Goal: Task Accomplishment & Management: Complete application form

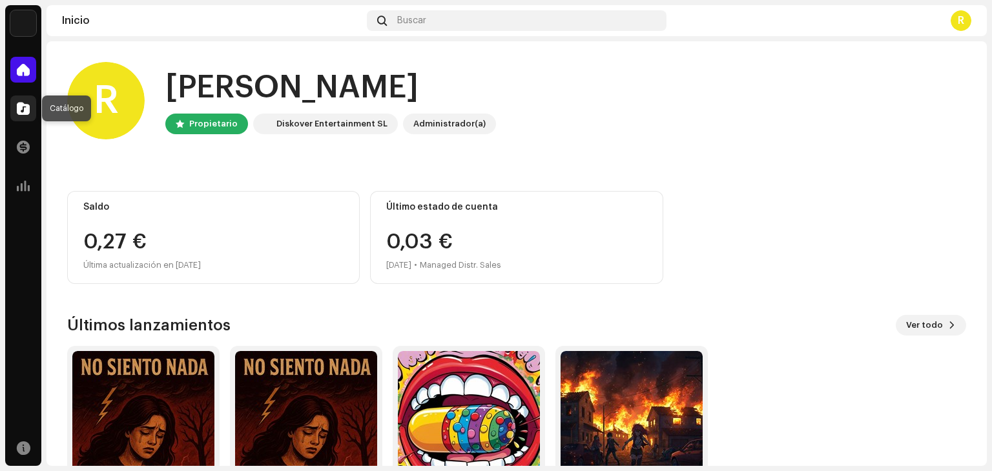
click at [14, 110] on div at bounding box center [23, 109] width 26 height 26
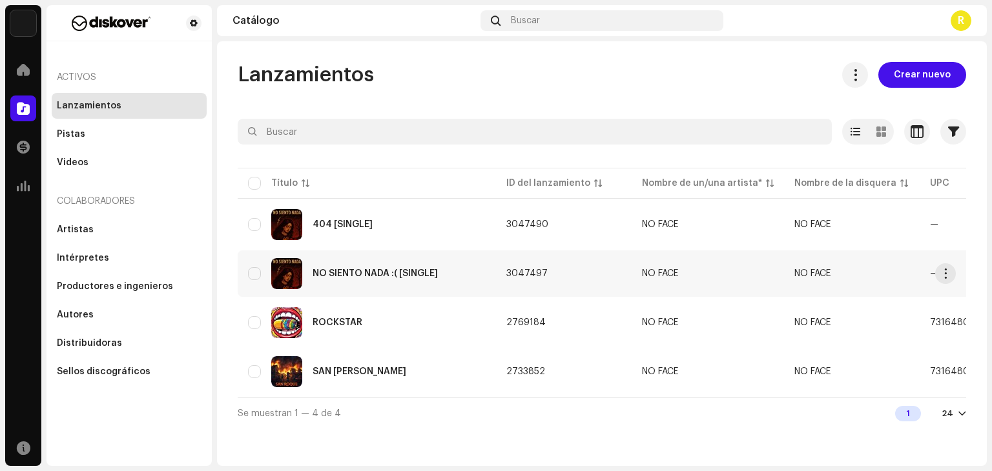
click at [439, 284] on div "NO SIENTO NADA :( [SINGLE]" at bounding box center [367, 273] width 238 height 31
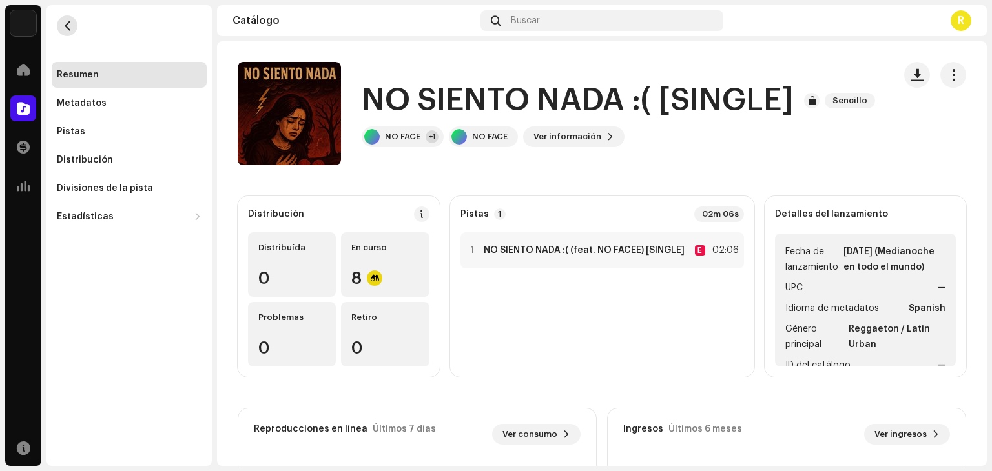
click at [75, 28] on button "button" at bounding box center [67, 25] width 21 height 21
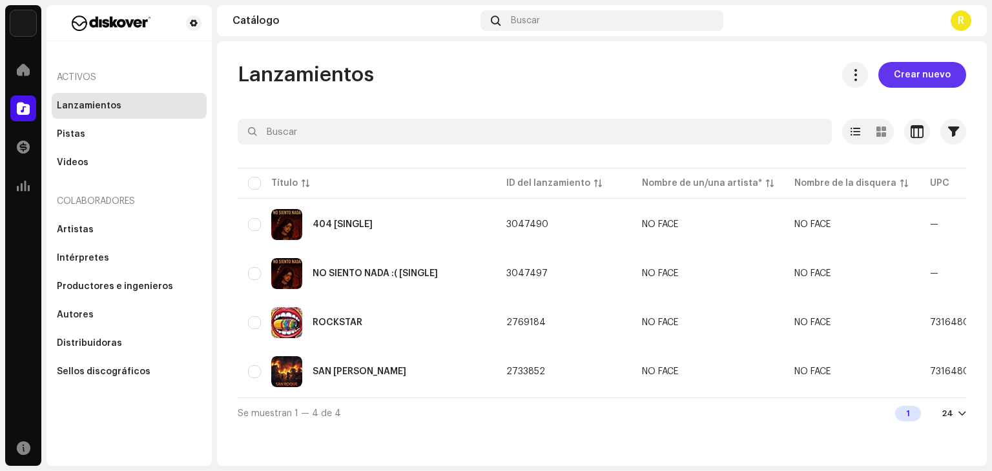
click at [941, 65] on span "Crear nuevo" at bounding box center [922, 75] width 57 height 26
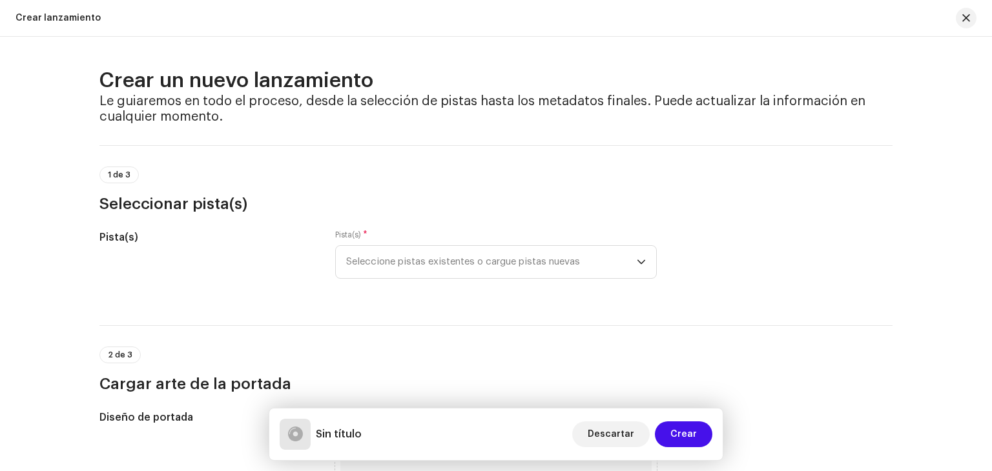
click at [481, 293] on div "Pista(s) * Seleccione pistas existentes o cargue pistas nuevas" at bounding box center [496, 262] width 322 height 65
click at [479, 268] on span "Seleccione pistas existentes o cargue pistas nuevas" at bounding box center [491, 262] width 291 height 32
click at [463, 267] on span "Seleccione pistas existentes o cargue pistas nuevas" at bounding box center [491, 262] width 291 height 32
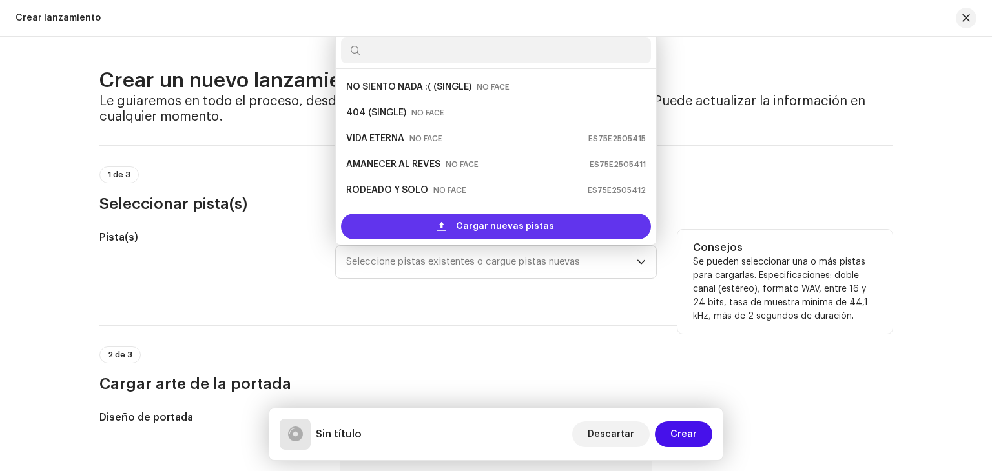
click at [450, 225] on div "Cargar nuevas pistas" at bounding box center [496, 227] width 310 height 26
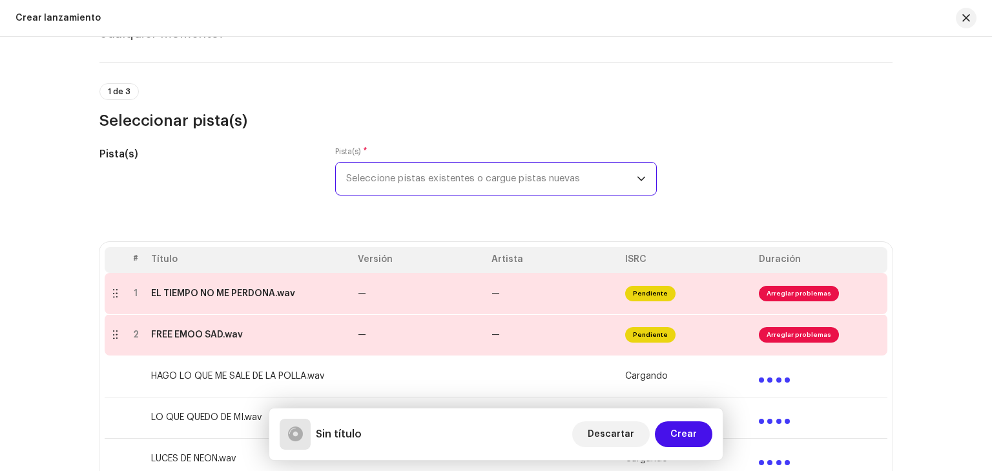
scroll to position [194, 0]
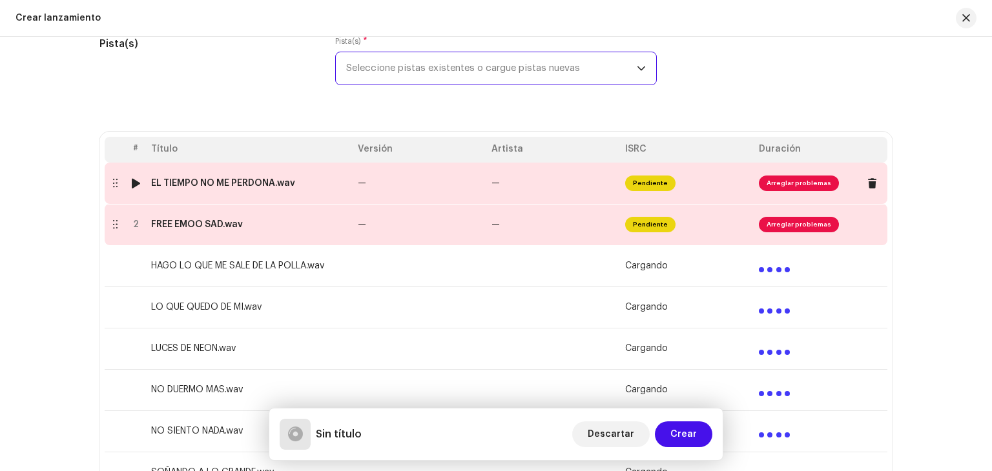
click at [400, 191] on td "—" at bounding box center [420, 183] width 134 height 41
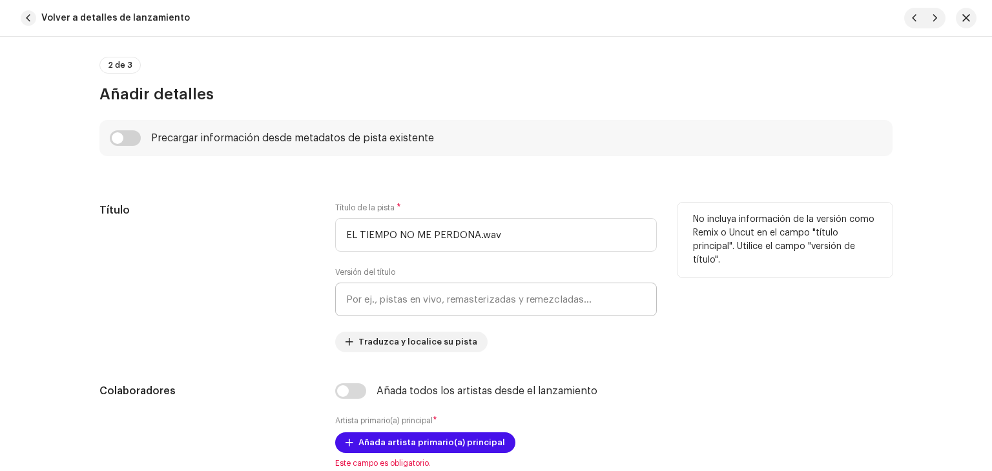
scroll to position [416, 0]
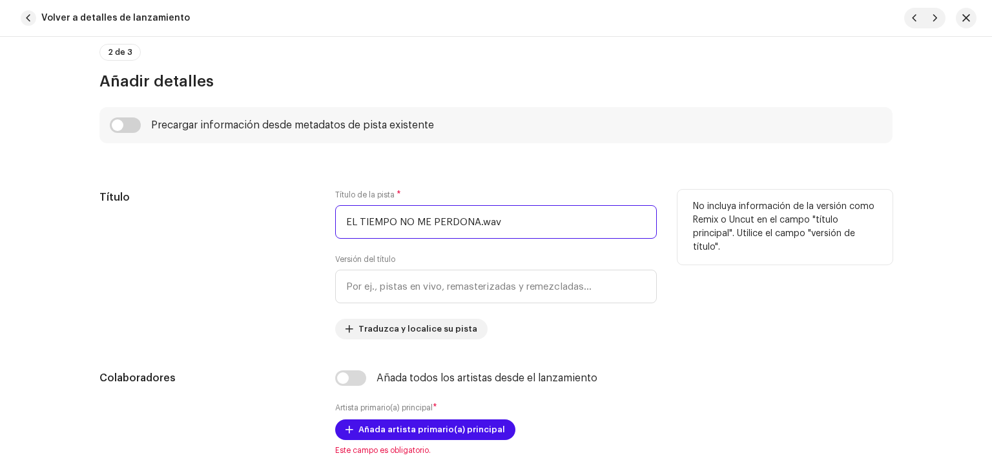
click at [524, 235] on input "EL TIEMPO NO ME PERDONA.wav" at bounding box center [496, 222] width 322 height 34
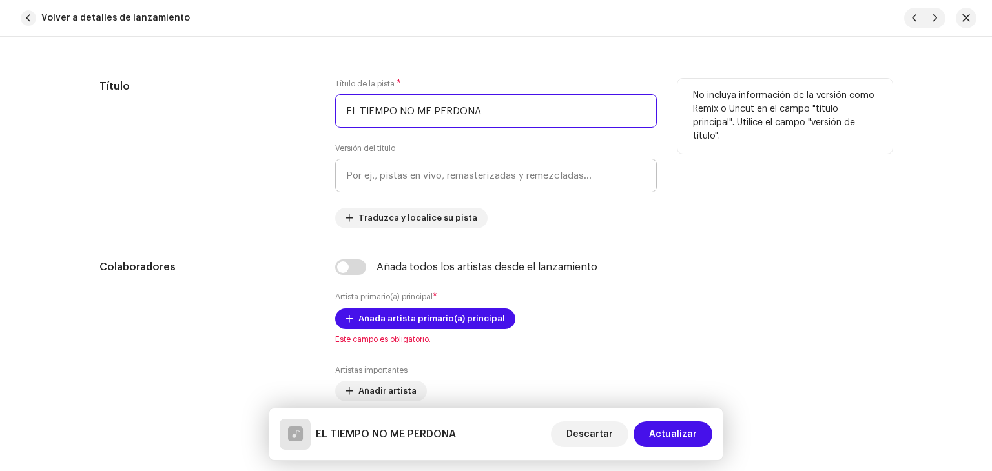
scroll to position [545, 0]
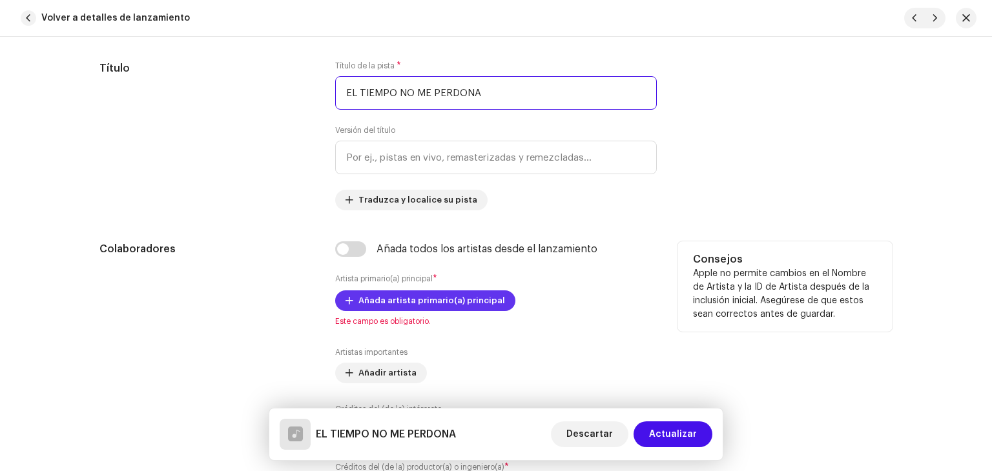
type input "EL TIEMPO NO ME PERDONA"
click at [413, 305] on span "Añada artista primario(a) principal" at bounding box center [431, 301] width 147 height 26
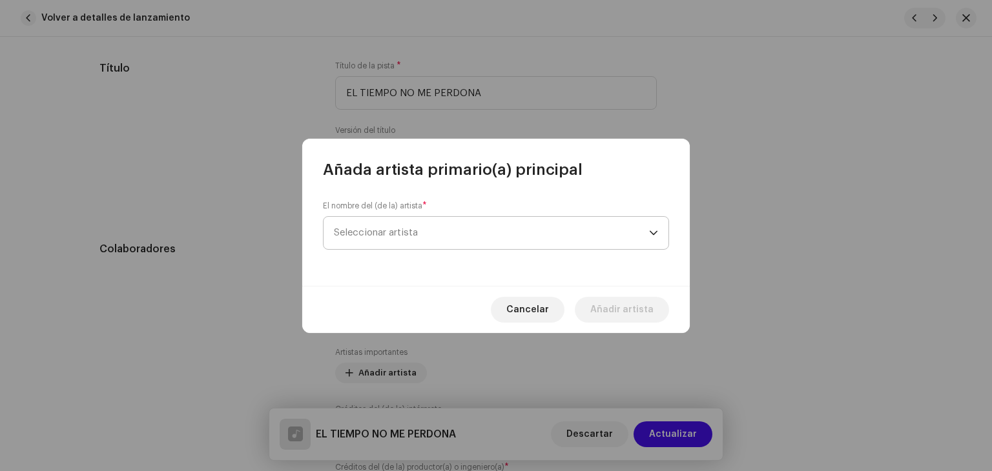
click at [429, 228] on span "Seleccionar artista" at bounding box center [491, 233] width 315 height 32
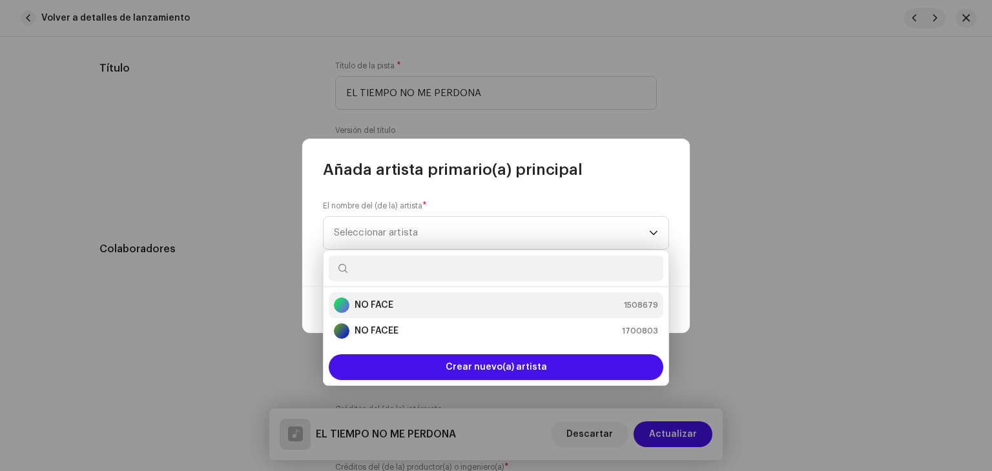
click at [415, 307] on div "NO FACE 1508679" at bounding box center [496, 305] width 324 height 15
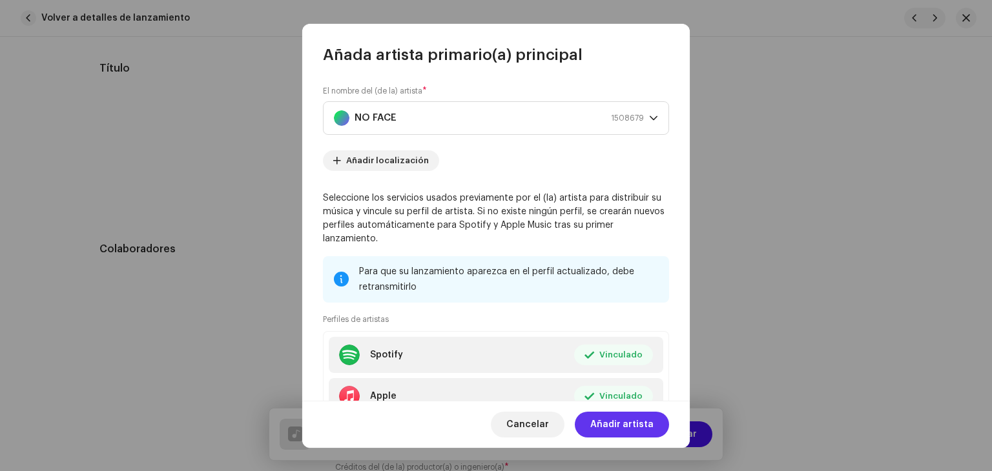
click at [634, 424] on span "Añadir artista" at bounding box center [621, 425] width 63 height 26
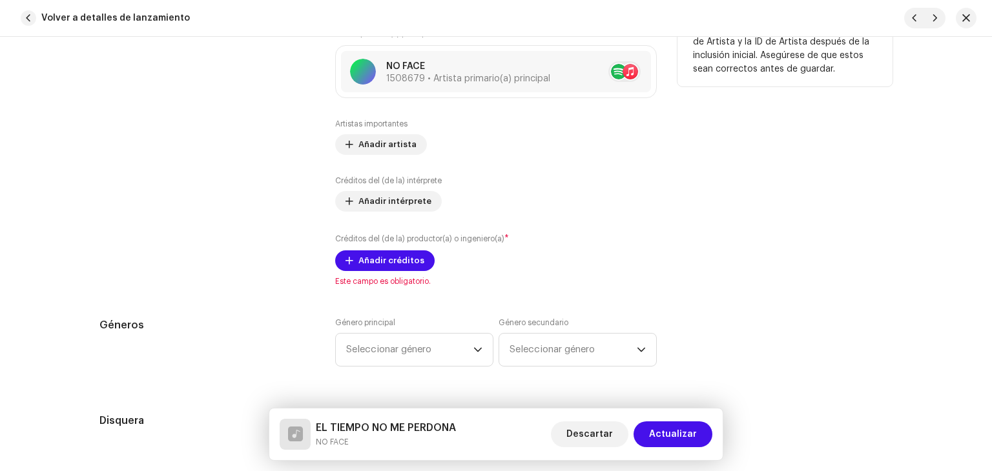
scroll to position [803, 0]
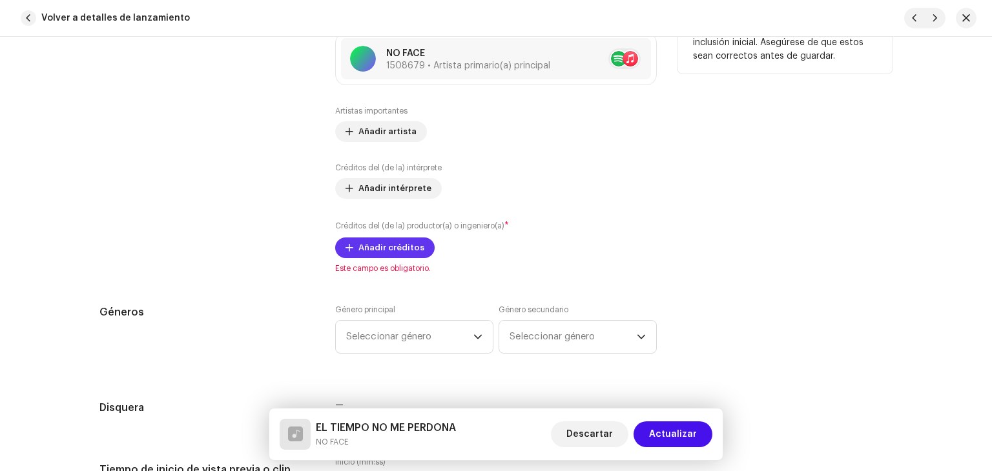
click at [390, 240] on span "Añadir créditos" at bounding box center [391, 248] width 66 height 26
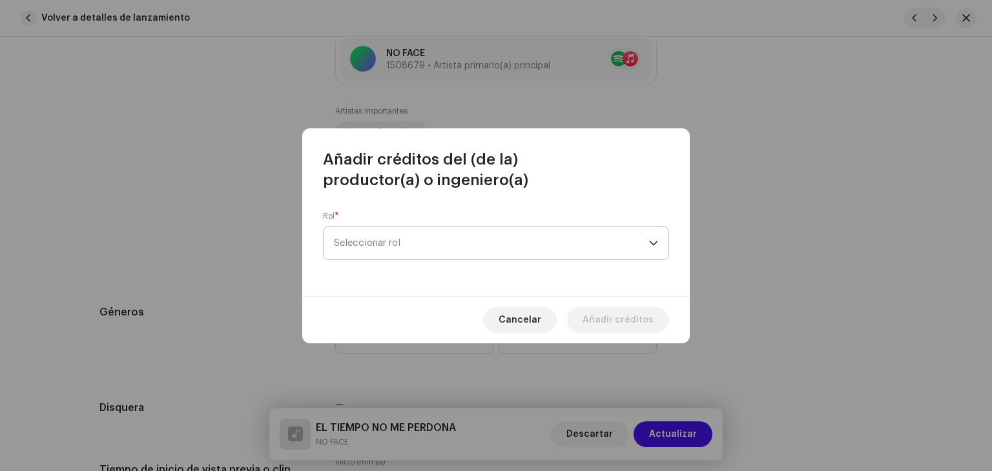
click at [435, 256] on span "Seleccionar rol" at bounding box center [491, 243] width 315 height 32
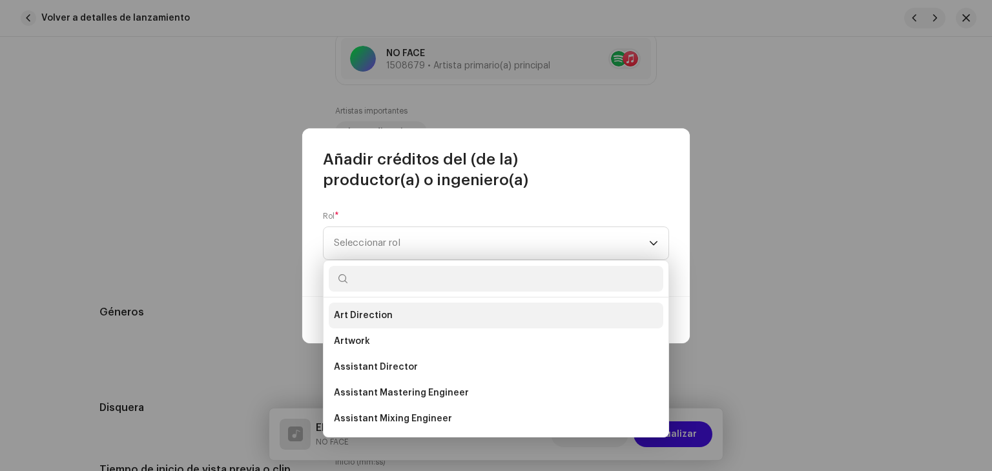
click at [413, 315] on li "Art Direction" at bounding box center [496, 316] width 335 height 26
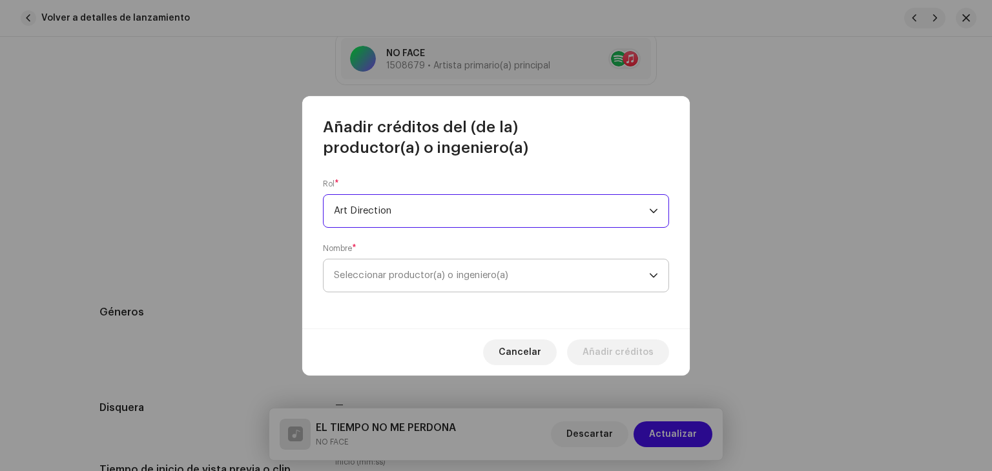
click at [424, 275] on span "Seleccionar productor(a) o ingeniero(a)" at bounding box center [421, 276] width 174 height 10
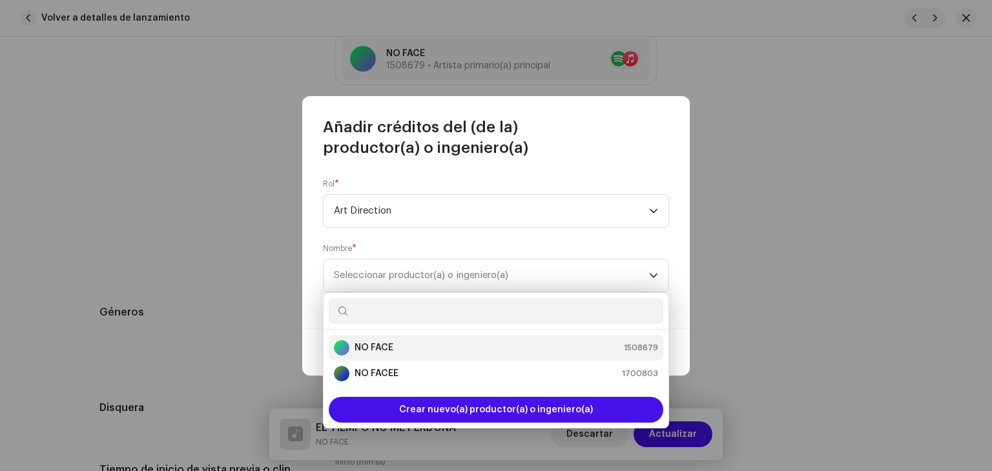
click at [422, 347] on div "NO FACE 1508679" at bounding box center [496, 347] width 324 height 15
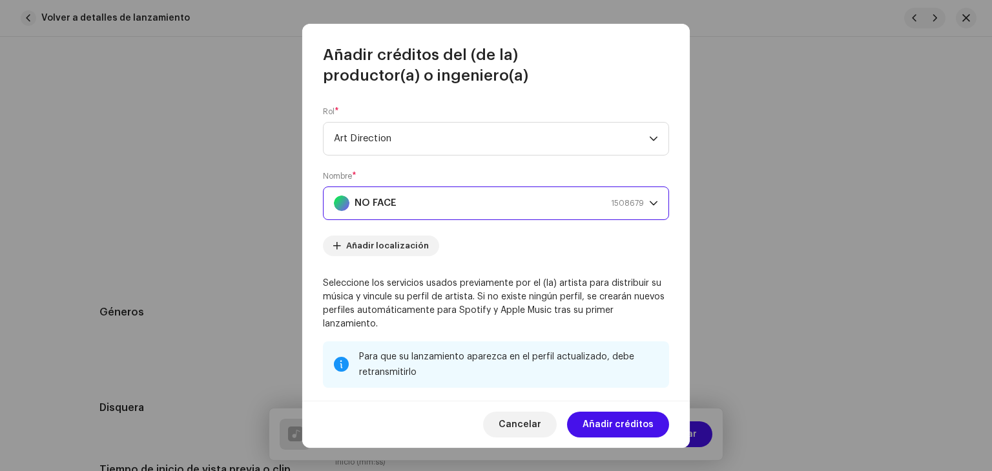
drag, startPoint x: 603, startPoint y: 427, endPoint x: 598, endPoint y: 393, distance: 33.9
click at [603, 425] on span "Añadir créditos" at bounding box center [618, 425] width 71 height 26
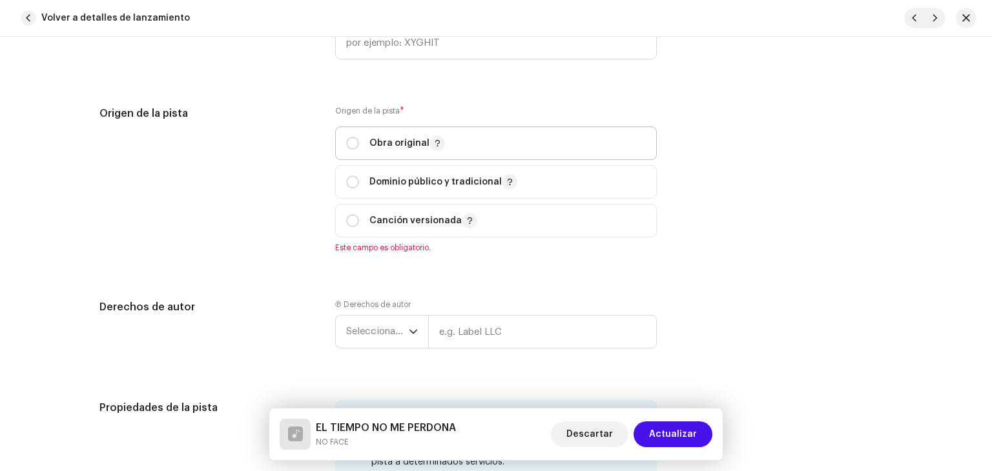
click at [413, 150] on p "Obra original" at bounding box center [407, 143] width 76 height 15
radio input "true"
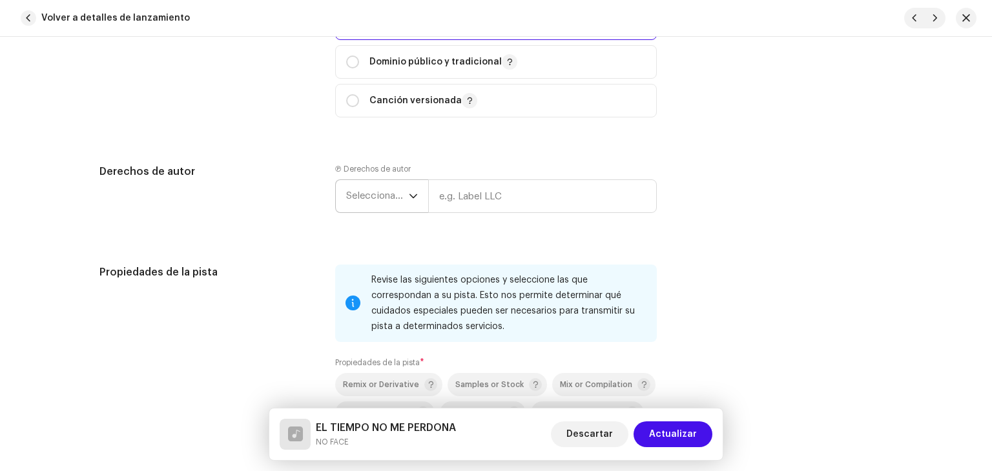
scroll to position [1514, 0]
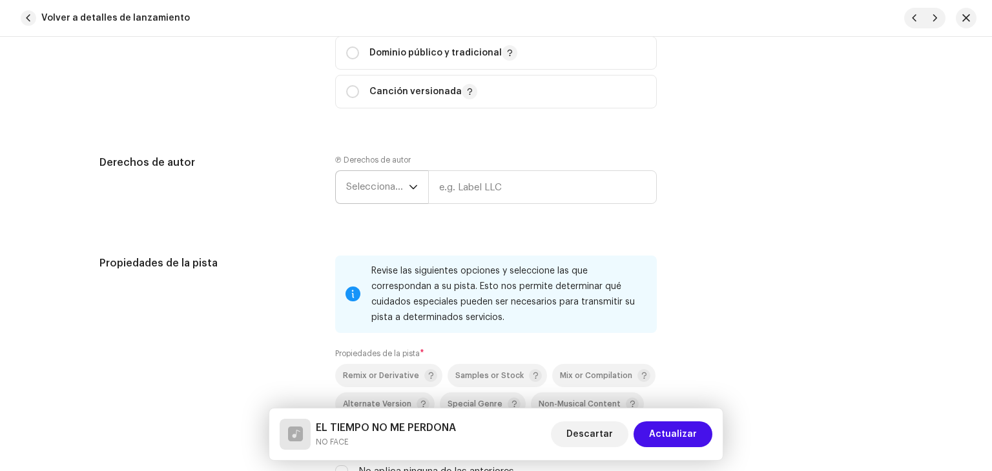
click at [399, 187] on span "Seleccionar año" at bounding box center [377, 187] width 63 height 32
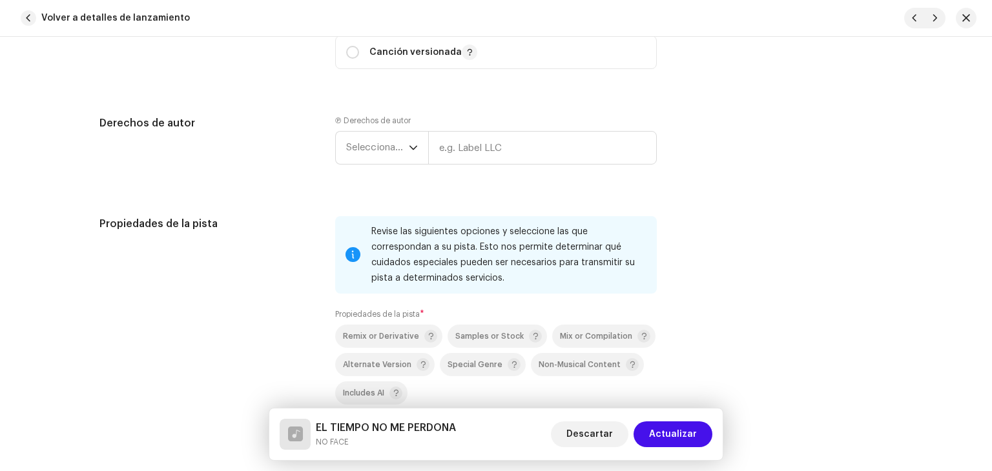
scroll to position [1707, 0]
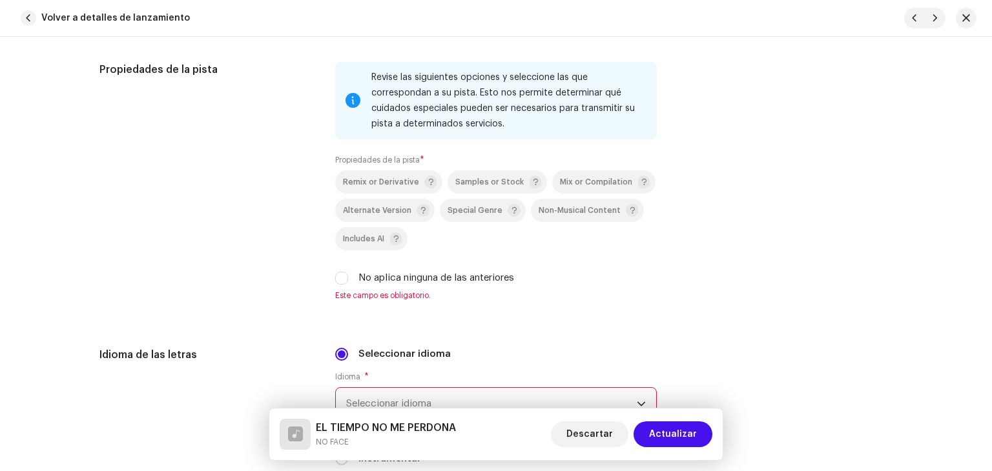
click at [402, 271] on div "Remix or Derivative Samples or Stock Mix or Compilation Alternate Version Speci…" at bounding box center [496, 227] width 322 height 115
click at [404, 282] on label "No aplica ninguna de las anteriores" at bounding box center [436, 278] width 156 height 14
click at [348, 282] on input "No aplica ninguna de las anteriores" at bounding box center [341, 278] width 13 height 13
checkbox input "true"
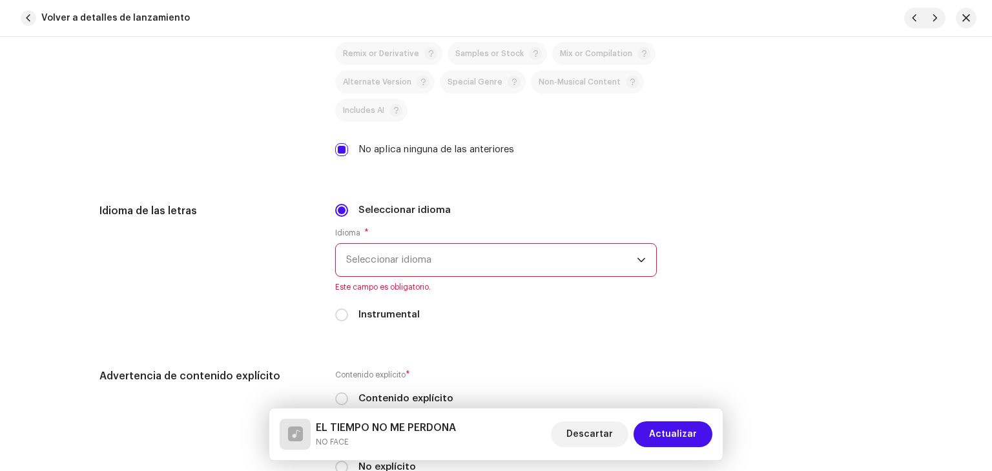
scroll to position [1837, 0]
click at [429, 255] on span "Seleccionar idioma" at bounding box center [491, 259] width 291 height 32
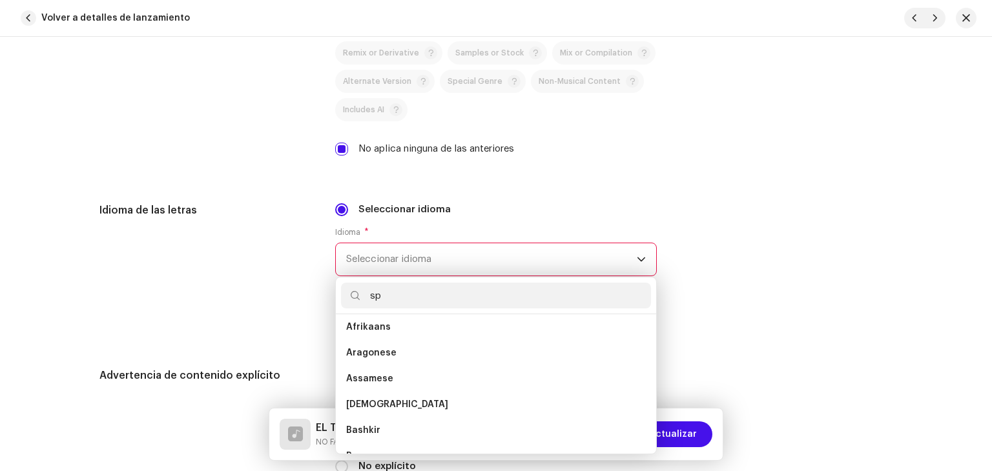
scroll to position [0, 0]
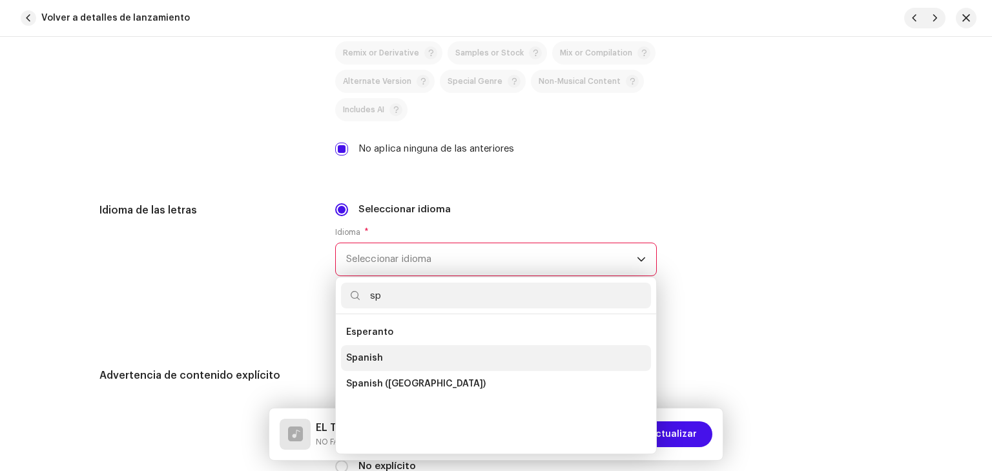
type input "sp"
click at [407, 364] on li "Spanish" at bounding box center [496, 358] width 310 height 26
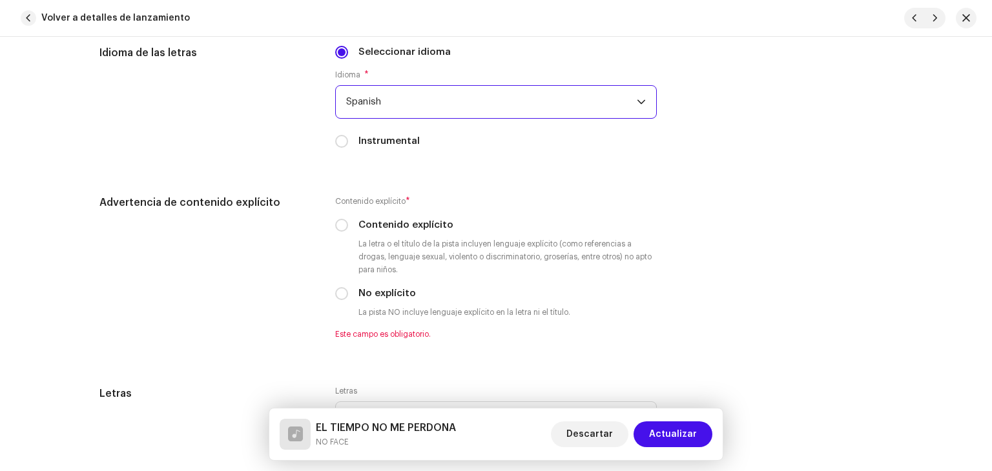
scroll to position [2160, 0]
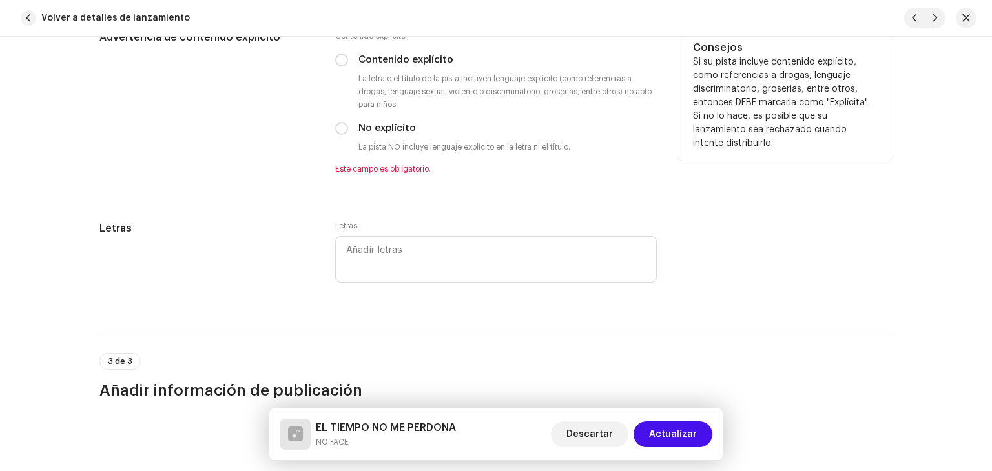
click at [402, 56] on label "Contenido explícito" at bounding box center [405, 60] width 95 height 14
click at [348, 56] on input "Contenido explícito" at bounding box center [341, 60] width 13 height 13
radio input "true"
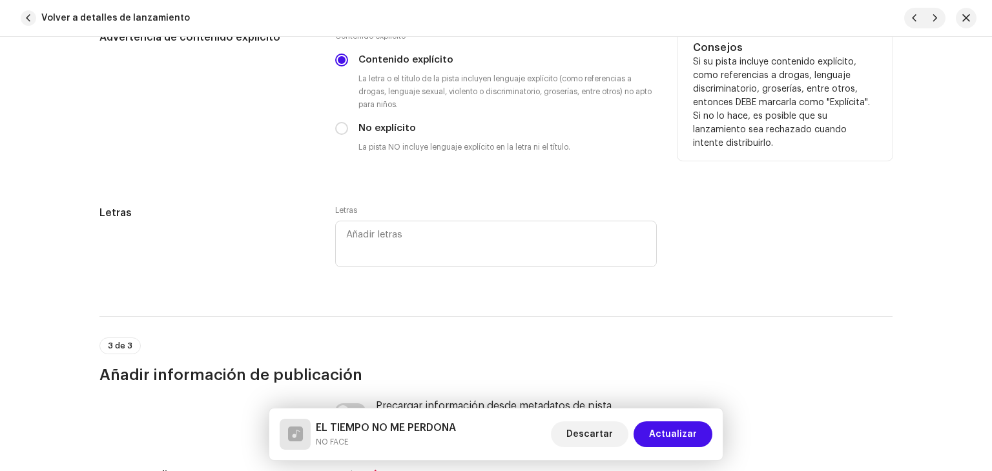
click at [404, 65] on label "Contenido explícito" at bounding box center [405, 60] width 95 height 14
click at [348, 65] on input "Contenido explícito" at bounding box center [341, 60] width 13 height 13
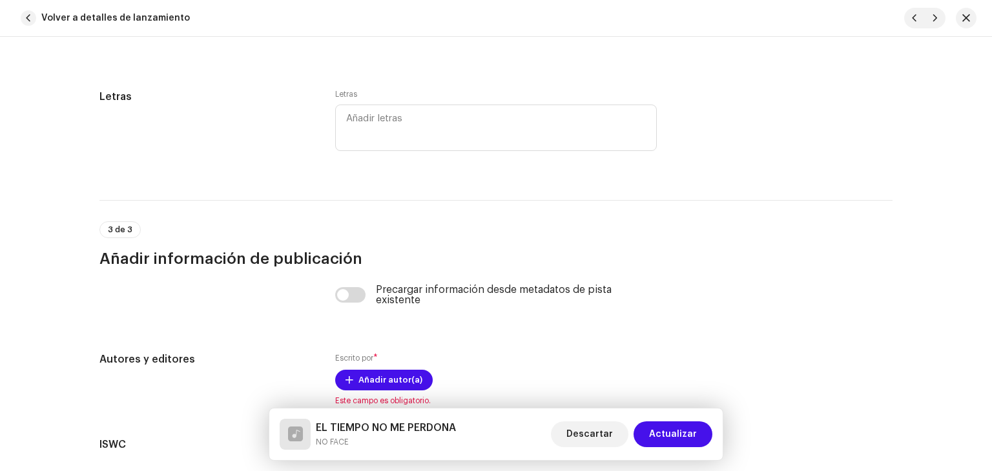
scroll to position [2418, 0]
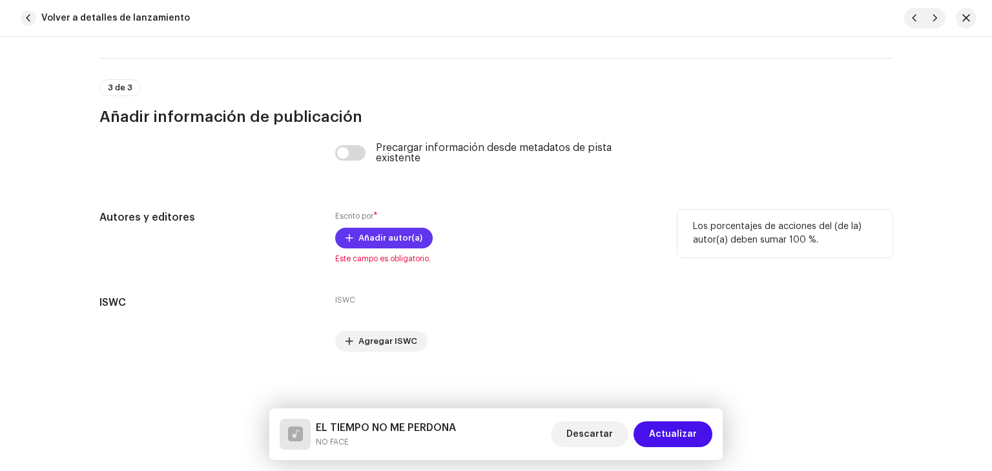
click at [395, 248] on span "Añadir autor(a)" at bounding box center [390, 238] width 64 height 26
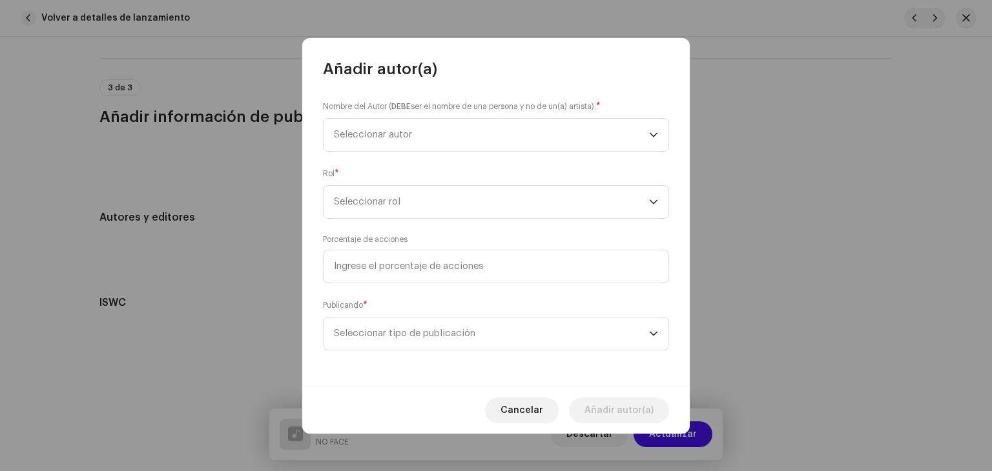
click at [442, 156] on div "Nombre del Autor ( DEBE ser el nombre de una persona y no de un(a) artista). * …" at bounding box center [495, 232] width 387 height 307
click at [444, 136] on span "Seleccionar autor" at bounding box center [491, 135] width 315 height 32
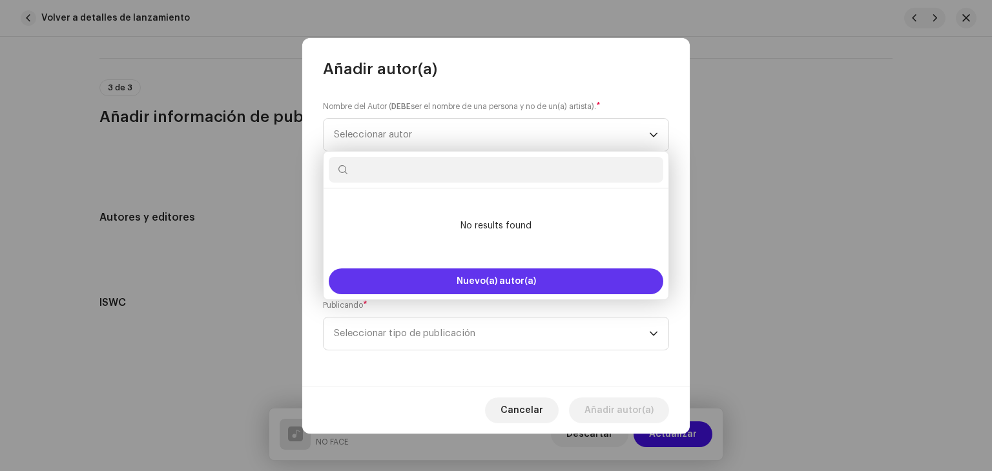
click at [482, 287] on button "Nuevo(a) autor(a)" at bounding box center [496, 282] width 335 height 26
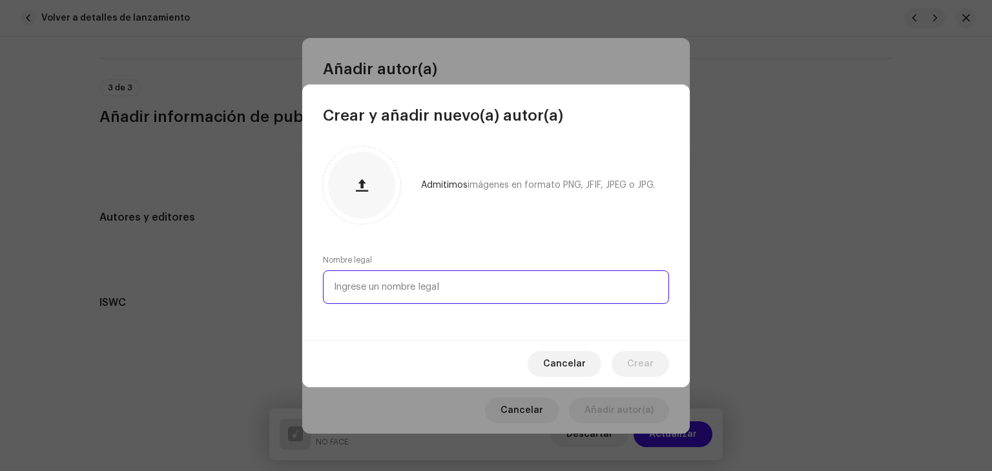
click at [392, 287] on input "text" at bounding box center [496, 288] width 346 height 34
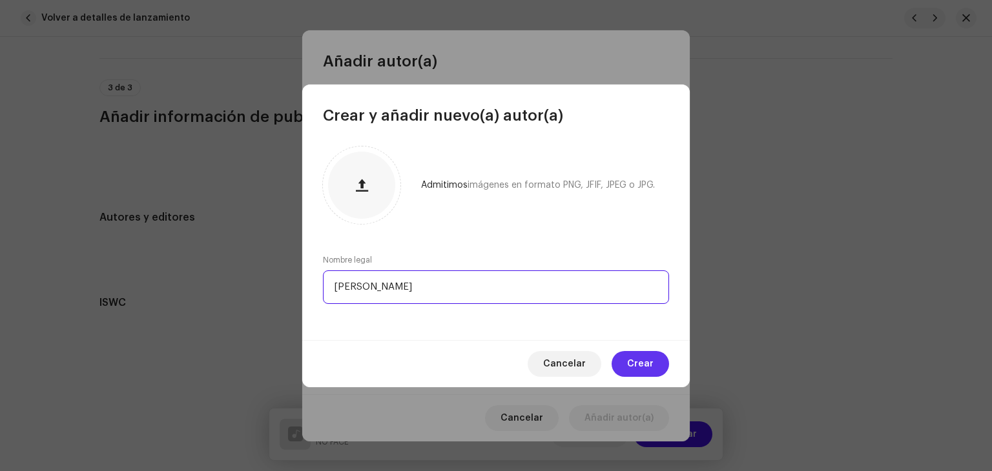
type input "[PERSON_NAME]"
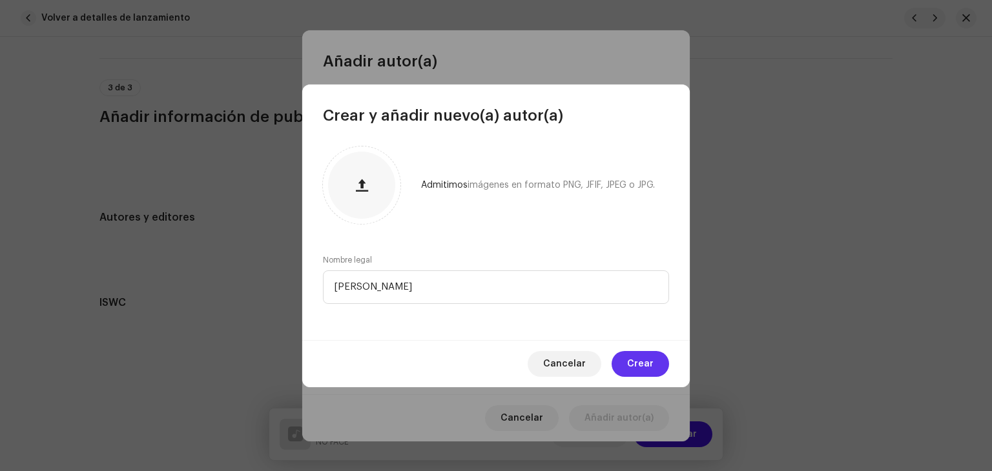
click at [641, 362] on span "Crear" at bounding box center [640, 364] width 26 height 26
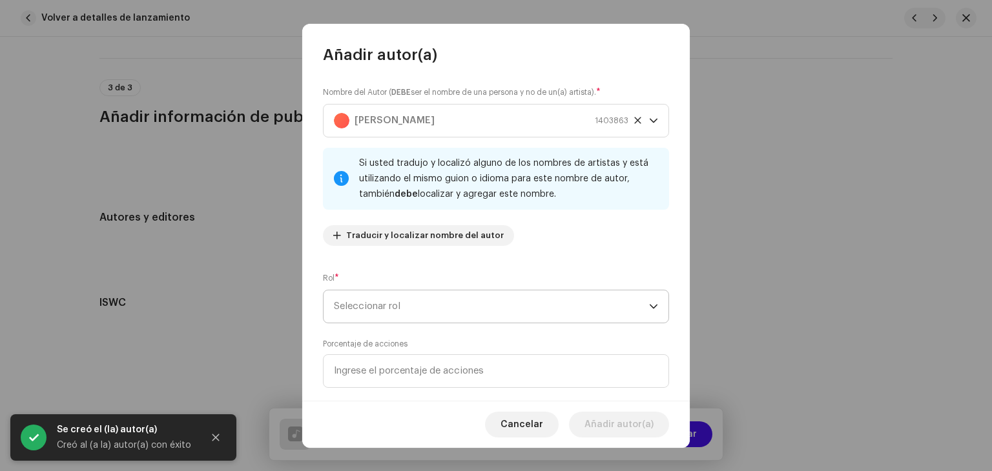
click at [483, 295] on span "Seleccionar rol" at bounding box center [491, 307] width 315 height 32
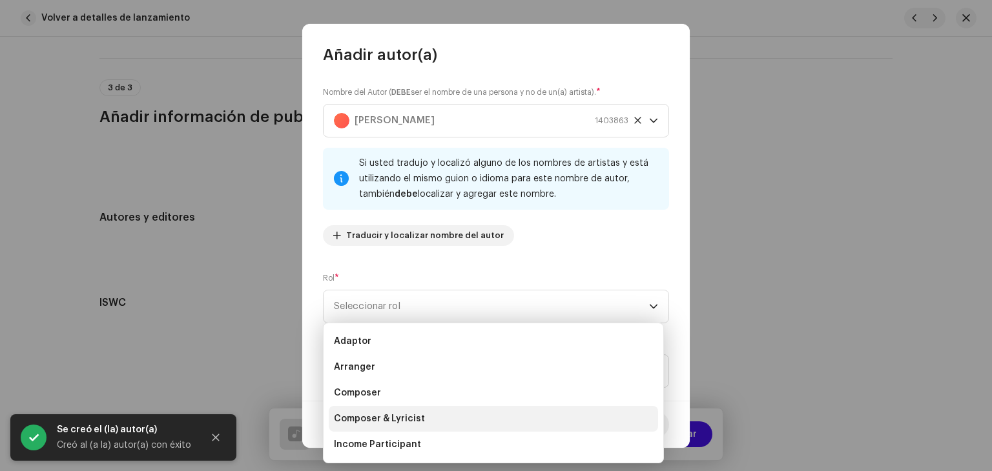
click at [402, 429] on li "Composer & Lyricist" at bounding box center [493, 419] width 329 height 26
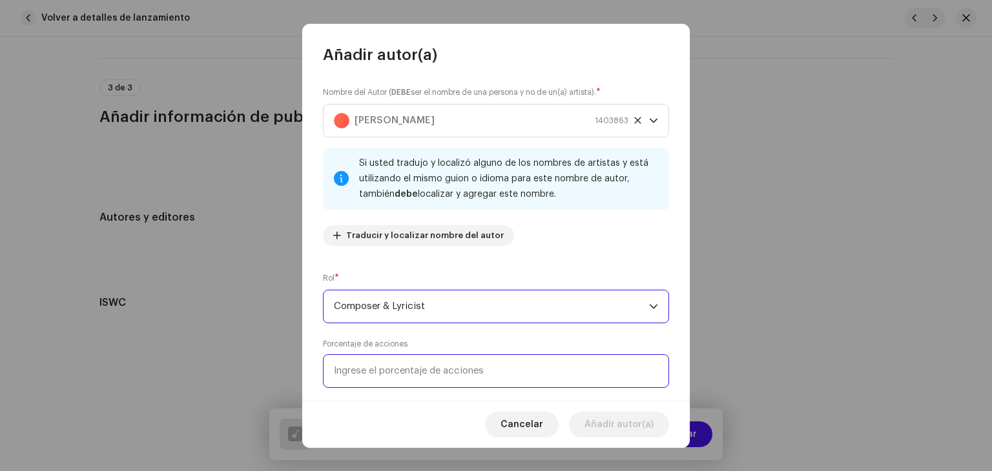
click at [402, 364] on input at bounding box center [496, 372] width 346 height 34
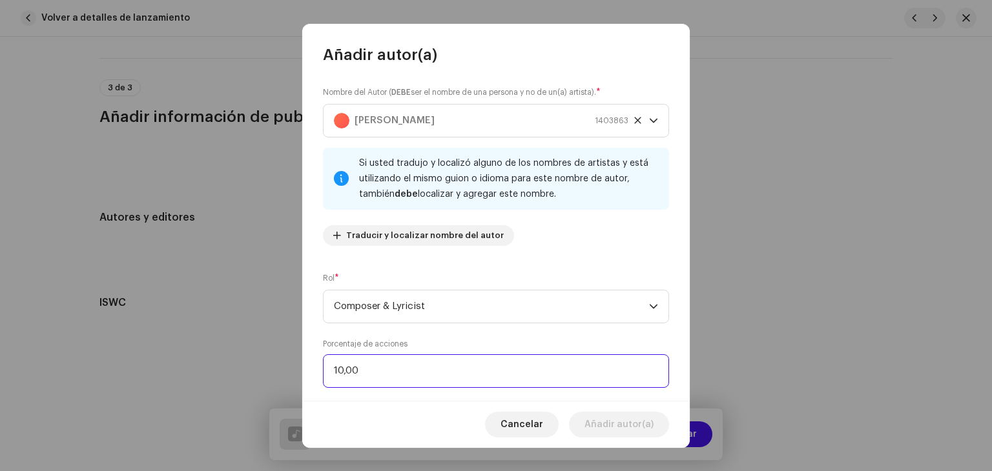
type input "100,00"
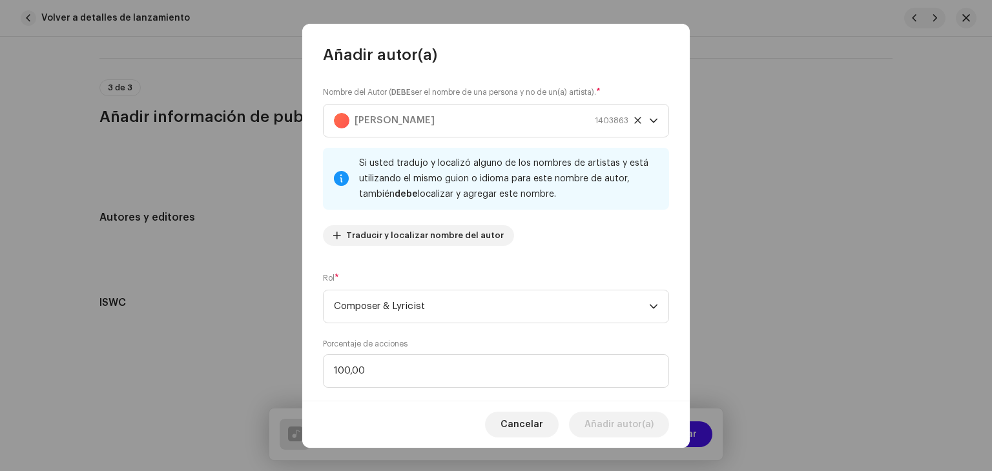
click at [574, 255] on div "Nombre del Autor ( DEBE ser el nombre de una persona y no de un(a) artista). * …" at bounding box center [496, 171] width 346 height 170
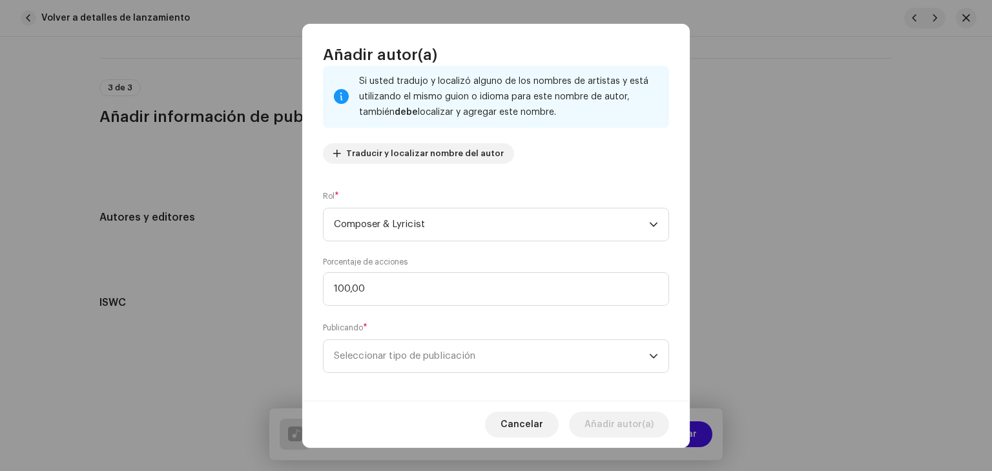
scroll to position [90, 0]
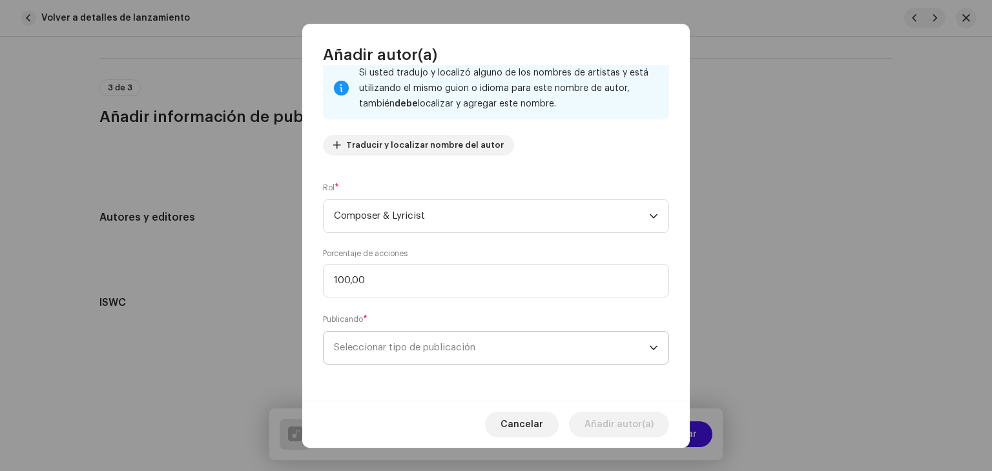
click at [522, 347] on span "Seleccionar tipo de publicación" at bounding box center [491, 348] width 315 height 32
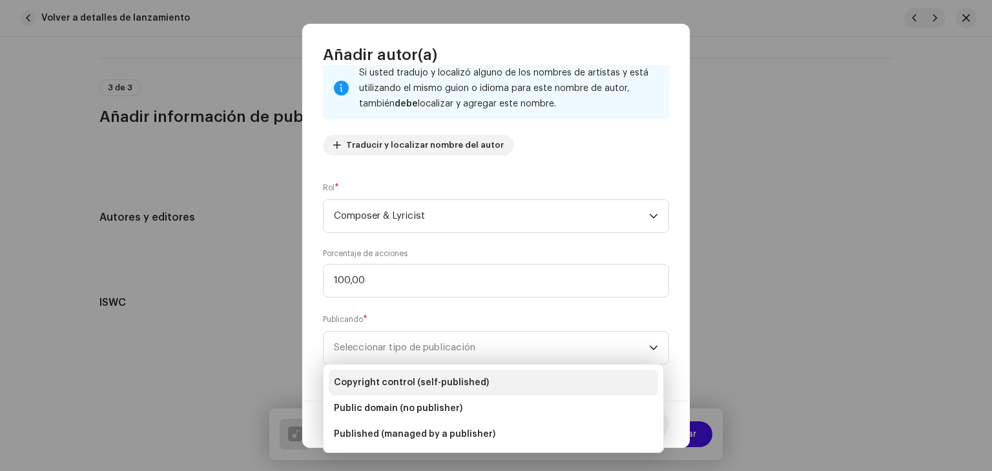
click at [473, 386] on span "Copyright control (self-published)" at bounding box center [411, 382] width 155 height 13
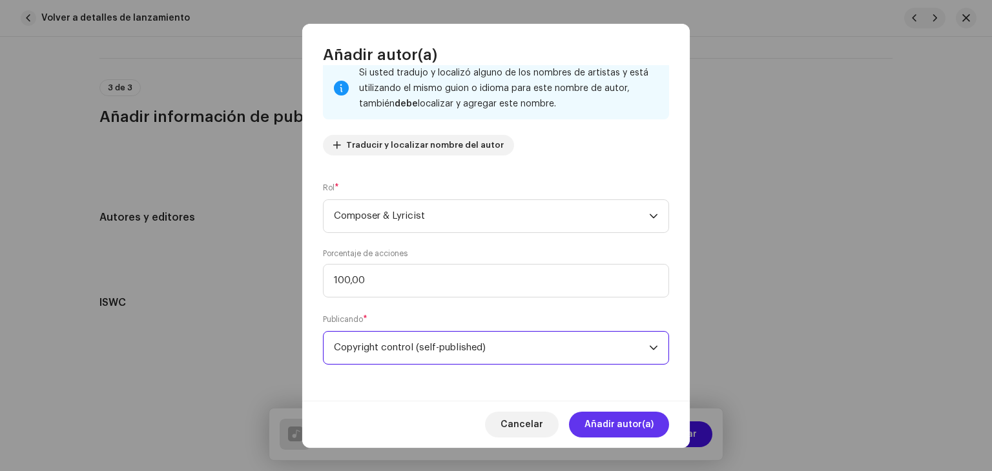
click at [654, 433] on button "Añadir autor(a)" at bounding box center [619, 425] width 100 height 26
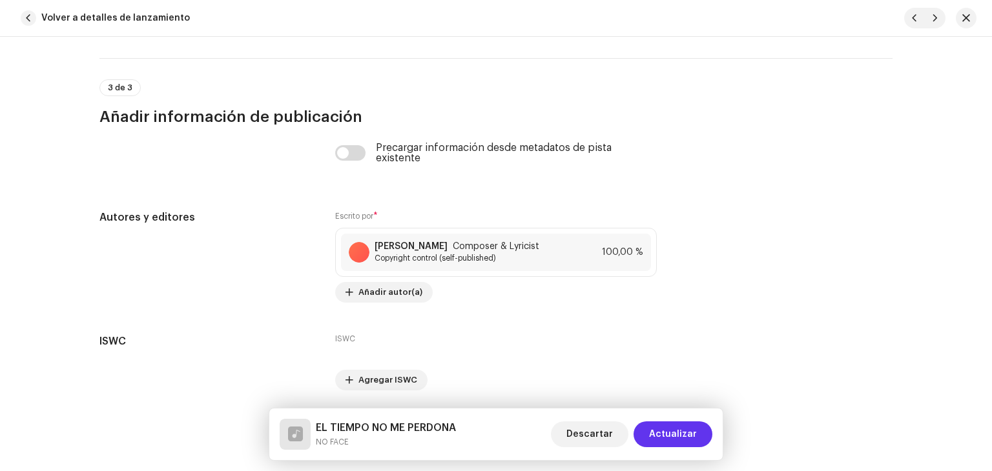
click at [695, 428] on span "Actualizar" at bounding box center [673, 435] width 48 height 26
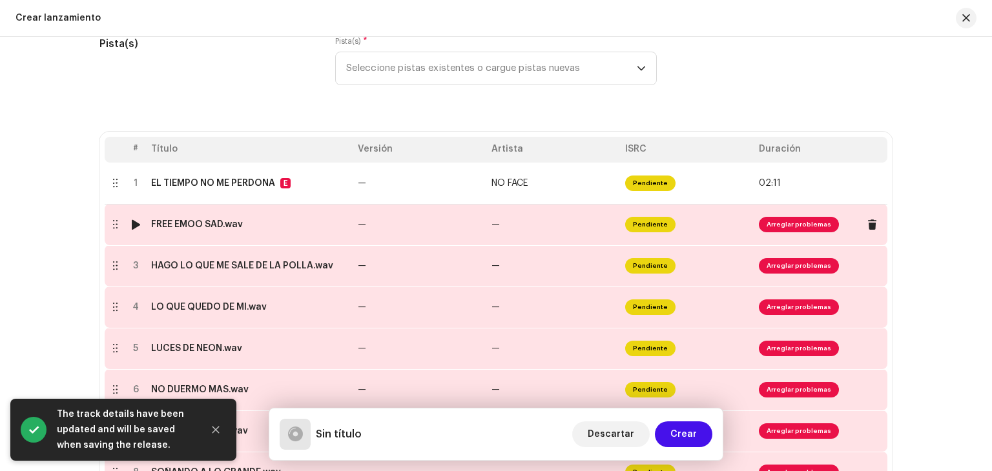
click at [471, 227] on td "—" at bounding box center [420, 224] width 134 height 41
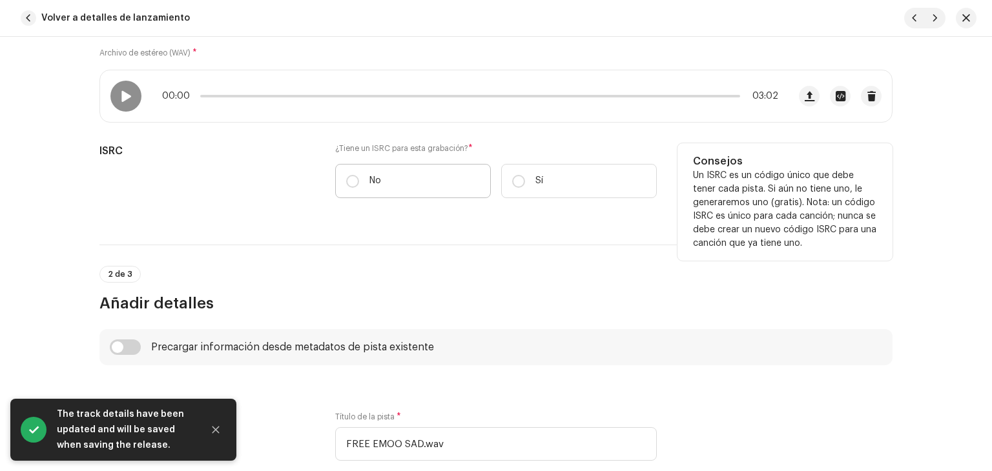
click at [382, 174] on label "No" at bounding box center [413, 181] width 156 height 34
click at [359, 175] on input "No" at bounding box center [352, 181] width 13 height 13
radio input "true"
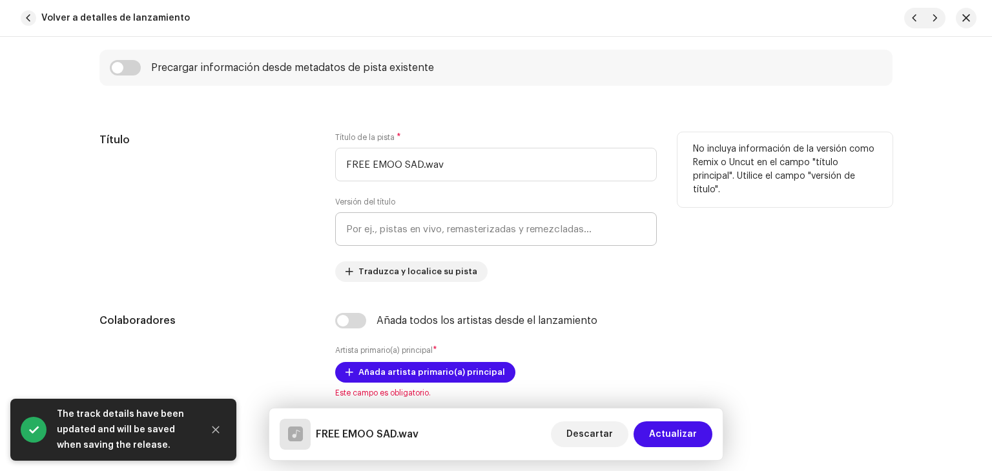
scroll to position [517, 0]
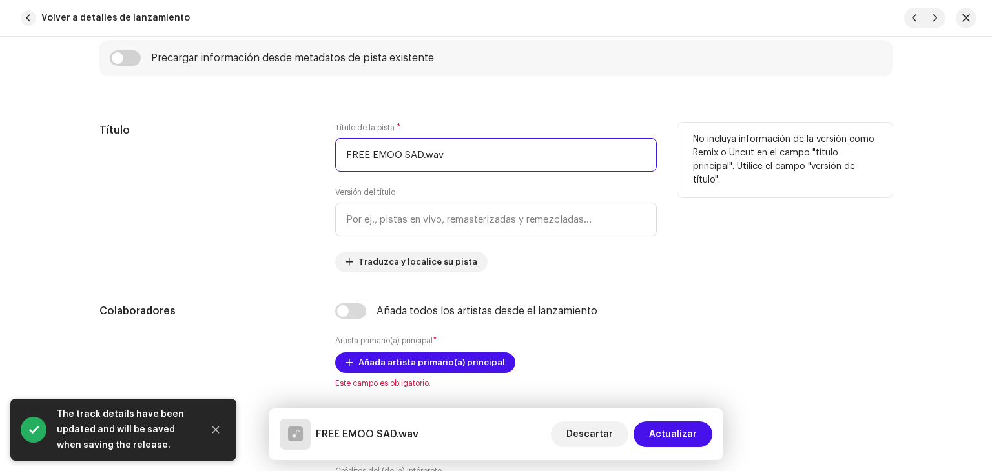
click at [452, 156] on input "FREE EMOO SAD.wav" at bounding box center [496, 155] width 322 height 34
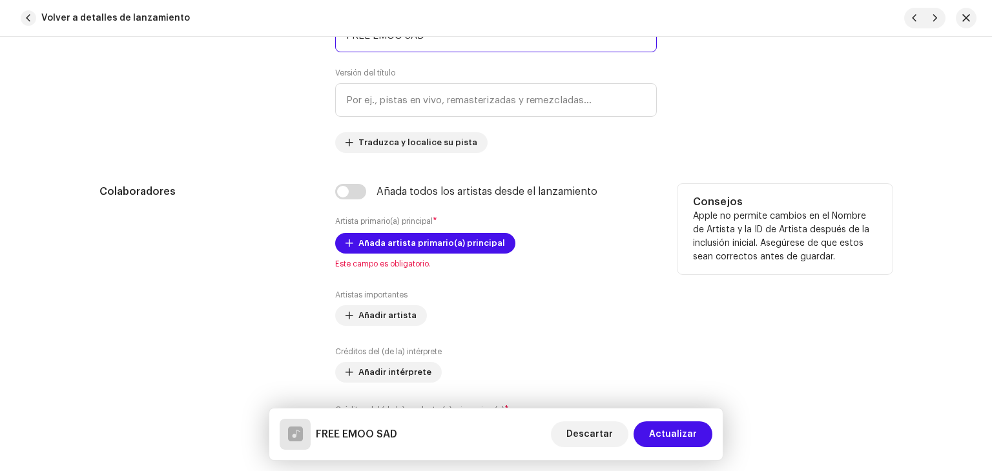
scroll to position [646, 0]
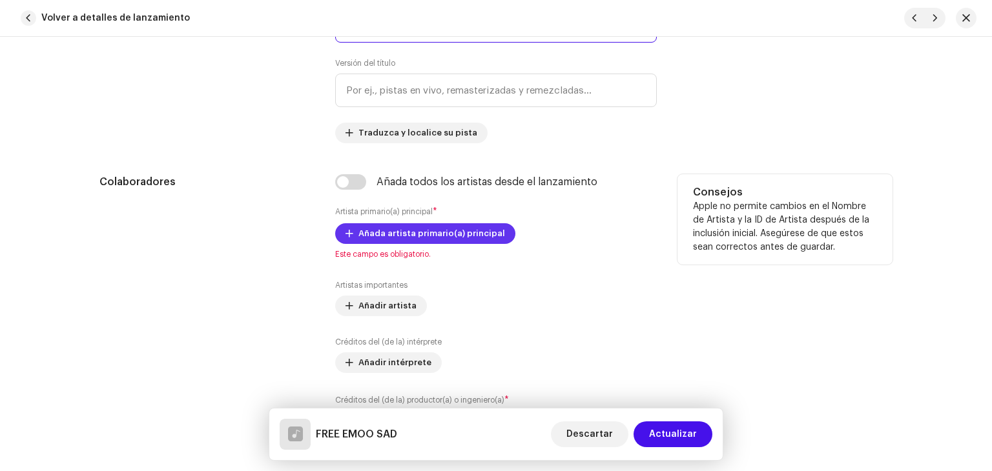
type input "FREE EMOO SAD"
click at [404, 225] on span "Añada artista primario(a) principal" at bounding box center [431, 234] width 147 height 26
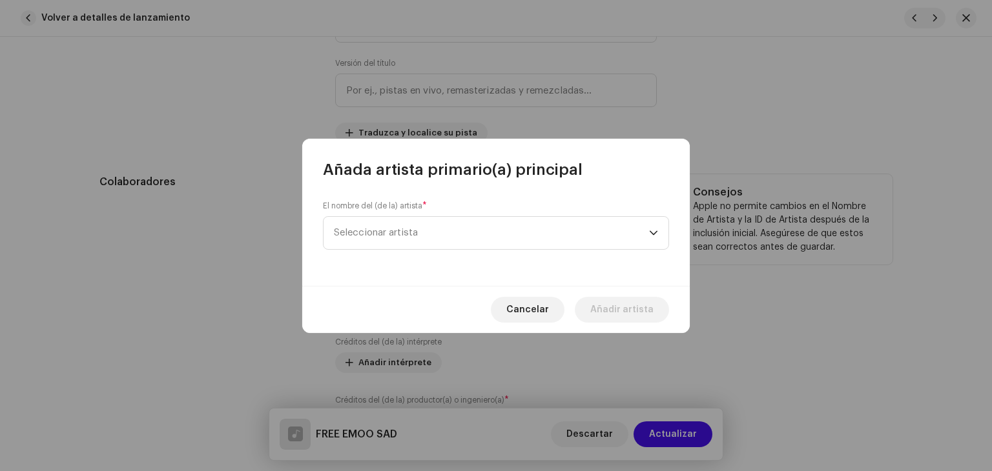
click at [404, 225] on span "Seleccionar artista" at bounding box center [491, 233] width 315 height 32
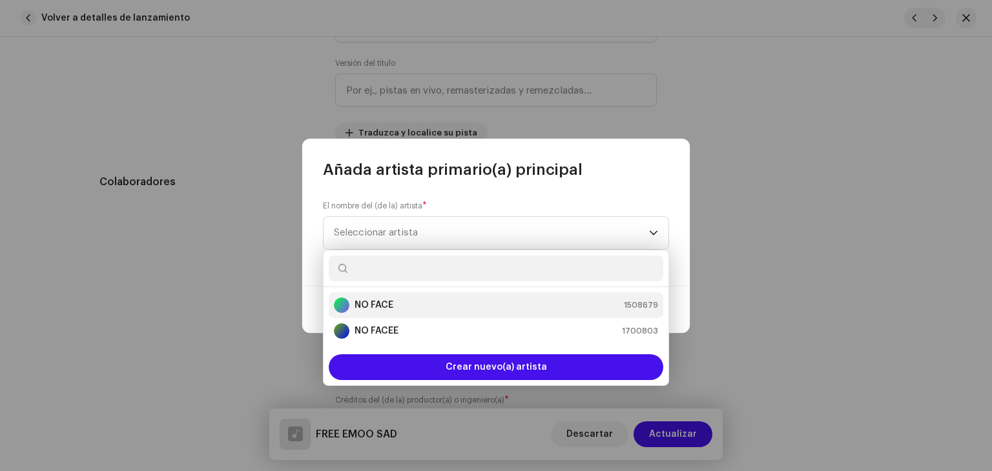
click at [394, 302] on div "NO FACE 1508679" at bounding box center [496, 305] width 324 height 15
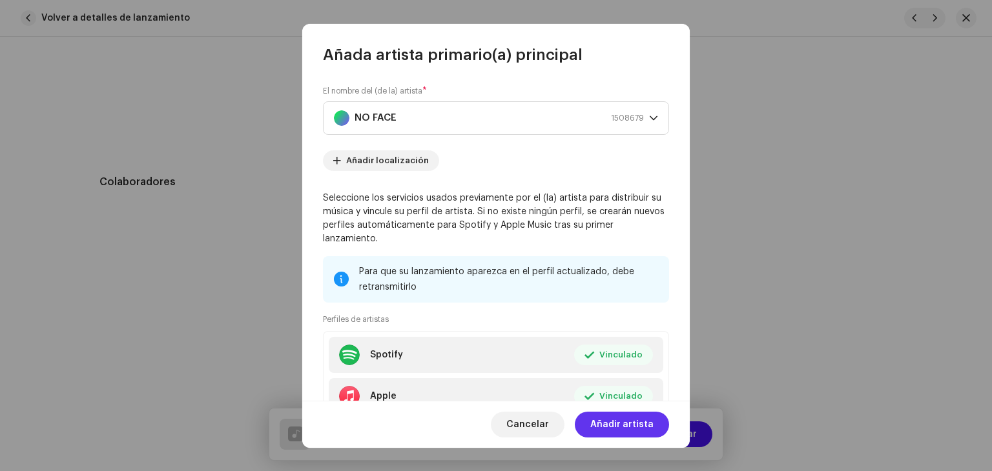
click at [627, 420] on span "Añadir artista" at bounding box center [621, 425] width 63 height 26
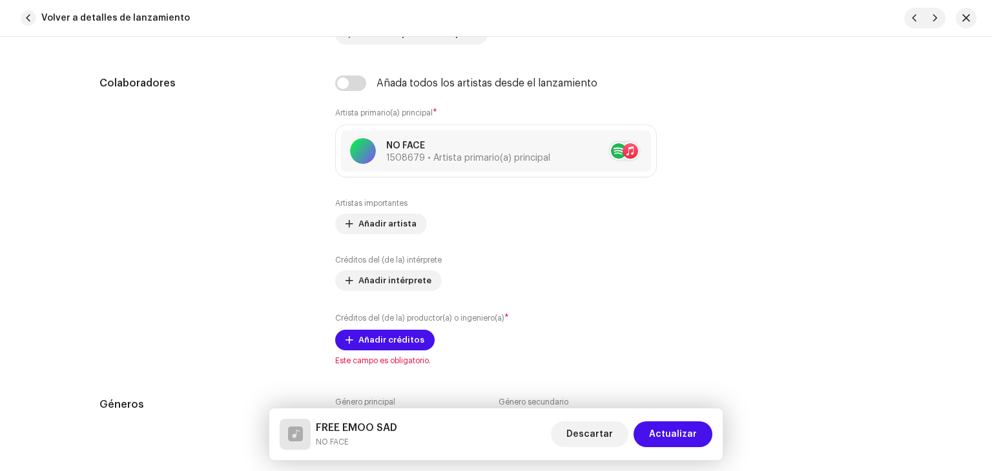
scroll to position [904, 0]
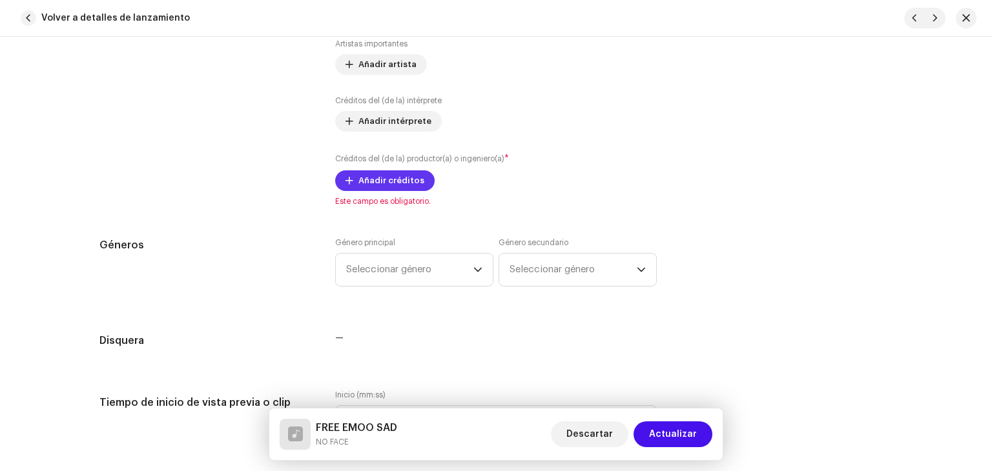
click at [382, 183] on span "Añadir créditos" at bounding box center [391, 181] width 66 height 26
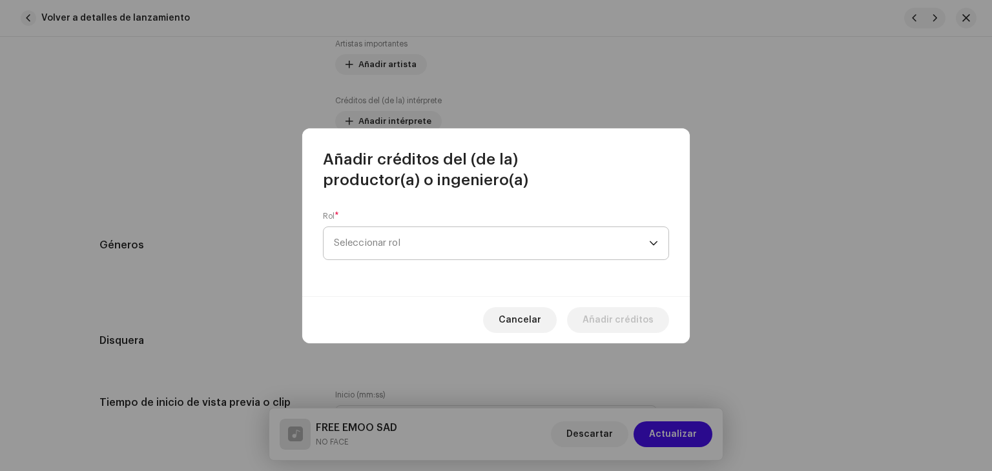
click at [420, 236] on span "Seleccionar rol" at bounding box center [491, 243] width 315 height 32
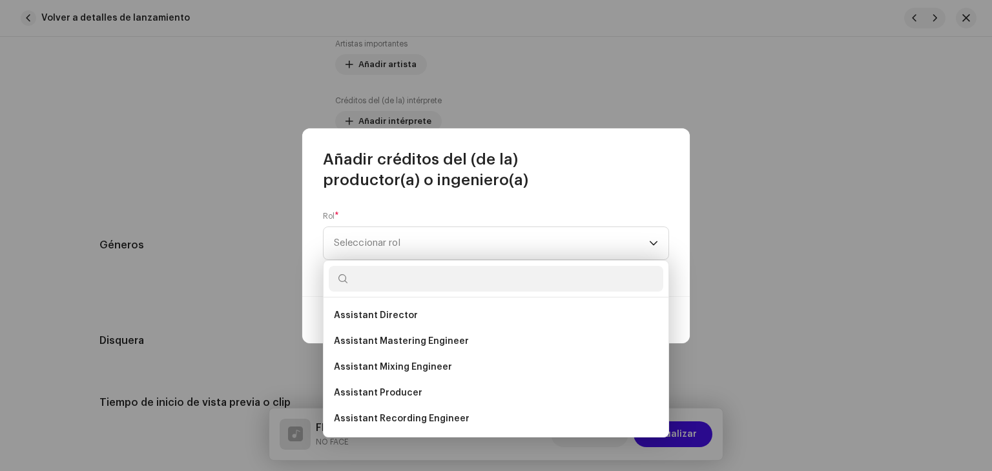
scroll to position [194, 0]
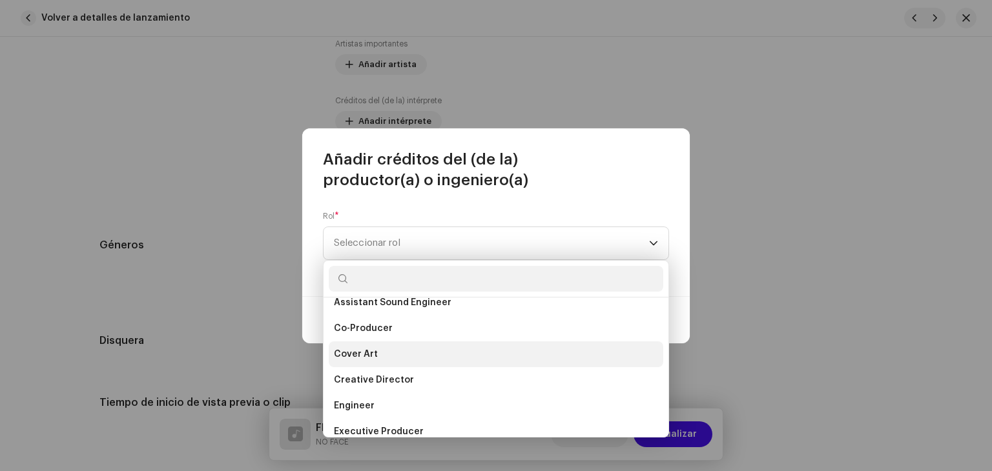
click at [411, 344] on li "Cover Art" at bounding box center [496, 355] width 335 height 26
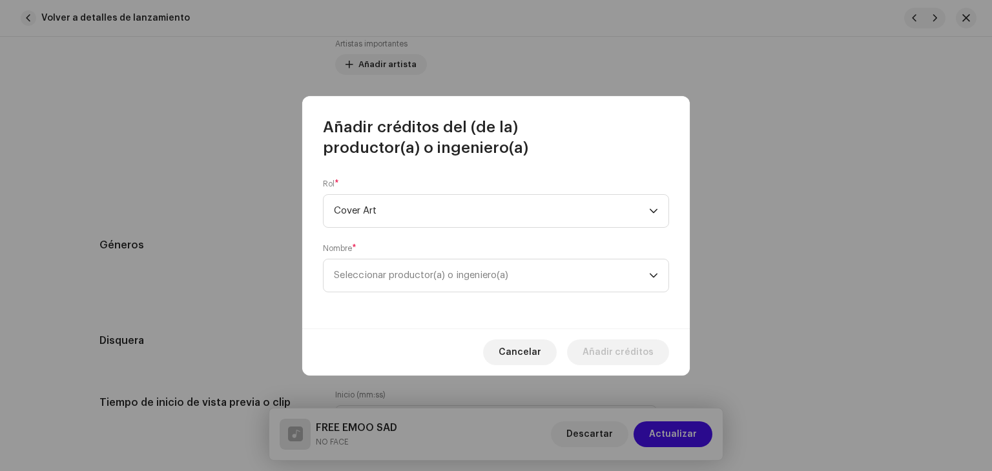
click at [400, 307] on div "Rol * Cover Art Nombre * Seleccionar productor(a) o ingeniero(a)" at bounding box center [495, 243] width 387 height 170
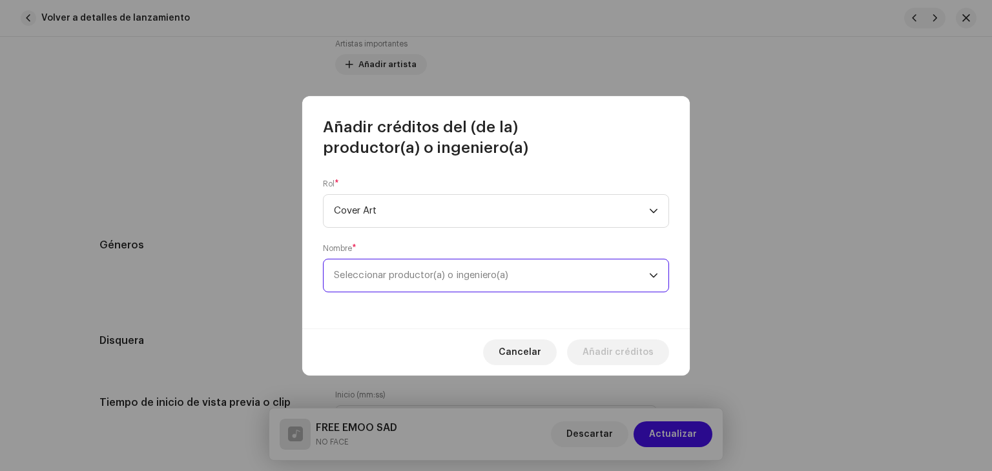
click at [397, 280] on span "Seleccionar productor(a) o ingeniero(a)" at bounding box center [491, 276] width 315 height 32
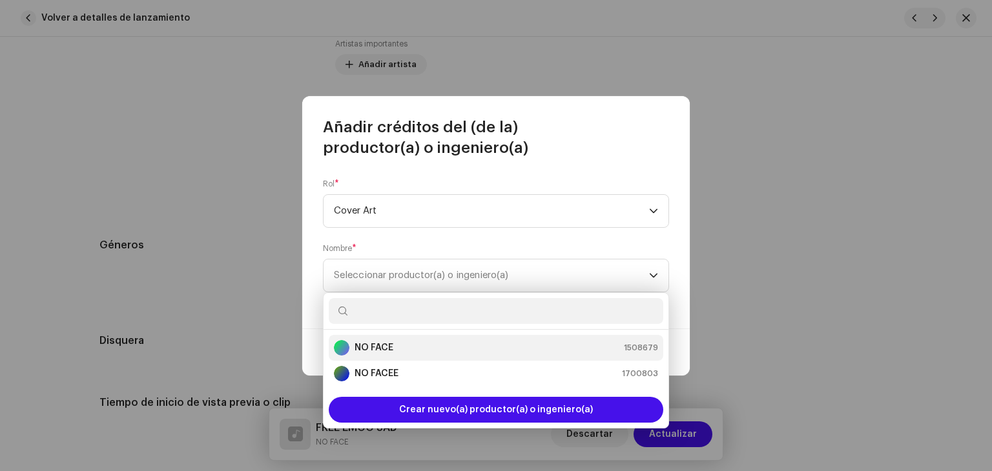
click at [385, 349] on strong "NO FACE" at bounding box center [374, 348] width 39 height 13
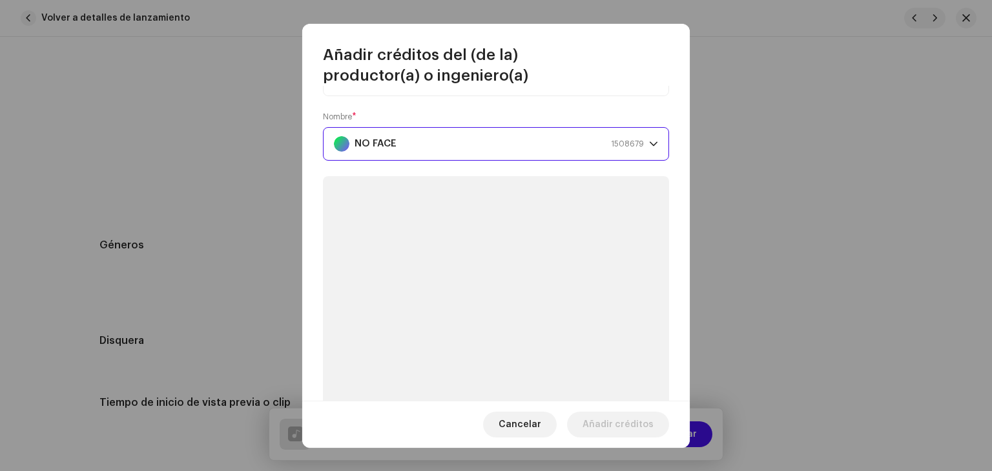
scroll to position [65, 0]
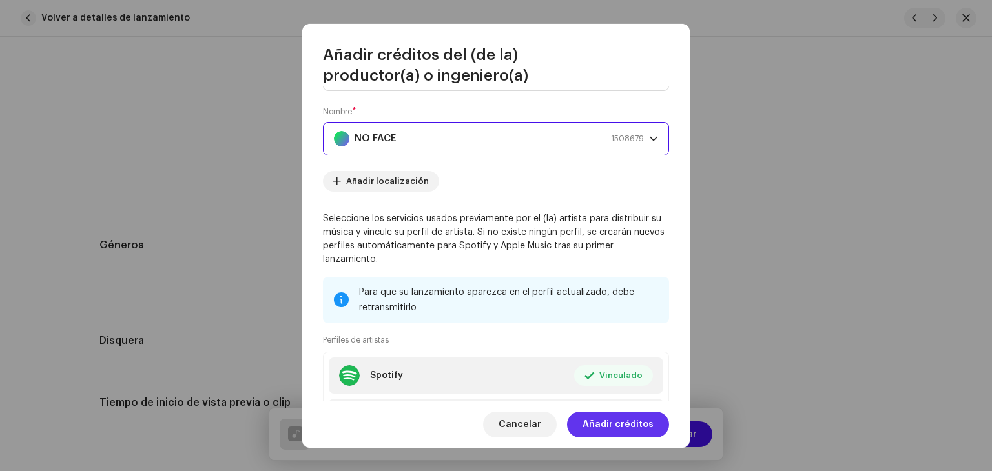
click at [615, 418] on span "Añadir créditos" at bounding box center [618, 425] width 71 height 26
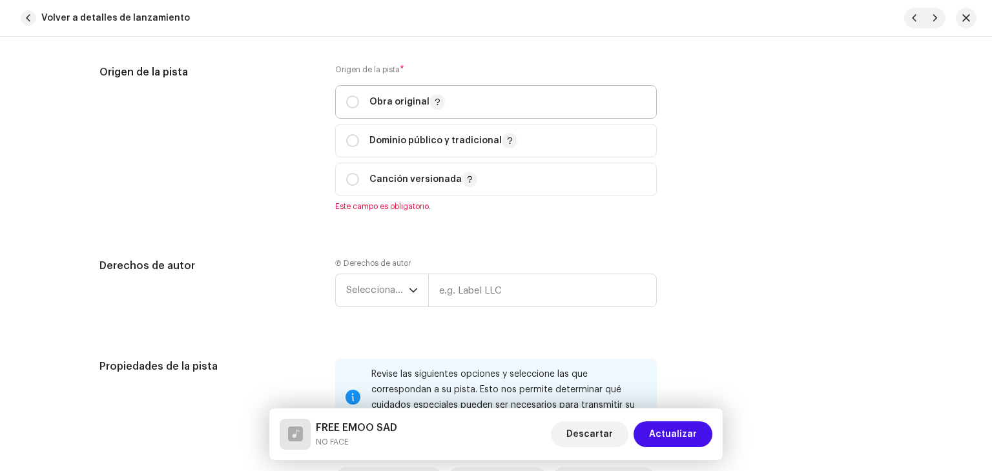
click at [387, 108] on p "Obra original" at bounding box center [407, 101] width 76 height 15
radio input "true"
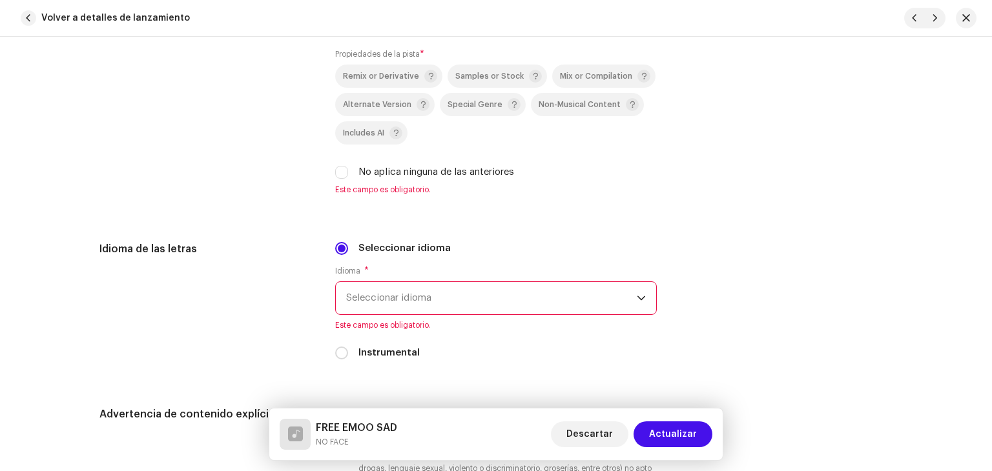
click at [358, 177] on label "No aplica ninguna de las anteriores" at bounding box center [436, 172] width 156 height 14
click at [348, 177] on input "No aplica ninguna de las anteriores" at bounding box center [341, 172] width 13 height 13
checkbox input "true"
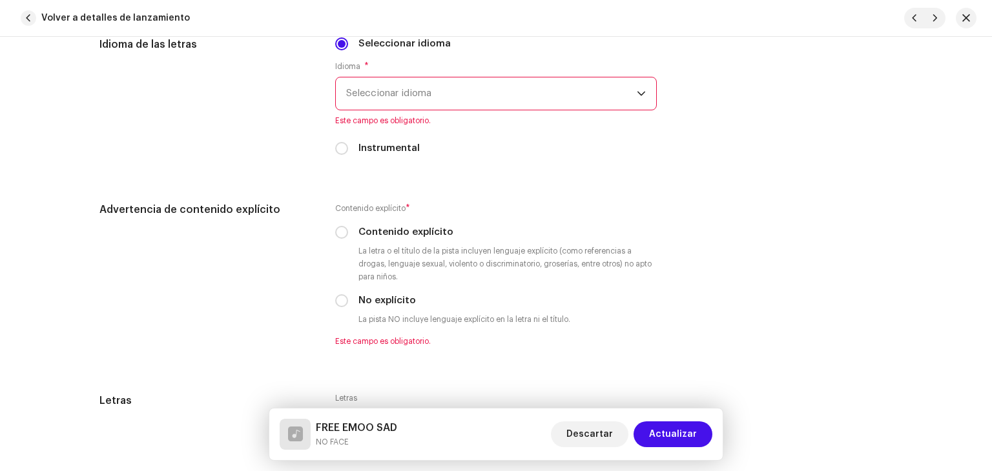
scroll to position [2041, 0]
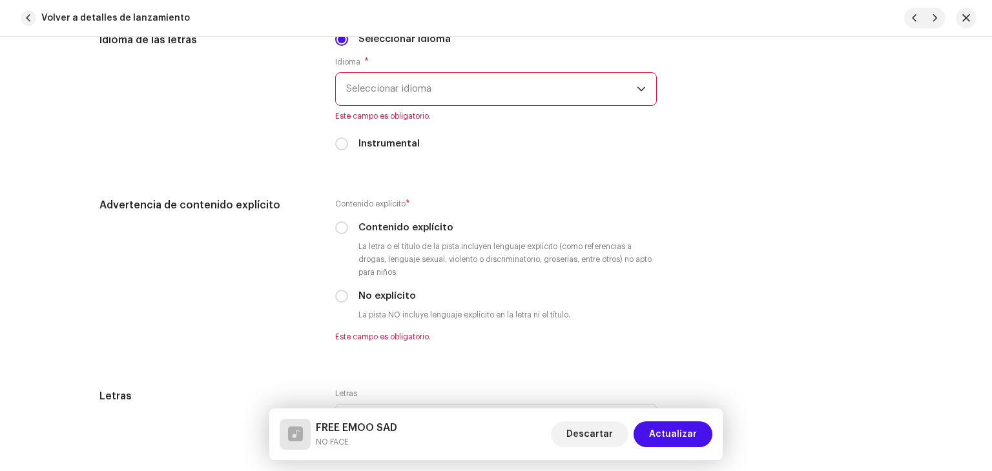
click at [400, 92] on span "Seleccionar idioma" at bounding box center [491, 89] width 291 height 32
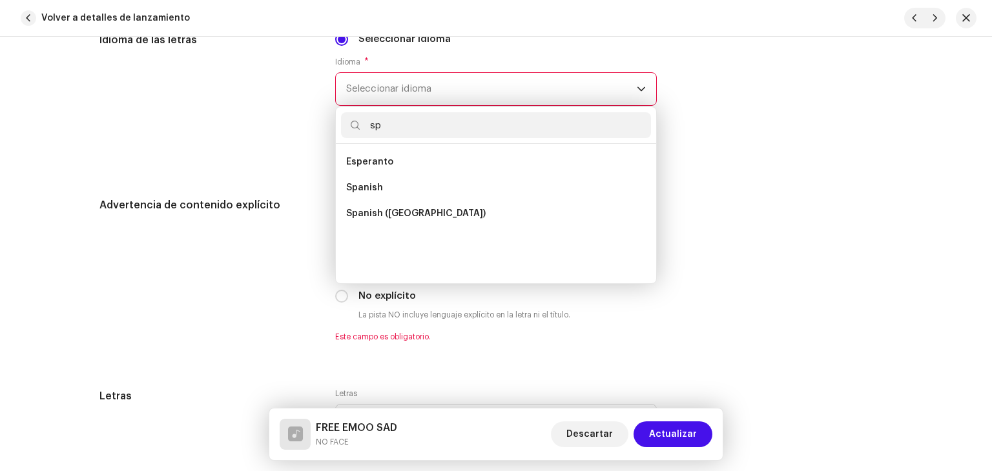
scroll to position [0, 0]
type input "sp"
click at [356, 187] on span "Spanish" at bounding box center [364, 187] width 37 height 13
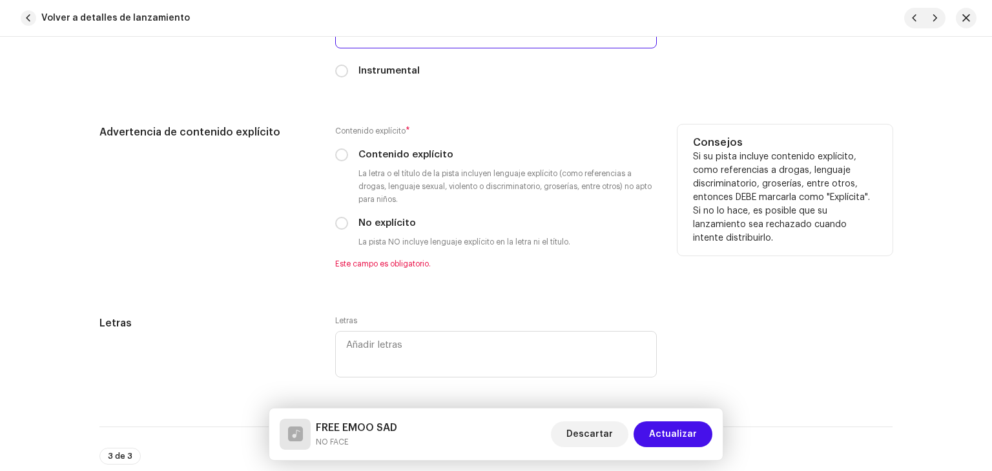
scroll to position [2105, 0]
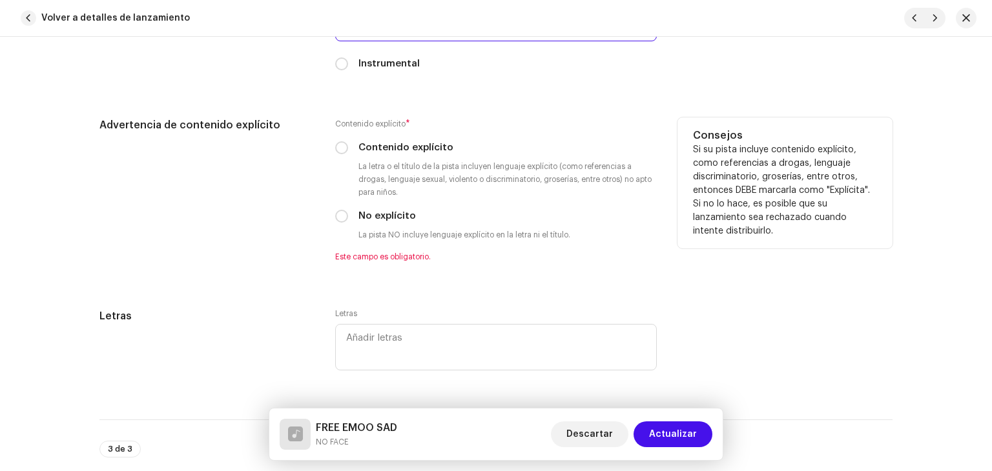
click at [402, 154] on label "Contenido explícito" at bounding box center [405, 148] width 95 height 14
click at [348, 154] on input "Contenido explícito" at bounding box center [341, 147] width 13 height 13
radio input "true"
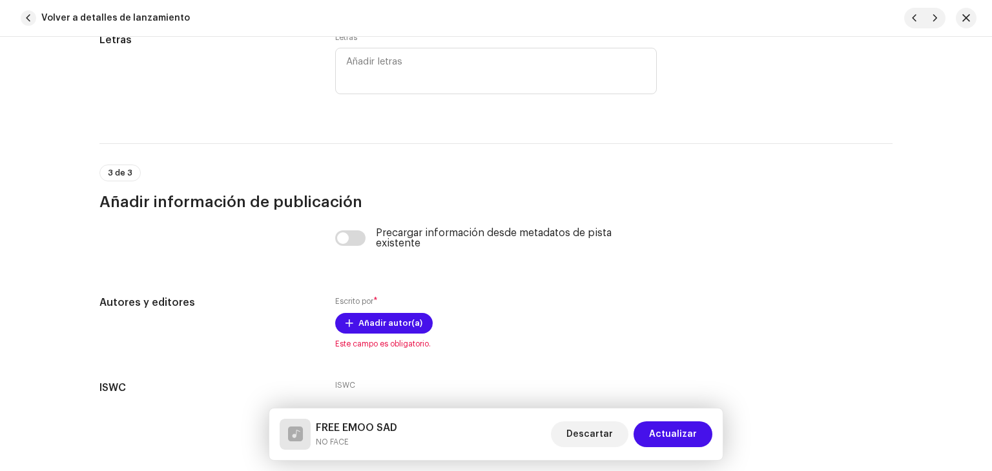
scroll to position [2459, 0]
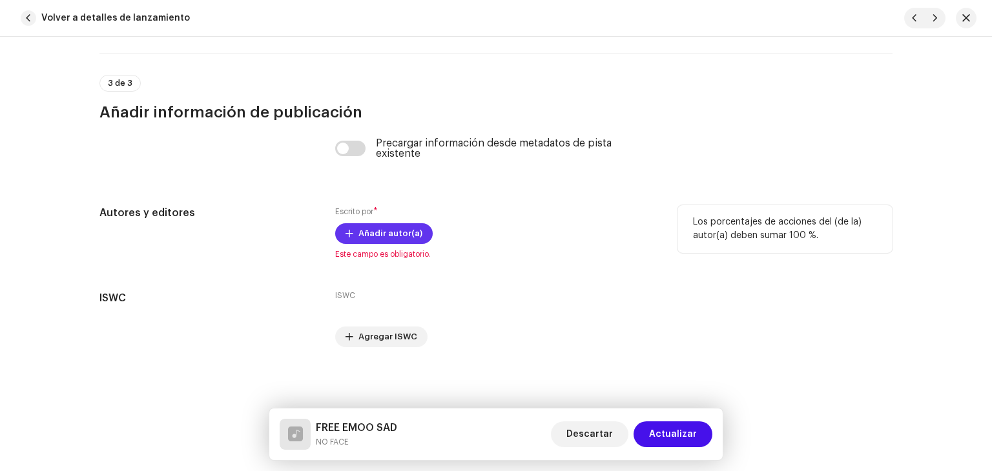
click at [382, 240] on span "Añadir autor(a)" at bounding box center [390, 234] width 64 height 26
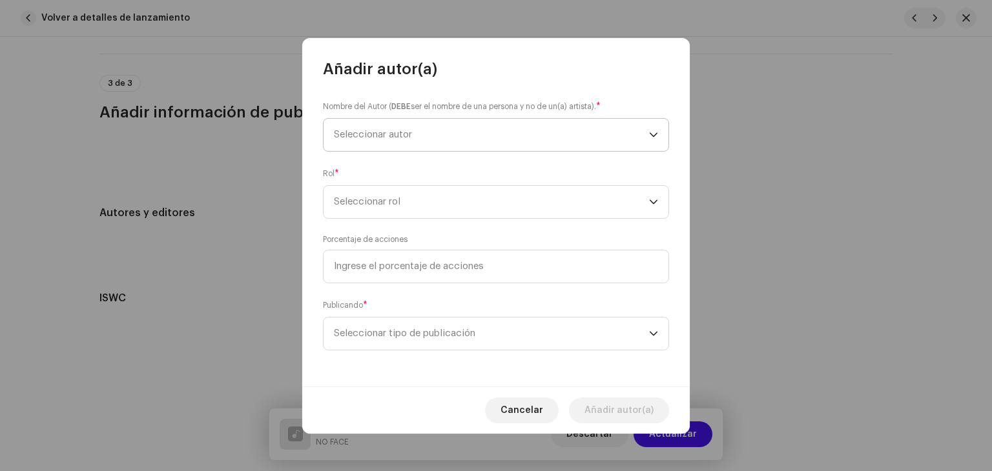
click at [422, 130] on span "Seleccionar autor" at bounding box center [491, 135] width 315 height 32
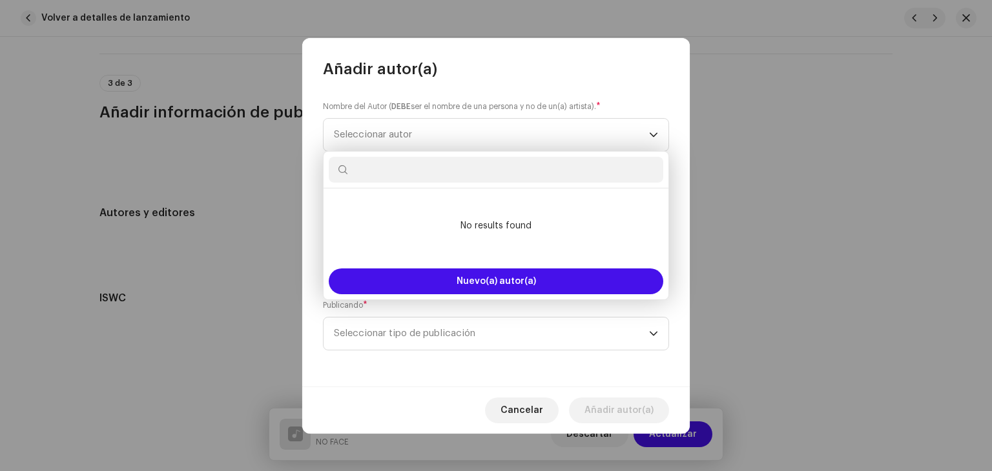
click at [402, 66] on span "Añadir autor(a)" at bounding box center [380, 69] width 114 height 21
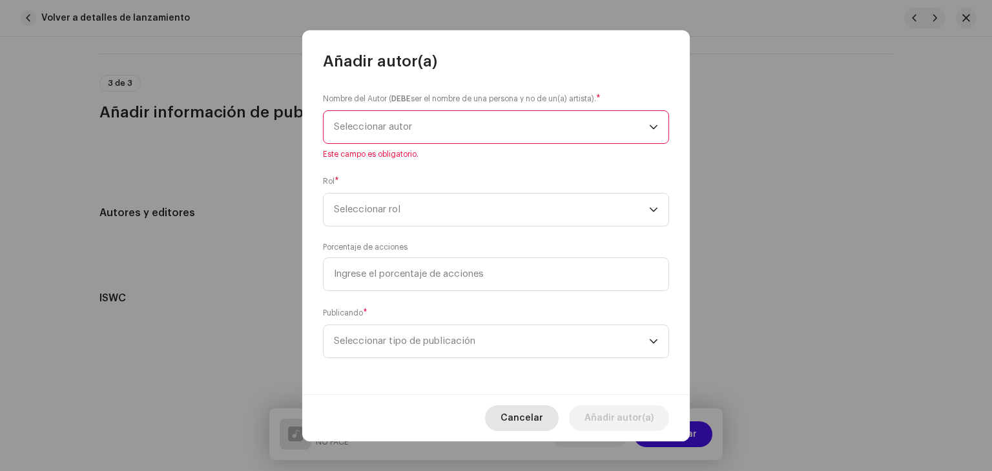
click at [543, 423] on span "Cancelar" at bounding box center [521, 419] width 43 height 26
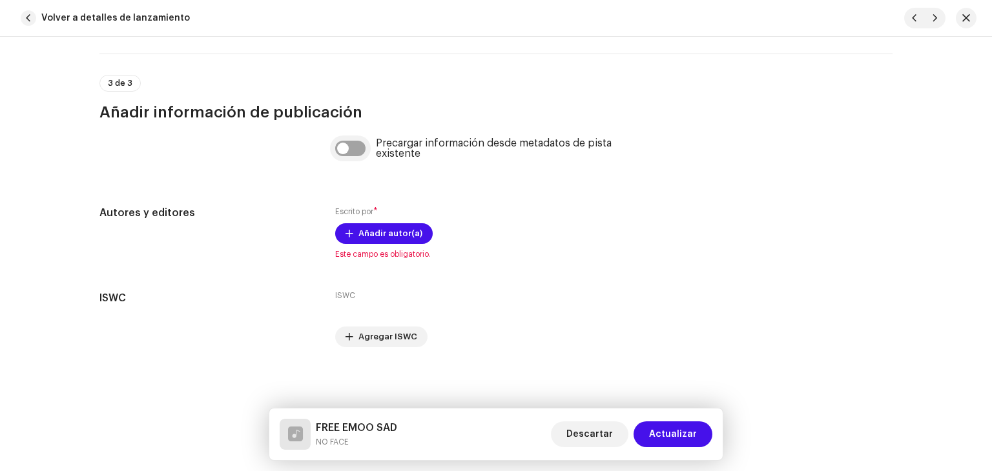
click at [335, 154] on input "checkbox" at bounding box center [350, 148] width 31 height 15
checkbox input "true"
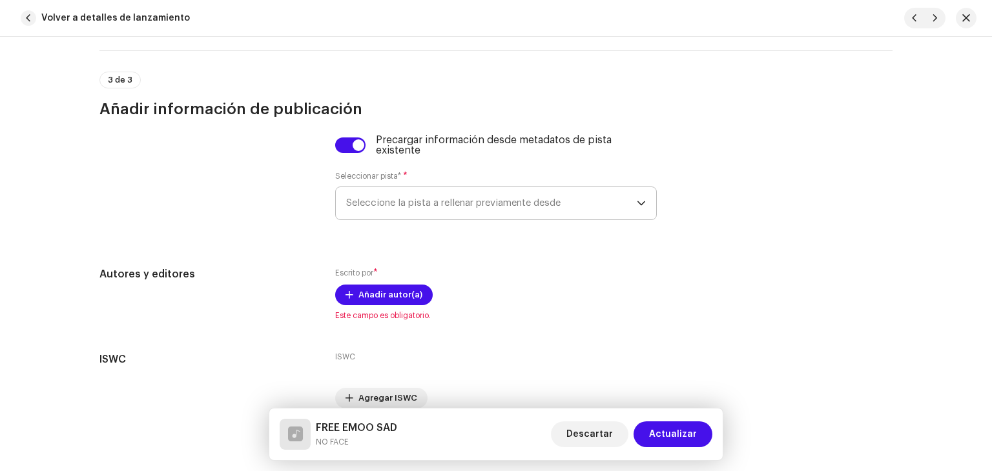
click at [416, 200] on span "Seleccione la pista a rellenar previamente desde" at bounding box center [491, 203] width 291 height 32
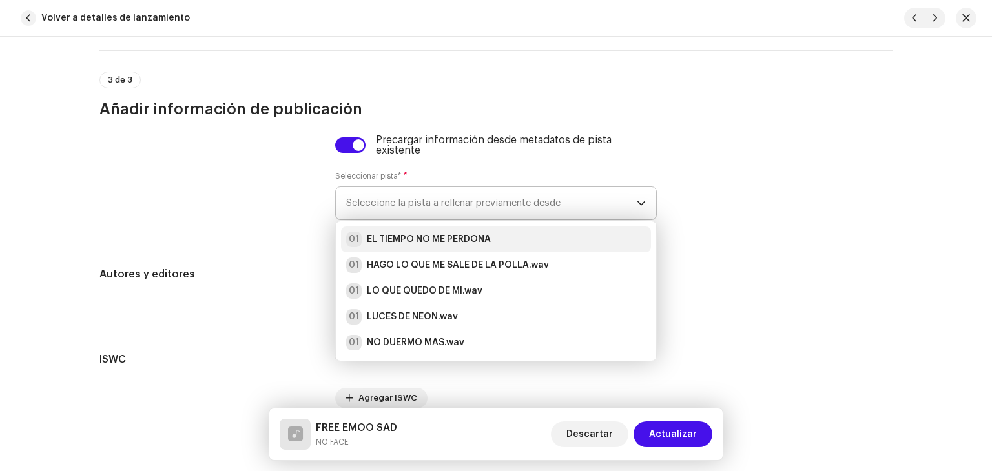
click at [425, 246] on strong "EL TIEMPO NO ME PERDONA" at bounding box center [429, 239] width 124 height 13
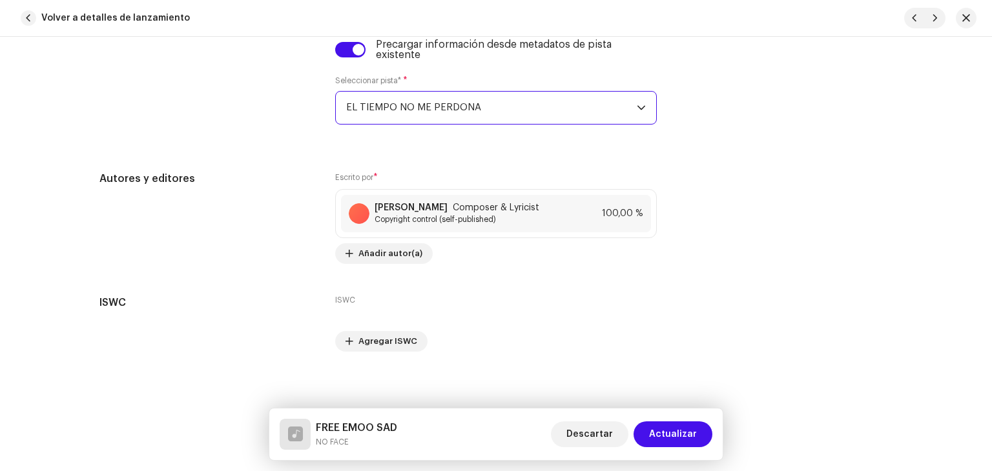
scroll to position [2563, 0]
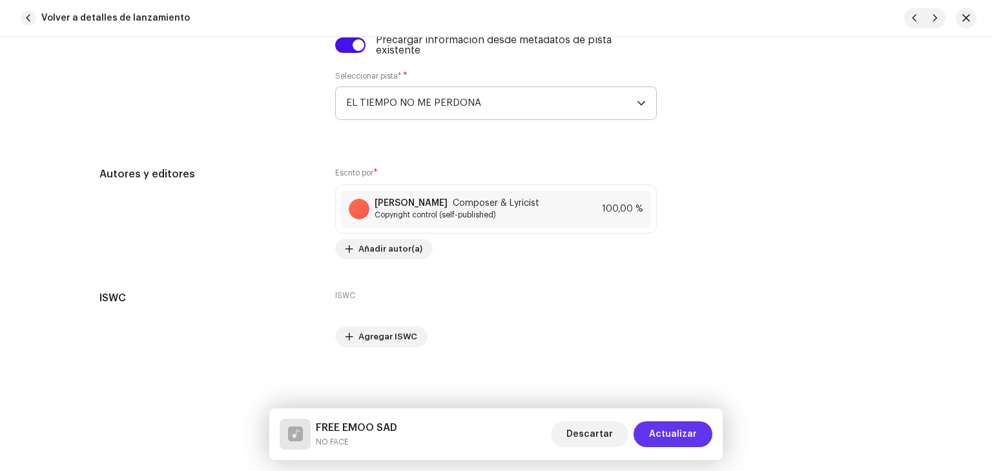
click at [677, 439] on span "Actualizar" at bounding box center [673, 435] width 48 height 26
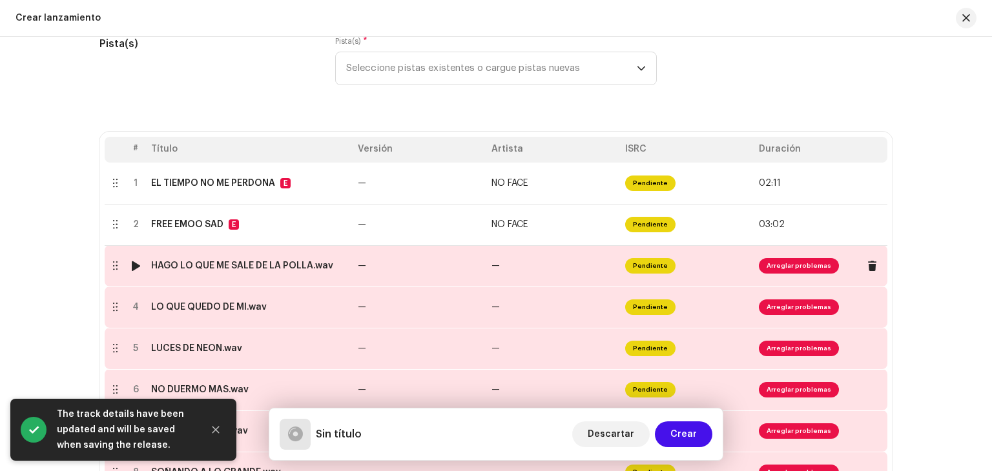
click at [482, 269] on td "—" at bounding box center [420, 265] width 134 height 41
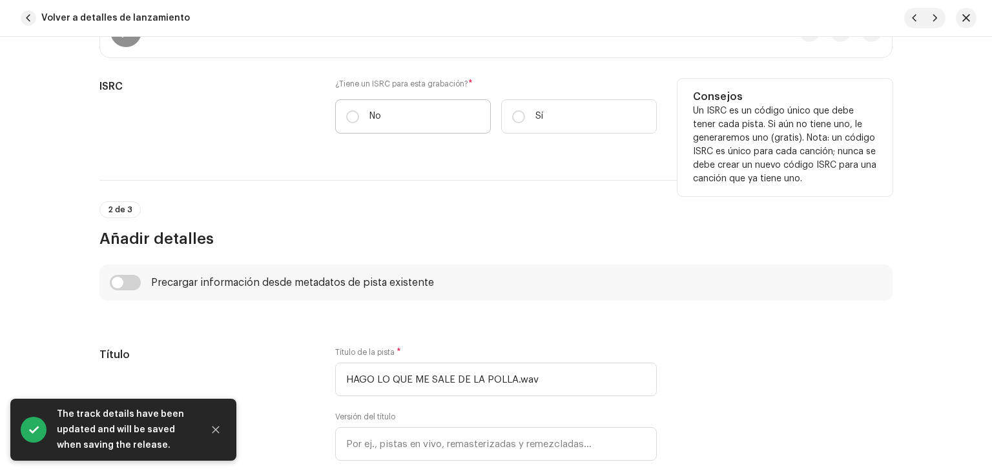
click at [397, 119] on label "No" at bounding box center [413, 116] width 156 height 34
click at [359, 119] on input "No" at bounding box center [352, 116] width 13 height 13
radio input "true"
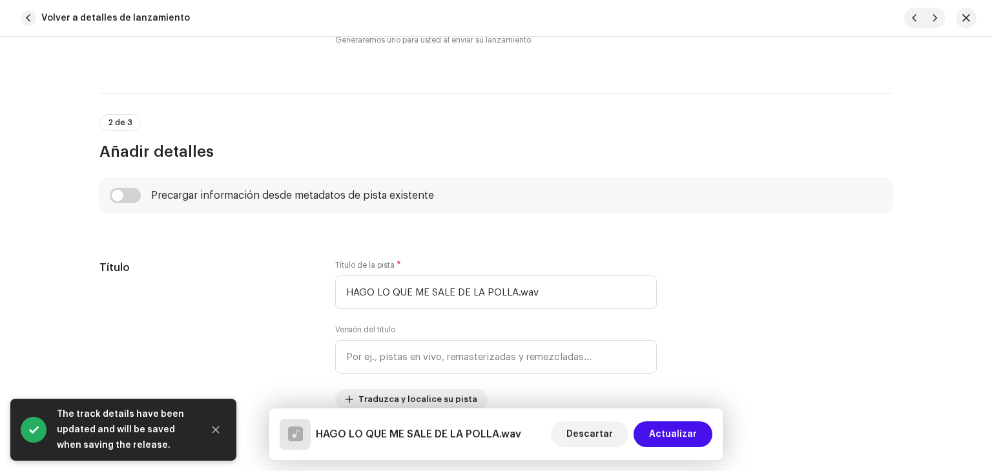
scroll to position [387, 0]
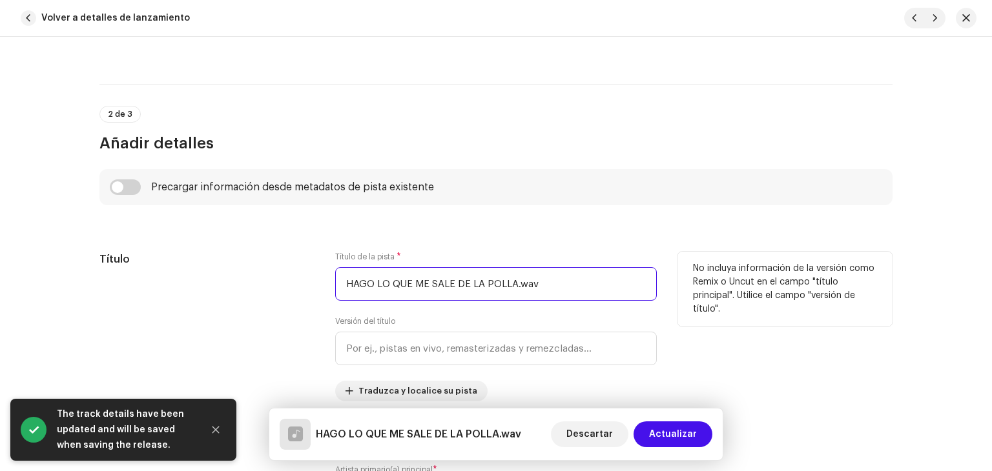
click at [564, 294] on input "HAGO LO QUE ME SALE DE LA POLLA.wav" at bounding box center [496, 284] width 322 height 34
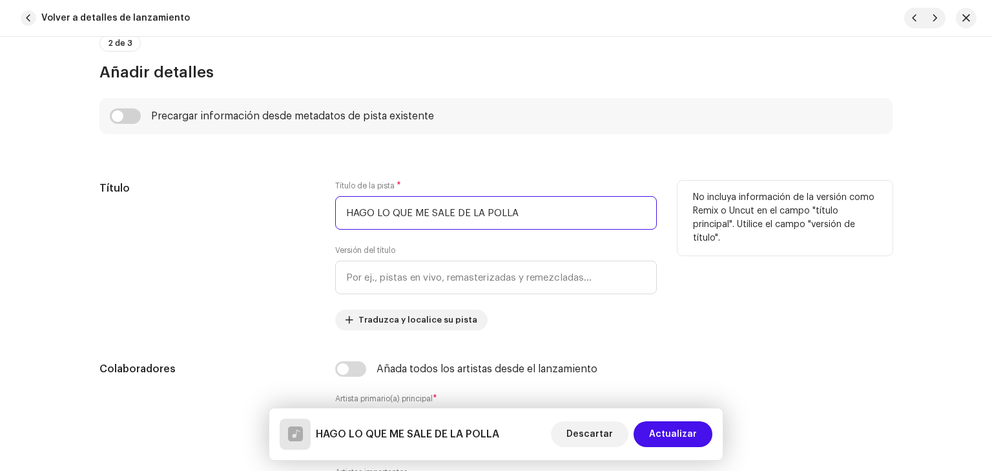
scroll to position [452, 0]
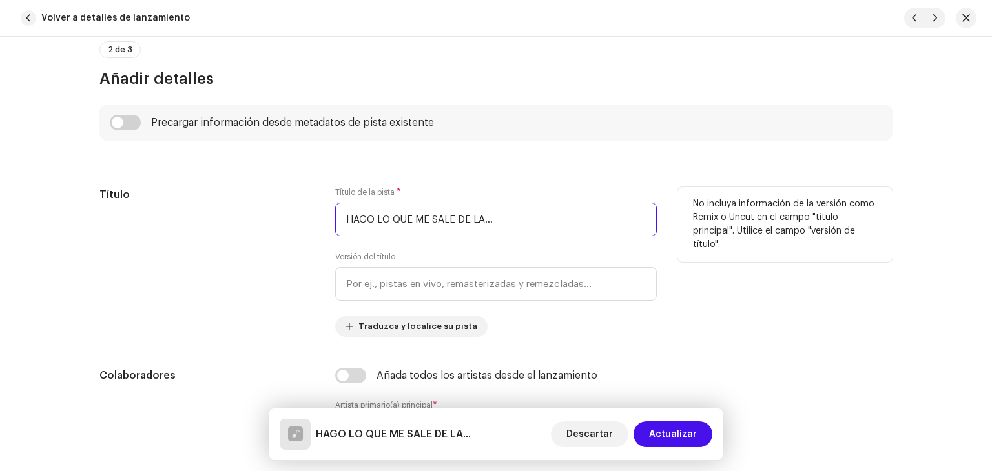
type input "HAGO LO QUE ME SALE DE LA..."
click at [682, 333] on div "No incluya información de la versión como Remix o Uncut en el campo "título pri…" at bounding box center [784, 262] width 215 height 150
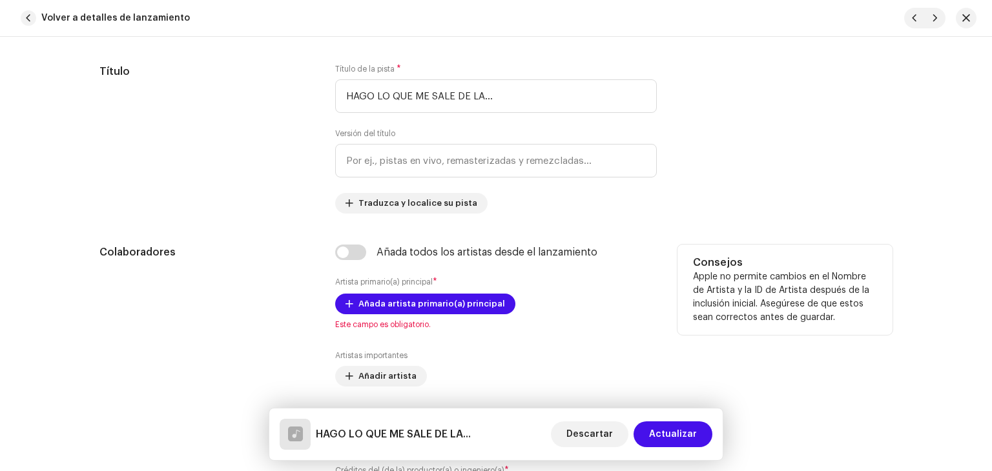
scroll to position [581, 0]
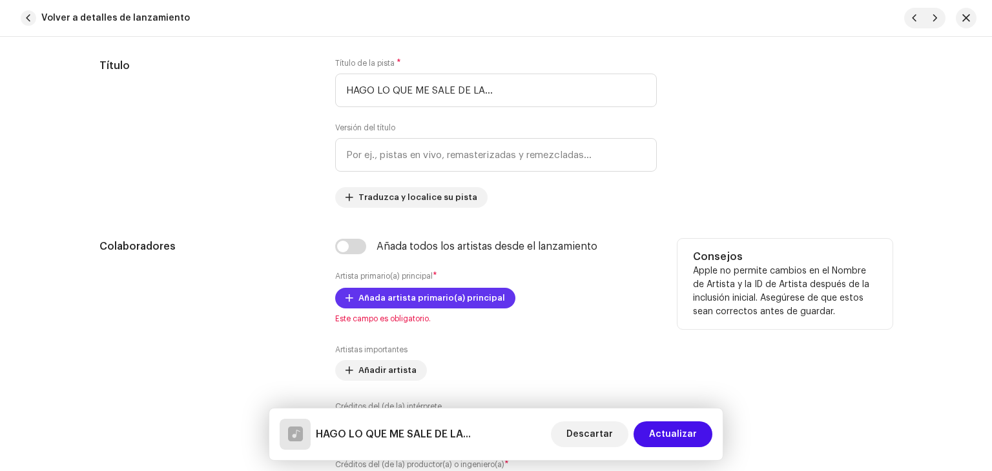
click at [426, 298] on span "Añada artista primario(a) principal" at bounding box center [431, 298] width 147 height 26
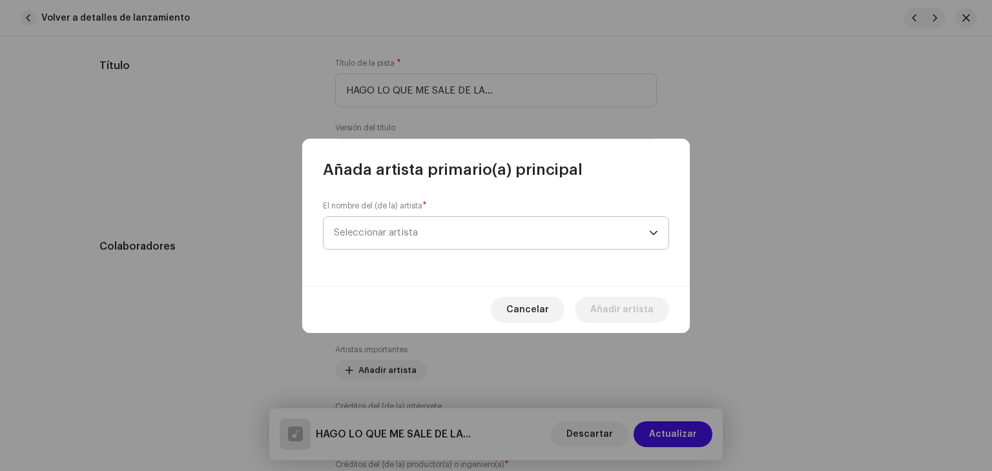
click at [391, 233] on span "Seleccionar artista" at bounding box center [376, 233] width 84 height 10
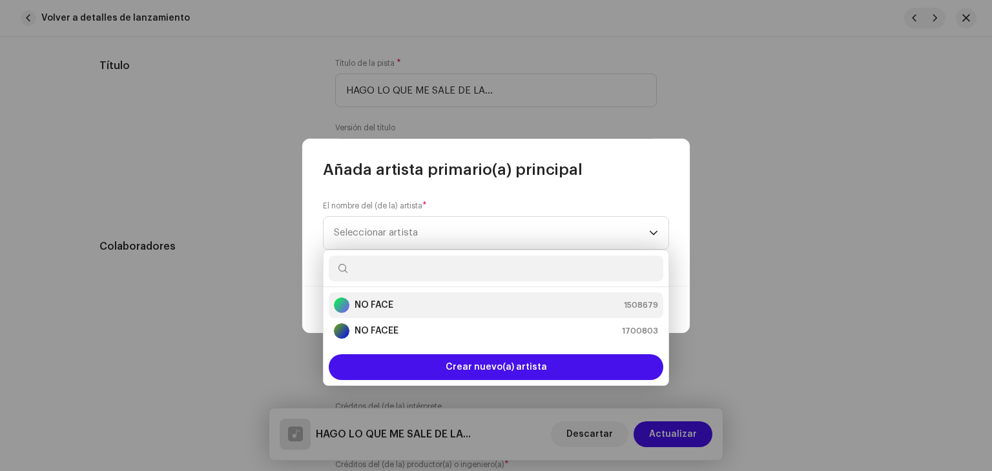
click at [406, 304] on div "NO FACE 1508679" at bounding box center [496, 305] width 324 height 15
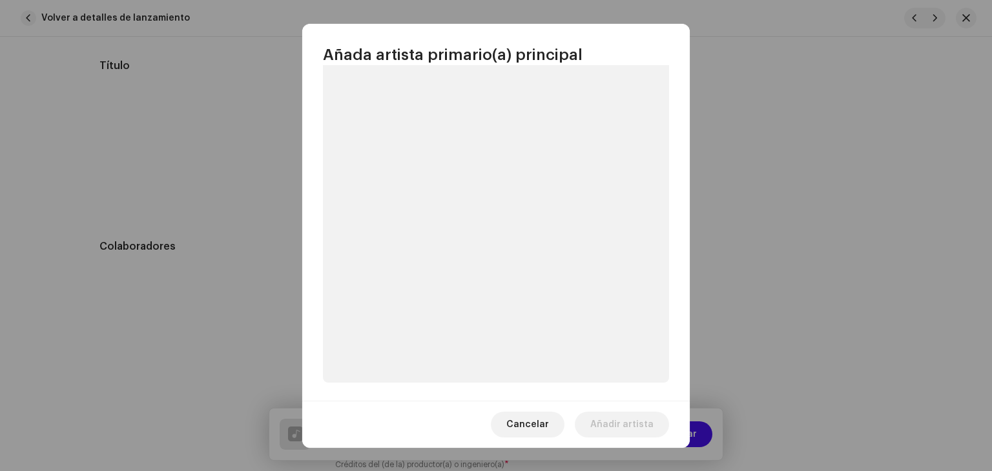
scroll to position [57, 0]
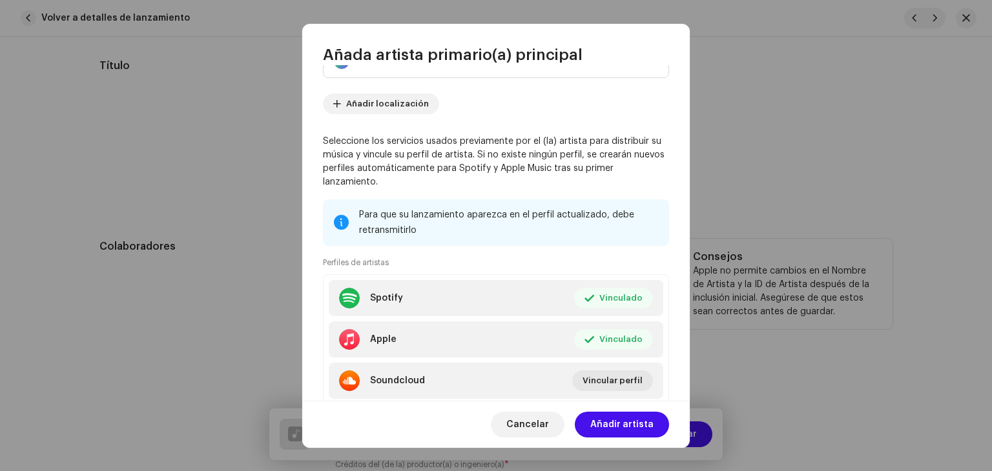
drag, startPoint x: 608, startPoint y: 427, endPoint x: 604, endPoint y: 402, distance: 24.8
click at [608, 426] on span "Añadir artista" at bounding box center [621, 425] width 63 height 26
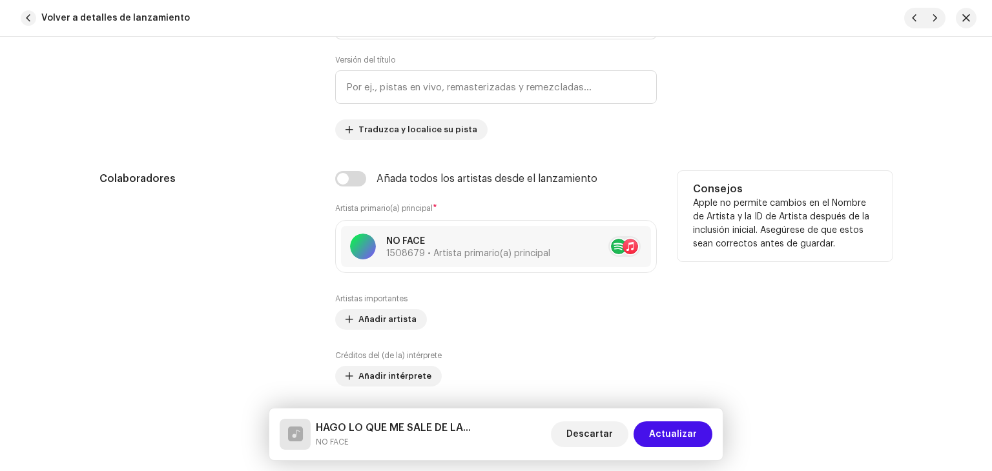
scroll to position [840, 0]
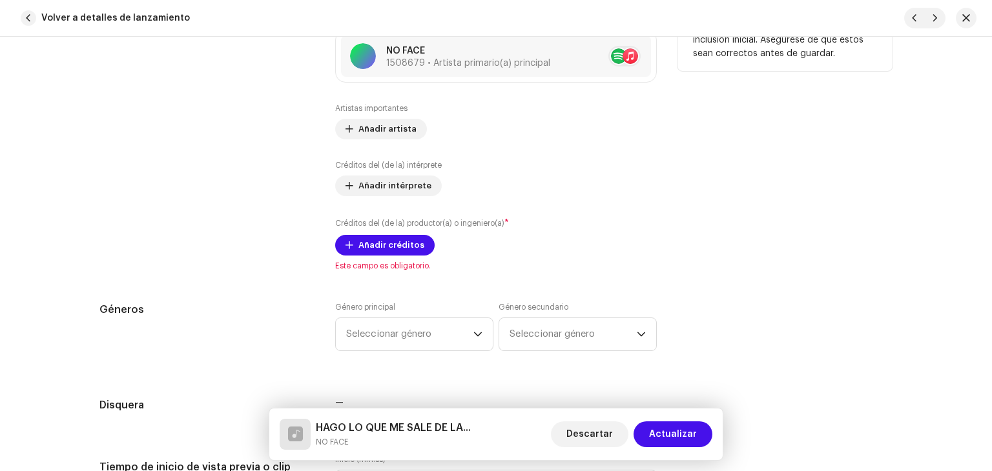
click at [386, 259] on div "Añada todos los artistas desde el lanzamiento Artista primario(a) principal * N…" at bounding box center [496, 126] width 322 height 291
click at [387, 247] on span "Añadir créditos" at bounding box center [391, 245] width 66 height 26
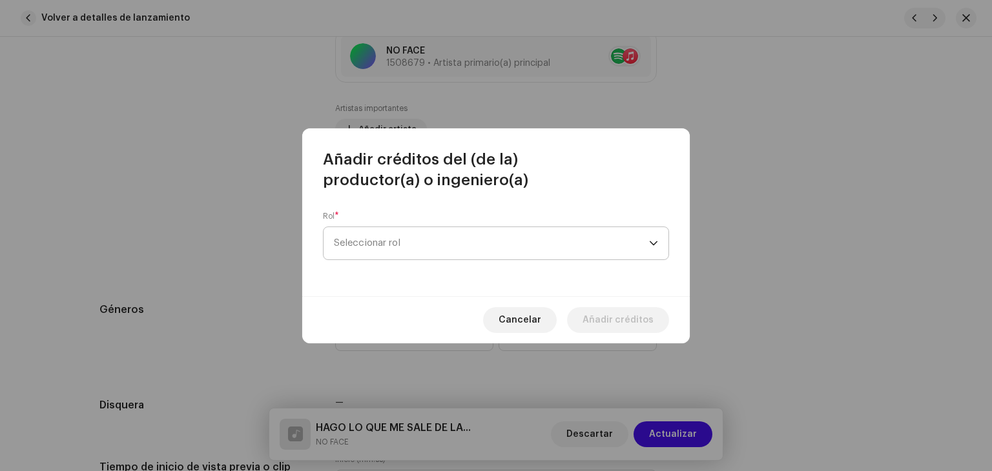
click at [391, 248] on span "Seleccionar rol" at bounding box center [491, 243] width 315 height 32
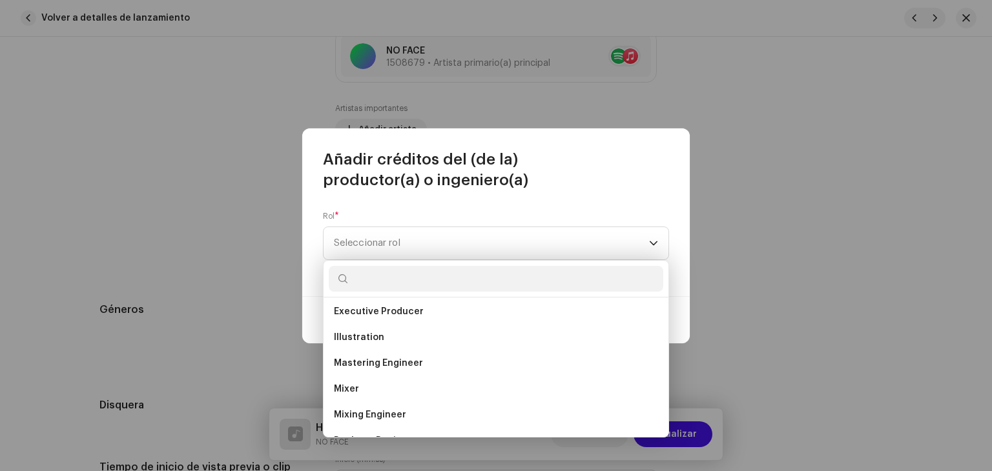
scroll to position [320, 0]
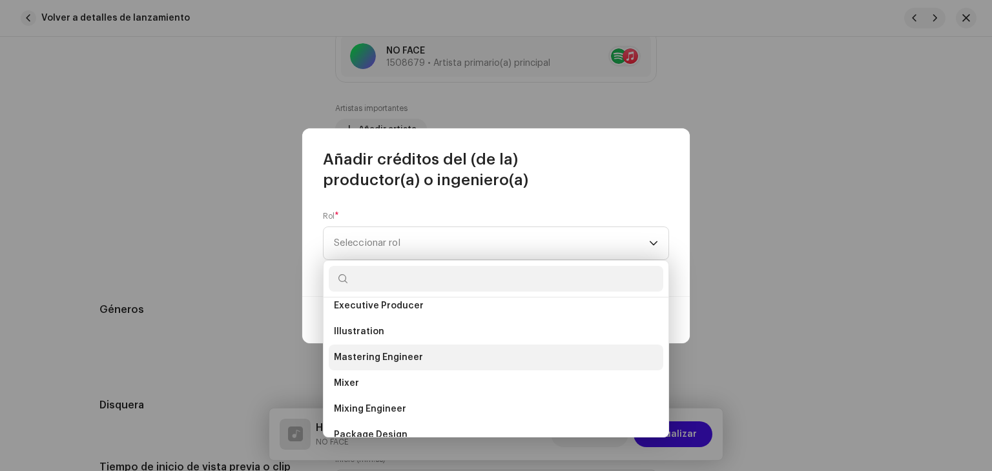
click at [368, 367] on li "Mastering Engineer" at bounding box center [496, 358] width 335 height 26
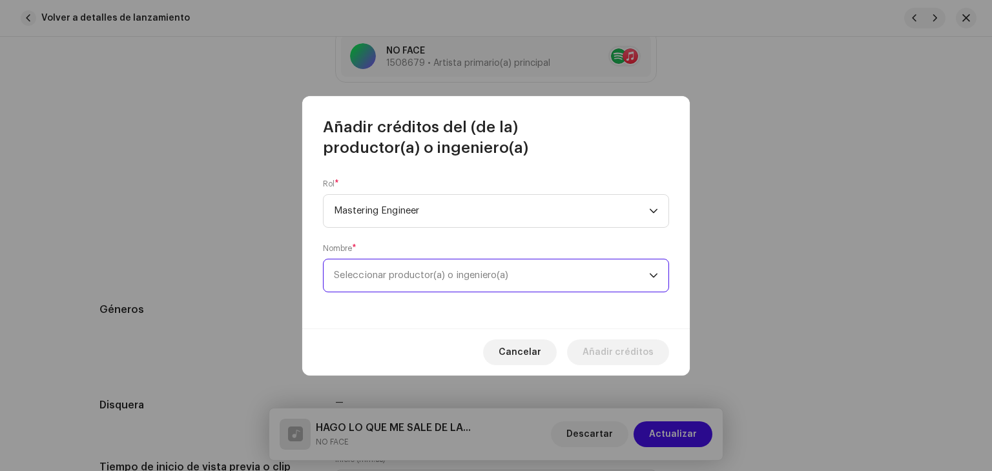
click at [444, 275] on span "Seleccionar productor(a) o ingeniero(a)" at bounding box center [421, 276] width 174 height 10
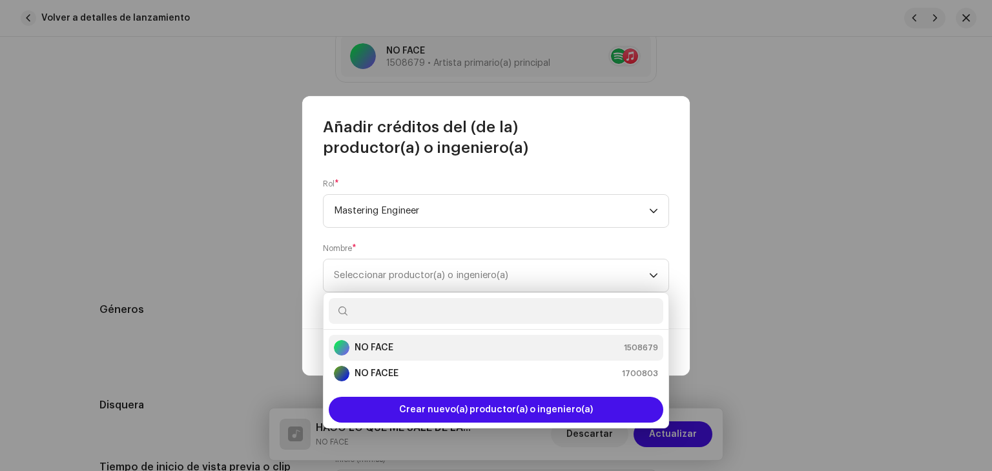
click at [402, 342] on div "NO FACE 1508679" at bounding box center [496, 347] width 324 height 15
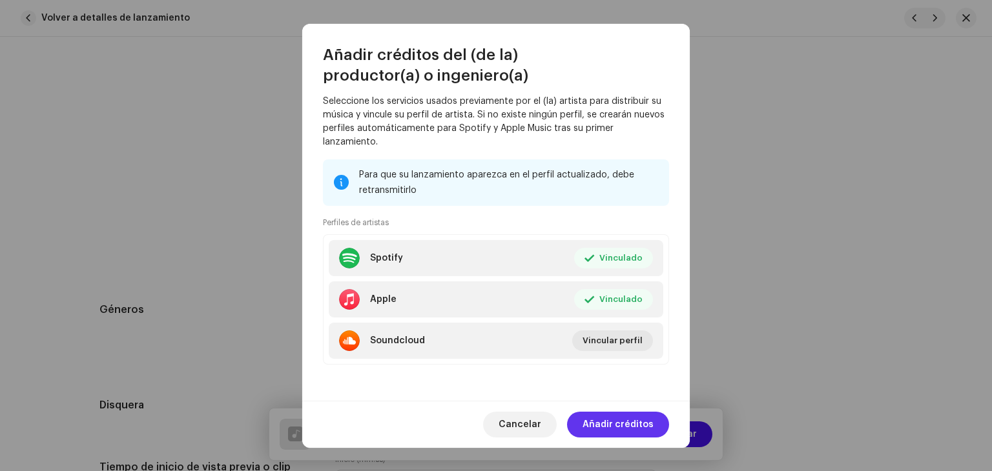
scroll to position [183, 0]
click at [622, 420] on span "Añadir créditos" at bounding box center [618, 425] width 71 height 26
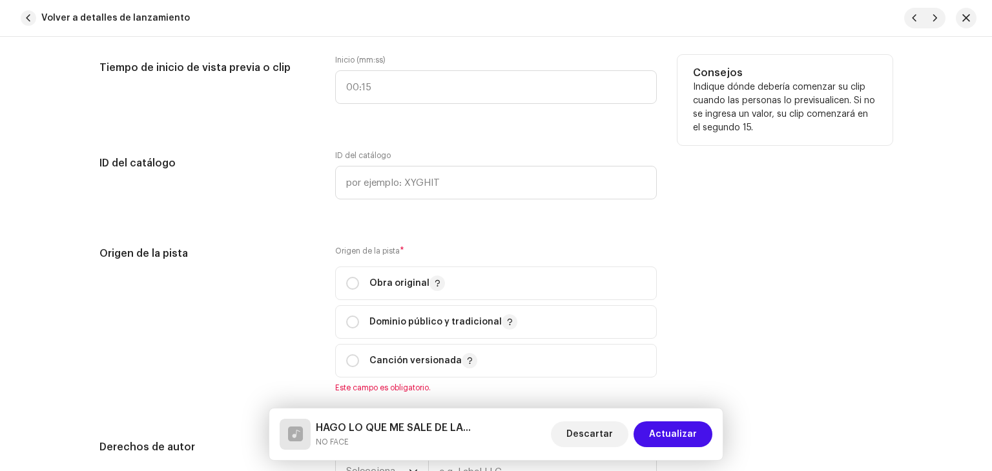
scroll to position [1459, 0]
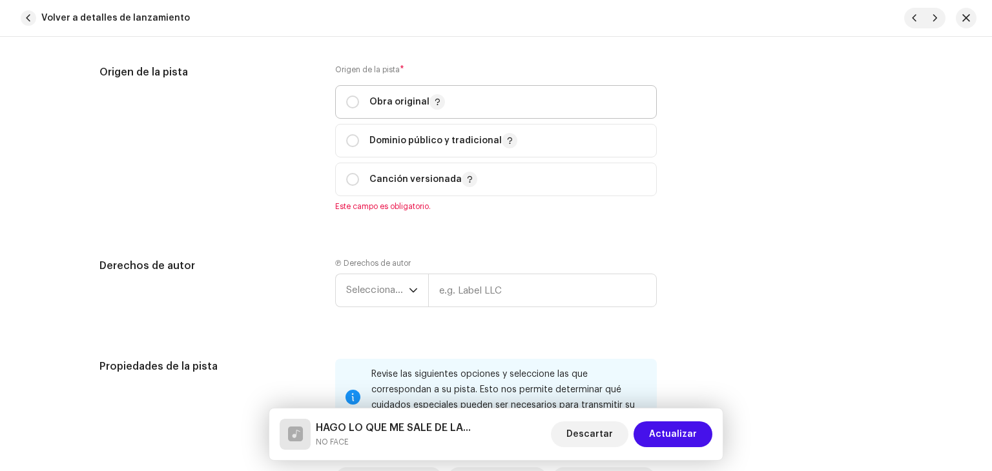
click at [395, 105] on p "Obra original" at bounding box center [407, 101] width 76 height 15
radio input "true"
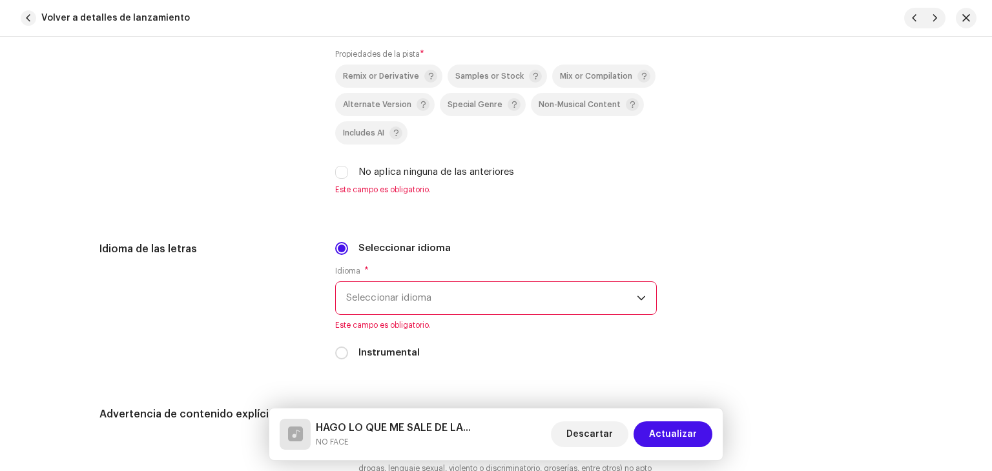
click at [384, 170] on label "No aplica ninguna de las anteriores" at bounding box center [436, 172] width 156 height 14
click at [348, 170] on input "No aplica ninguna de las anteriores" at bounding box center [341, 172] width 13 height 13
checkbox input "true"
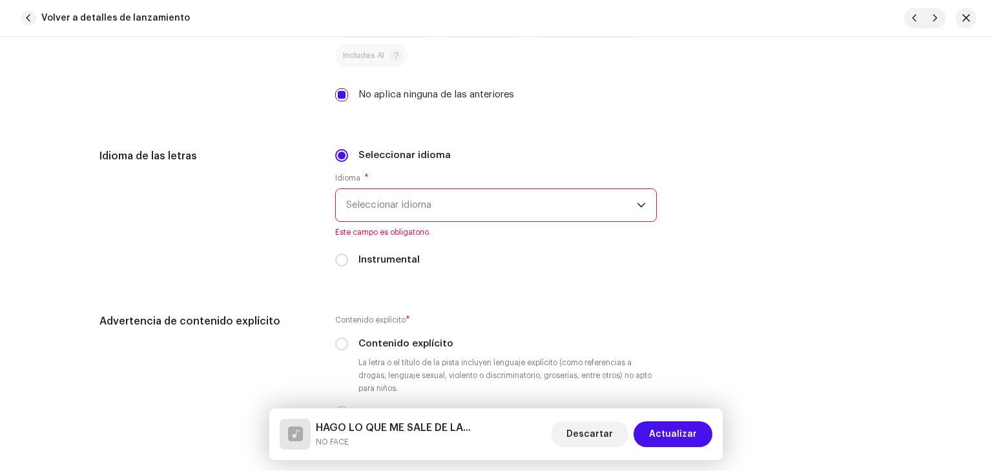
scroll to position [2041, 0]
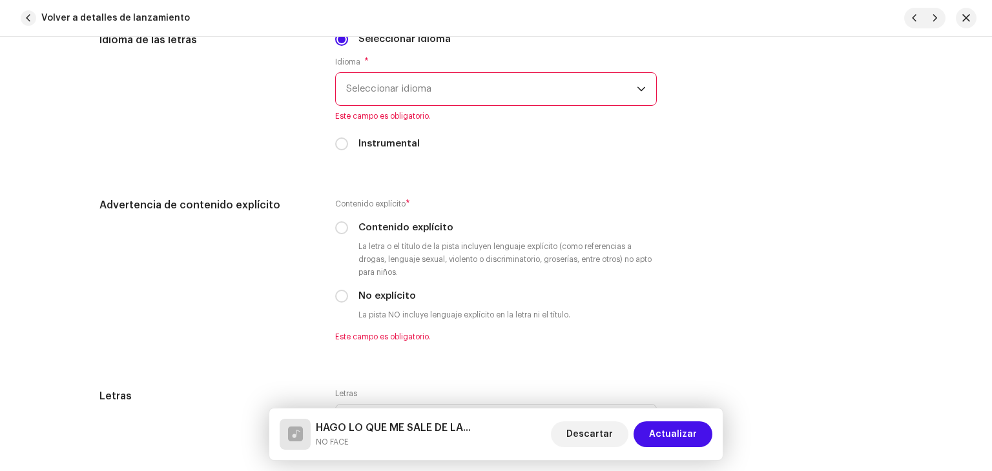
click at [418, 88] on span "Seleccionar idioma" at bounding box center [491, 89] width 291 height 32
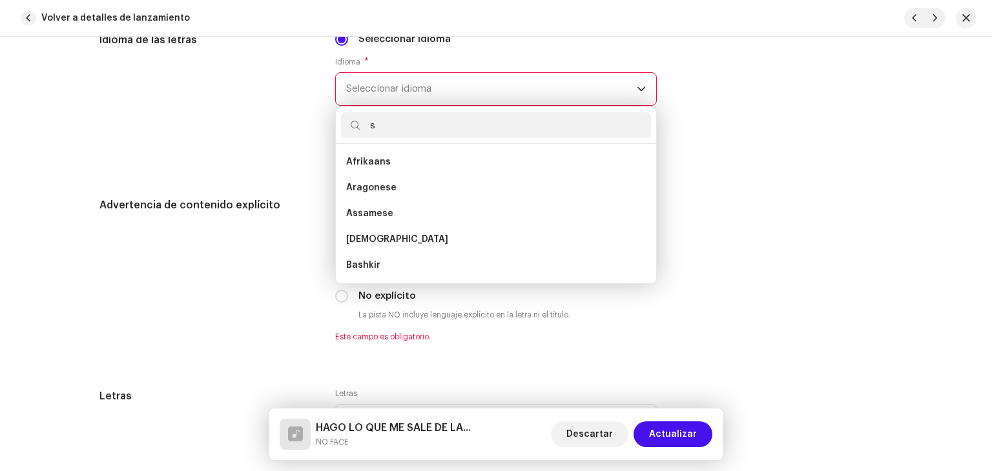
scroll to position [0, 0]
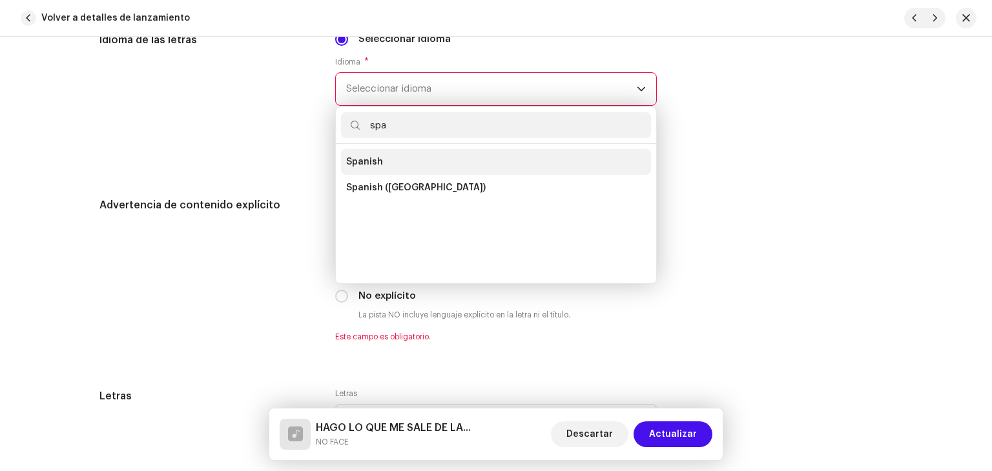
type input "spa"
click at [406, 168] on li "Spanish" at bounding box center [496, 162] width 310 height 26
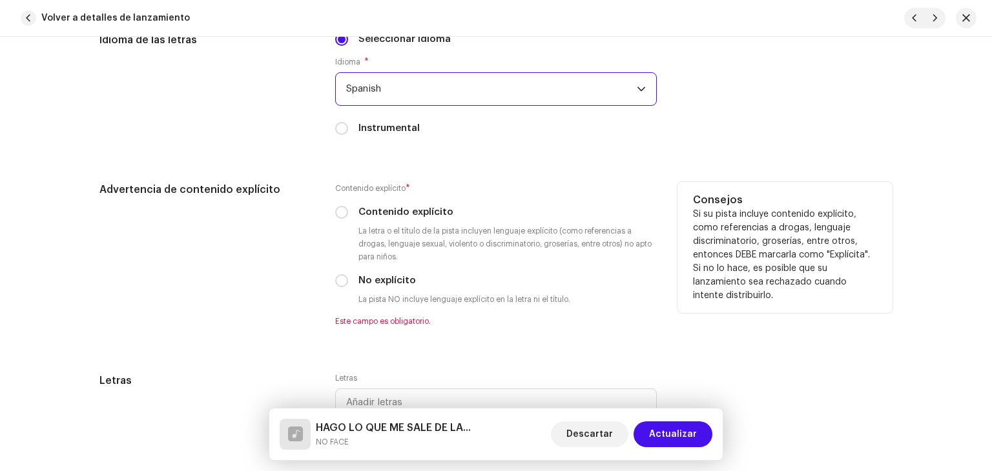
click at [388, 223] on div "Contenido explícito * Contenido explícito La letra o el título de la pista incl…" at bounding box center [496, 254] width 322 height 145
click at [389, 220] on label "Contenido explícito" at bounding box center [405, 212] width 95 height 14
click at [348, 219] on input "Contenido explícito" at bounding box center [341, 212] width 13 height 13
radio input "true"
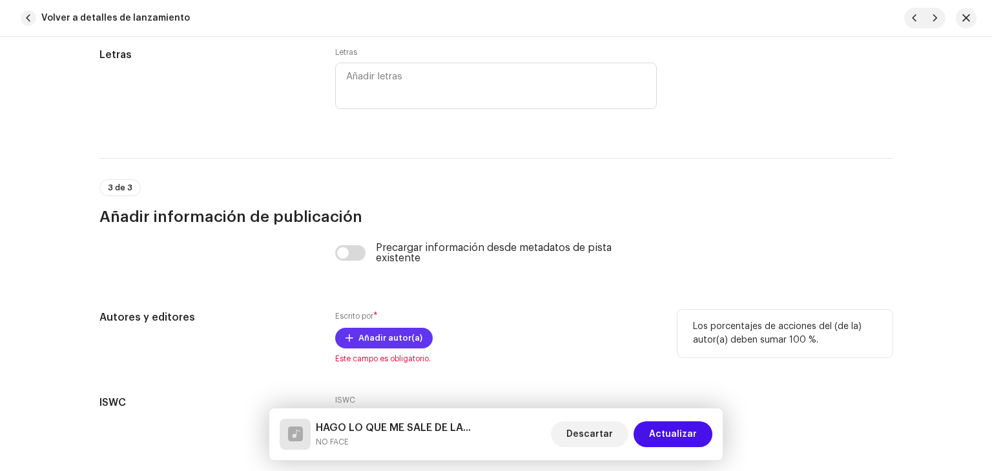
scroll to position [2459, 0]
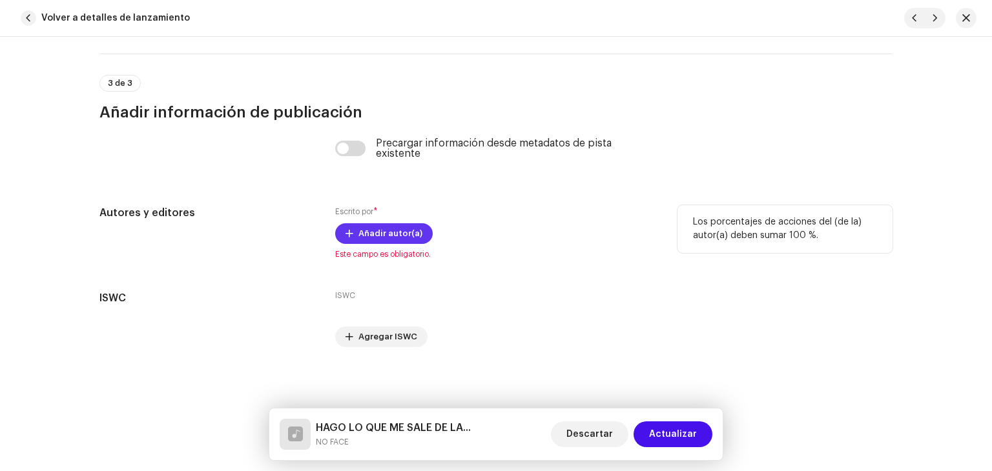
click at [400, 232] on span "Añadir autor(a)" at bounding box center [390, 234] width 64 height 26
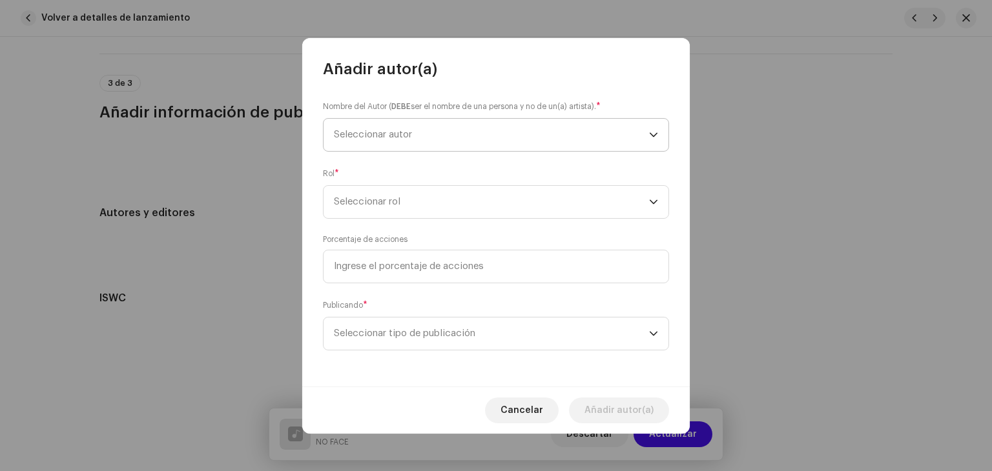
click at [397, 138] on span "Seleccionar autor" at bounding box center [373, 135] width 78 height 10
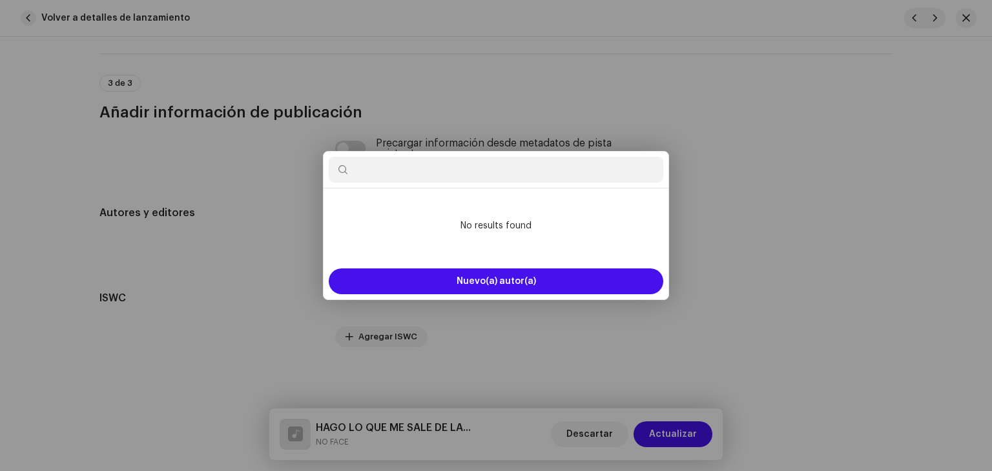
click at [701, 161] on div "Añadir autor(a) Nombre del Autor ( DEBE ser el nombre de una persona y no de un…" at bounding box center [496, 235] width 992 height 471
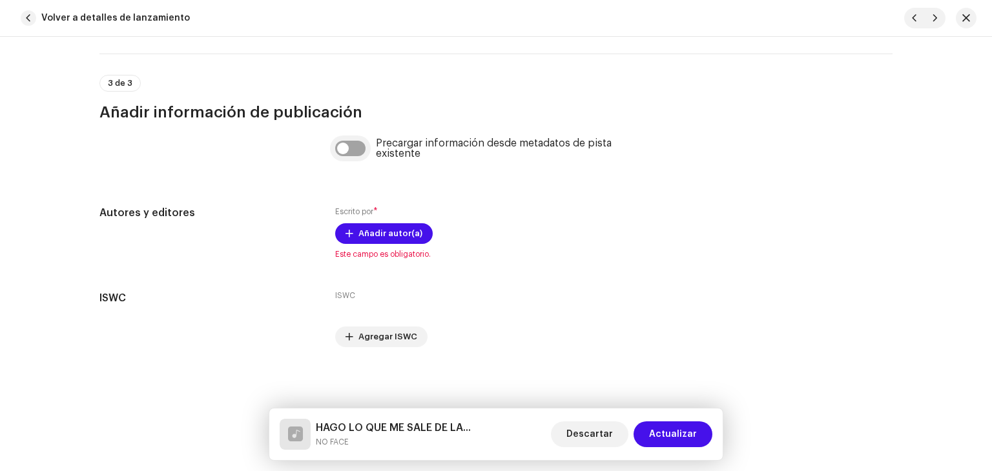
click at [344, 153] on input "checkbox" at bounding box center [350, 148] width 31 height 15
checkbox input "true"
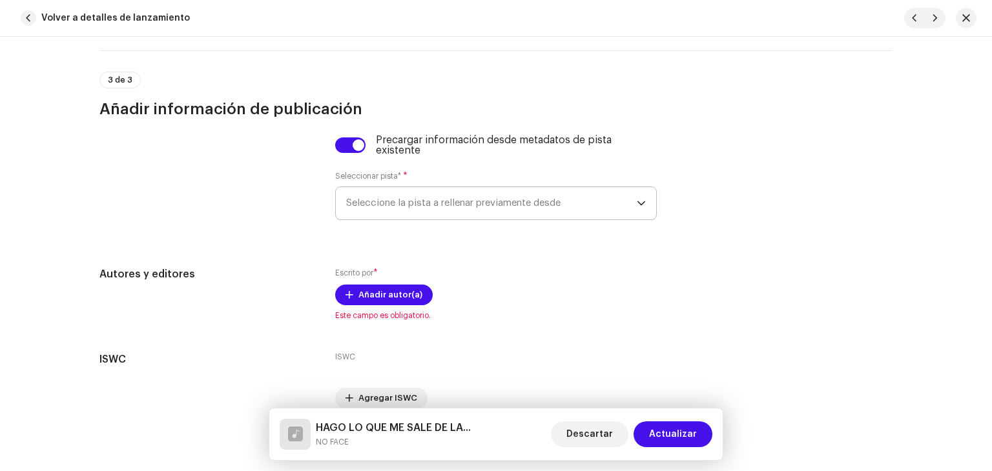
click at [398, 212] on span "Seleccione la pista a rellenar previamente desde" at bounding box center [491, 203] width 291 height 32
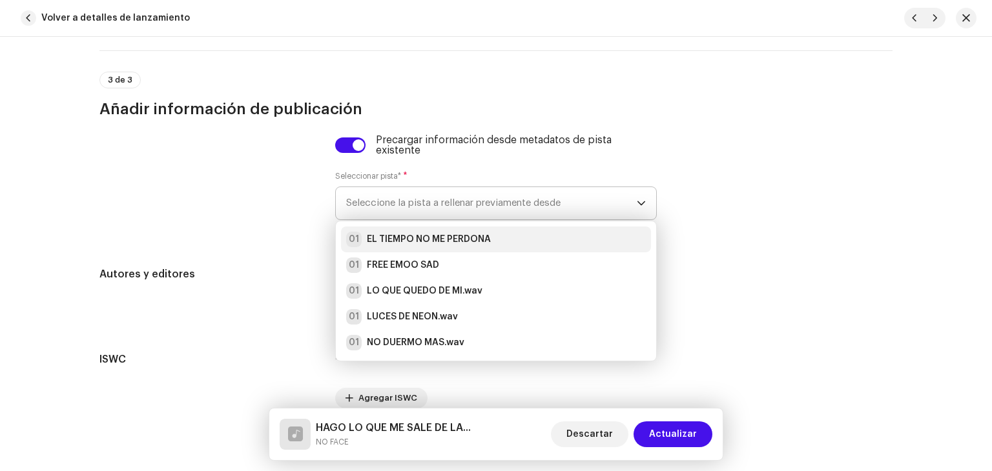
click at [398, 241] on strong "EL TIEMPO NO ME PERDONA" at bounding box center [429, 239] width 124 height 13
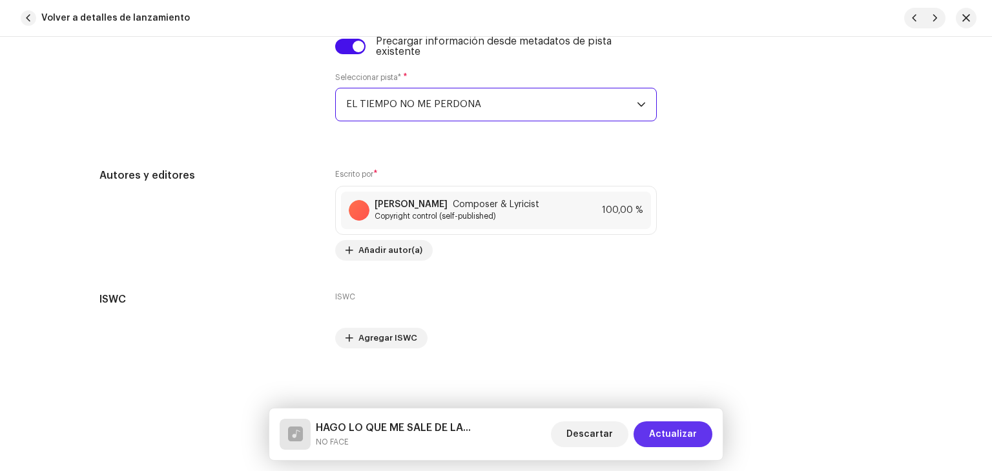
scroll to position [2563, 0]
click at [705, 433] on button "Actualizar" at bounding box center [673, 435] width 79 height 26
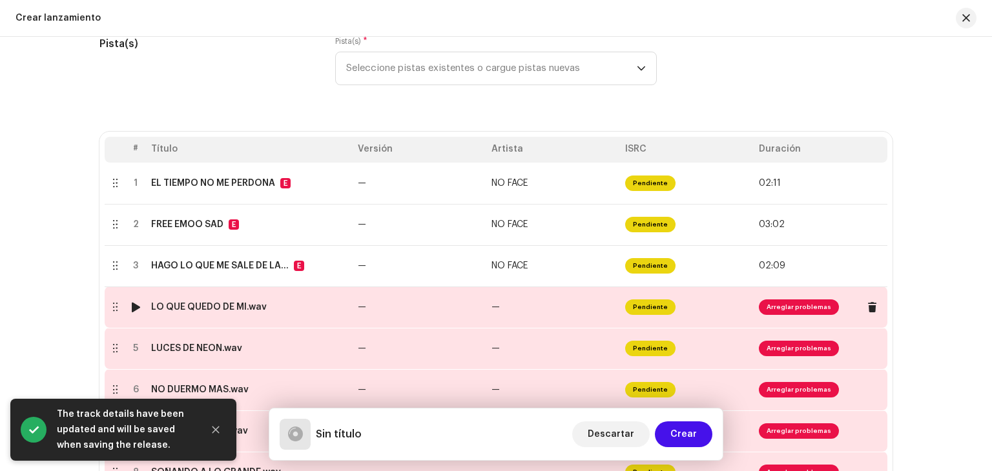
click at [470, 309] on td "—" at bounding box center [420, 307] width 134 height 41
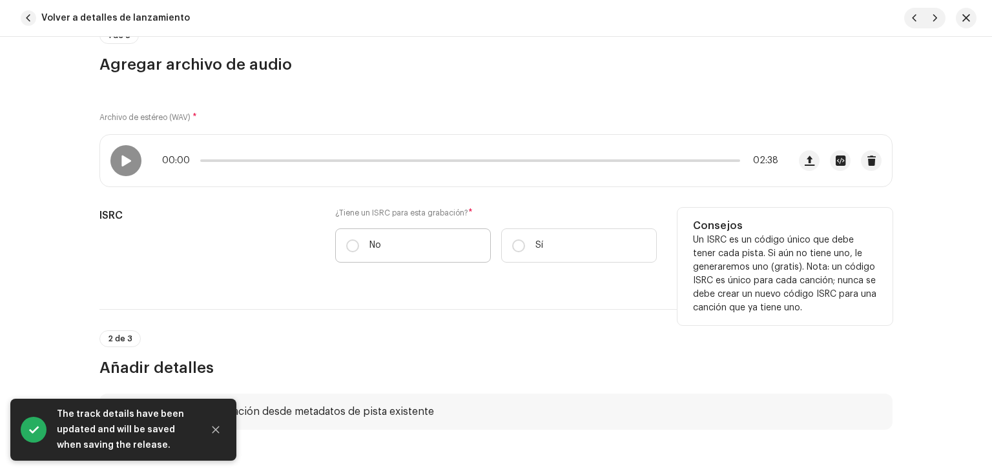
click at [413, 260] on label "No" at bounding box center [413, 246] width 156 height 34
click at [359, 253] on input "No" at bounding box center [352, 246] width 13 height 13
radio input "true"
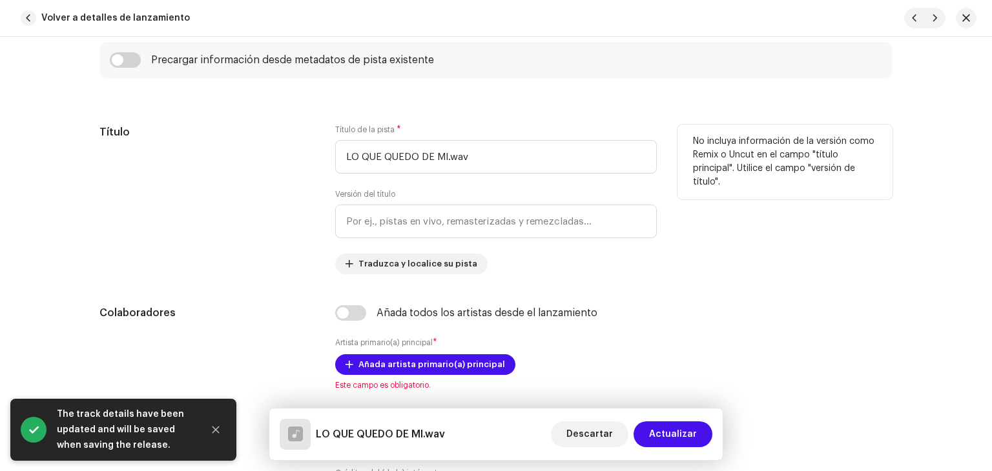
scroll to position [517, 0]
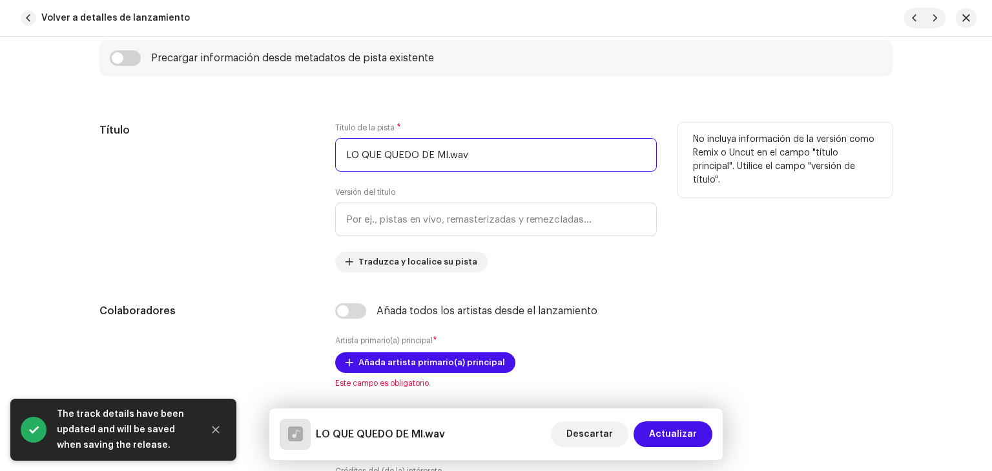
click at [474, 157] on input "LO QUE QUEDO DE MI.wav" at bounding box center [496, 155] width 322 height 34
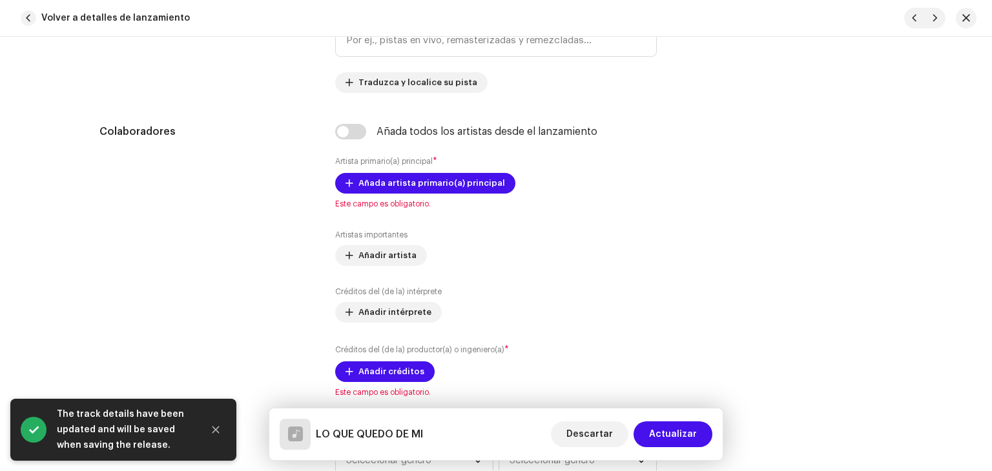
scroll to position [710, 0]
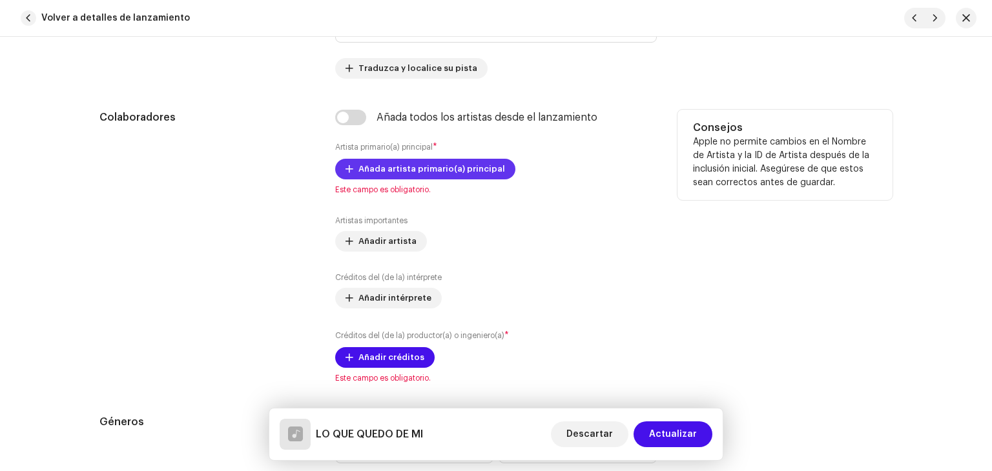
type input "LO QUE QUEDO DE MI"
click at [432, 172] on span "Añada artista primario(a) principal" at bounding box center [431, 169] width 147 height 26
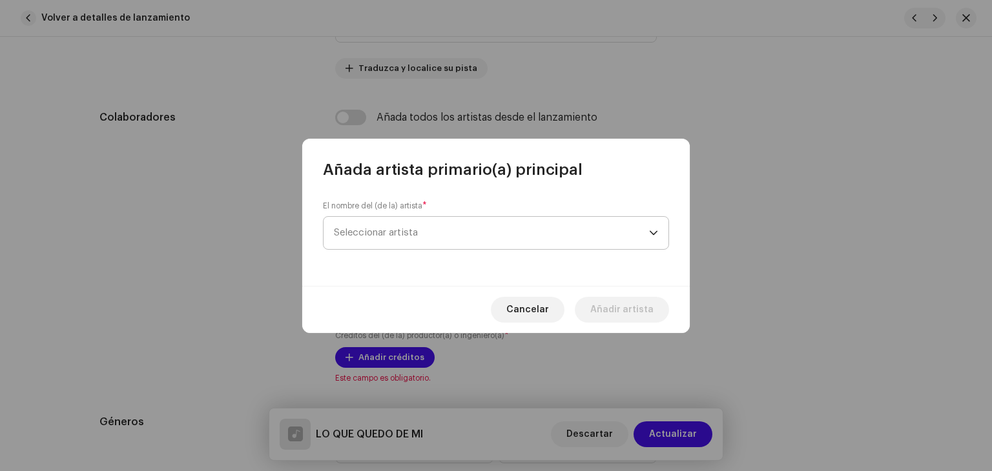
click at [454, 230] on span "Seleccionar artista" at bounding box center [491, 233] width 315 height 32
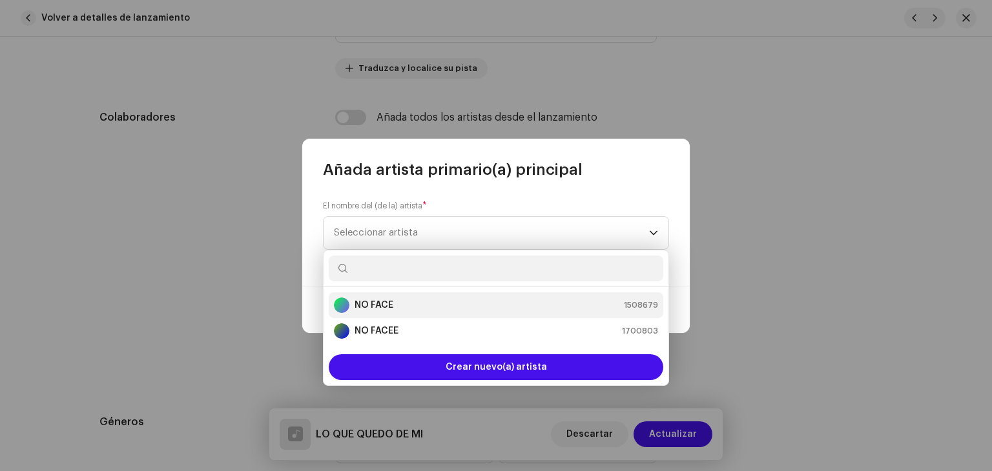
click at [413, 305] on div "NO FACE 1508679" at bounding box center [496, 305] width 324 height 15
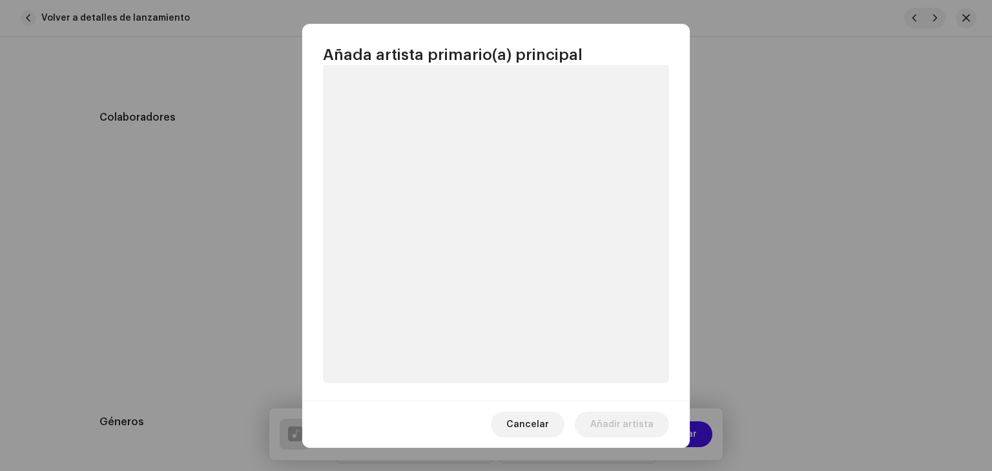
scroll to position [57, 0]
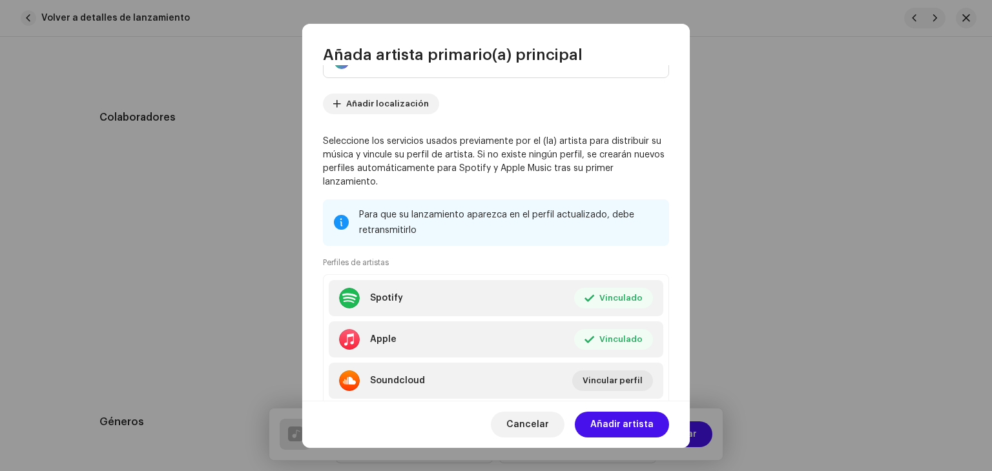
click at [629, 417] on span "Añadir artista" at bounding box center [621, 425] width 63 height 26
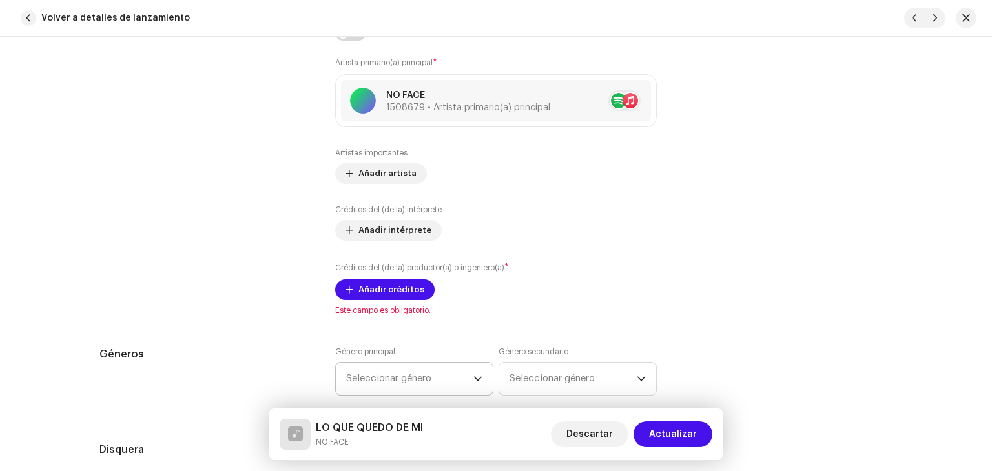
scroll to position [904, 0]
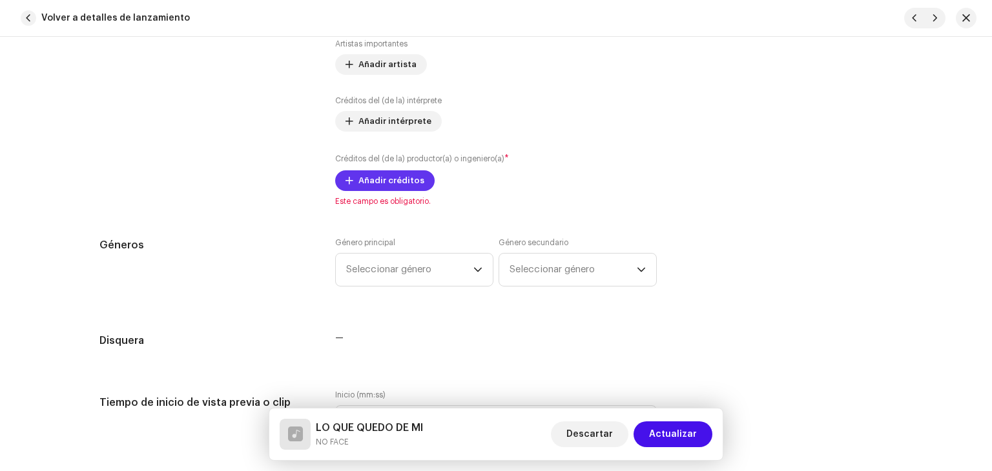
click at [362, 183] on span "Añadir créditos" at bounding box center [391, 181] width 66 height 26
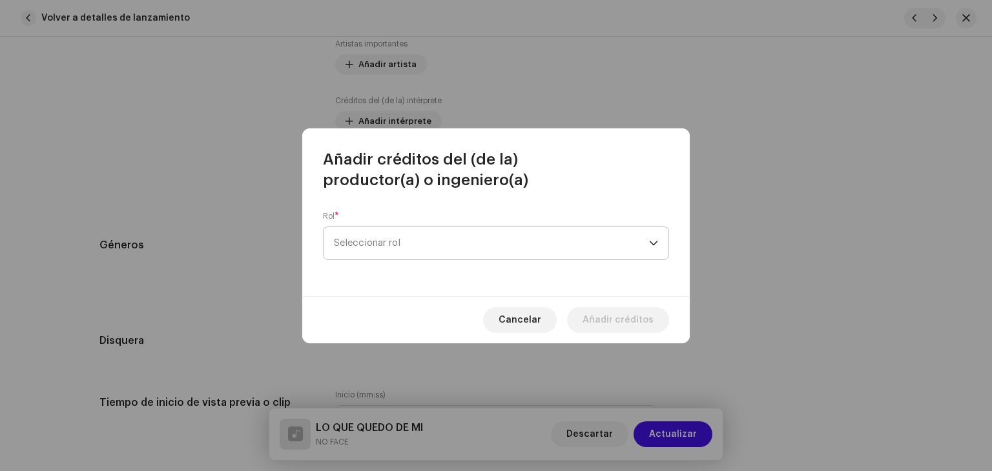
click at [433, 246] on span "Seleccionar rol" at bounding box center [491, 243] width 315 height 32
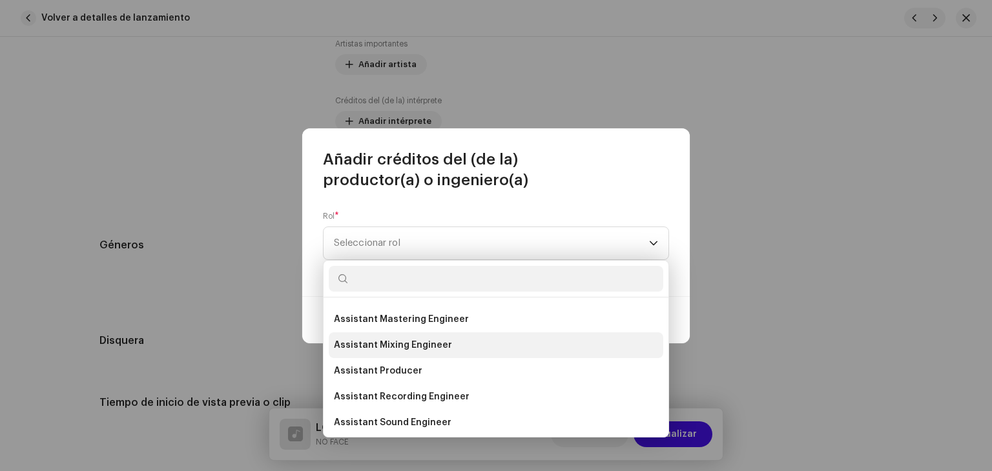
scroll to position [65, 0]
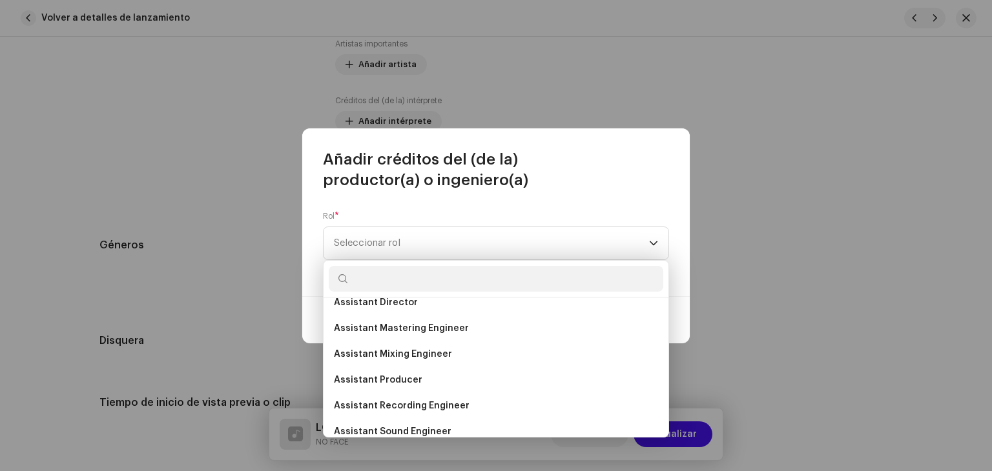
drag, startPoint x: 383, startPoint y: 351, endPoint x: 427, endPoint y: 333, distance: 47.5
click at [382, 351] on span "Assistant Mixing Engineer" at bounding box center [393, 354] width 118 height 13
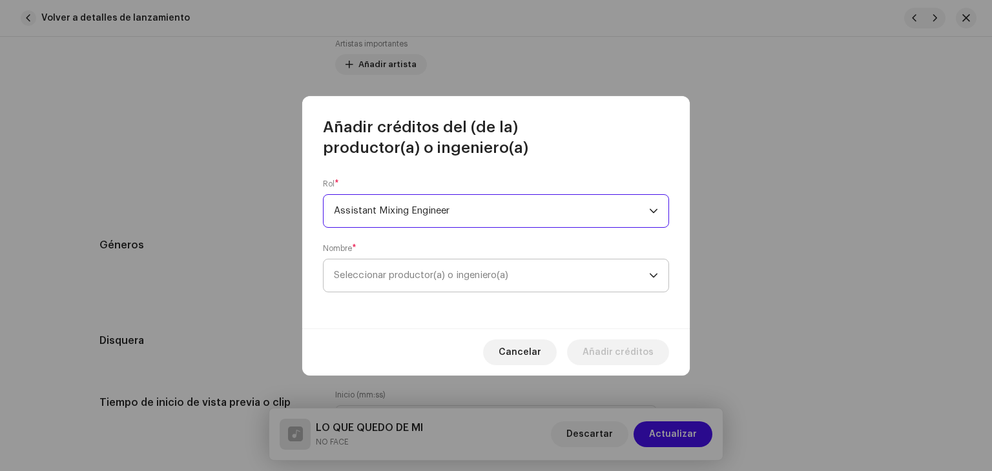
drag, startPoint x: 449, startPoint y: 271, endPoint x: 446, endPoint y: 278, distance: 8.1
click at [448, 270] on span "Seleccionar productor(a) o ingeniero(a)" at bounding box center [491, 276] width 315 height 32
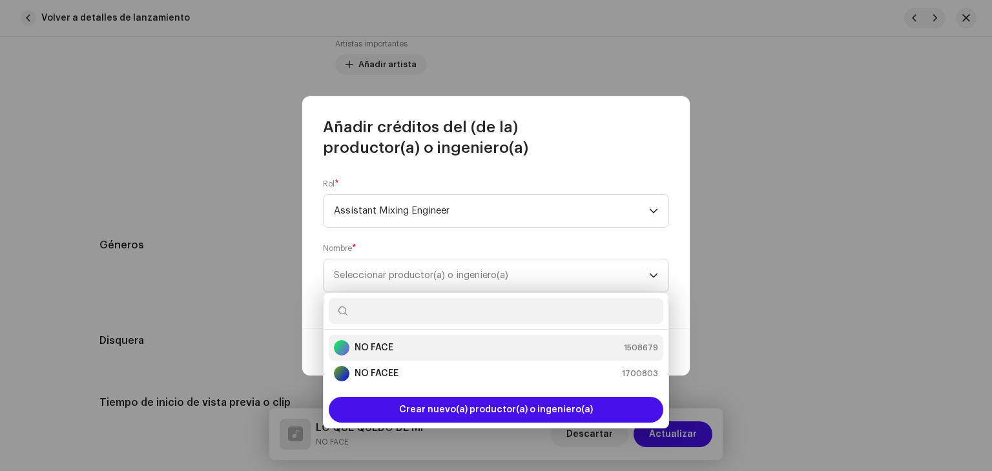
click at [396, 353] on div "NO FACE 1508679" at bounding box center [496, 347] width 324 height 15
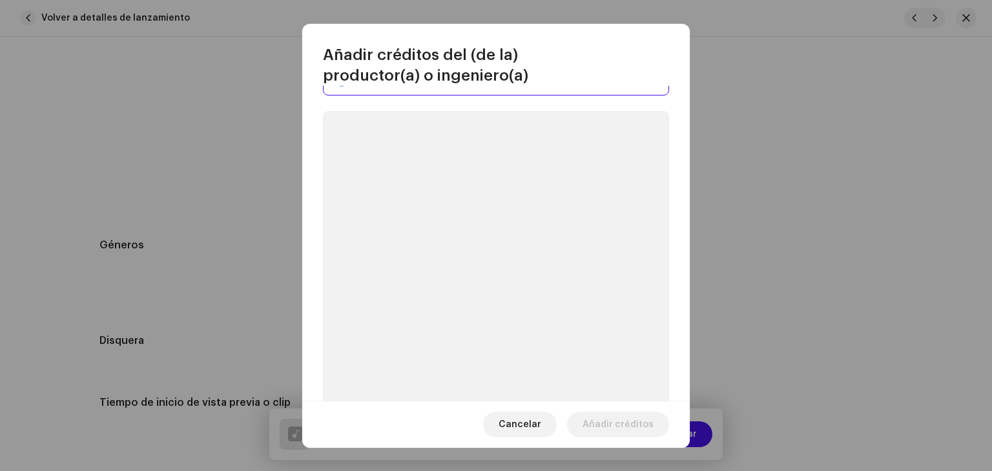
scroll to position [129, 0]
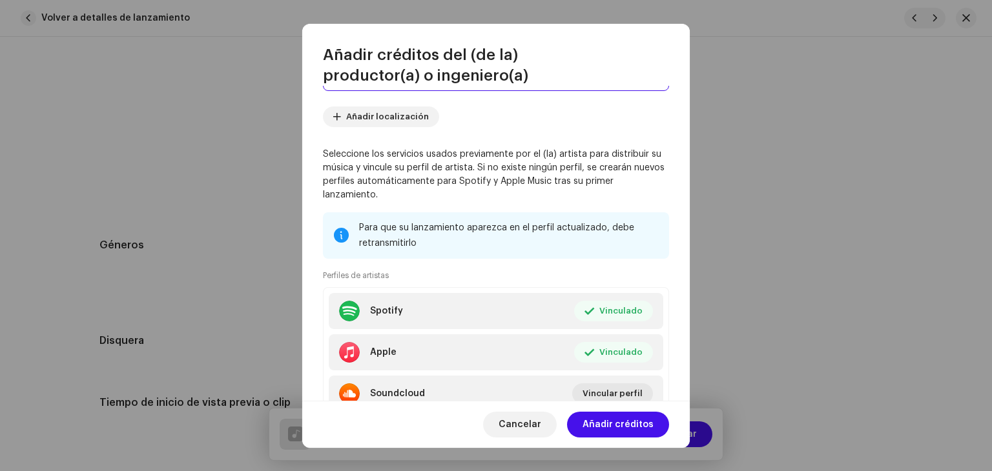
drag, startPoint x: 608, startPoint y: 422, endPoint x: 555, endPoint y: 375, distance: 70.9
click at [608, 422] on span "Añadir créditos" at bounding box center [618, 425] width 71 height 26
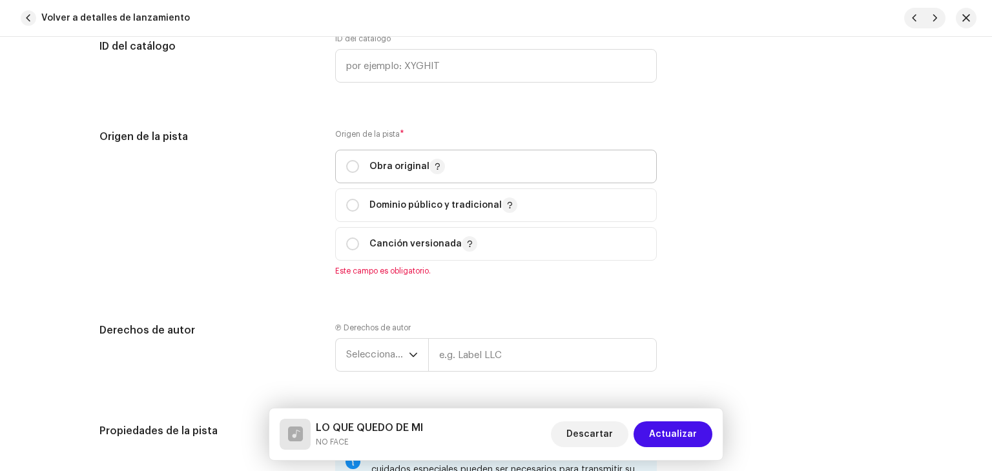
click at [387, 162] on p "Obra original" at bounding box center [407, 166] width 76 height 15
radio input "true"
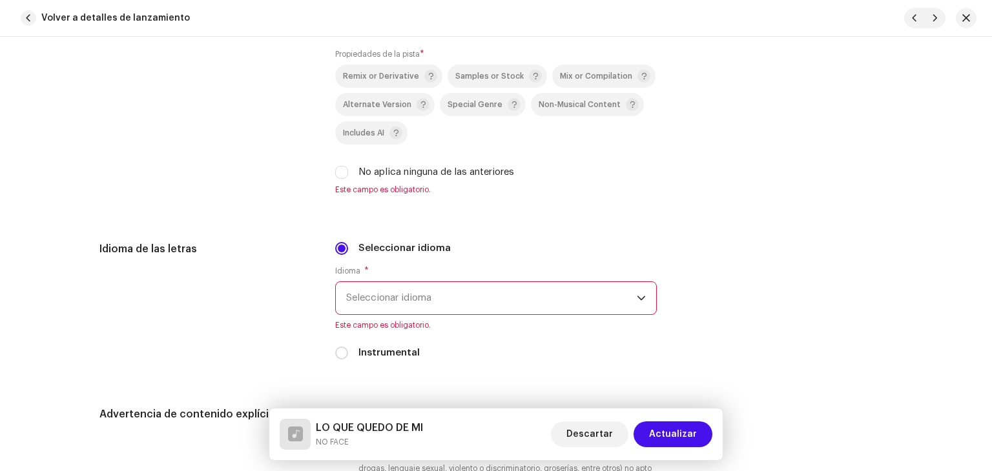
click at [359, 172] on label "No aplica ninguna de las anteriores" at bounding box center [436, 172] width 156 height 14
click at [348, 172] on input "No aplica ninguna de las anteriores" at bounding box center [341, 172] width 13 height 13
checkbox input "true"
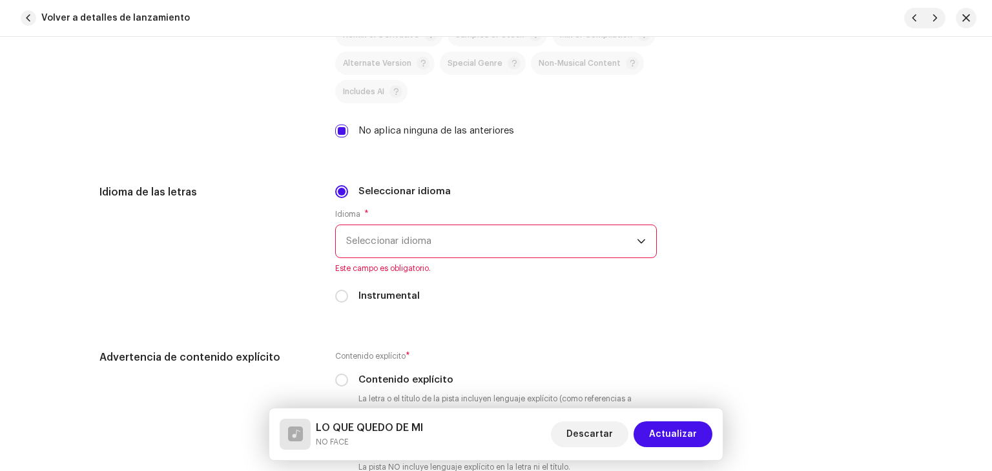
scroll to position [1976, 0]
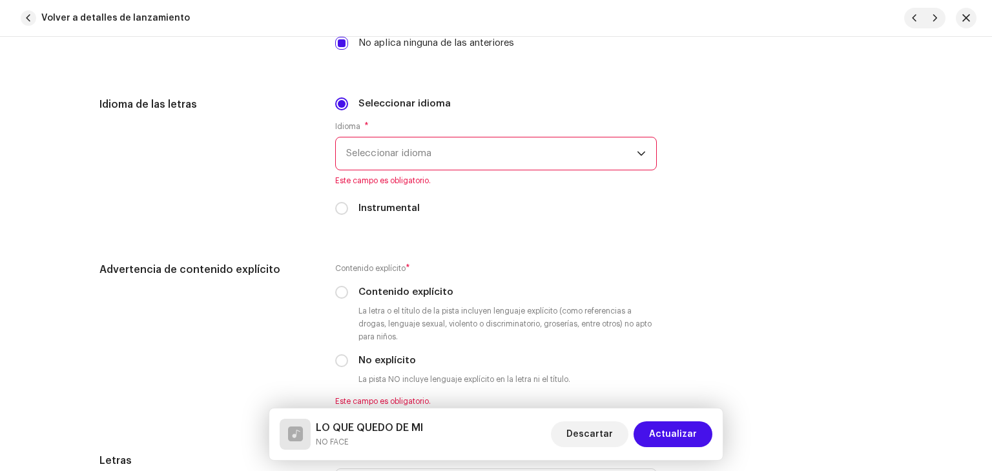
click at [396, 145] on span "Seleccionar idioma" at bounding box center [491, 154] width 291 height 32
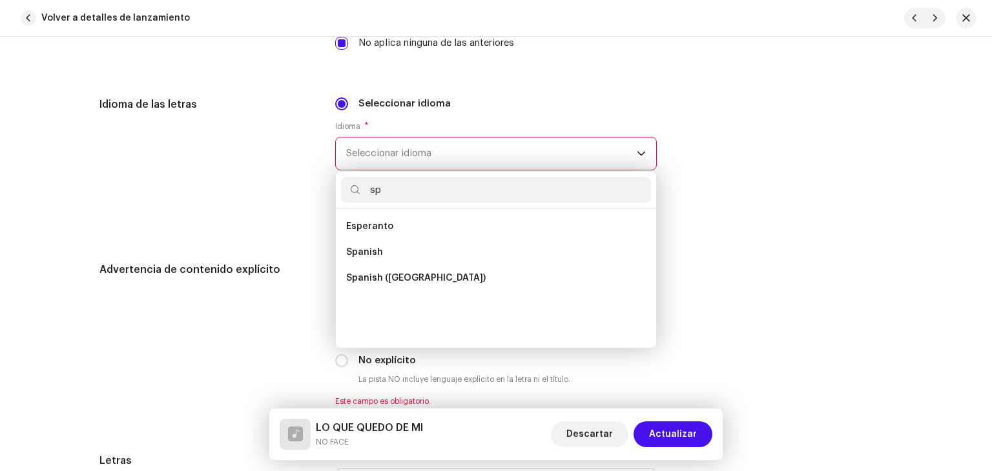
scroll to position [0, 0]
type input "sp"
click at [378, 253] on li "Spanish" at bounding box center [496, 253] width 310 height 26
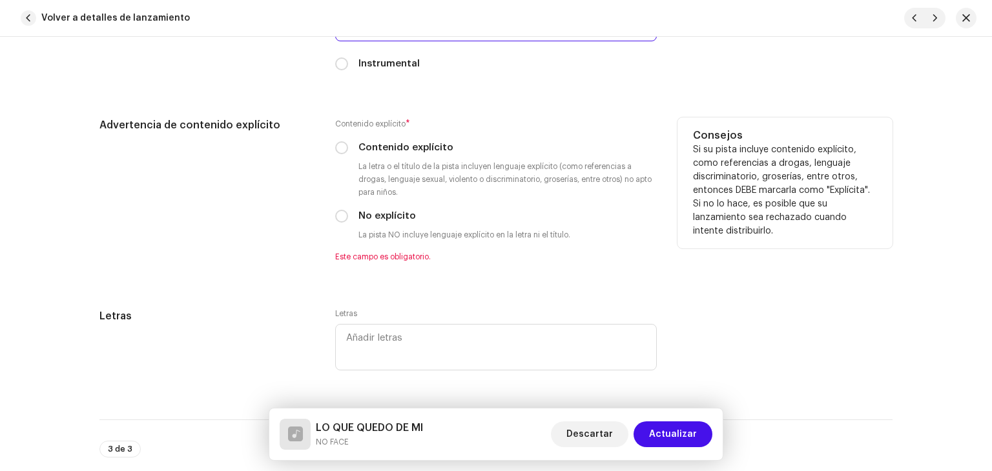
click at [375, 163] on small "La letra o el título de la pista incluyen lenguaje explícito (como referencias …" at bounding box center [506, 179] width 301 height 39
click at [381, 155] on label "Contenido explícito" at bounding box center [405, 148] width 95 height 14
click at [348, 154] on input "Contenido explícito" at bounding box center [341, 147] width 13 height 13
radio input "true"
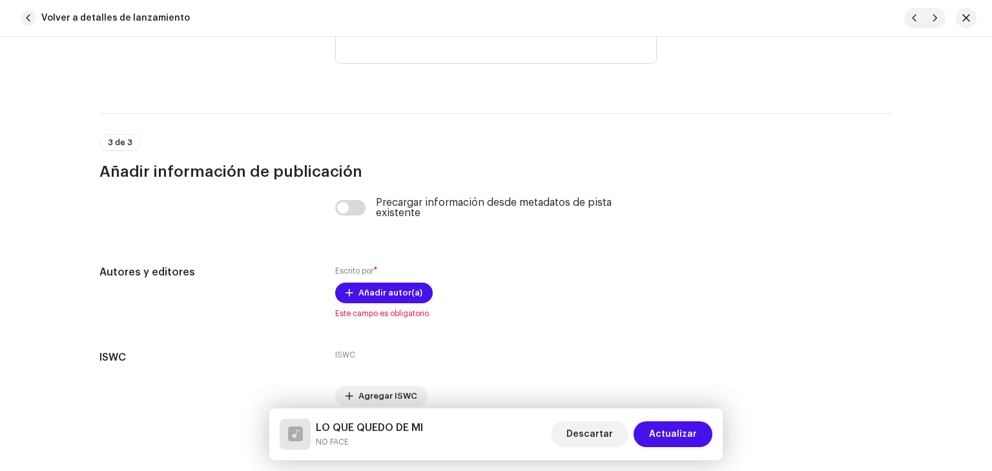
scroll to position [2459, 0]
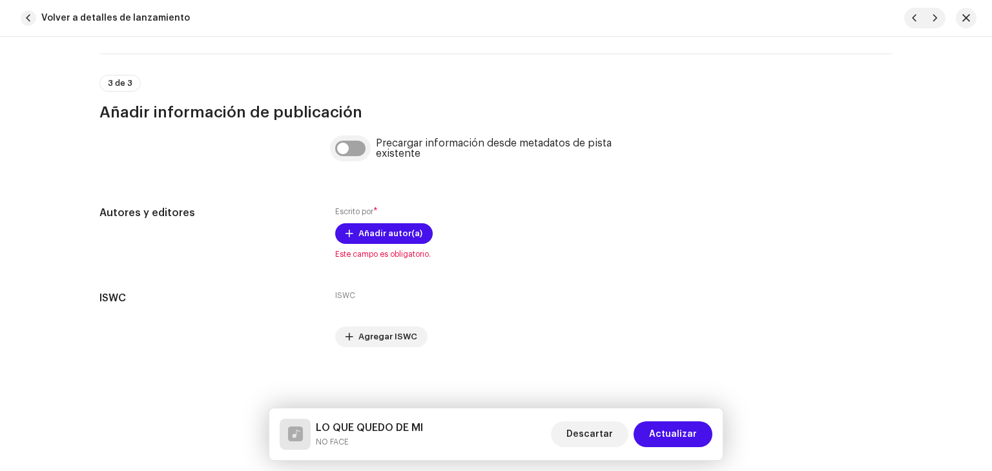
click at [335, 141] on input "checkbox" at bounding box center [350, 148] width 31 height 15
checkbox input "true"
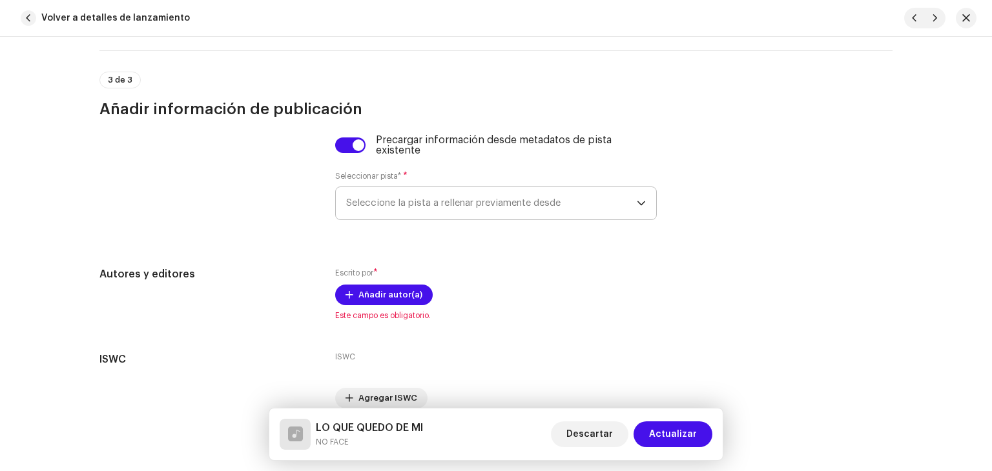
click at [382, 195] on span "Seleccione la pista a rellenar previamente desde" at bounding box center [491, 203] width 291 height 32
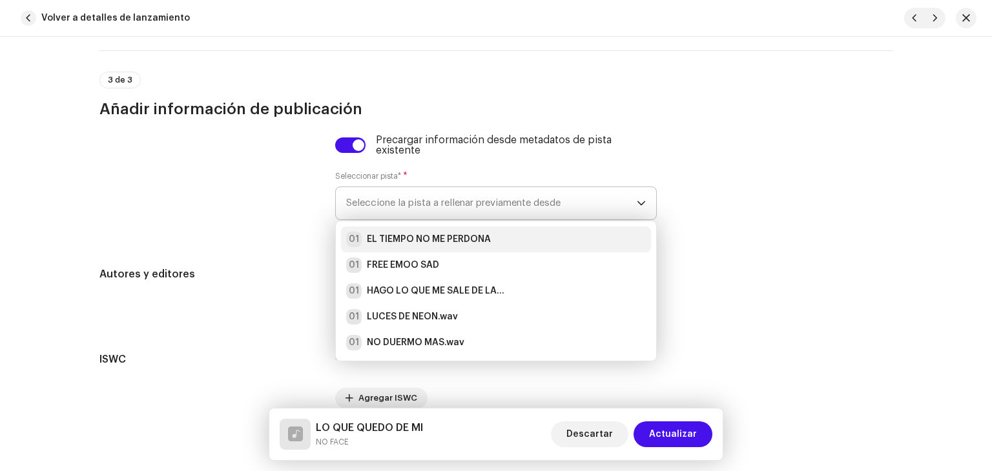
click at [386, 243] on strong "EL TIEMPO NO ME PERDONA" at bounding box center [429, 239] width 124 height 13
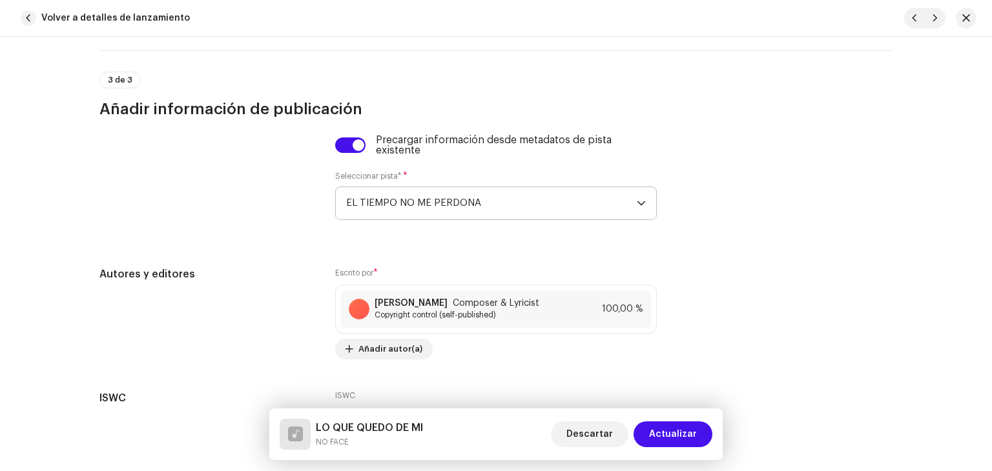
click at [688, 423] on span "Actualizar" at bounding box center [673, 435] width 48 height 26
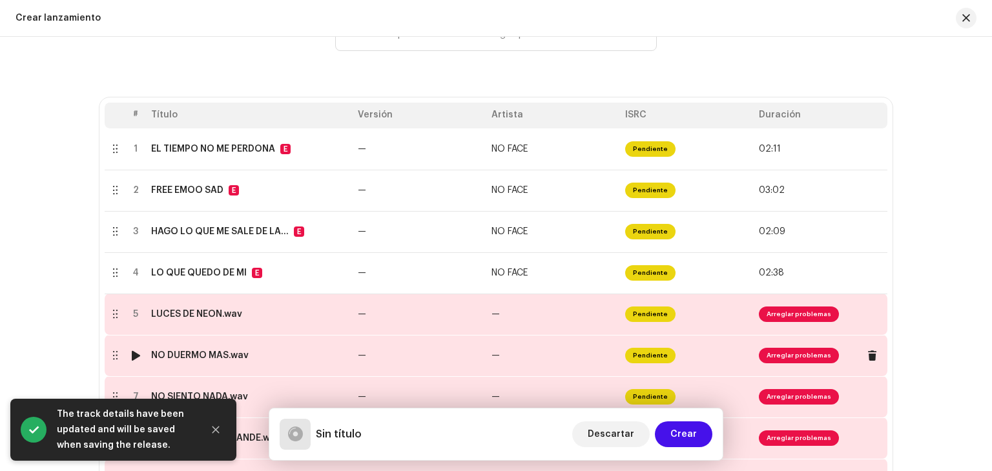
scroll to position [323, 0]
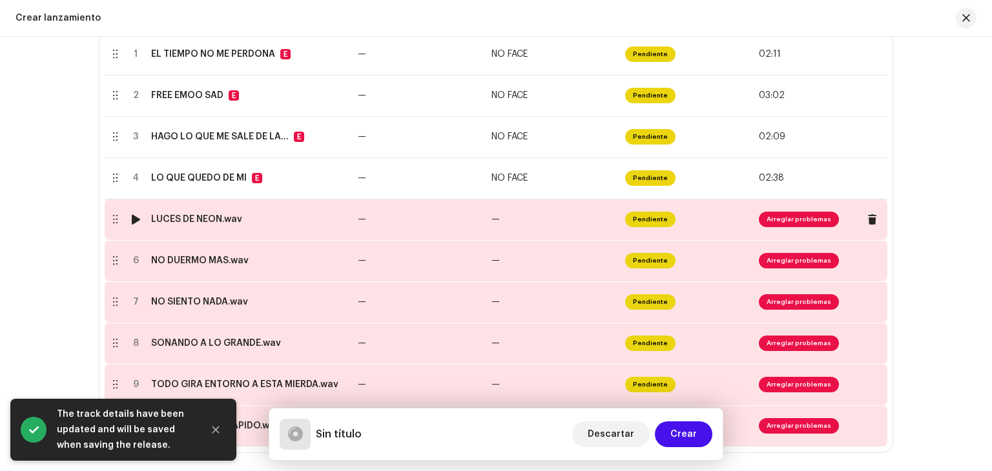
click at [461, 223] on td "—" at bounding box center [420, 219] width 134 height 41
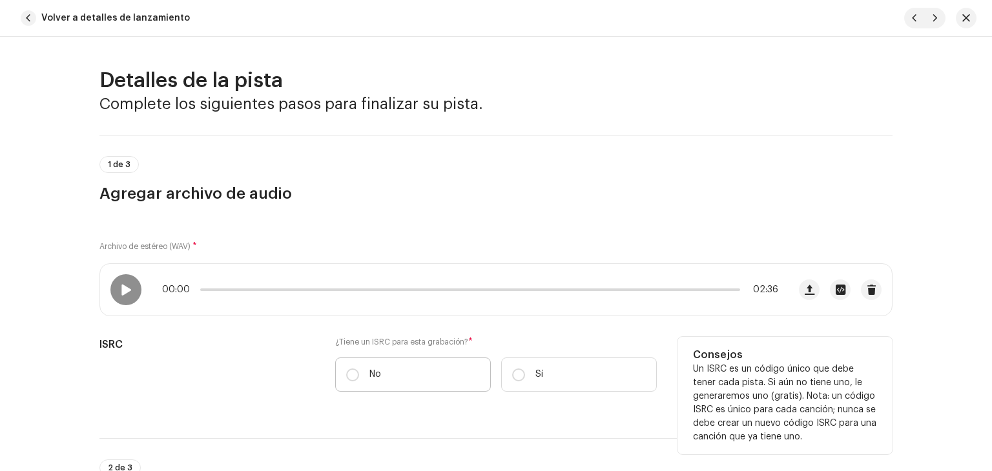
click at [376, 381] on p "No" at bounding box center [375, 375] width 12 height 14
click at [359, 381] on input "No" at bounding box center [352, 375] width 13 height 13
radio input "true"
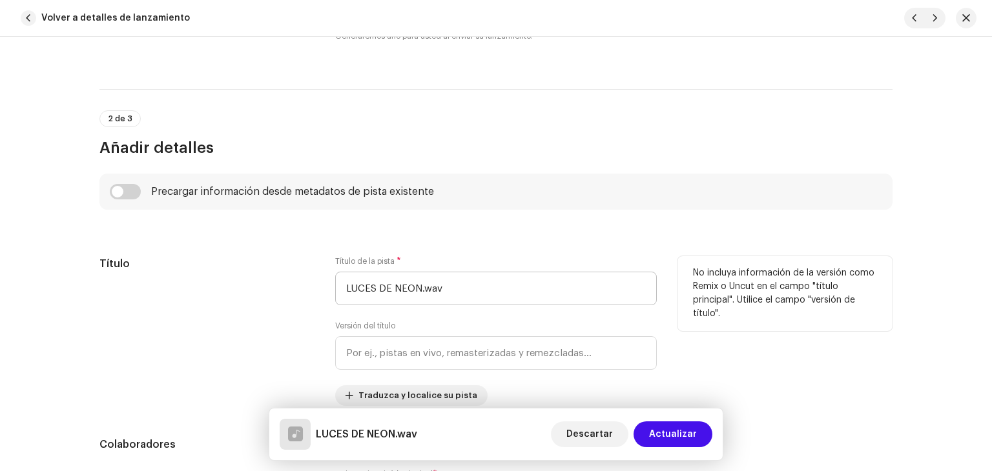
scroll to position [387, 0]
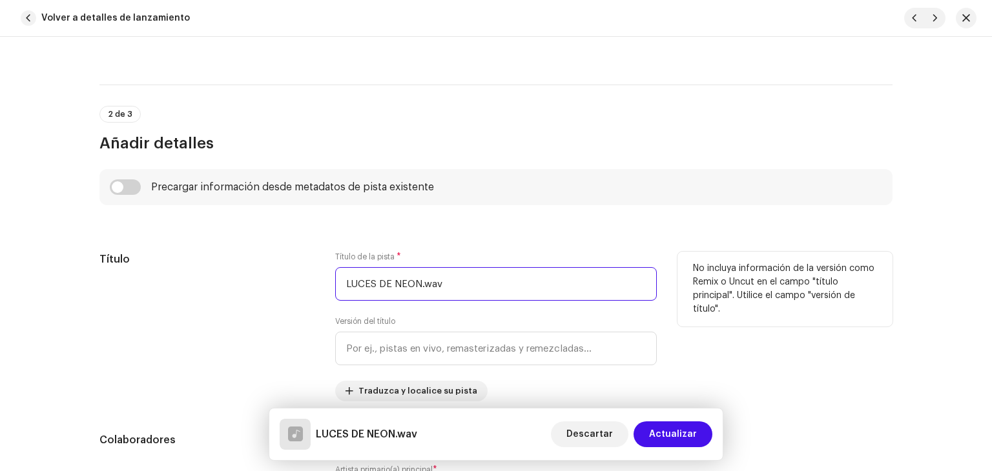
click at [449, 289] on input "LUCES DE NEON.wav" at bounding box center [496, 284] width 322 height 34
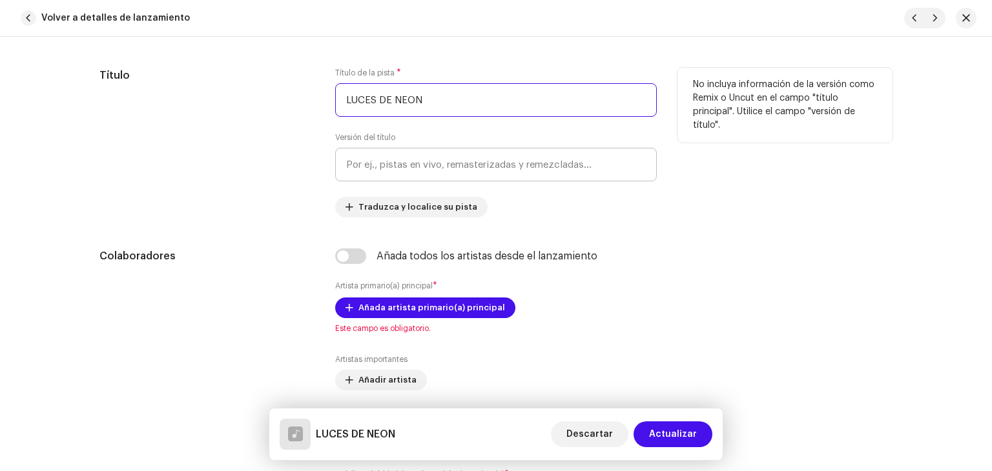
scroll to position [581, 0]
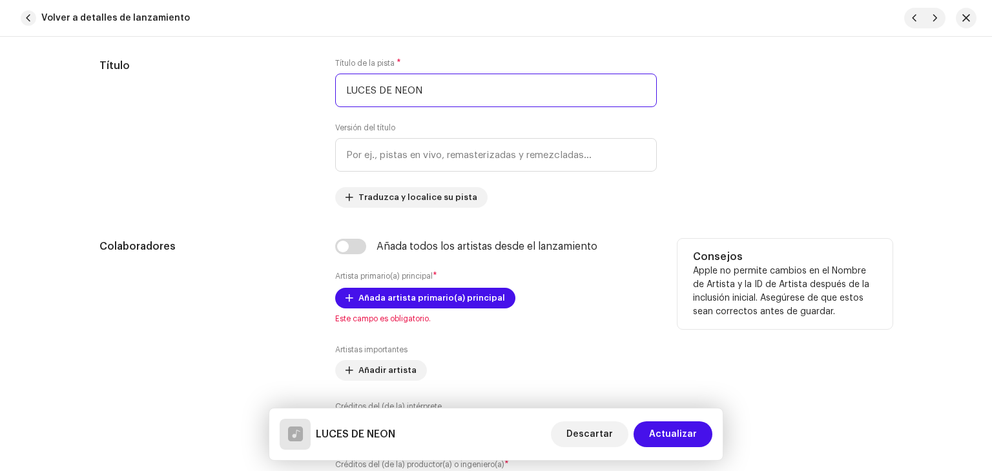
type input "LUCES DE NEON"
click at [315, 246] on div "Colaboradores Añada todos los artistas desde el lanzamiento Artista primario(a)…" at bounding box center [495, 376] width 793 height 274
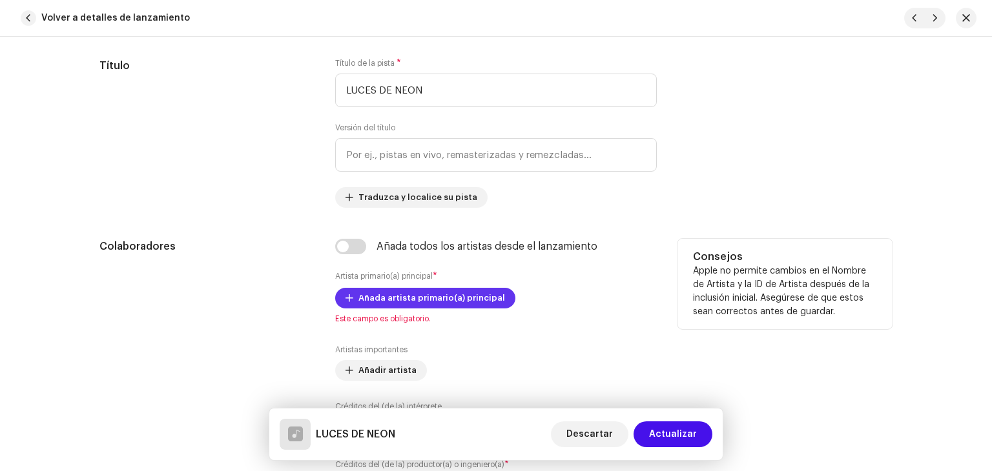
click at [377, 293] on span "Añada artista primario(a) principal" at bounding box center [431, 298] width 147 height 26
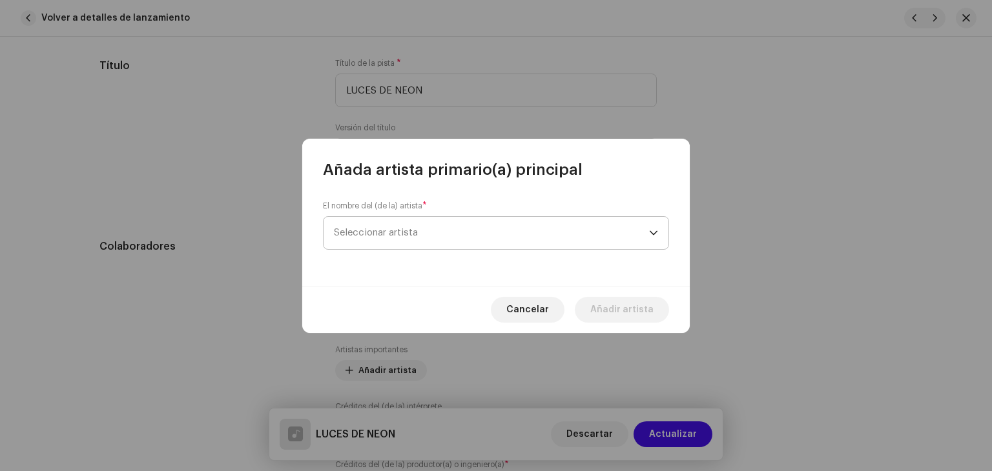
click at [474, 222] on span "Seleccionar artista" at bounding box center [491, 233] width 315 height 32
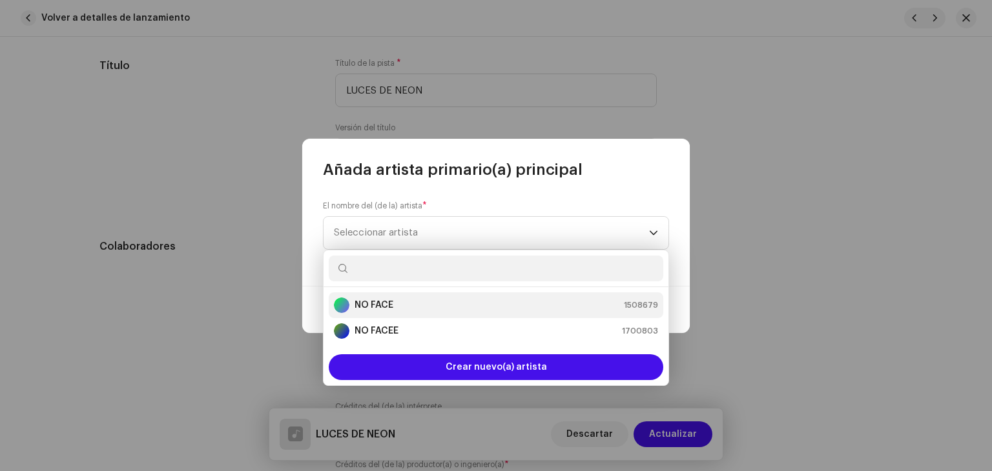
click at [381, 307] on strong "NO FACE" at bounding box center [374, 305] width 39 height 13
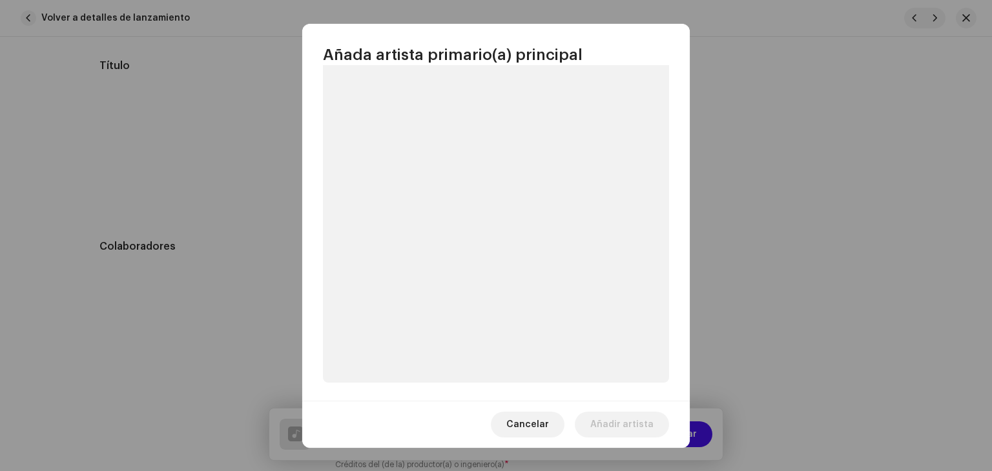
scroll to position [57, 0]
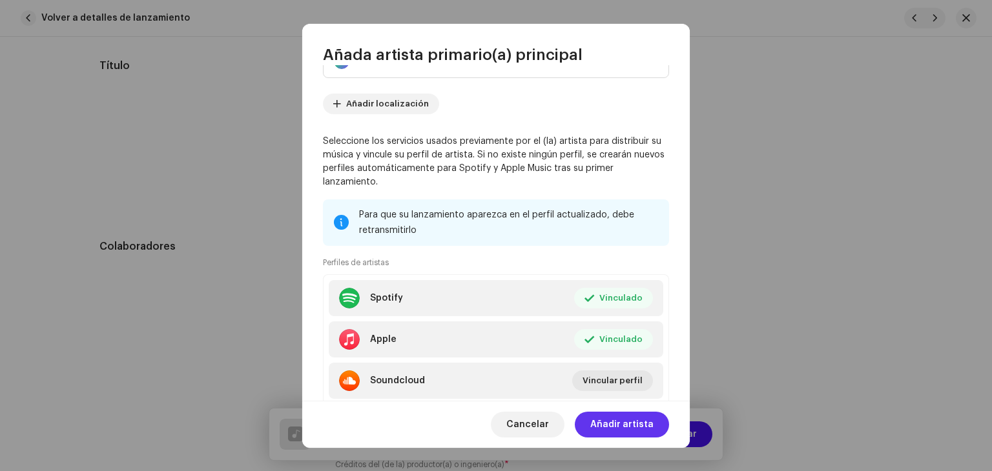
click at [619, 431] on span "Añadir artista" at bounding box center [621, 425] width 63 height 26
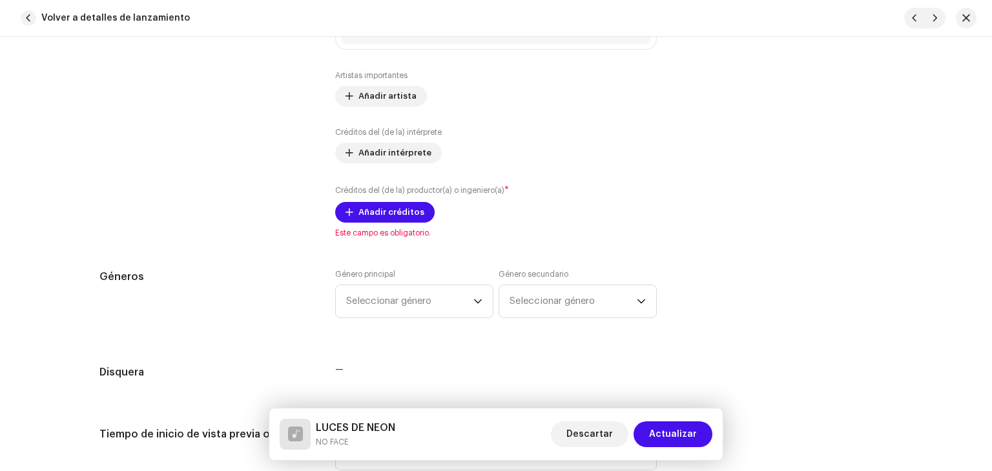
scroll to position [1033, 0]
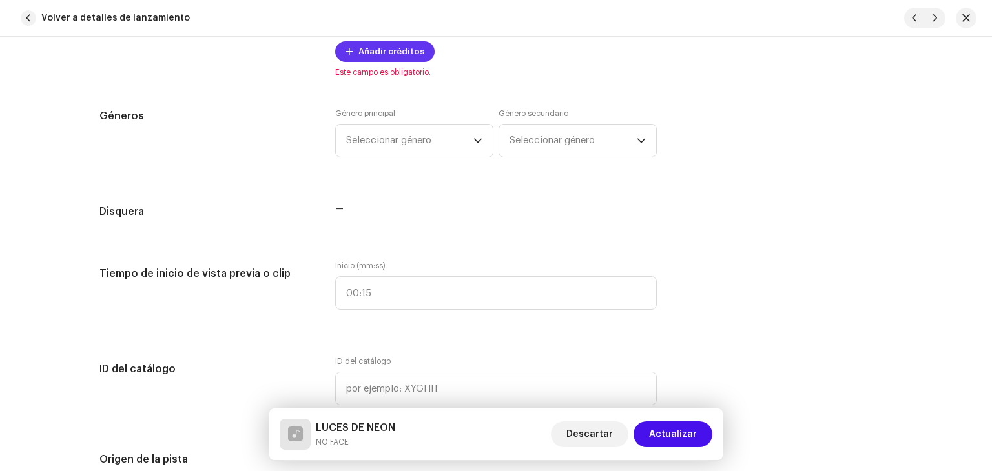
click at [393, 61] on span "Añadir créditos" at bounding box center [391, 52] width 66 height 26
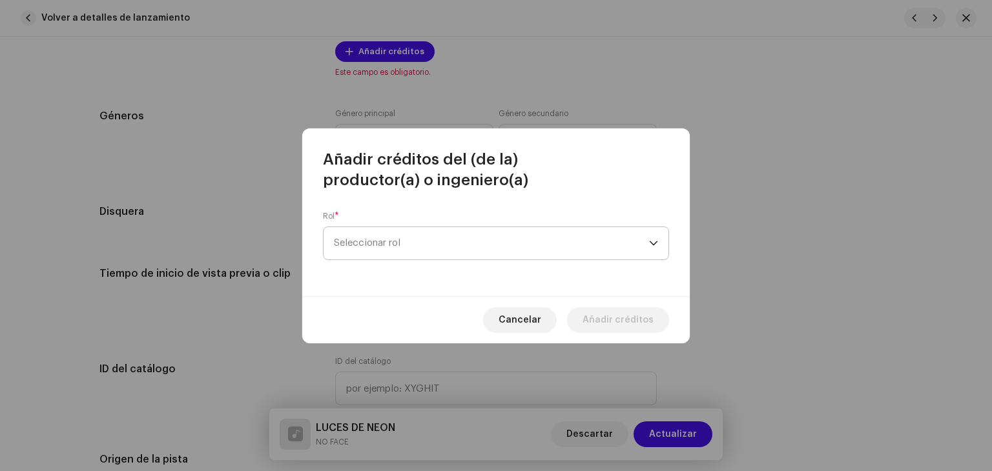
click at [383, 247] on span "Seleccionar rol" at bounding box center [491, 243] width 315 height 32
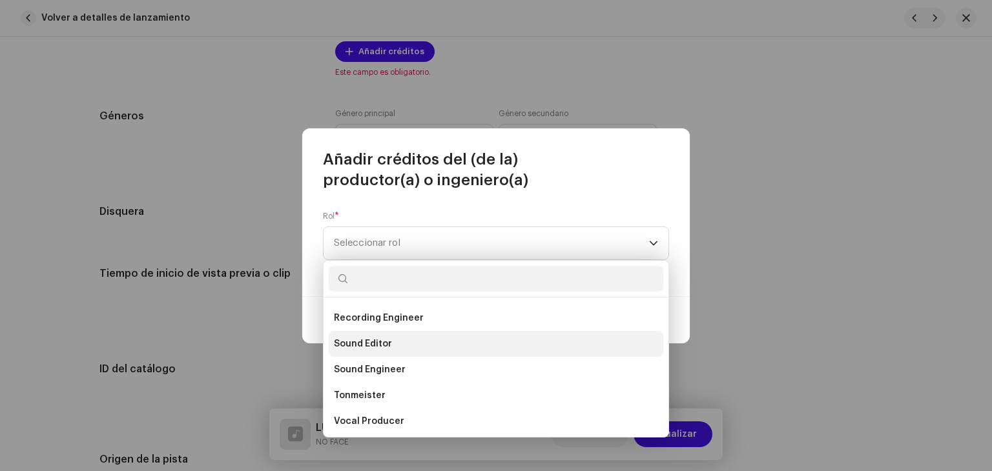
scroll to position [568, 0]
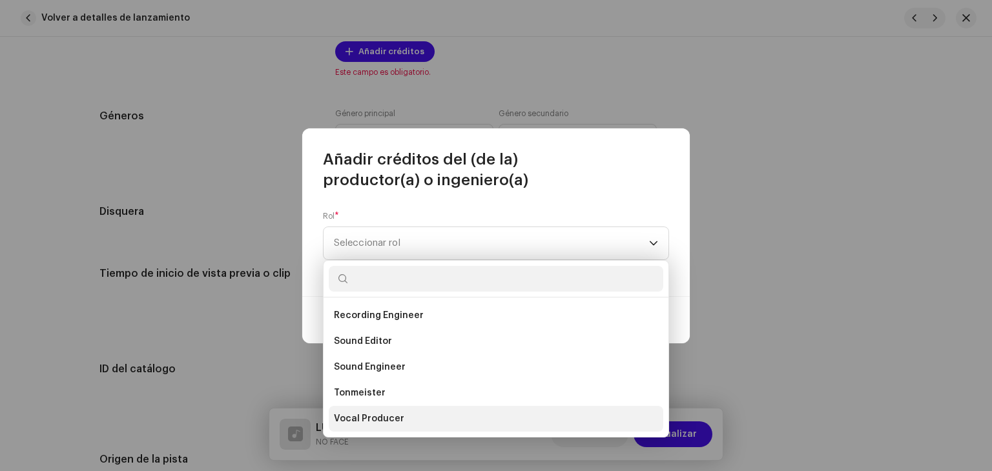
click at [390, 428] on li "Vocal Producer" at bounding box center [496, 419] width 335 height 26
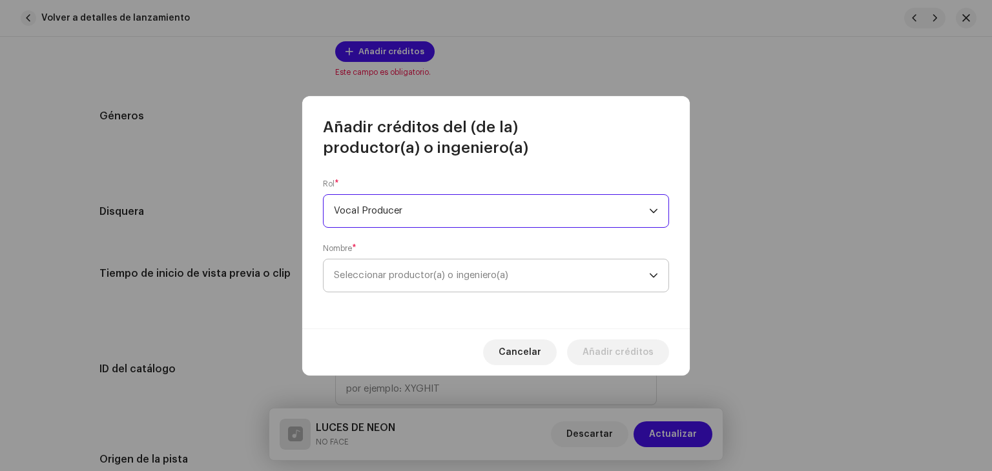
click at [387, 291] on span "Seleccionar productor(a) o ingeniero(a)" at bounding box center [491, 276] width 315 height 32
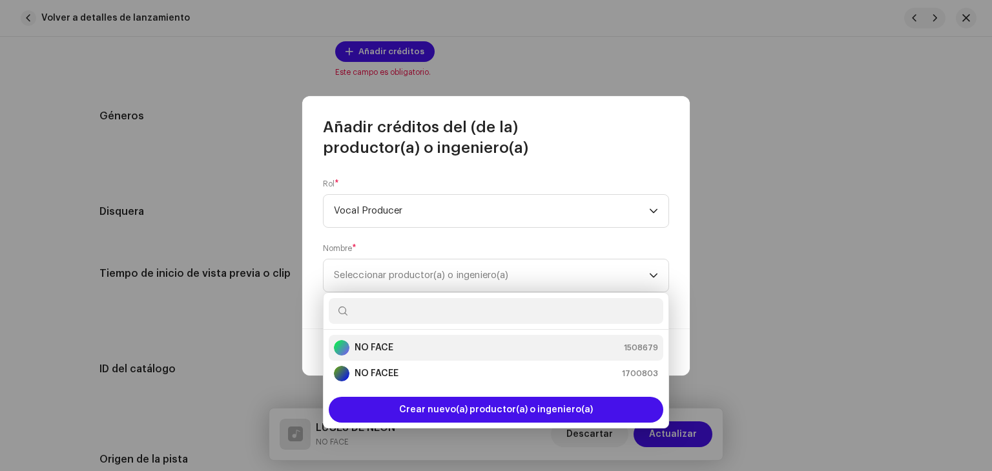
click at [392, 344] on strong "NO FACE" at bounding box center [374, 348] width 39 height 13
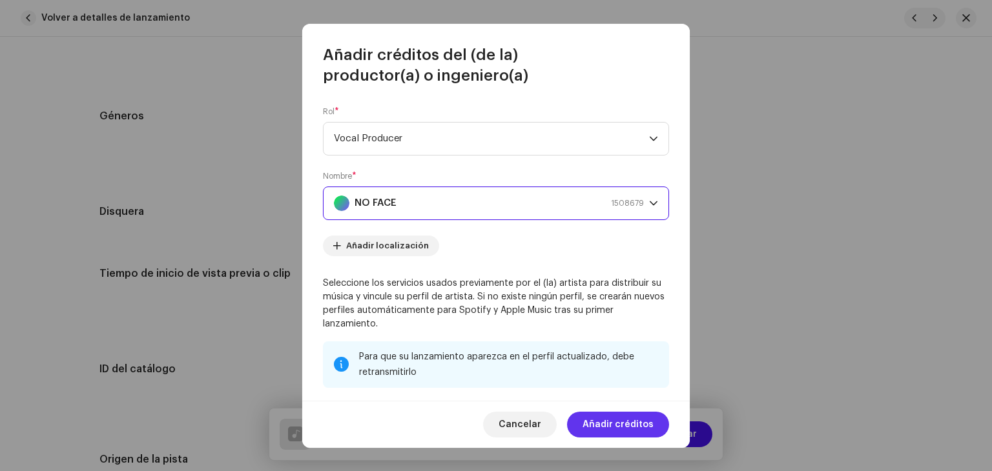
click at [602, 422] on span "Añadir créditos" at bounding box center [618, 425] width 71 height 26
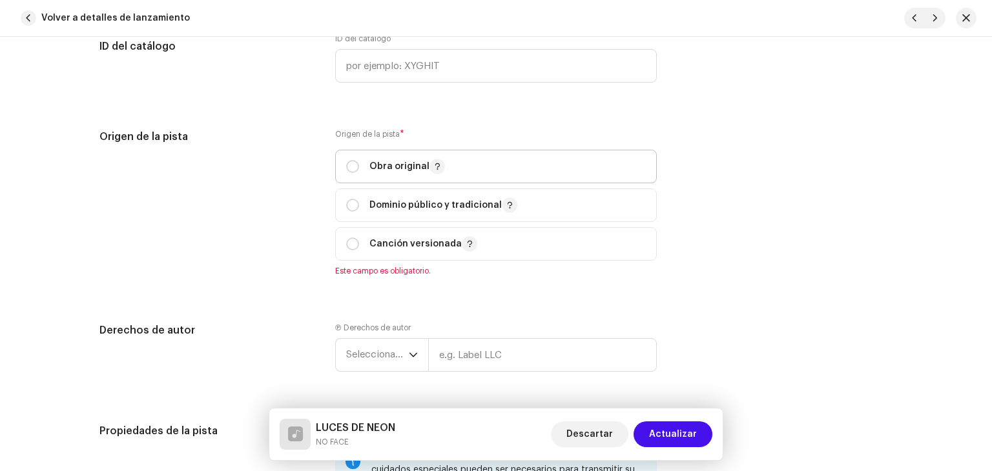
click at [387, 166] on p "Obra original" at bounding box center [407, 166] width 76 height 15
radio input "true"
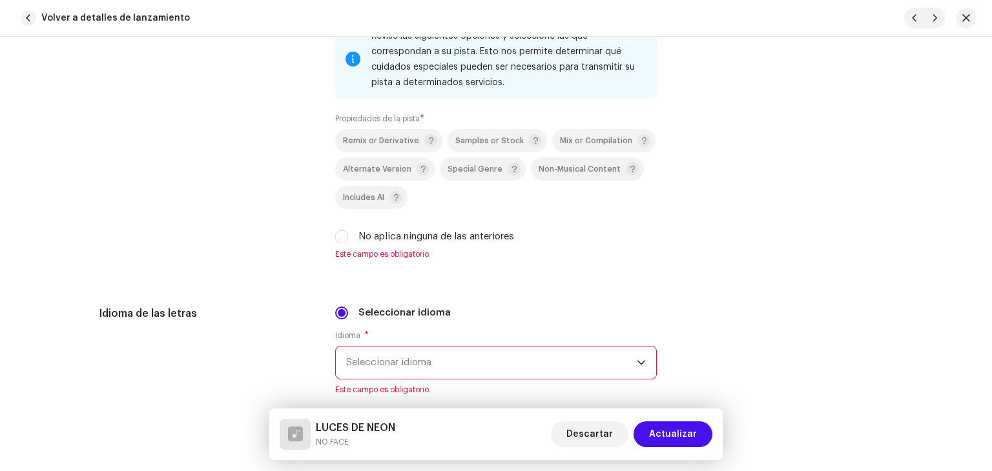
click at [377, 236] on label "No aplica ninguna de las anteriores" at bounding box center [436, 237] width 156 height 14
click at [348, 236] on input "No aplica ninguna de las anteriores" at bounding box center [341, 237] width 13 height 13
checkbox input "true"
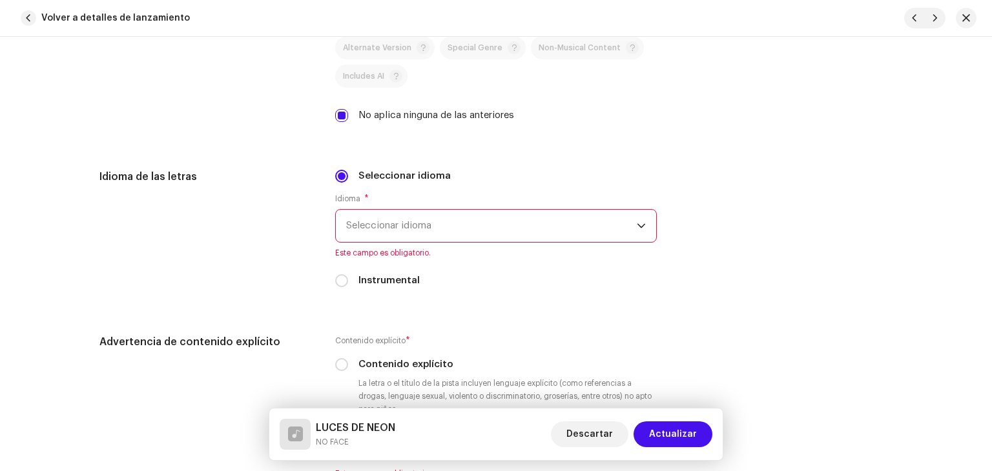
scroll to position [1912, 0]
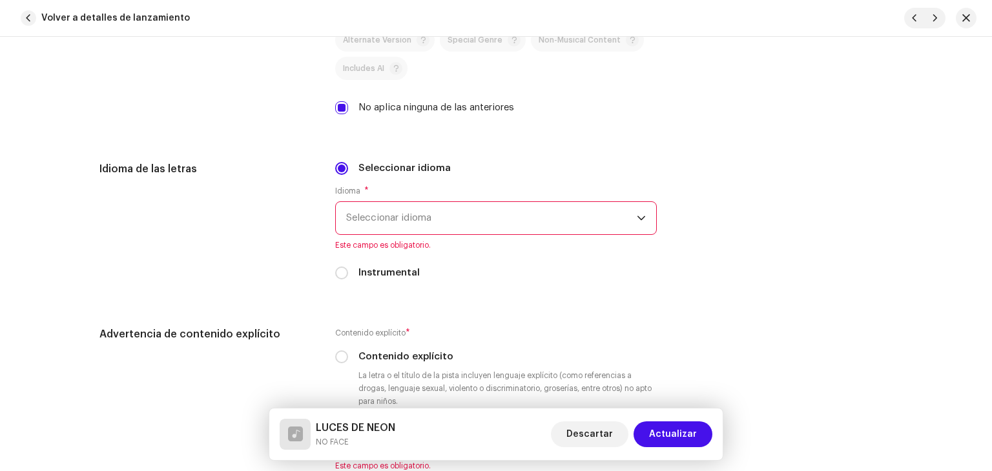
click at [403, 216] on span "Seleccionar idioma" at bounding box center [491, 218] width 291 height 32
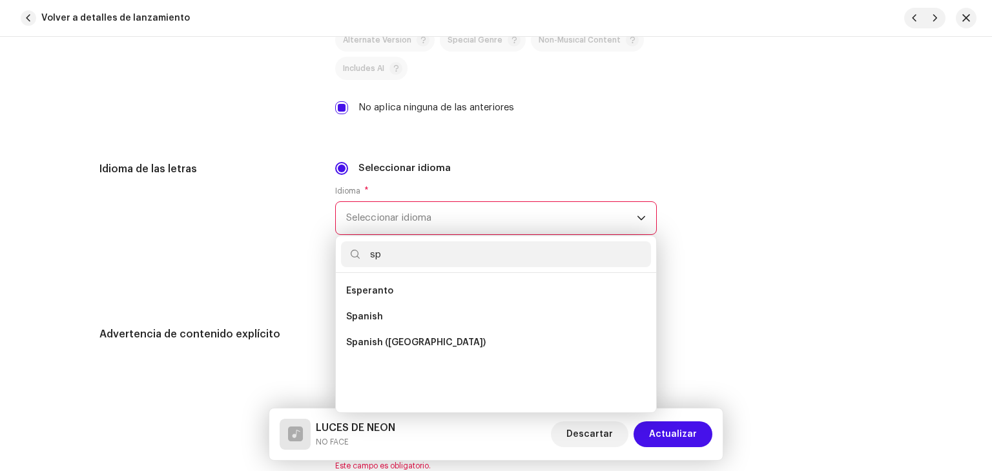
scroll to position [0, 0]
type input "sp"
click at [398, 313] on li "Spanish" at bounding box center [496, 317] width 310 height 26
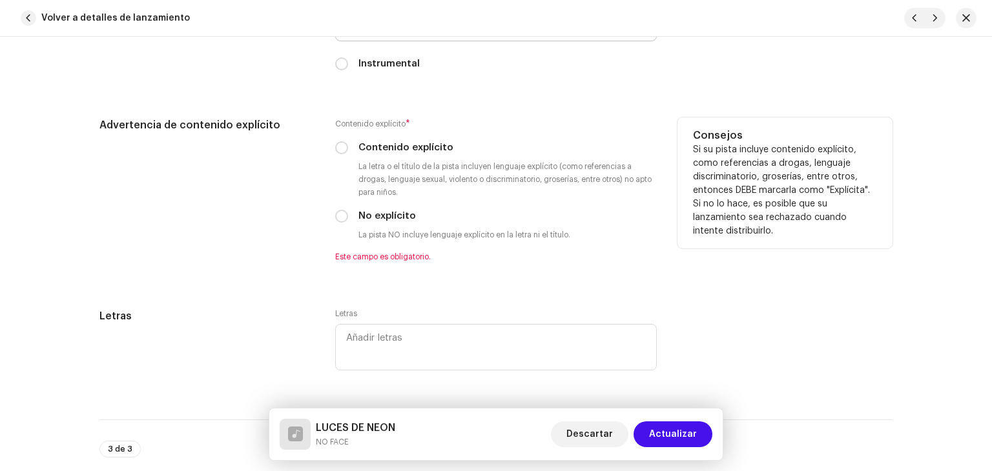
click at [406, 130] on label "Contenido explícito *" at bounding box center [496, 124] width 322 height 13
click at [406, 155] on label "Contenido explícito" at bounding box center [405, 148] width 95 height 14
click at [348, 154] on input "Contenido explícito" at bounding box center [341, 147] width 13 height 13
radio input "true"
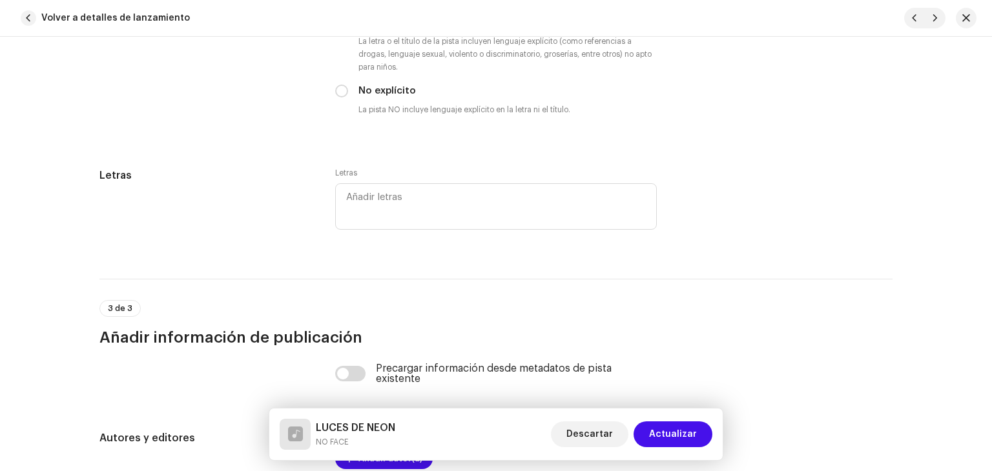
scroll to position [2428, 0]
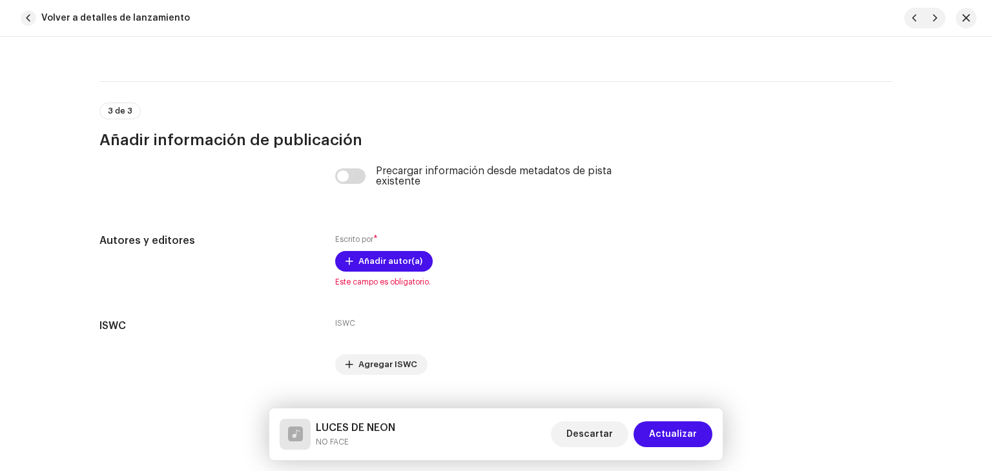
click at [329, 185] on div "Precargar información desde metadatos de pista existente" at bounding box center [495, 184] width 793 height 36
click at [342, 181] on input "checkbox" at bounding box center [350, 176] width 31 height 15
checkbox input "true"
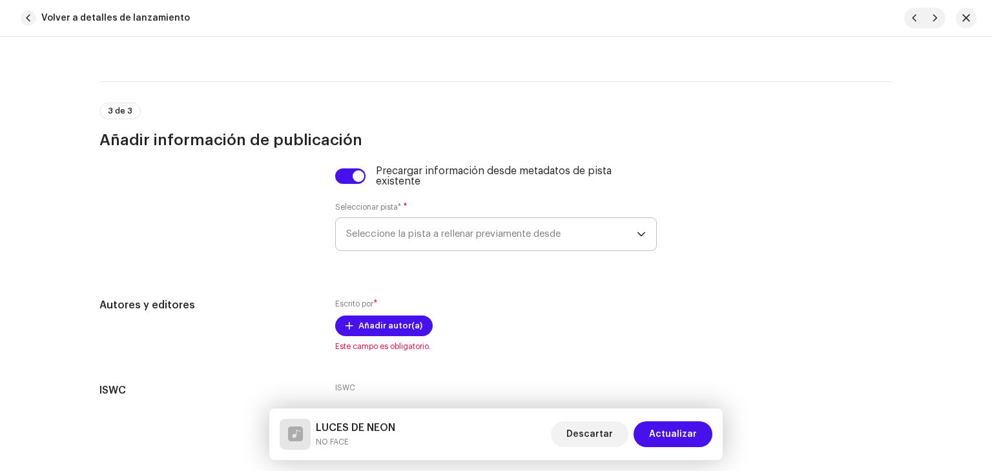
click at [371, 238] on span "Seleccione la pista a rellenar previamente desde" at bounding box center [491, 234] width 291 height 32
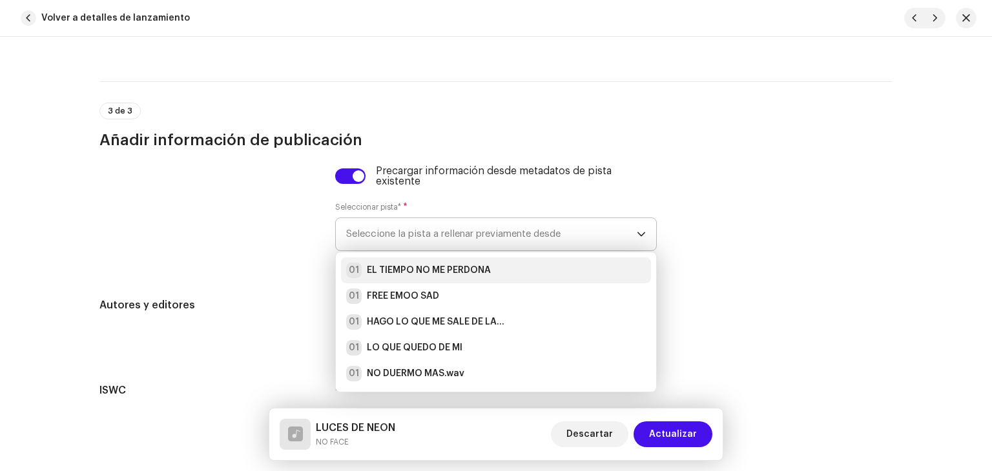
click at [387, 277] on strong "EL TIEMPO NO ME PERDONA" at bounding box center [429, 270] width 124 height 13
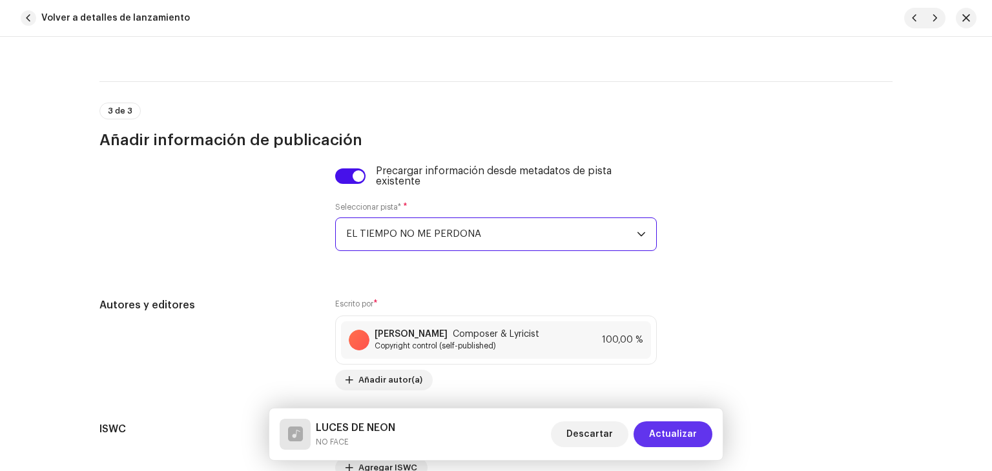
click at [659, 442] on span "Actualizar" at bounding box center [673, 435] width 48 height 26
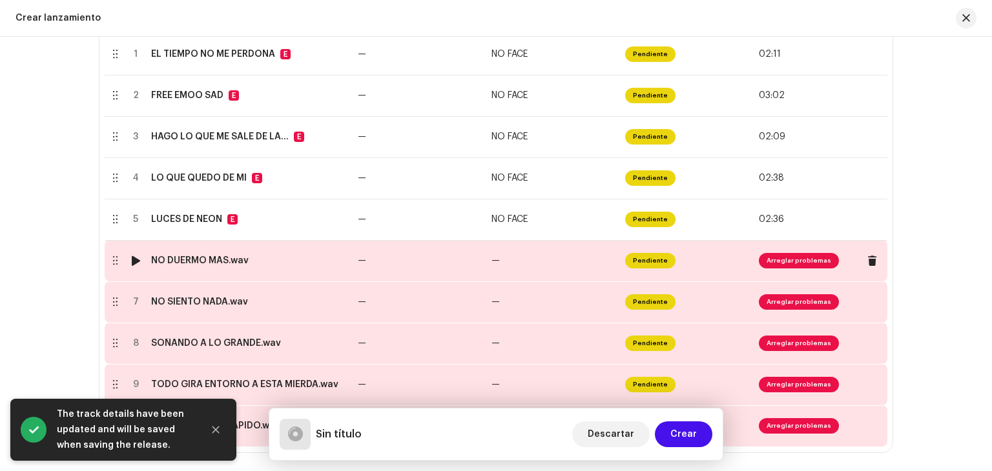
click at [325, 259] on div "NO DUERMO MAS.wav" at bounding box center [249, 261] width 196 height 10
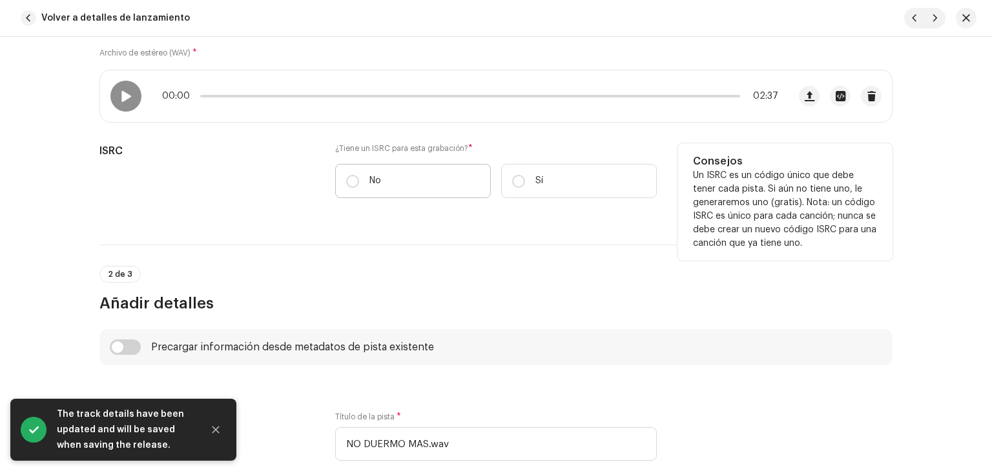
click at [369, 181] on p "No" at bounding box center [375, 181] width 12 height 14
click at [359, 181] on input "No" at bounding box center [352, 181] width 13 height 13
radio input "true"
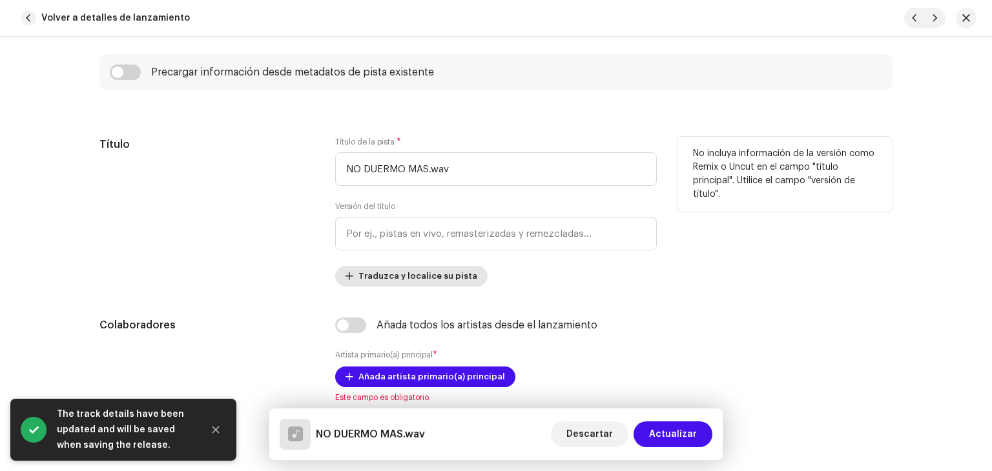
scroll to position [517, 0]
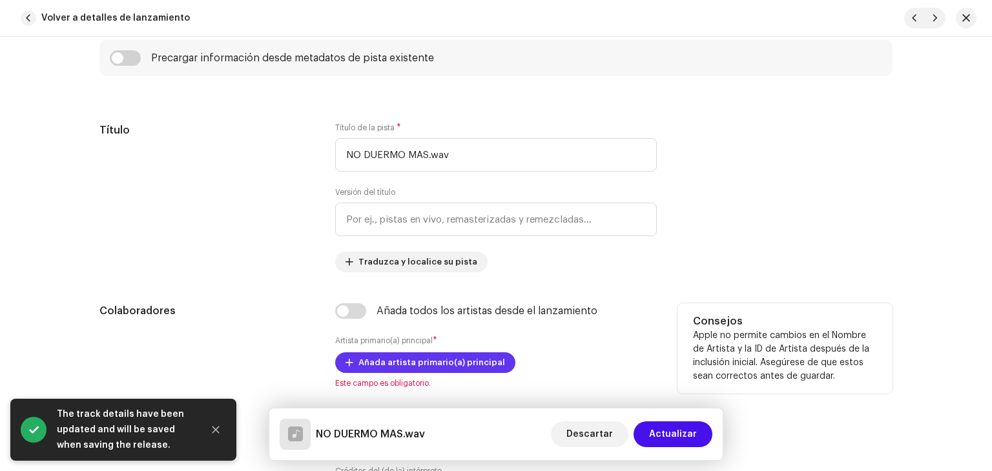
click at [425, 362] on span "Añada artista primario(a) principal" at bounding box center [431, 363] width 147 height 26
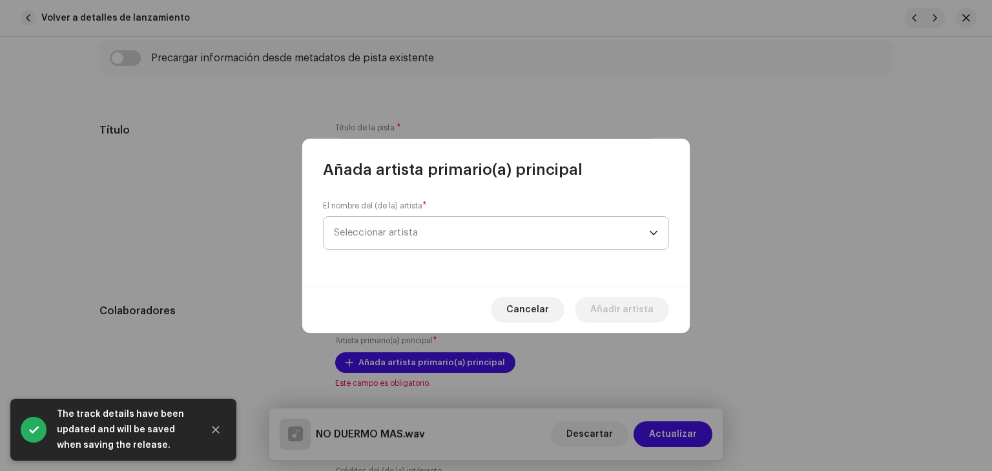
click at [480, 233] on span "Seleccionar artista" at bounding box center [491, 233] width 315 height 32
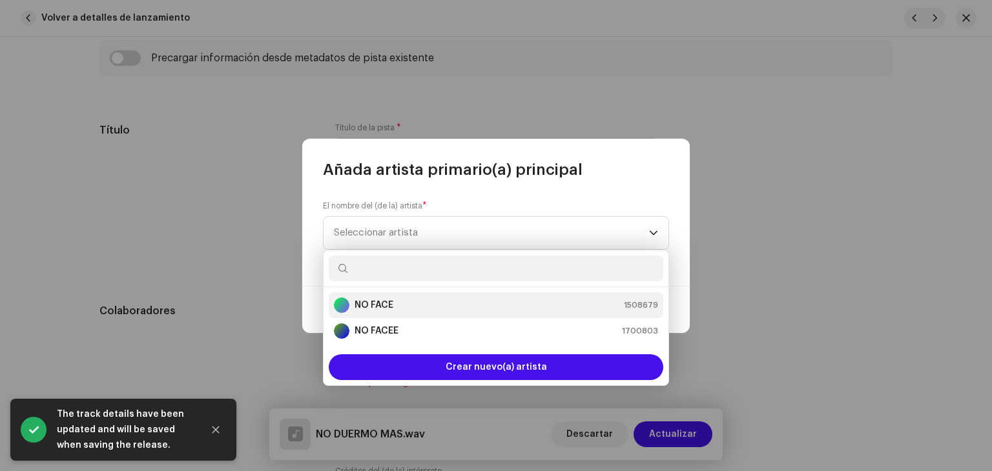
click at [408, 300] on div "NO FACE 1508679" at bounding box center [496, 305] width 324 height 15
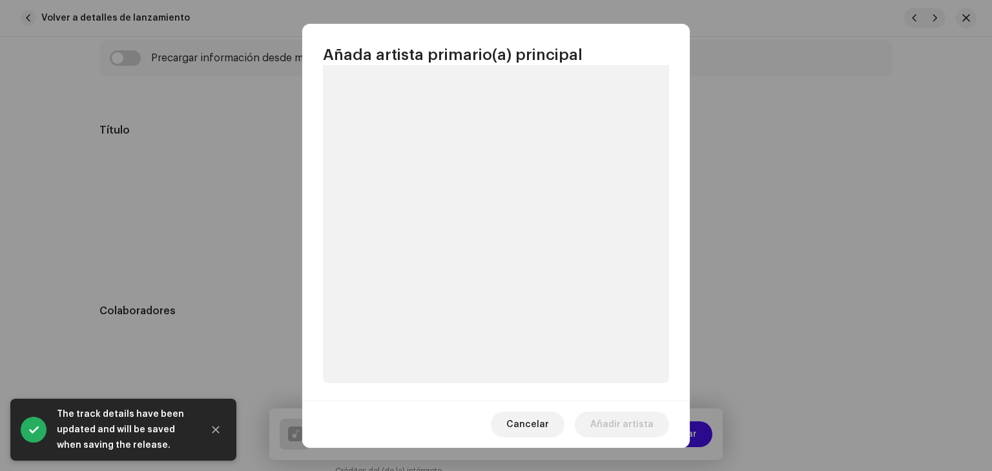
scroll to position [57, 0]
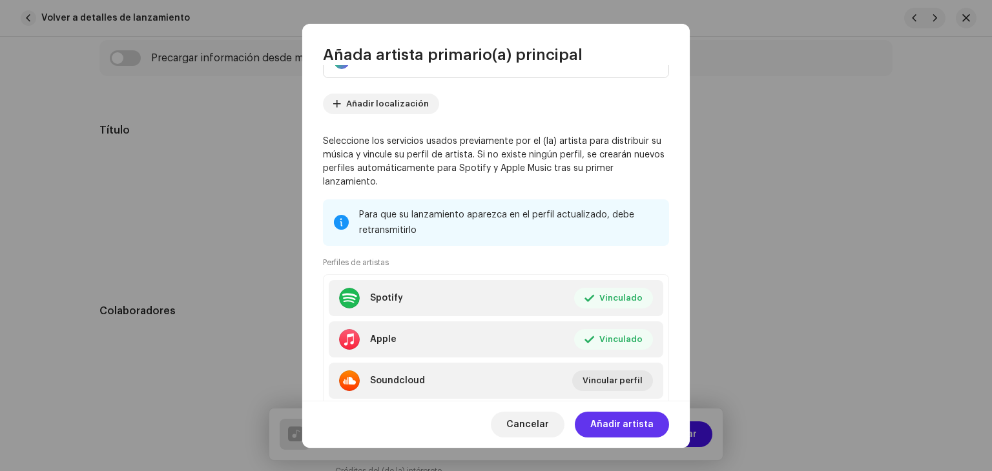
click at [628, 425] on span "Añadir artista" at bounding box center [621, 425] width 63 height 26
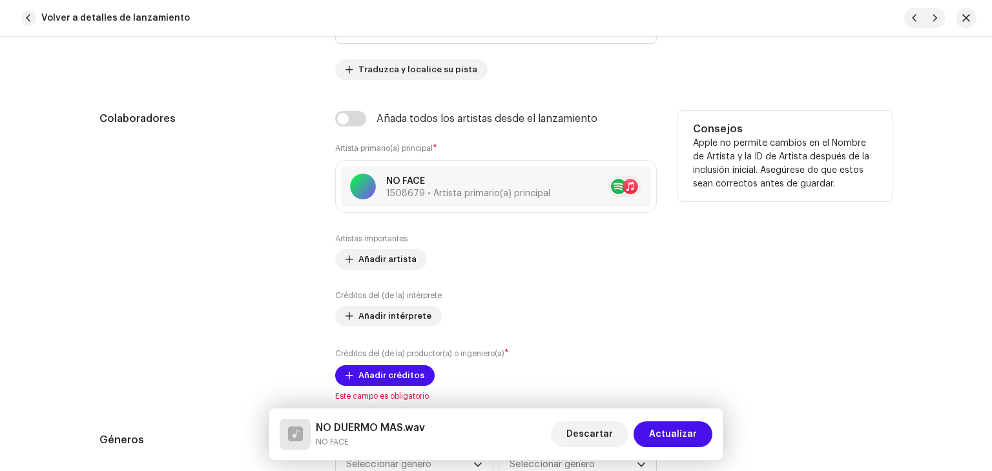
scroll to position [710, 0]
click at [392, 370] on span "Añadir créditos" at bounding box center [391, 375] width 66 height 26
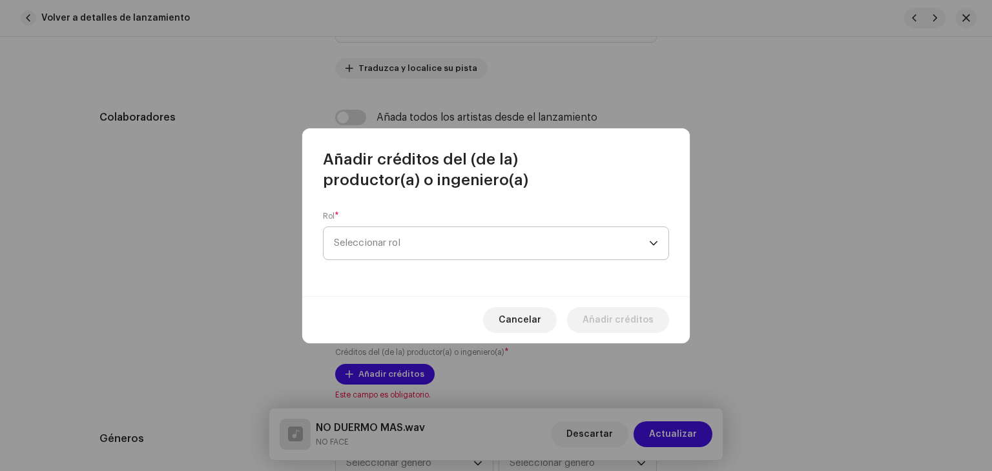
click at [422, 235] on span "Seleccionar rol" at bounding box center [491, 243] width 315 height 32
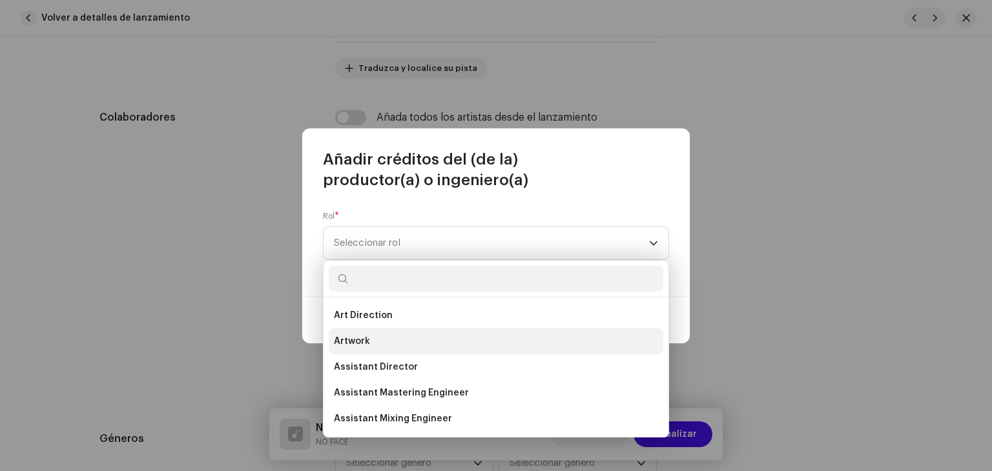
click at [378, 342] on li "Artwork" at bounding box center [496, 342] width 335 height 26
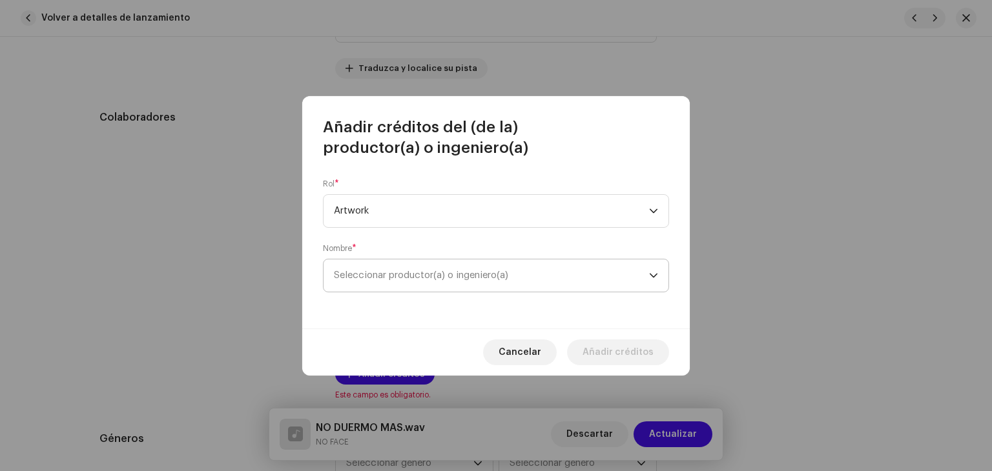
click at [557, 285] on span "Seleccionar productor(a) o ingeniero(a)" at bounding box center [491, 276] width 315 height 32
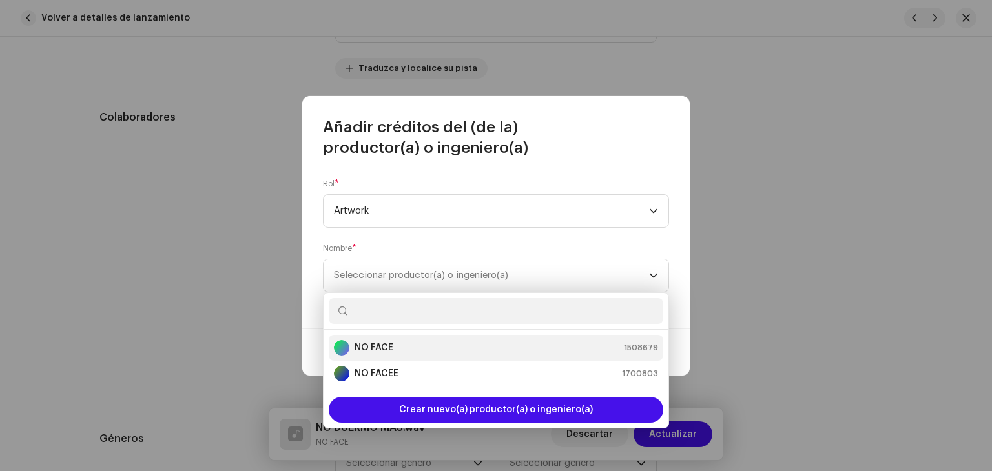
click at [499, 337] on li "NO FACE 1508679" at bounding box center [496, 348] width 335 height 26
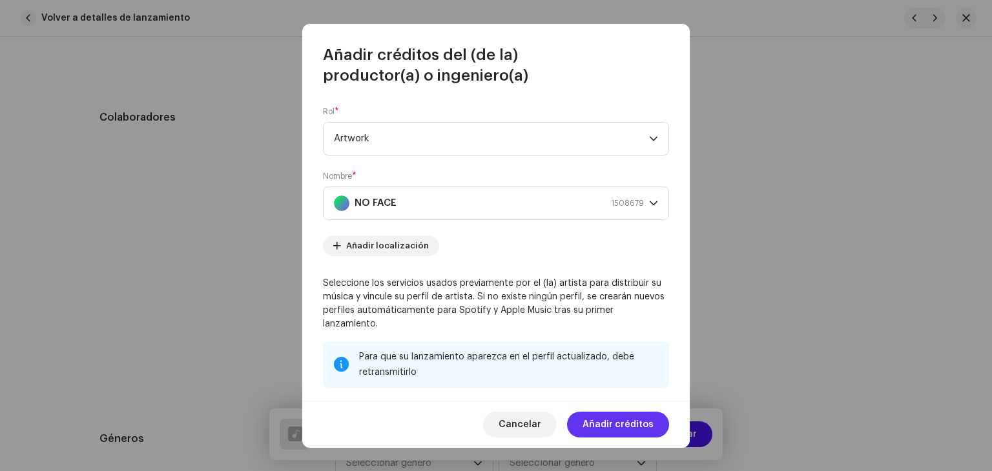
click at [619, 421] on span "Añadir créditos" at bounding box center [618, 425] width 71 height 26
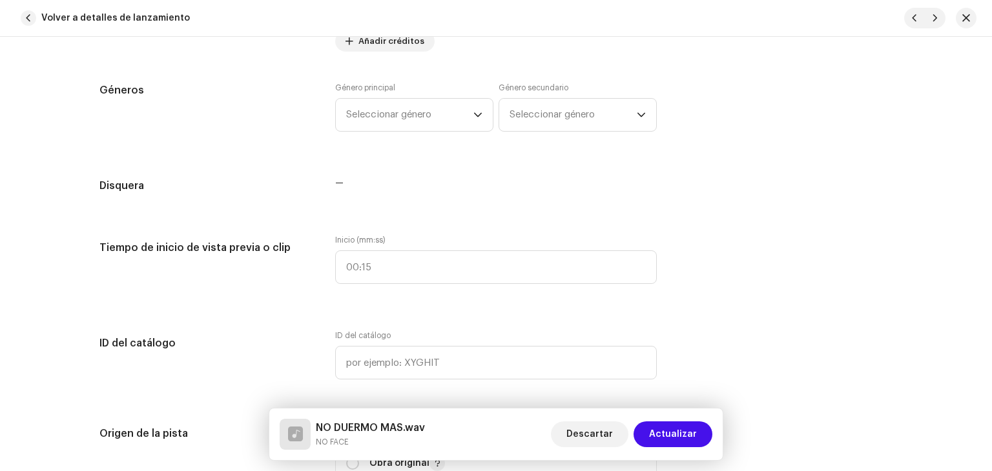
scroll to position [1421, 0]
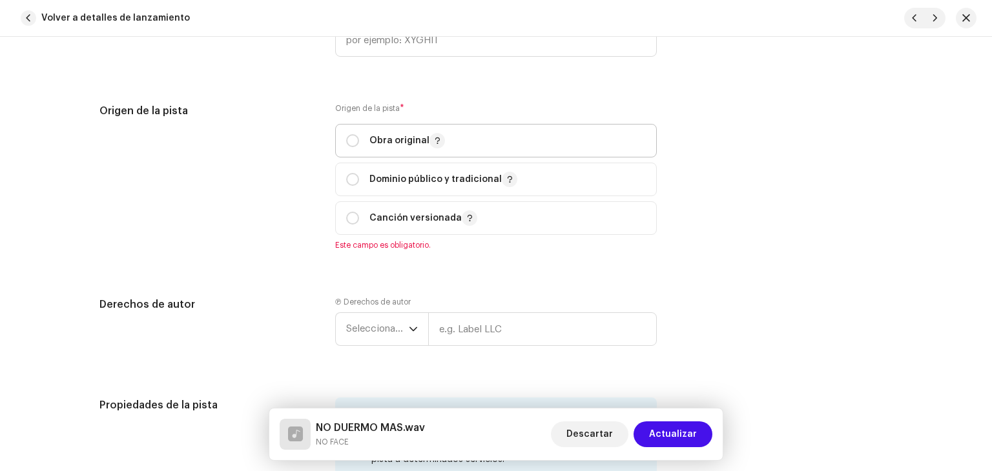
click at [400, 141] on p "Obra original" at bounding box center [407, 140] width 76 height 15
radio input "true"
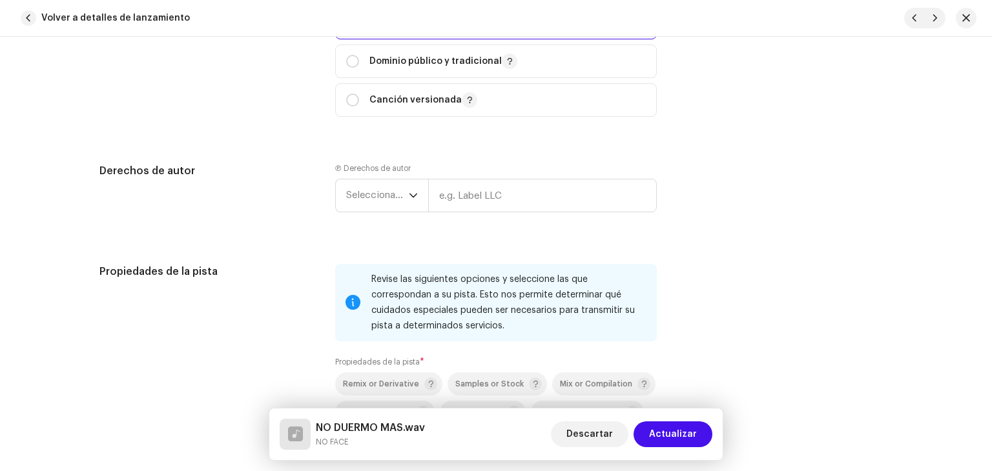
scroll to position [1679, 0]
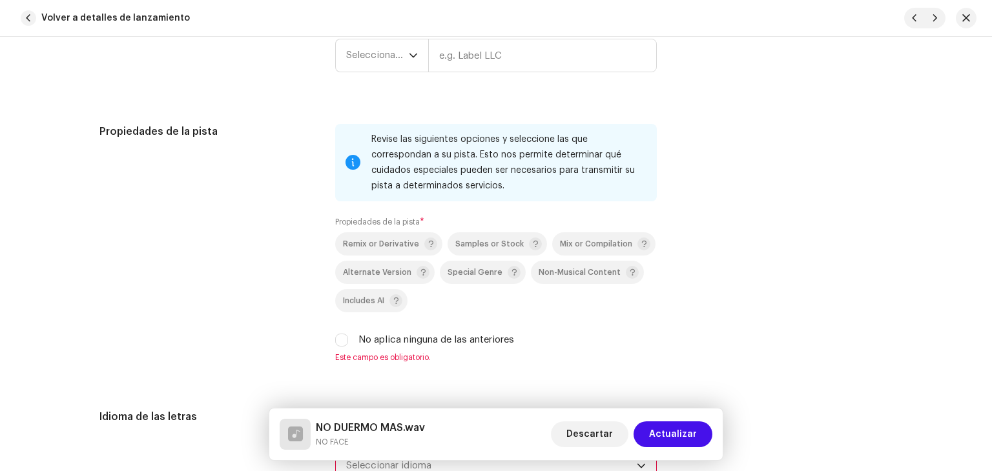
click at [423, 342] on label "No aplica ninguna de las anteriores" at bounding box center [436, 340] width 156 height 14
click at [348, 342] on input "No aplica ninguna de las anteriores" at bounding box center [341, 340] width 13 height 13
checkbox input "true"
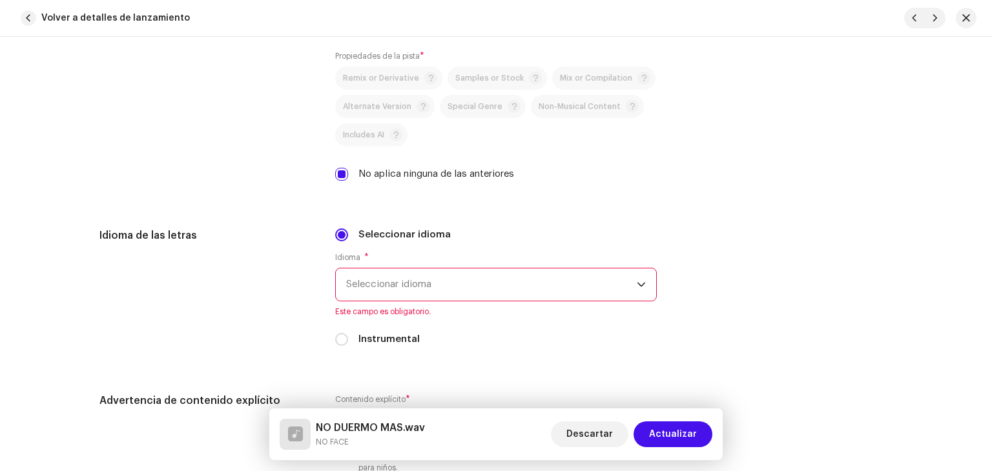
scroll to position [1937, 0]
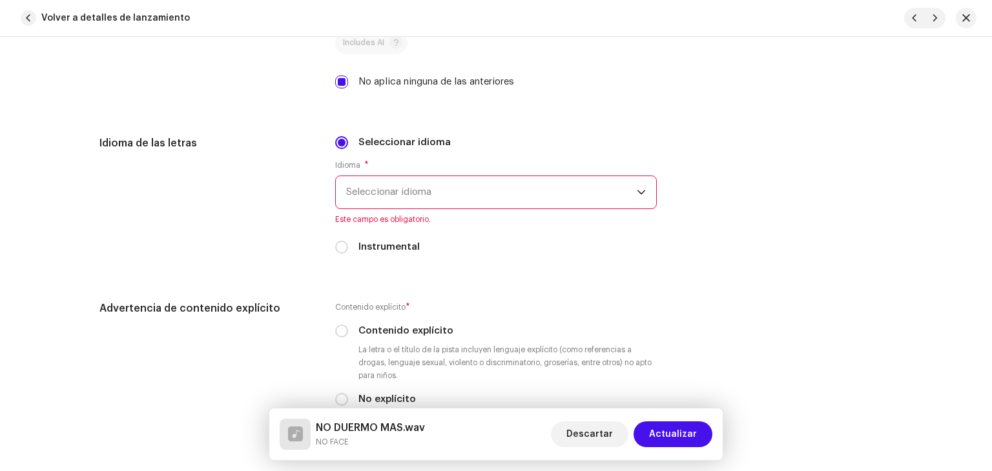
click at [422, 199] on span "Seleccionar idioma" at bounding box center [491, 192] width 291 height 32
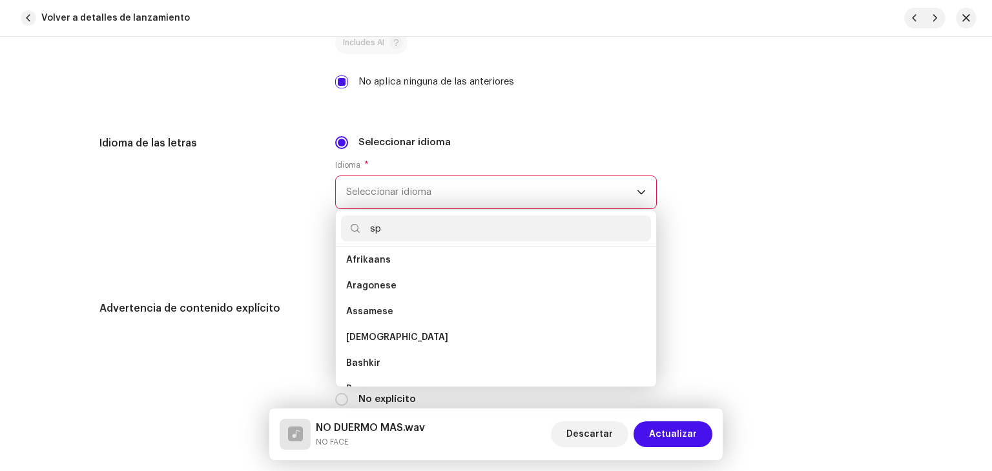
scroll to position [0, 0]
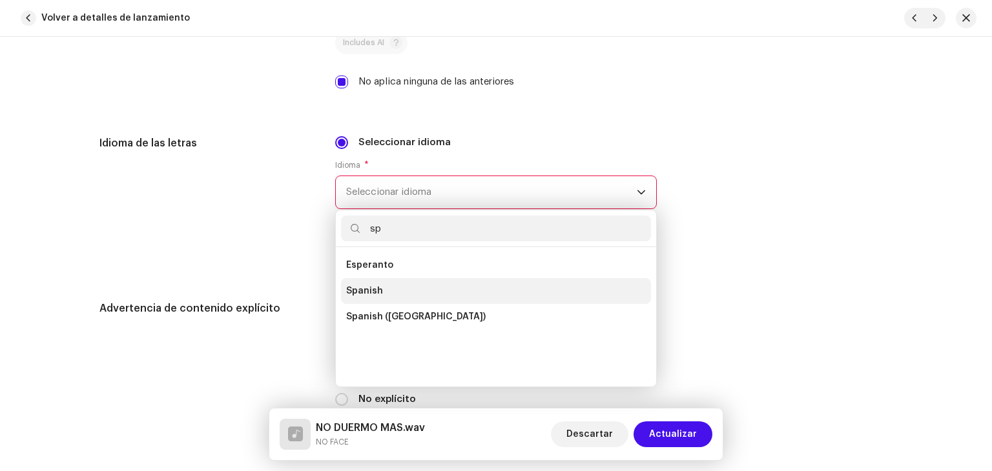
type input "sp"
click at [428, 299] on li "Spanish" at bounding box center [496, 291] width 310 height 26
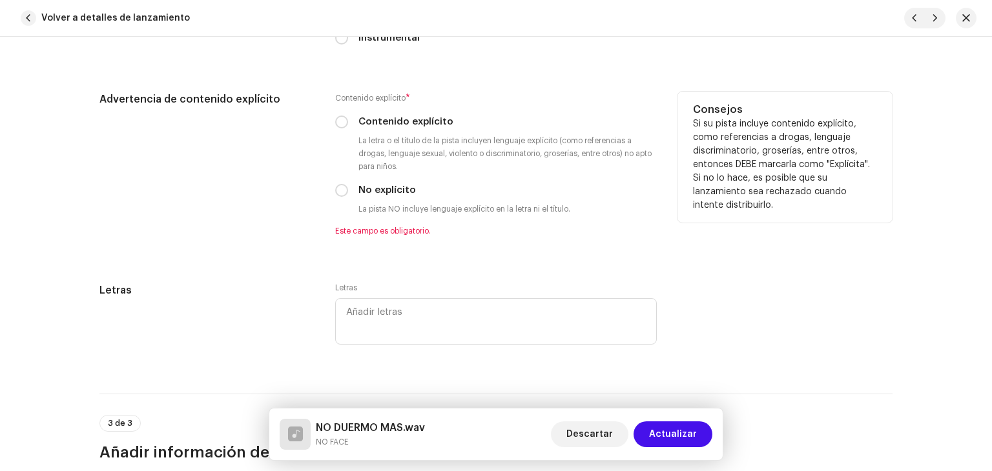
click at [387, 117] on div "Contenido explícito * Contenido explícito La letra o el título de la pista incl…" at bounding box center [496, 164] width 322 height 145
click at [387, 129] on label "Contenido explícito" at bounding box center [405, 122] width 95 height 14
click at [348, 129] on input "Contenido explícito" at bounding box center [341, 122] width 13 height 13
radio input "true"
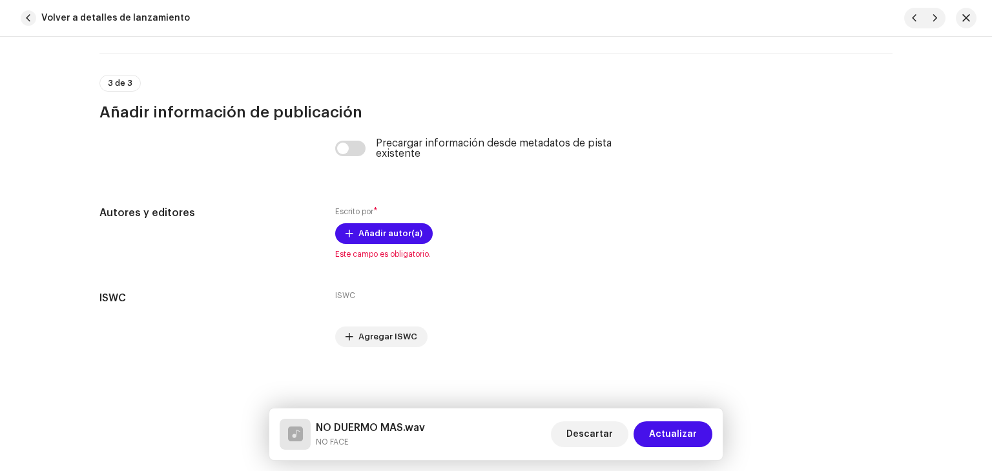
scroll to position [2459, 0]
click at [351, 148] on input "checkbox" at bounding box center [350, 148] width 31 height 15
checkbox input "true"
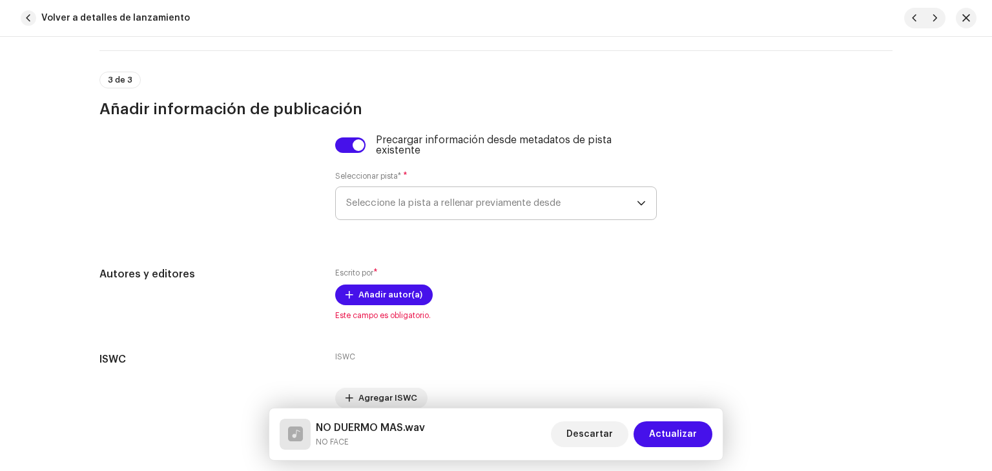
click at [422, 211] on span "Seleccione la pista a rellenar previamente desde" at bounding box center [491, 203] width 291 height 32
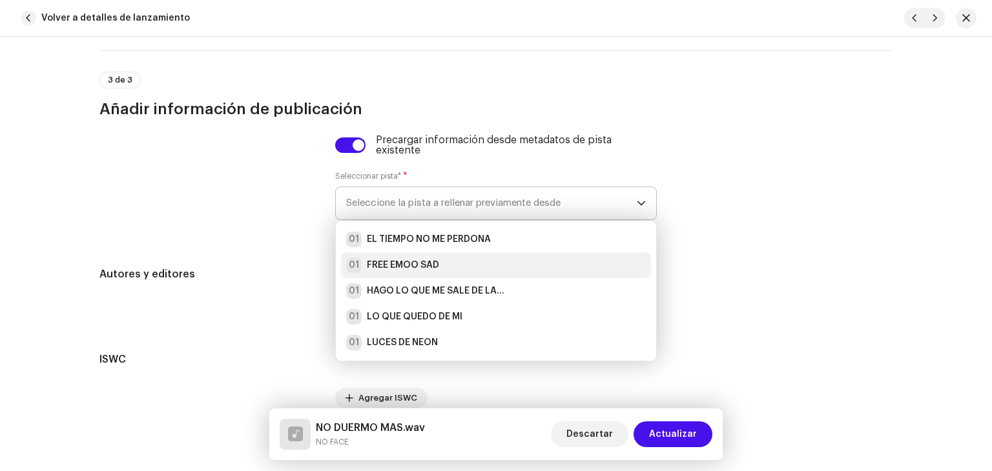
click at [400, 264] on strong "FREE EMOO SAD" at bounding box center [403, 265] width 72 height 13
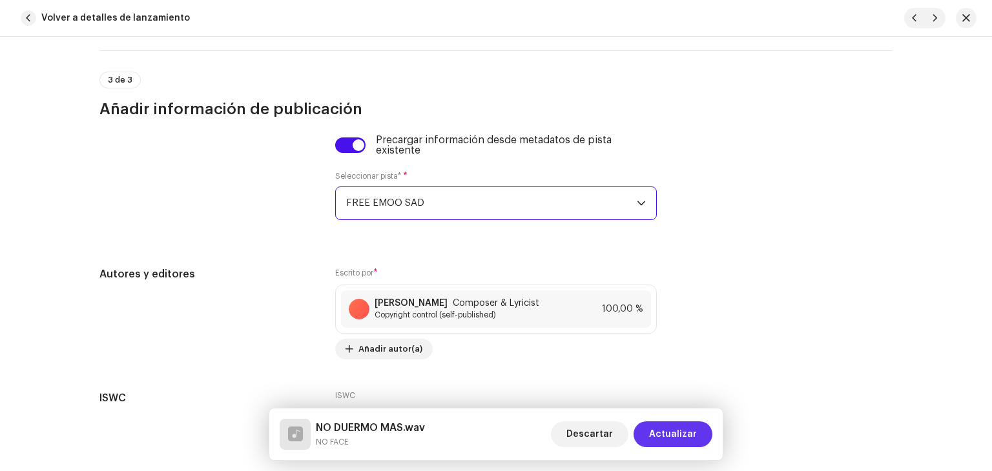
click at [668, 428] on span "Actualizar" at bounding box center [673, 435] width 48 height 26
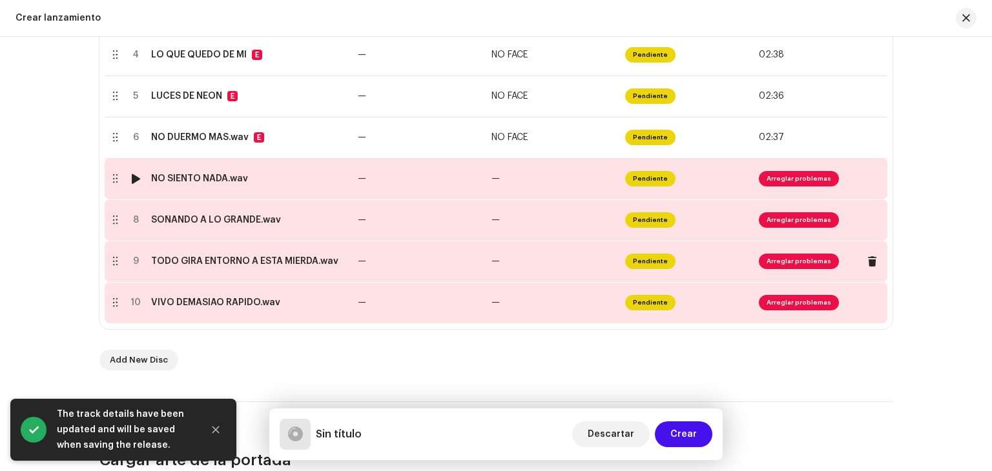
scroll to position [452, 0]
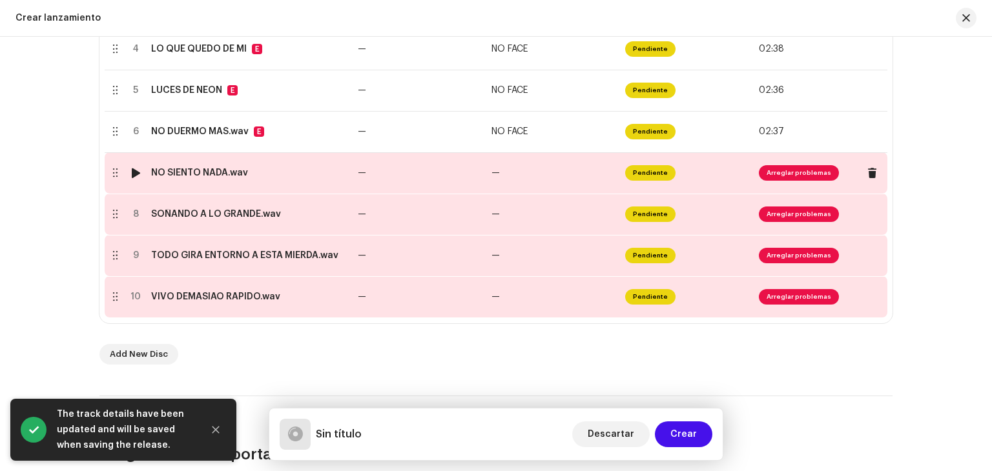
click at [479, 171] on td "—" at bounding box center [420, 172] width 134 height 41
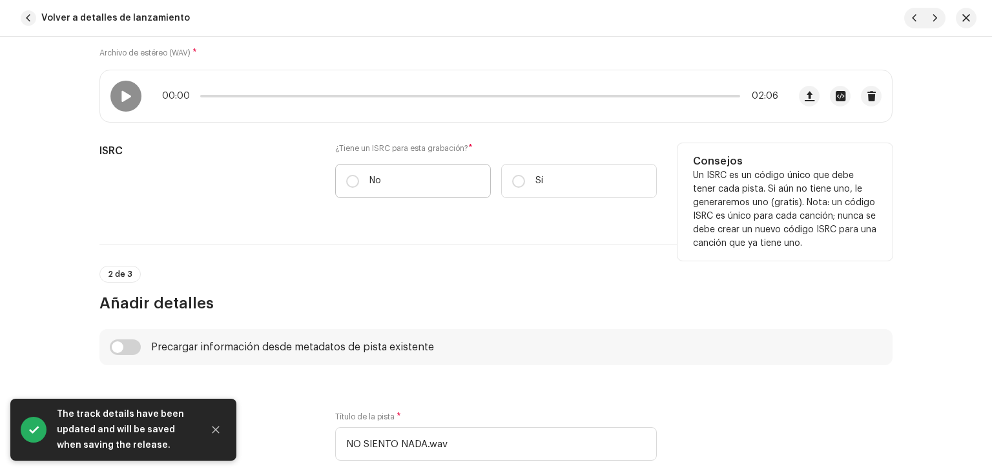
click at [441, 189] on label "No" at bounding box center [413, 181] width 156 height 34
click at [359, 188] on input "No" at bounding box center [352, 181] width 13 height 13
radio input "true"
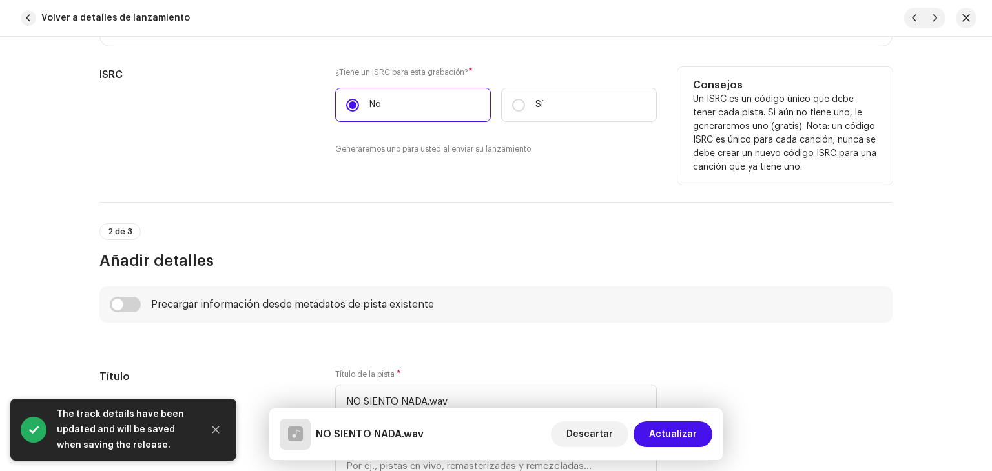
scroll to position [517, 0]
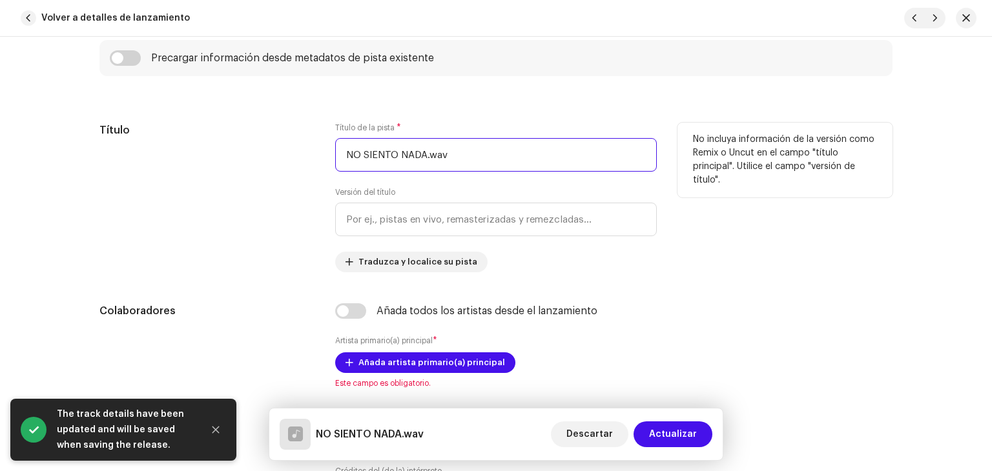
click at [462, 154] on input "NO SIENTO NADA.wav" at bounding box center [496, 155] width 322 height 34
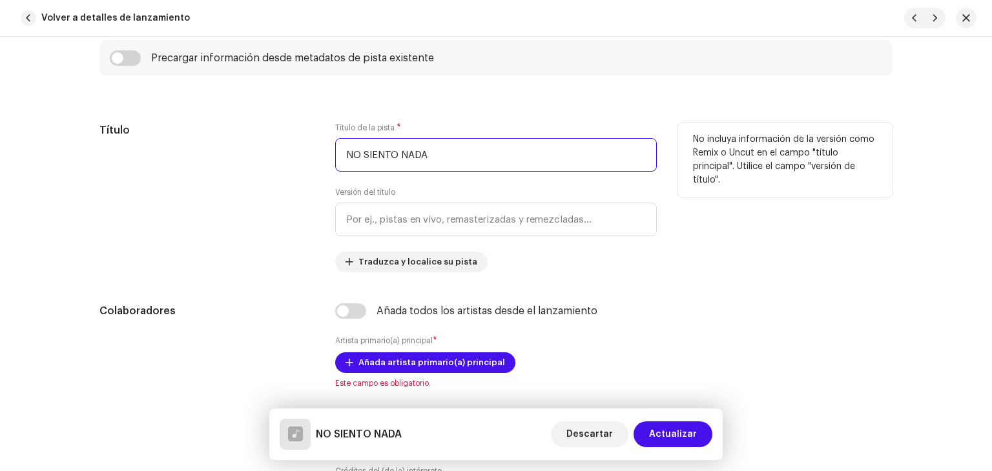
type input "NO SIENTO NADA"
click at [664, 257] on div "Título Título de la pista * NO SIENTO NADA Versión del título Traduzca y locali…" at bounding box center [495, 198] width 793 height 150
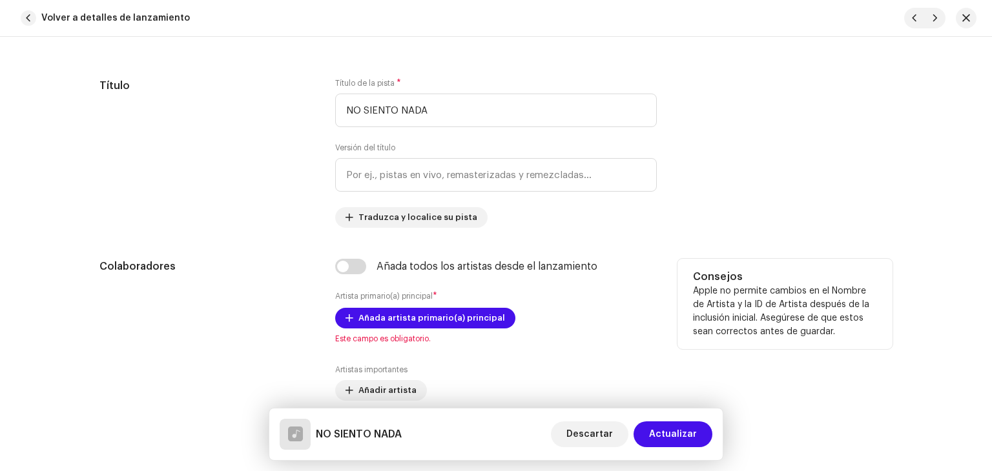
scroll to position [646, 0]
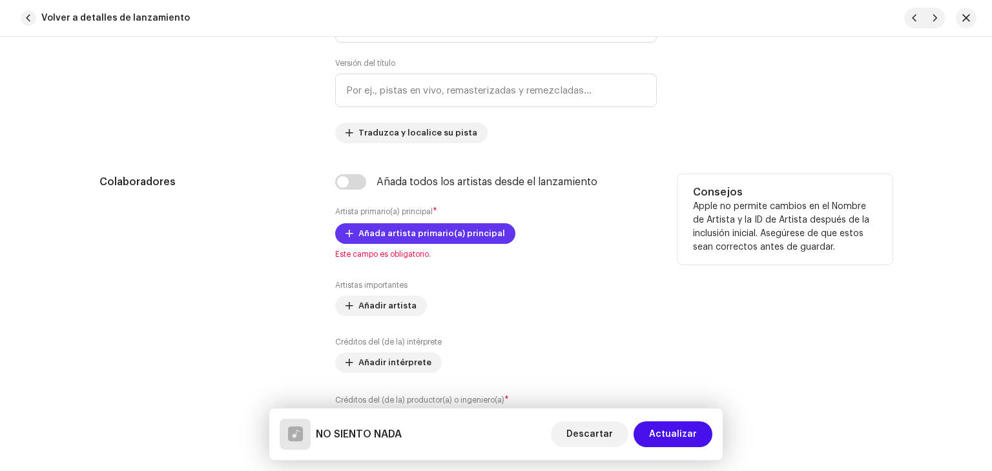
click at [378, 238] on span "Añada artista primario(a) principal" at bounding box center [431, 234] width 147 height 26
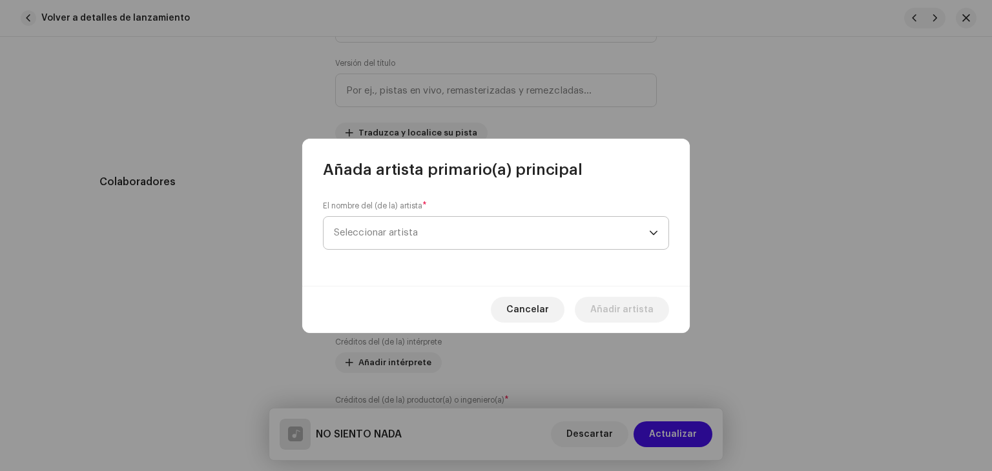
click at [500, 233] on span "Seleccionar artista" at bounding box center [491, 233] width 315 height 32
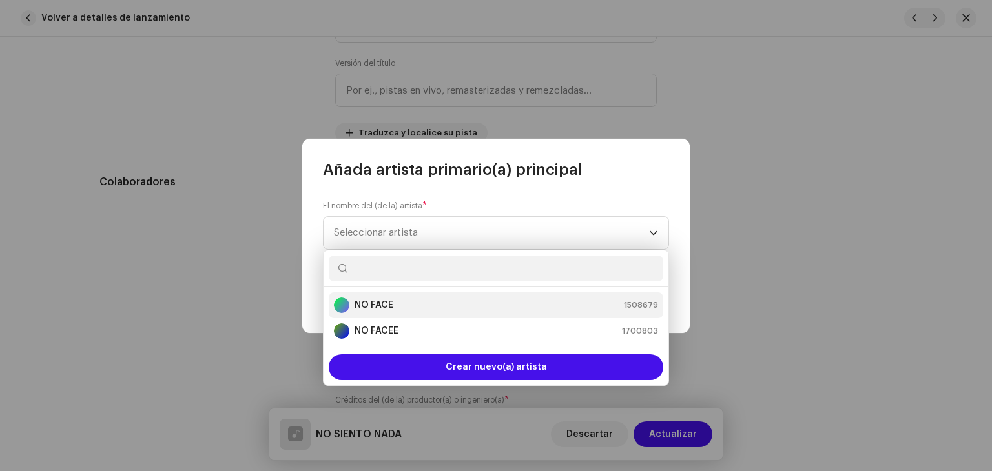
click at [426, 316] on li "NO FACE 1508679" at bounding box center [496, 306] width 335 height 26
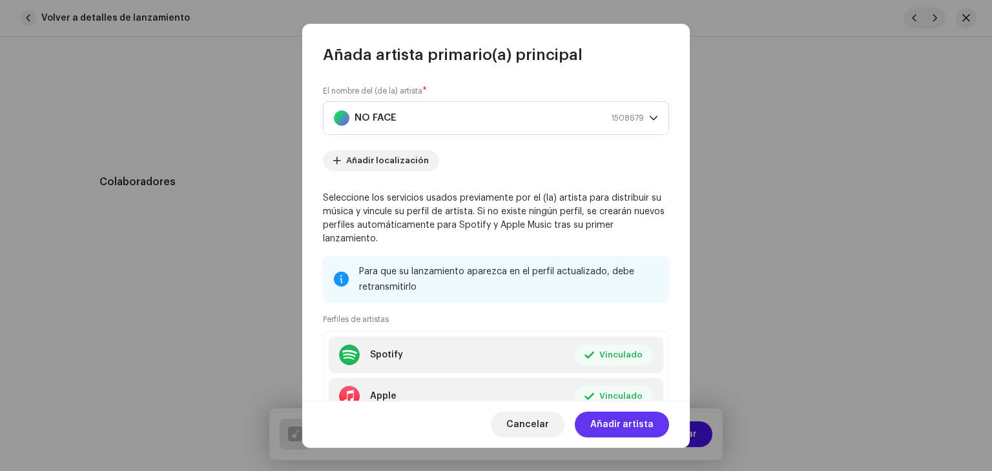
click at [626, 423] on span "Añadir artista" at bounding box center [621, 425] width 63 height 26
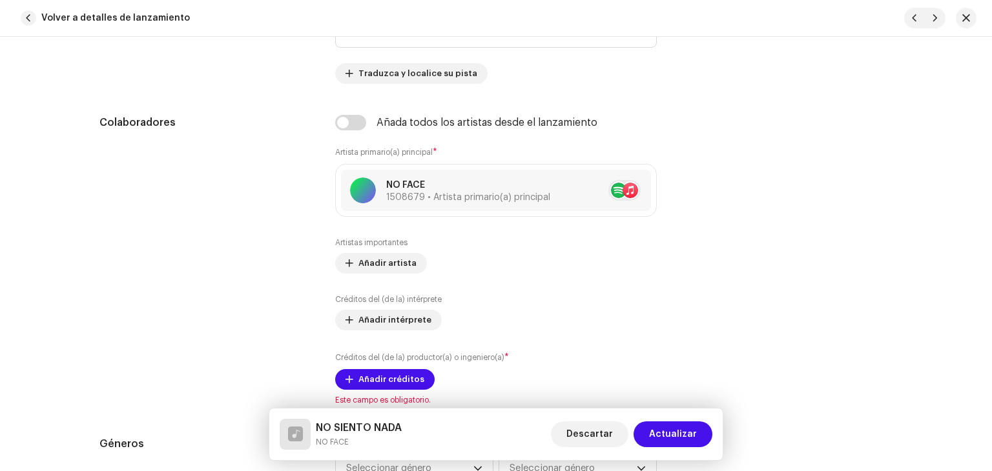
scroll to position [840, 0]
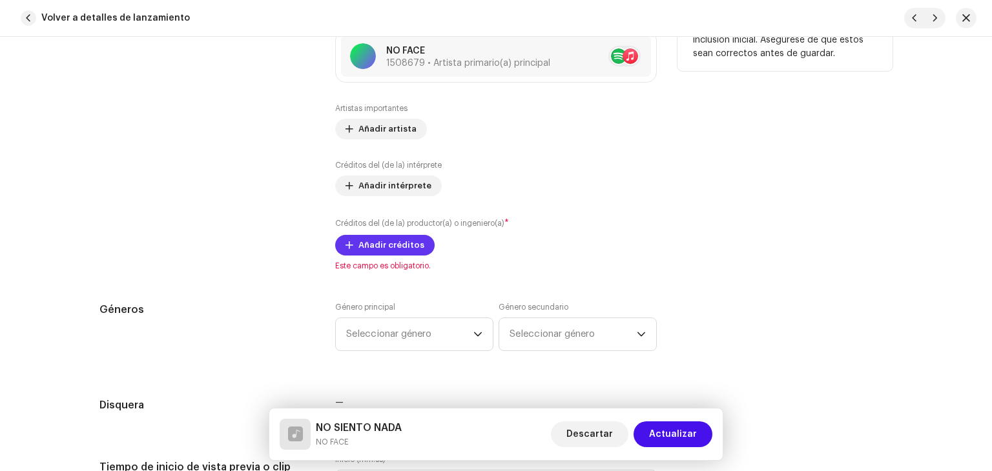
click at [406, 245] on span "Añadir créditos" at bounding box center [391, 245] width 66 height 26
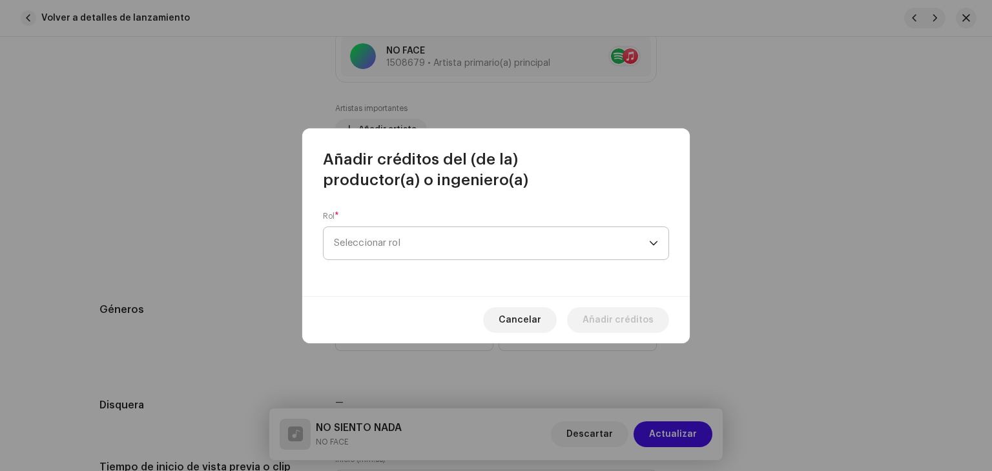
click at [442, 254] on span "Seleccionar rol" at bounding box center [491, 243] width 315 height 32
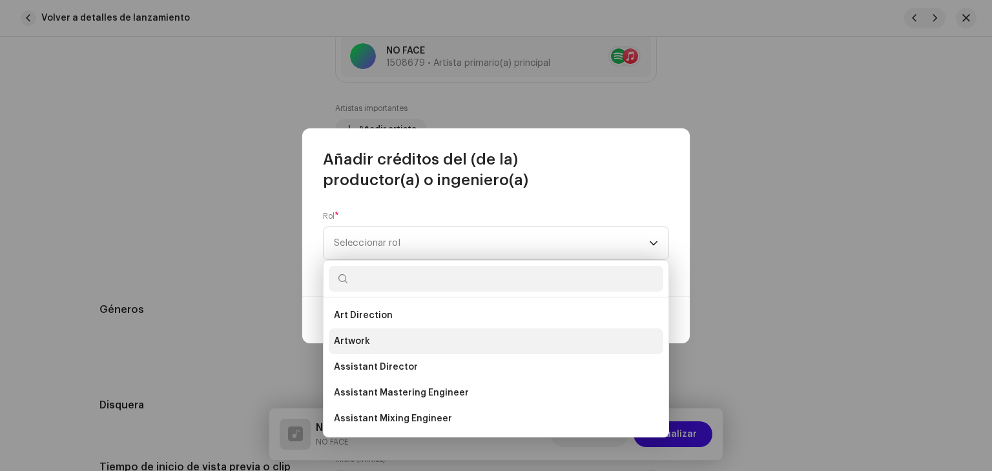
click at [407, 338] on li "Artwork" at bounding box center [496, 342] width 335 height 26
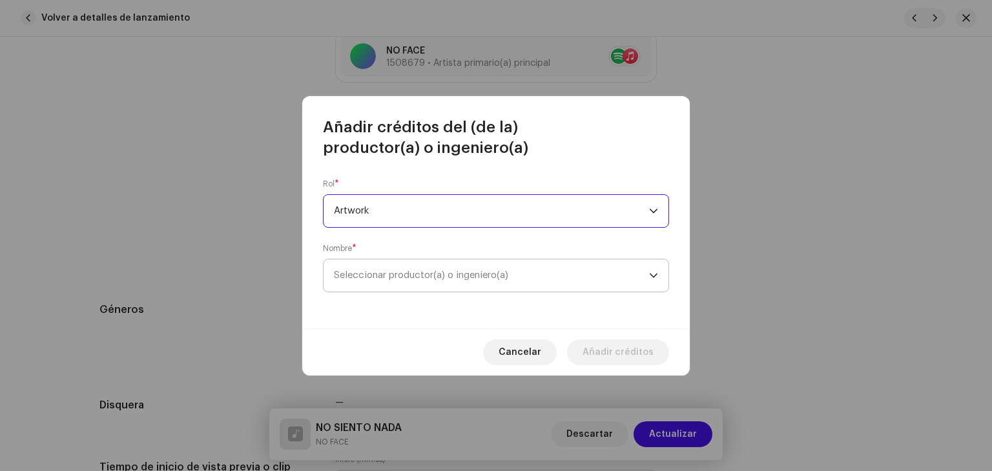
click at [457, 260] on span "Seleccionar productor(a) o ingeniero(a)" at bounding box center [491, 276] width 315 height 32
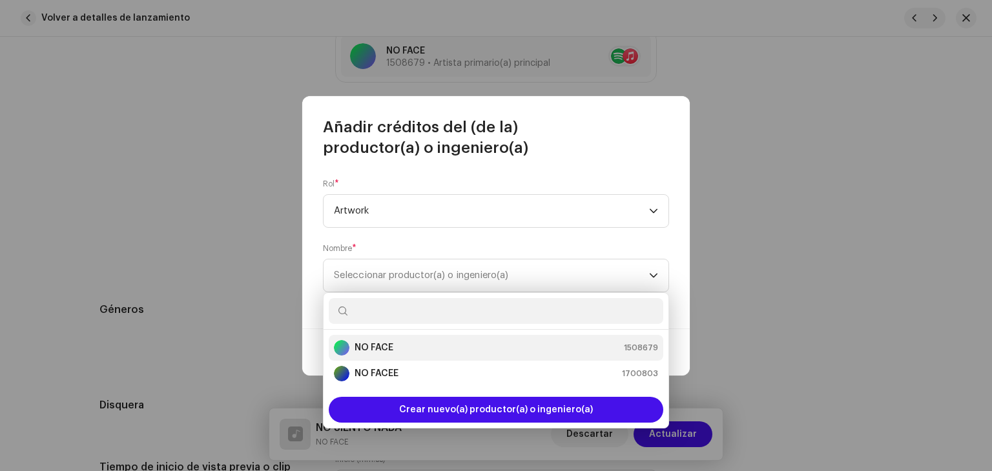
click at [427, 359] on li "NO FACE 1508679" at bounding box center [496, 348] width 335 height 26
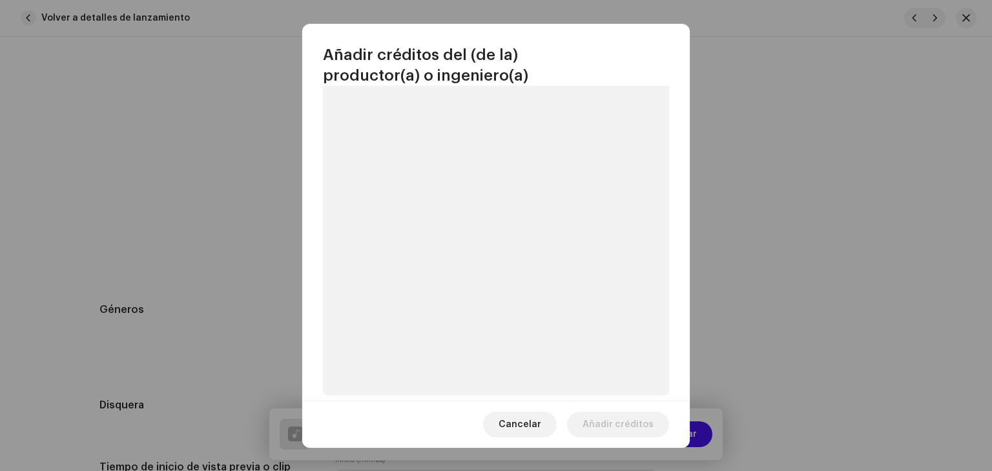
scroll to position [183, 0]
click at [623, 424] on span "Añadir créditos" at bounding box center [618, 425] width 71 height 26
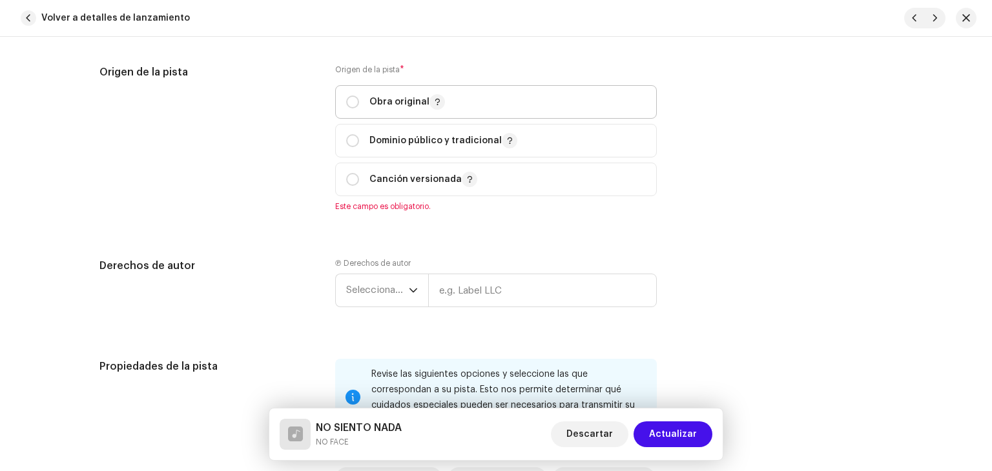
click at [388, 104] on p "Obra original" at bounding box center [407, 101] width 76 height 15
radio input "true"
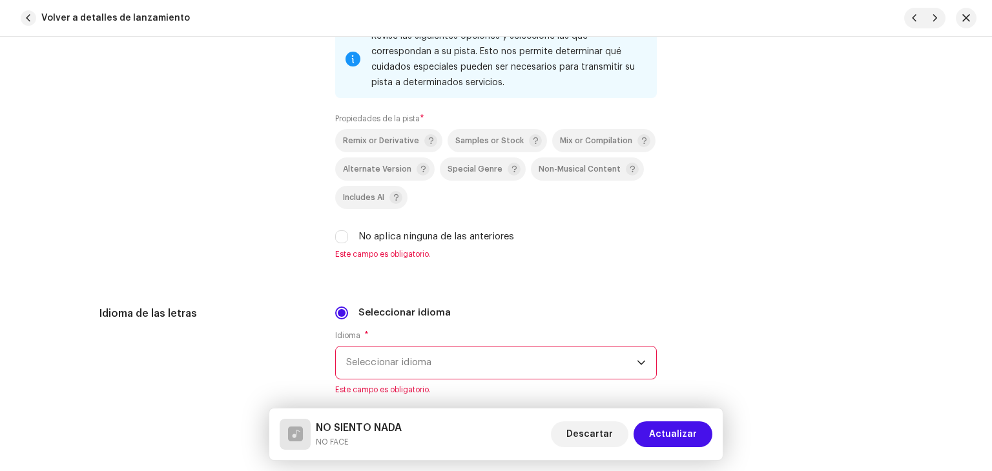
click at [389, 242] on label "No aplica ninguna de las anteriores" at bounding box center [436, 237] width 156 height 14
click at [348, 242] on input "No aplica ninguna de las anteriores" at bounding box center [341, 237] width 13 height 13
checkbox input "true"
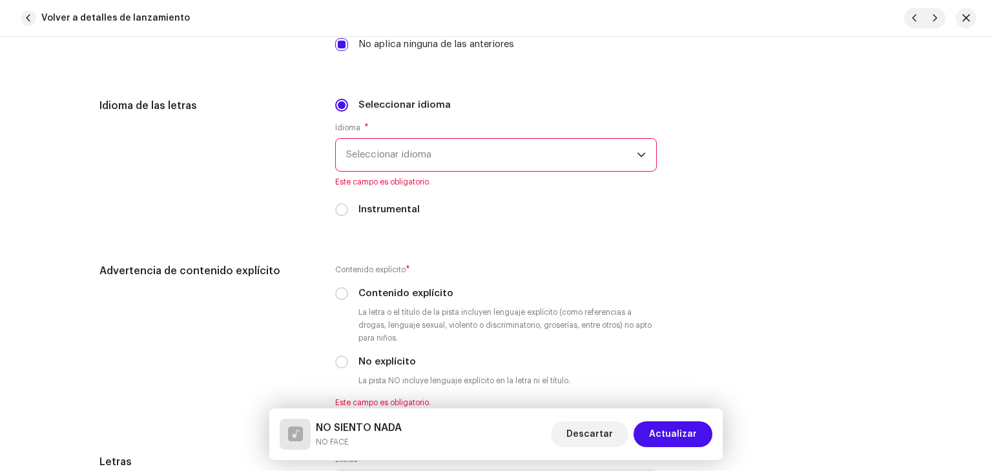
scroll to position [1976, 0]
click at [428, 149] on span "Seleccionar idioma" at bounding box center [491, 154] width 291 height 32
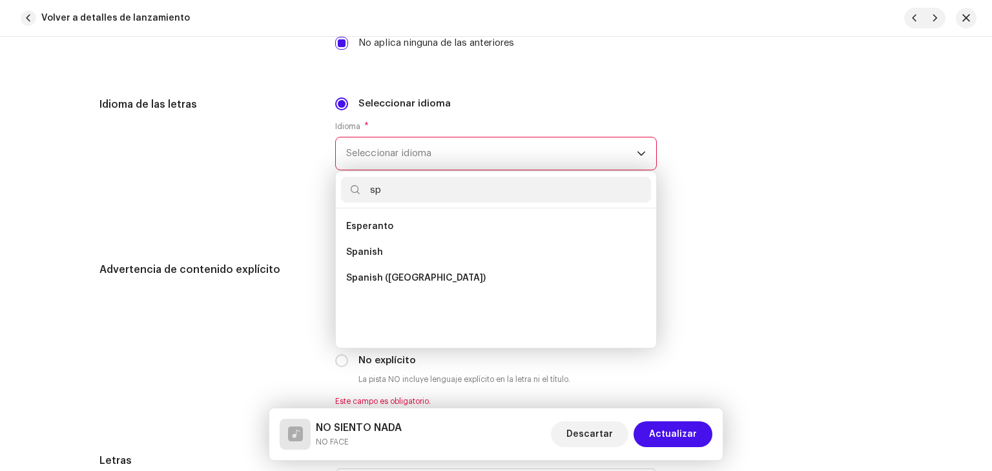
scroll to position [0, 0]
type input "sp"
click at [384, 251] on li "Spanish" at bounding box center [496, 253] width 310 height 26
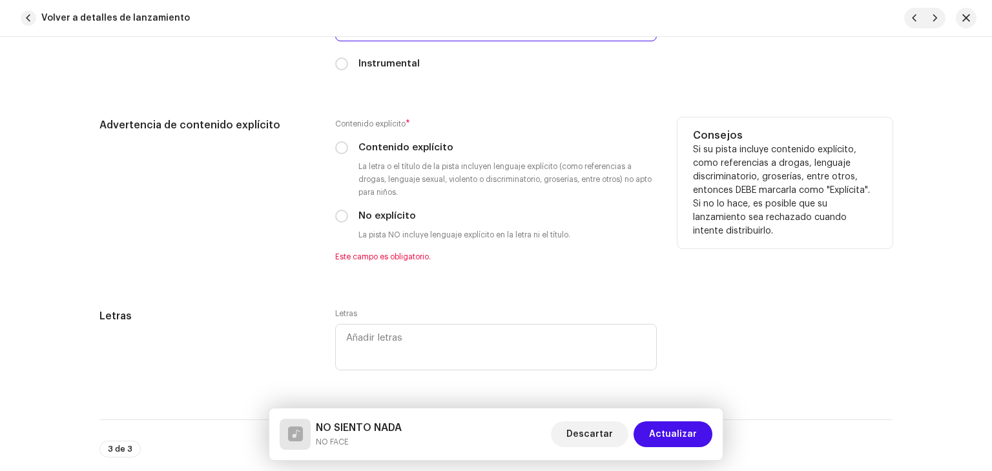
click at [388, 144] on label "Contenido explícito" at bounding box center [405, 148] width 95 height 14
click at [348, 144] on input "Contenido explícito" at bounding box center [341, 147] width 13 height 13
radio input "true"
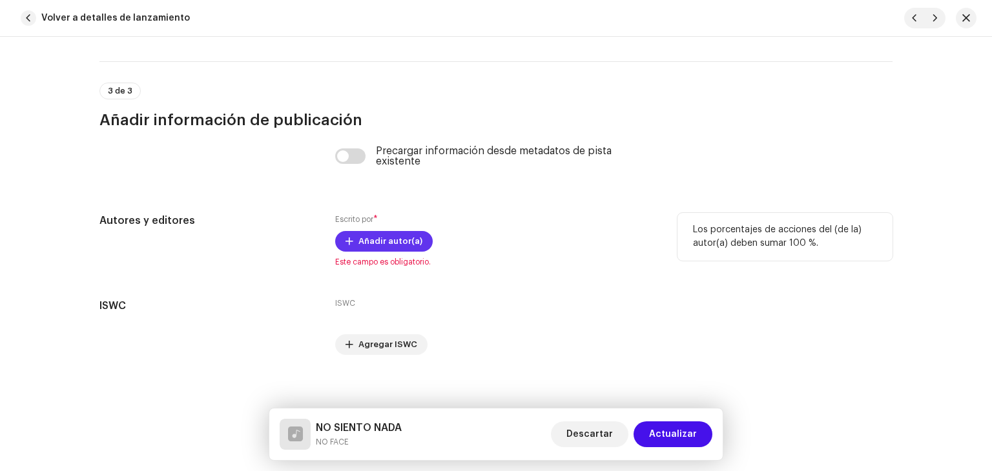
scroll to position [2459, 0]
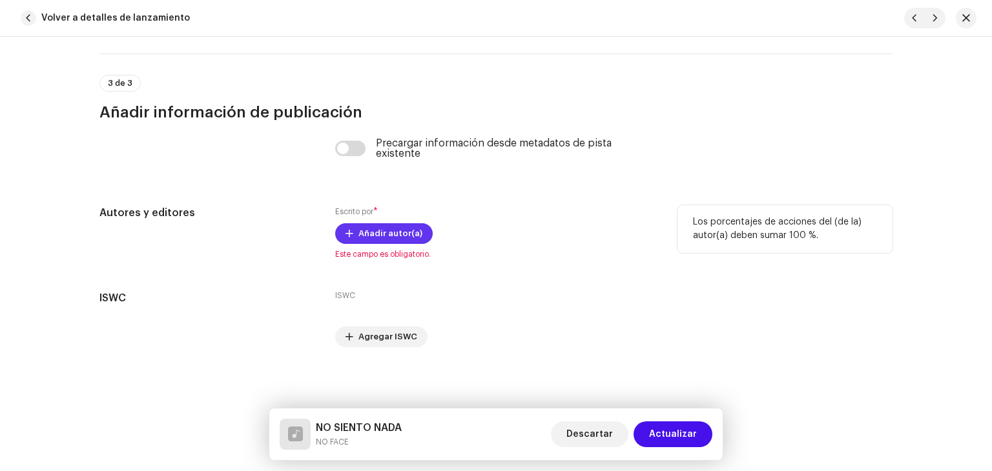
click at [402, 233] on span "Añadir autor(a)" at bounding box center [390, 234] width 64 height 26
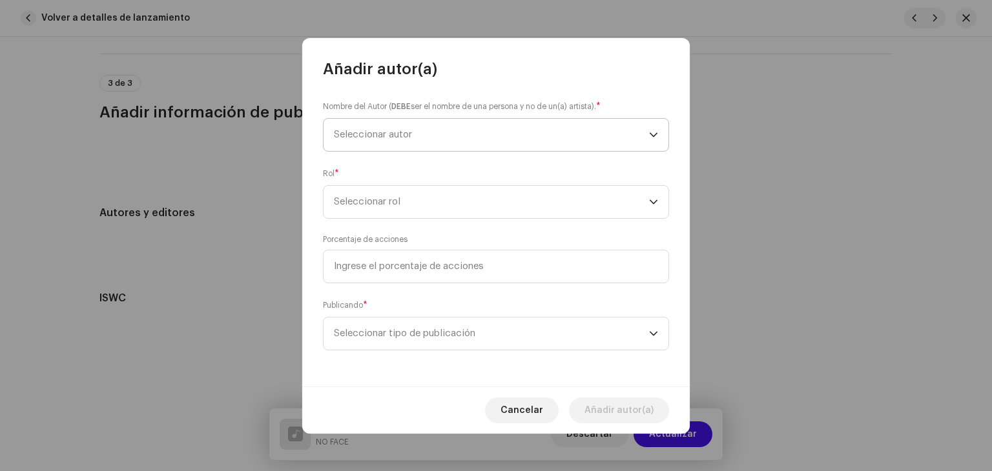
click at [395, 140] on span "Seleccionar autor" at bounding box center [491, 135] width 315 height 32
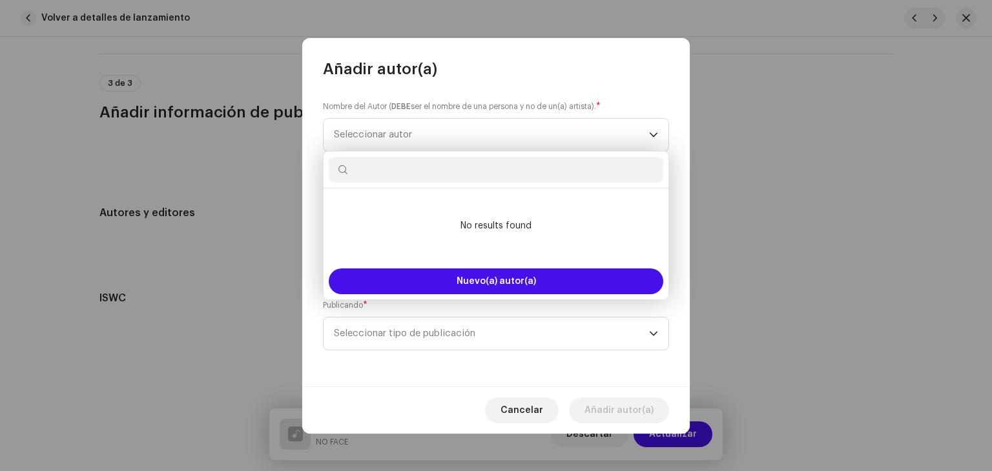
click at [588, 107] on small "Nombre del Autor ( DEBE ser el nombre de una persona y no de un(a) artista)." at bounding box center [459, 106] width 273 height 13
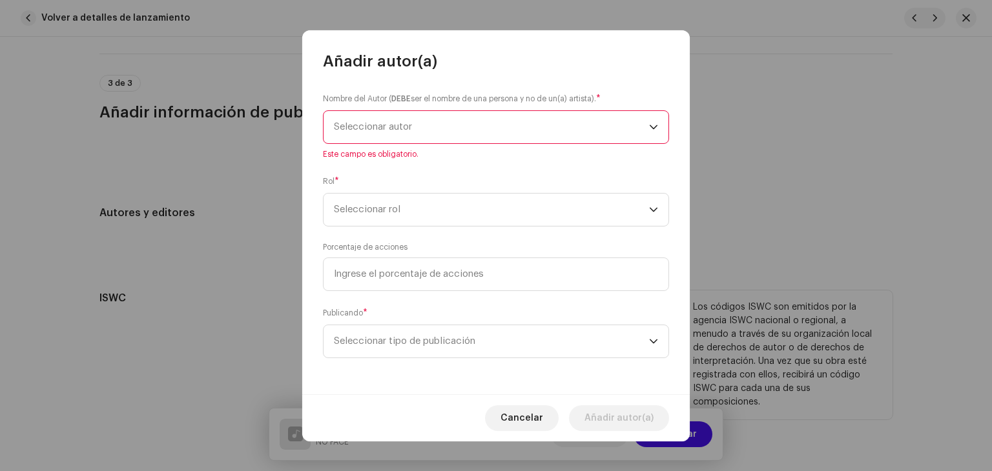
drag, startPoint x: 541, startPoint y: 408, endPoint x: 480, endPoint y: 331, distance: 98.4
click at [540, 408] on span "Cancelar" at bounding box center [521, 419] width 43 height 26
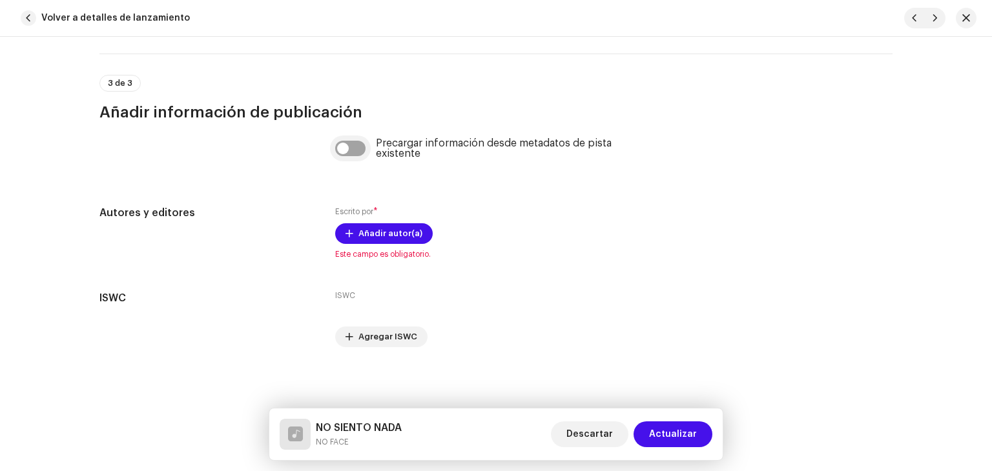
click at [359, 155] on input "checkbox" at bounding box center [350, 148] width 31 height 15
checkbox input "true"
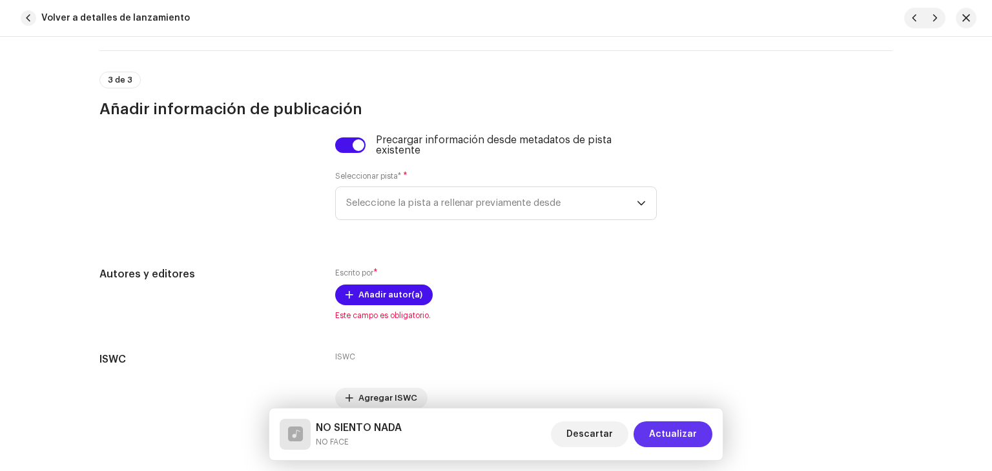
click at [665, 431] on span "Actualizar" at bounding box center [673, 435] width 48 height 26
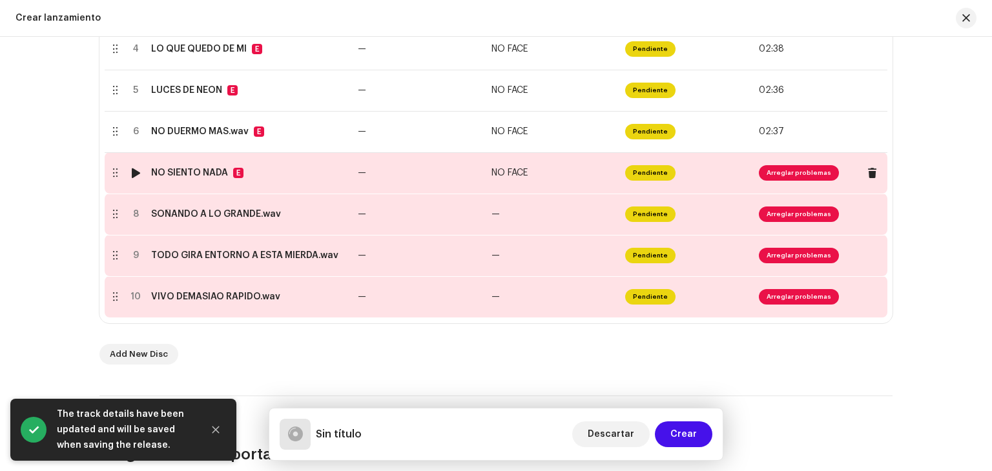
click at [502, 175] on span "NO FACE" at bounding box center [509, 173] width 36 height 9
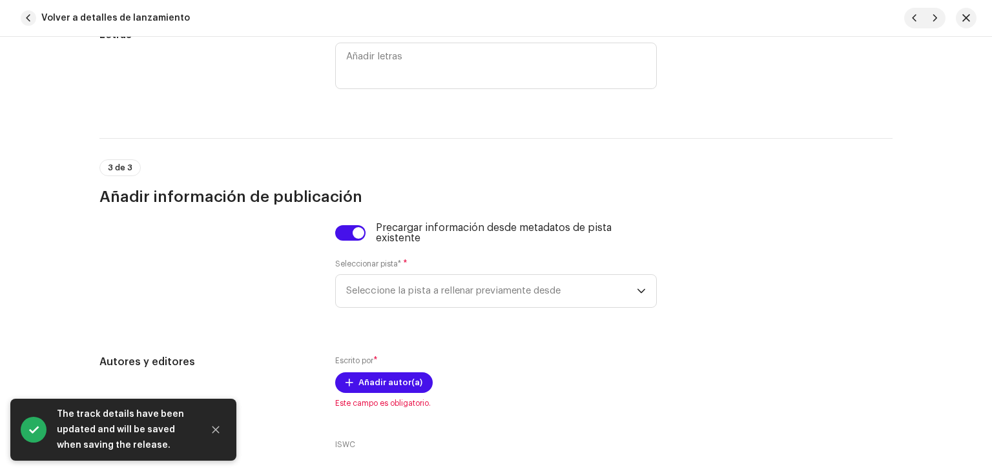
scroll to position [2519, 0]
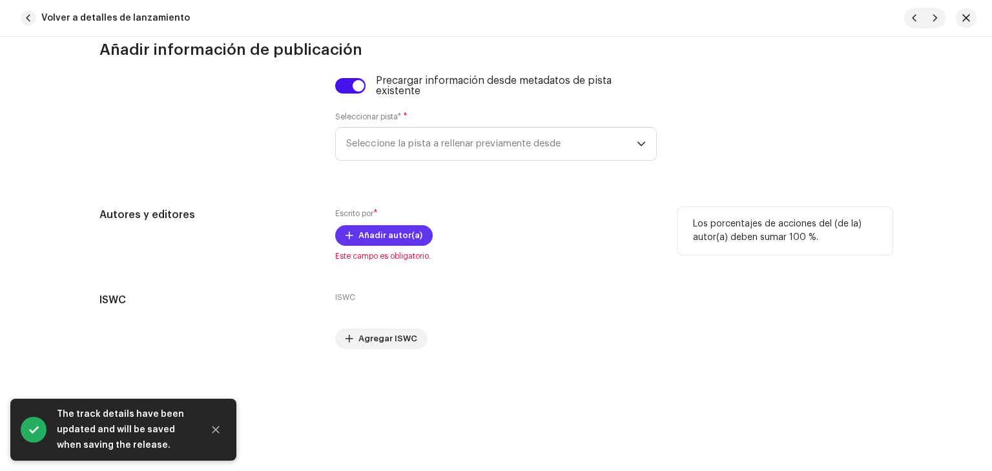
click at [393, 238] on span "Añadir autor(a)" at bounding box center [390, 236] width 64 height 26
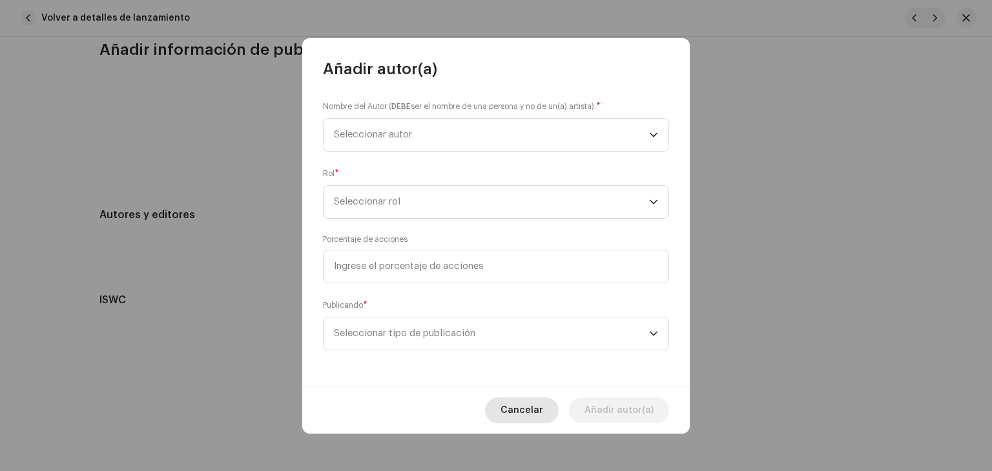
click at [533, 415] on span "Cancelar" at bounding box center [521, 411] width 43 height 26
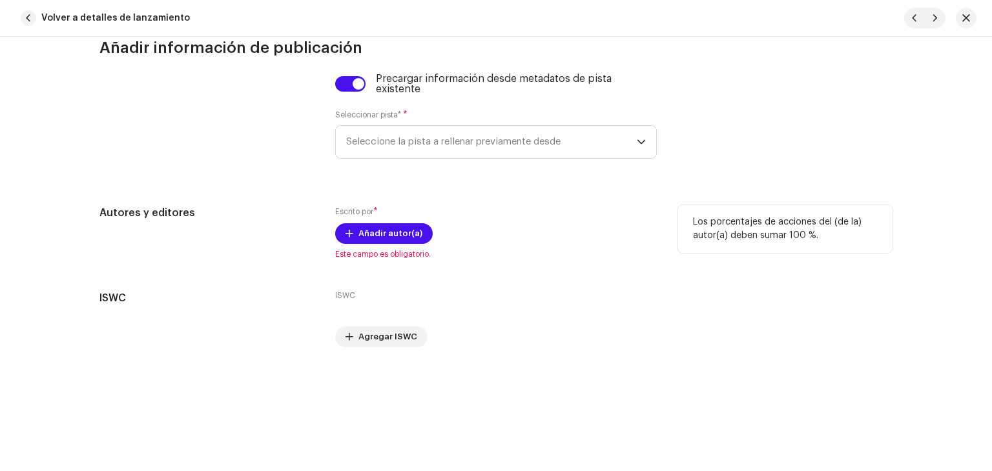
scroll to position [2524, 0]
click at [468, 139] on span "Seleccione la pista a rellenar previamente desde" at bounding box center [491, 142] width 291 height 32
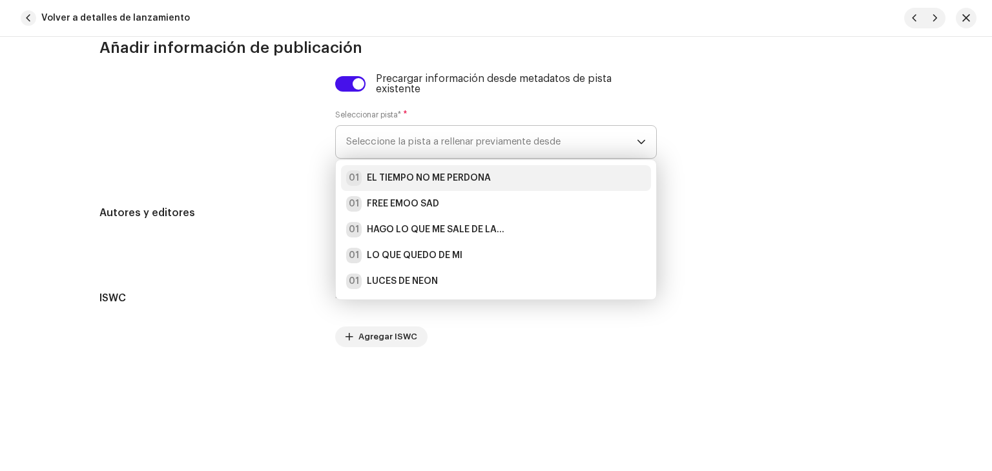
click at [412, 176] on strong "EL TIEMPO NO ME PERDONA" at bounding box center [429, 178] width 124 height 13
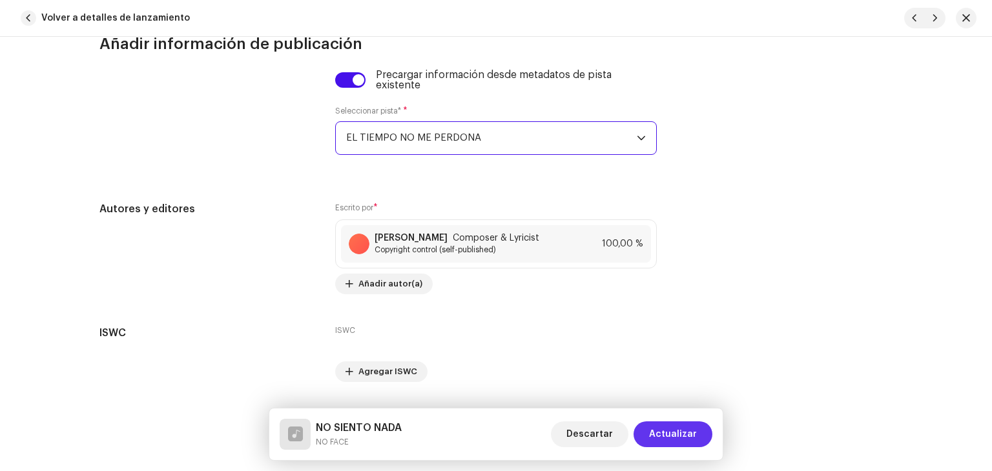
click at [677, 427] on span "Actualizar" at bounding box center [673, 435] width 48 height 26
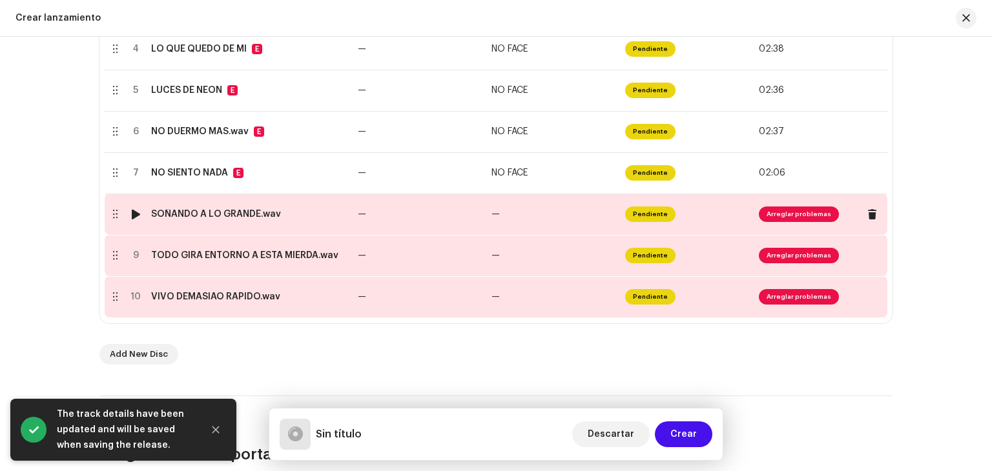
click at [545, 203] on td "—" at bounding box center [553, 214] width 134 height 41
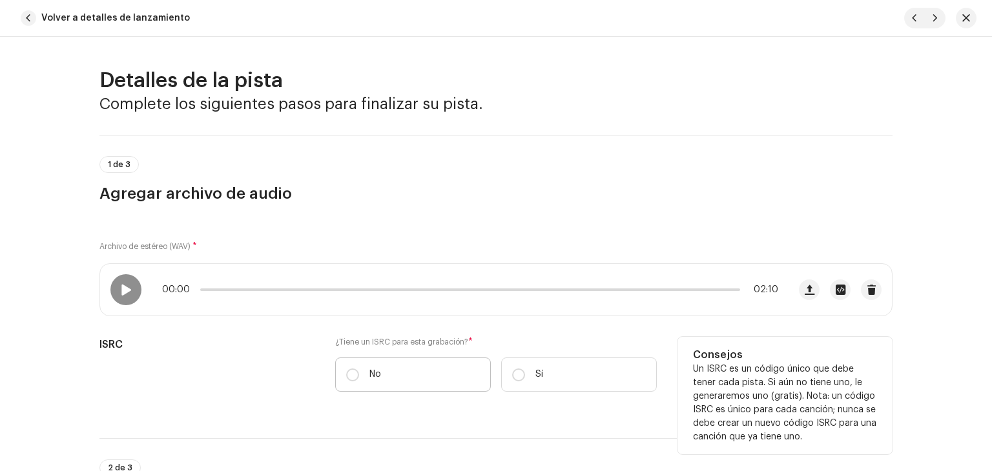
click at [400, 386] on label "No" at bounding box center [413, 375] width 156 height 34
click at [359, 382] on input "No" at bounding box center [352, 375] width 13 height 13
radio input "true"
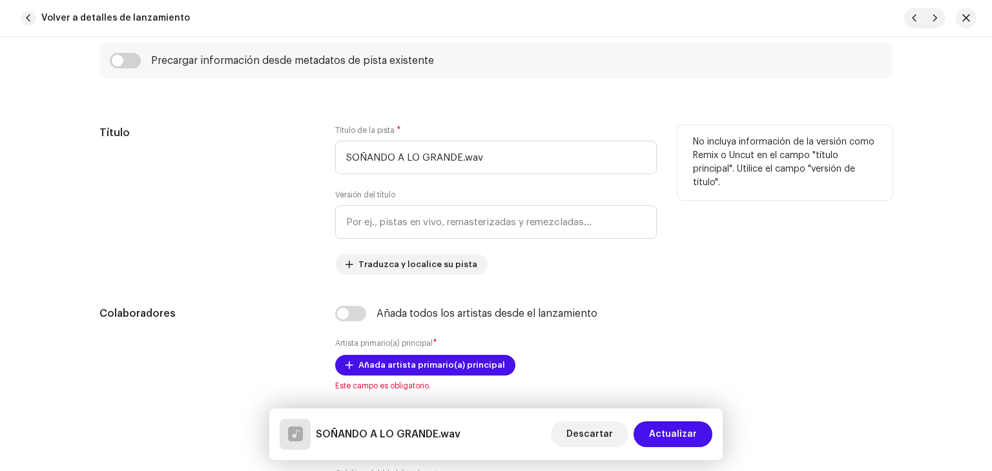
scroll to position [517, 0]
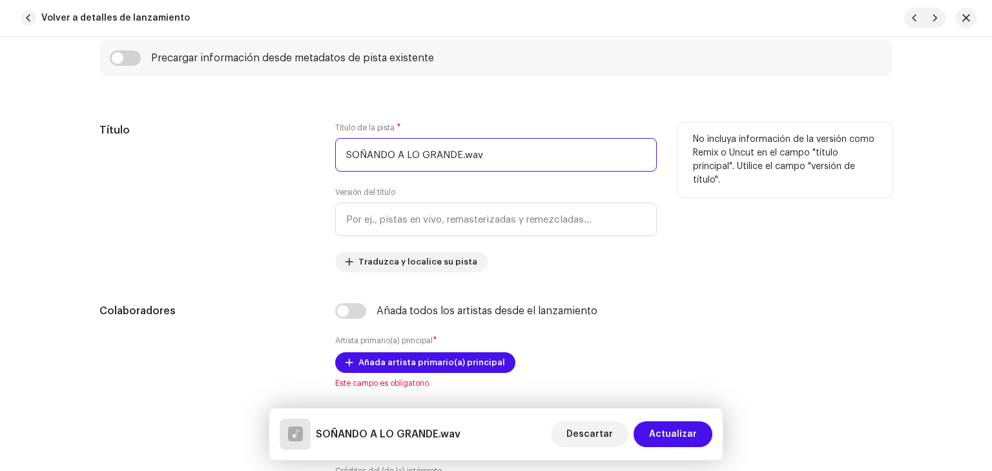
click at [510, 166] on input "SOÑANDO A LO GRANDE.wav" at bounding box center [496, 155] width 322 height 34
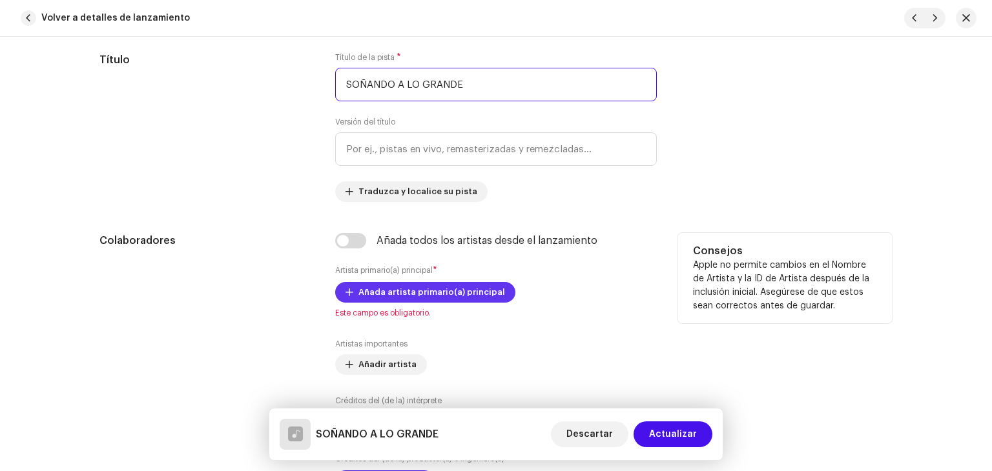
scroll to position [710, 0]
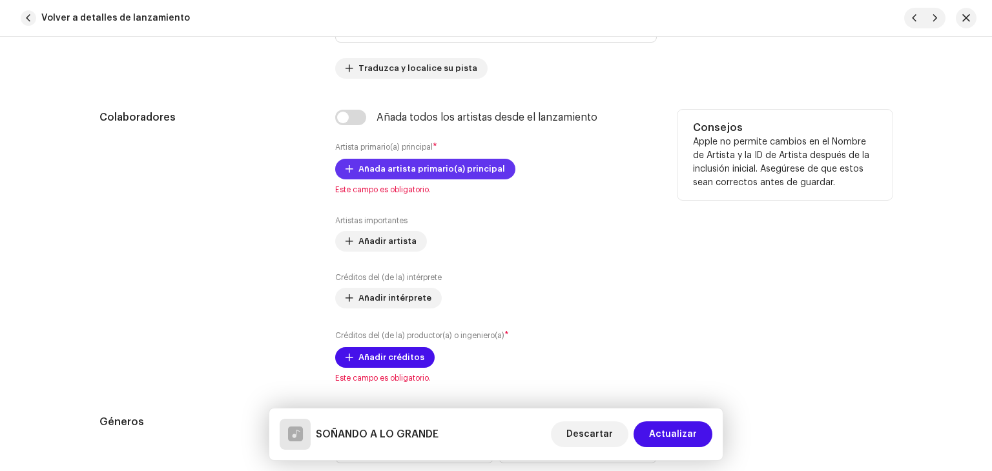
type input "SOÑANDO A LO GRANDE"
click at [393, 165] on span "Añada artista primario(a) principal" at bounding box center [431, 169] width 147 height 26
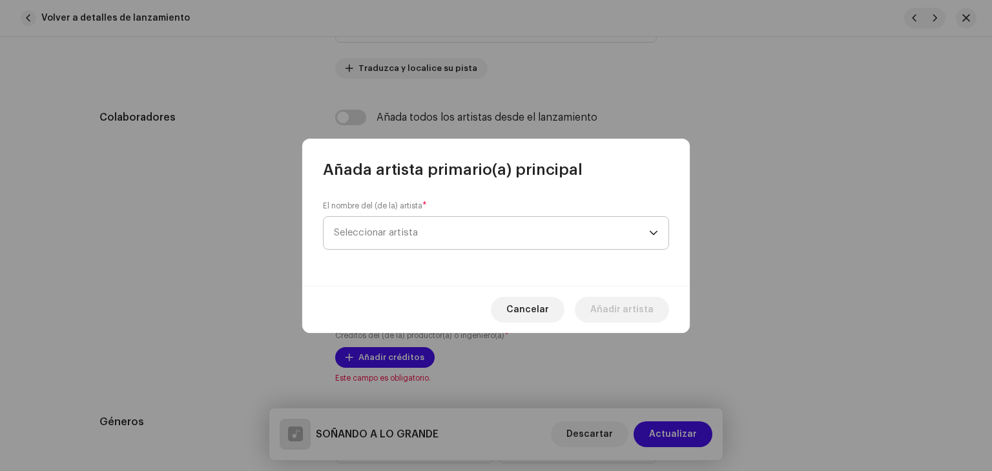
click at [418, 229] on span "Seleccionar artista" at bounding box center [491, 233] width 315 height 32
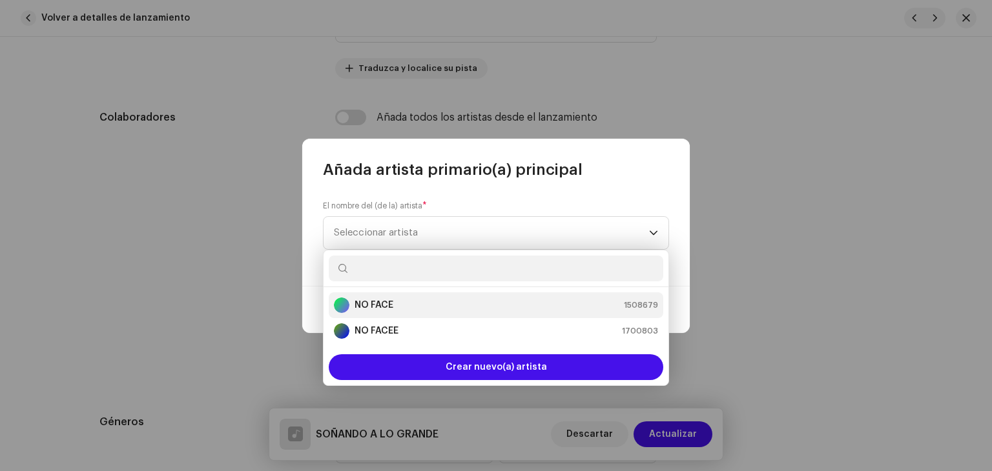
click at [403, 303] on div "NO FACE 1508679" at bounding box center [496, 305] width 324 height 15
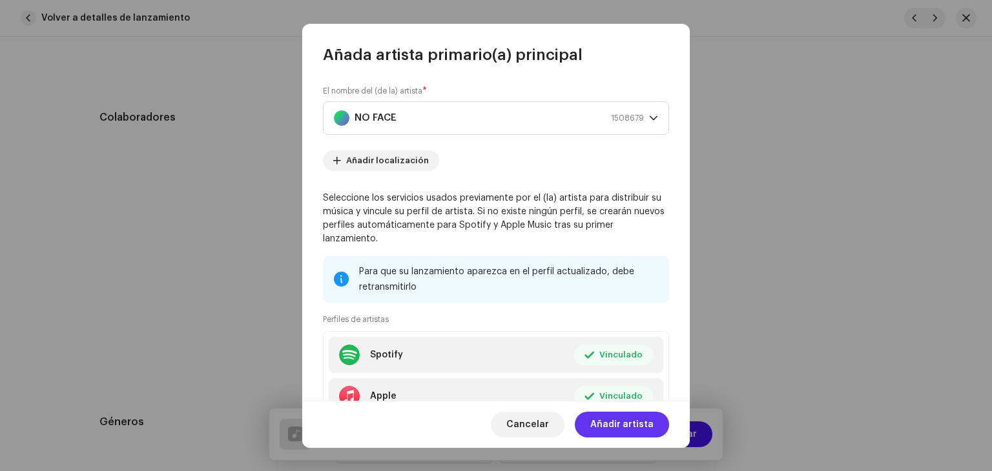
click at [633, 426] on span "Añadir artista" at bounding box center [621, 425] width 63 height 26
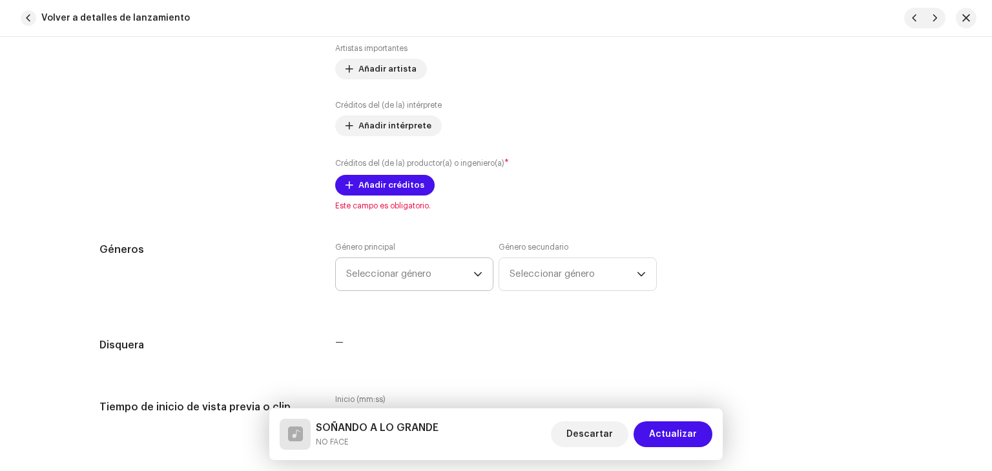
scroll to position [904, 0]
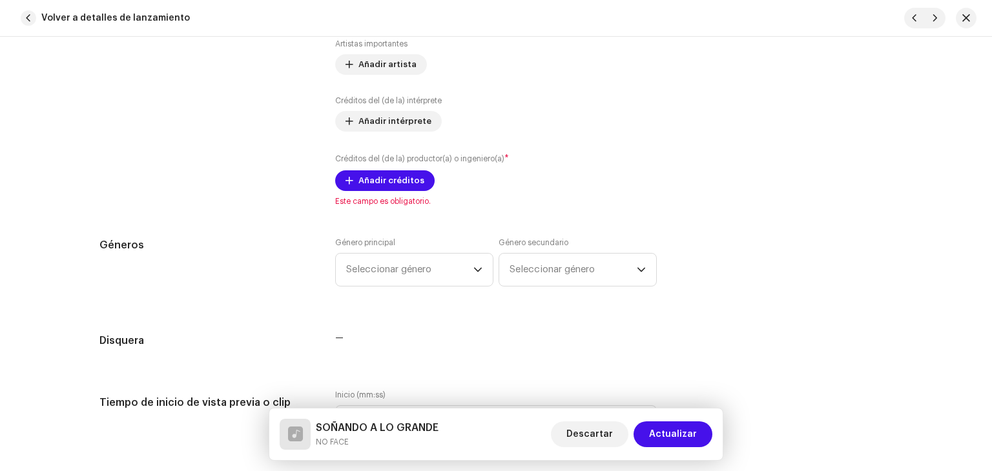
click at [390, 161] on small "Créditos del (de la) productor(a) o ingeniero(a)" at bounding box center [419, 159] width 169 height 8
click at [393, 172] on span "Añadir créditos" at bounding box center [391, 181] width 66 height 26
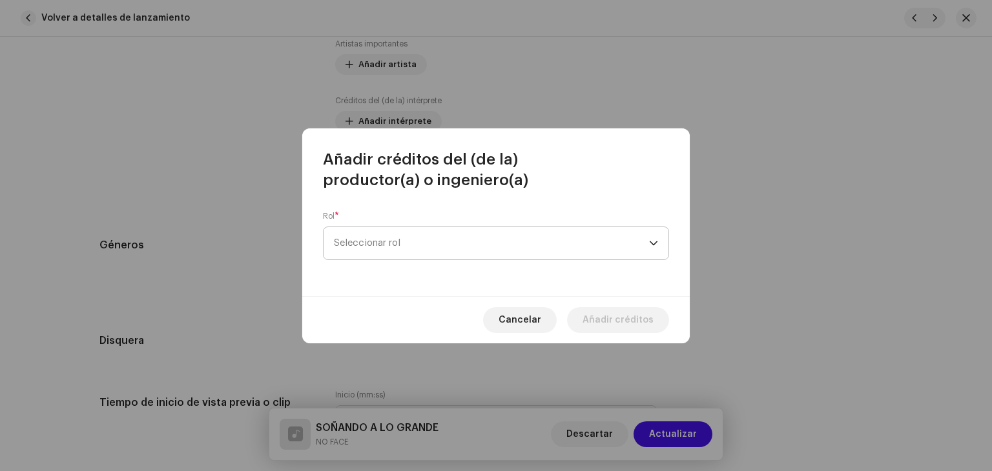
click at [470, 240] on span "Seleccionar rol" at bounding box center [491, 243] width 315 height 32
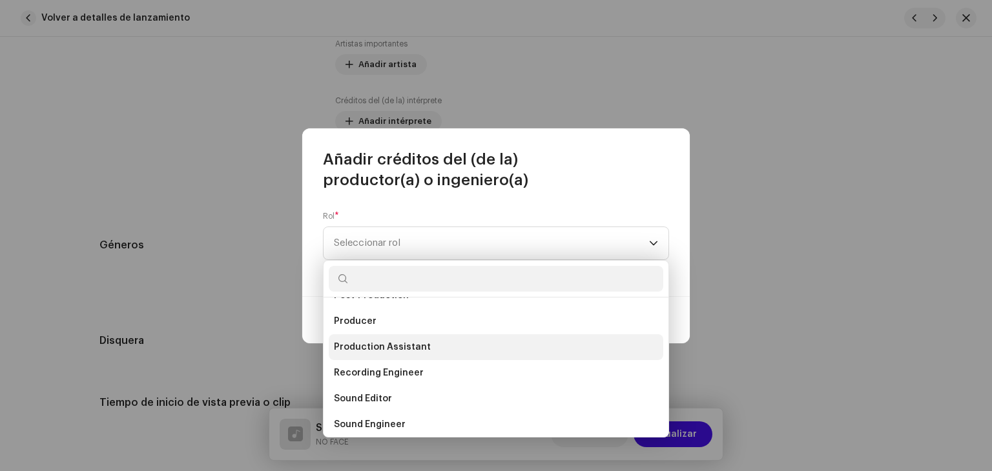
scroll to position [517, 0]
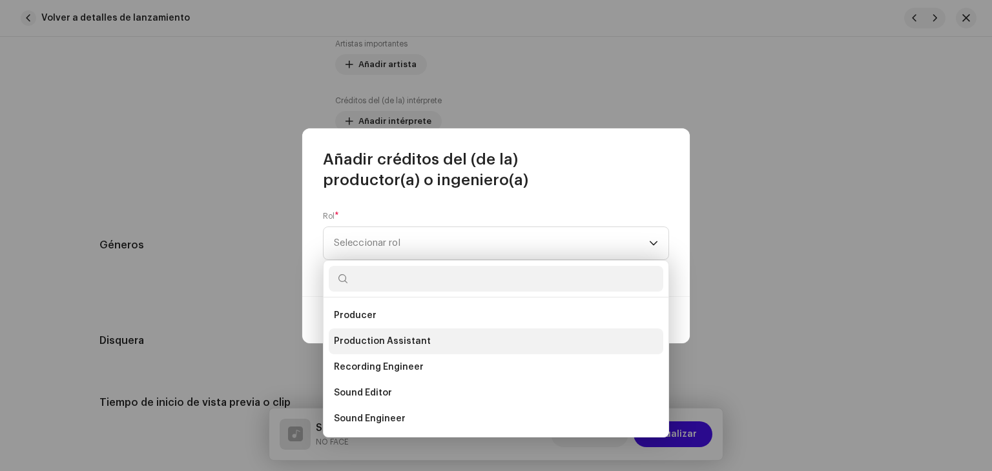
click at [365, 342] on span "Production Assistant" at bounding box center [382, 341] width 97 height 13
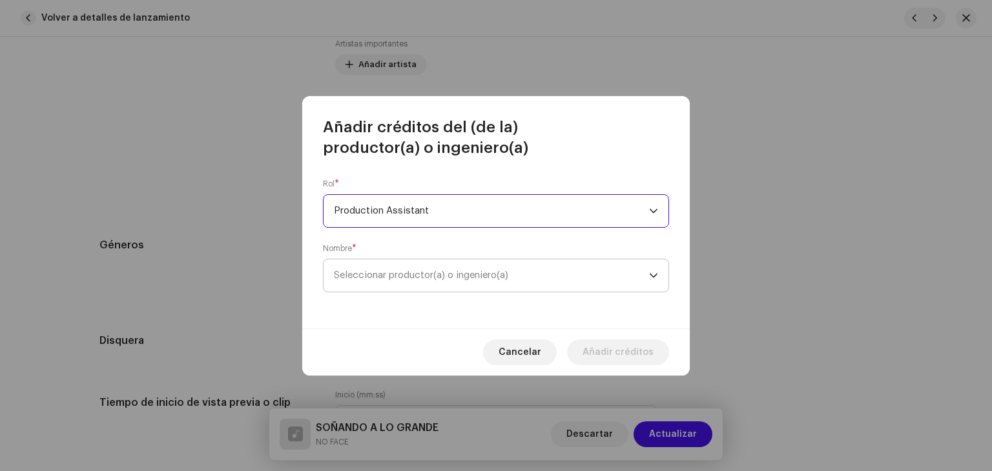
click at [470, 282] on span "Seleccionar productor(a) o ingeniero(a)" at bounding box center [491, 276] width 315 height 32
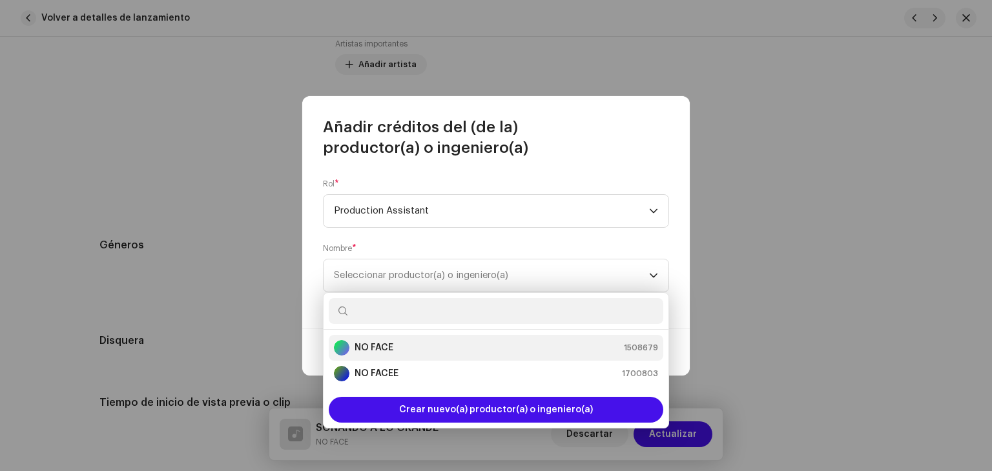
click at [486, 355] on div "NO FACE 1508679" at bounding box center [496, 347] width 324 height 15
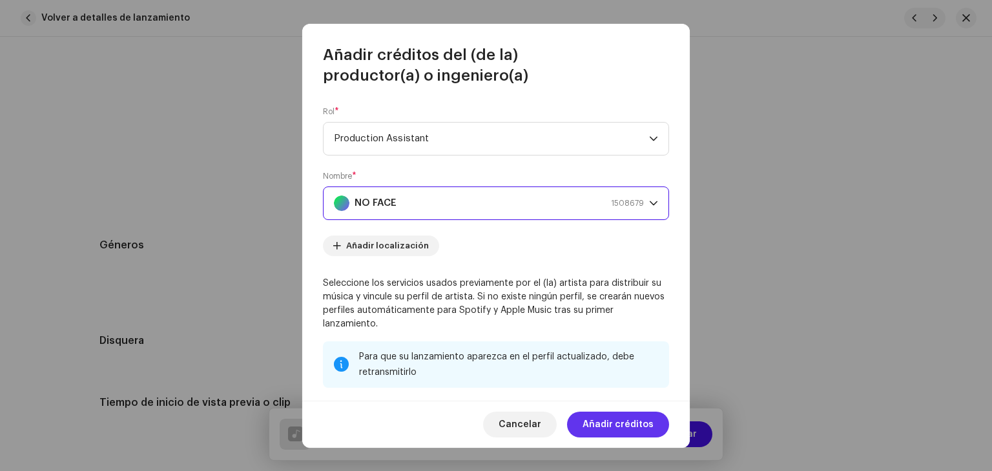
click at [627, 423] on span "Añadir créditos" at bounding box center [618, 425] width 71 height 26
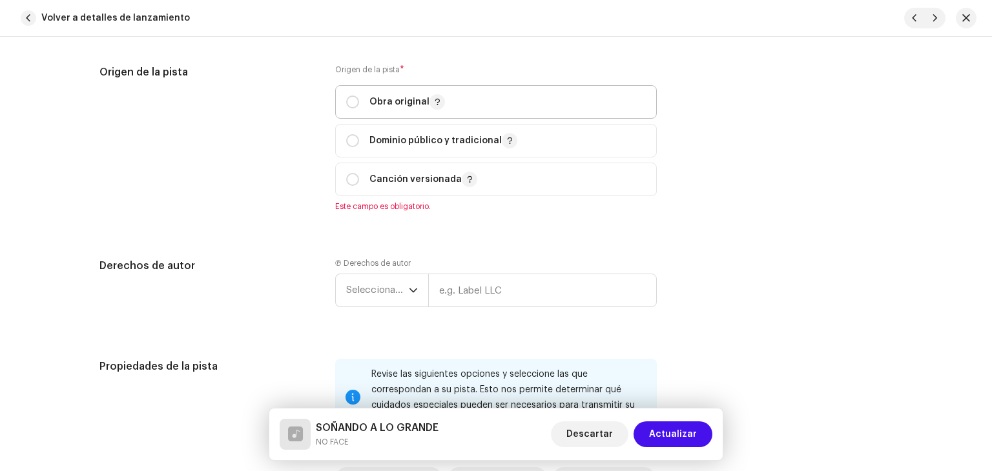
click at [377, 108] on p "Obra original" at bounding box center [407, 101] width 76 height 15
radio input "true"
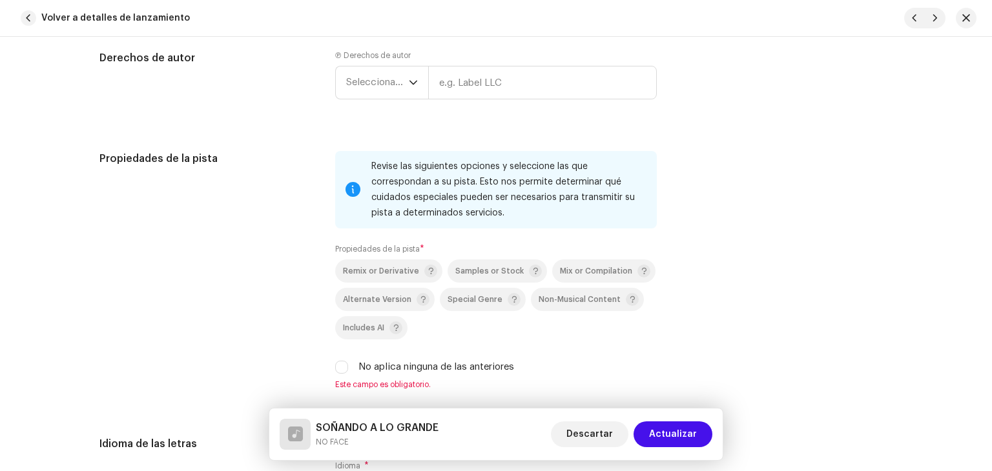
scroll to position [1653, 0]
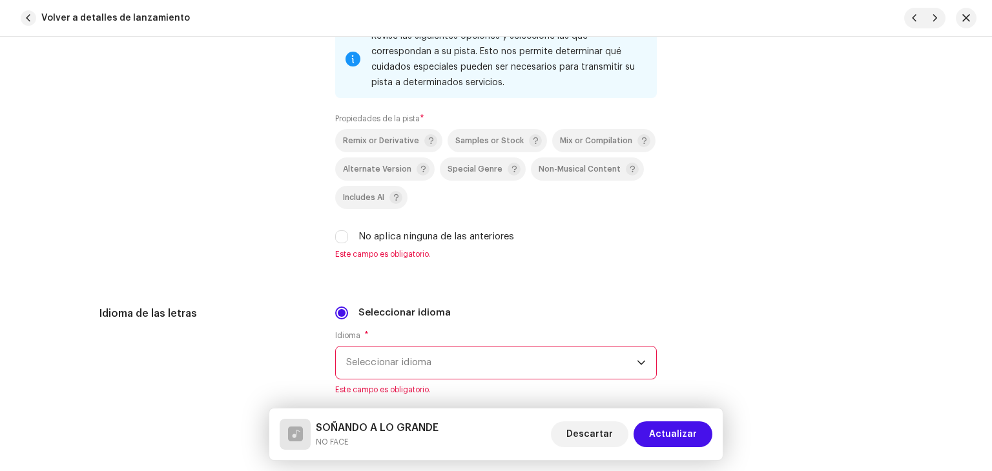
click at [371, 234] on label "No aplica ninguna de las anteriores" at bounding box center [436, 237] width 156 height 14
click at [348, 234] on input "No aplica ninguna de las anteriores" at bounding box center [341, 237] width 13 height 13
checkbox input "true"
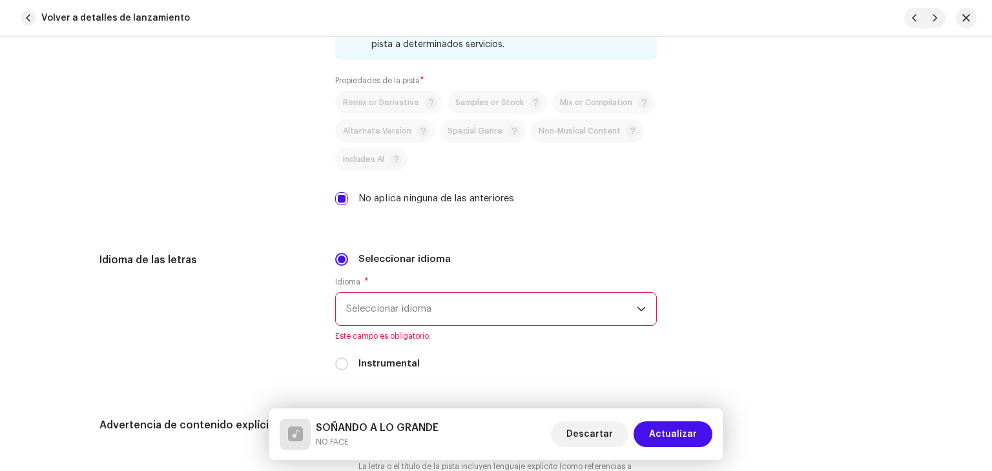
scroll to position [1976, 0]
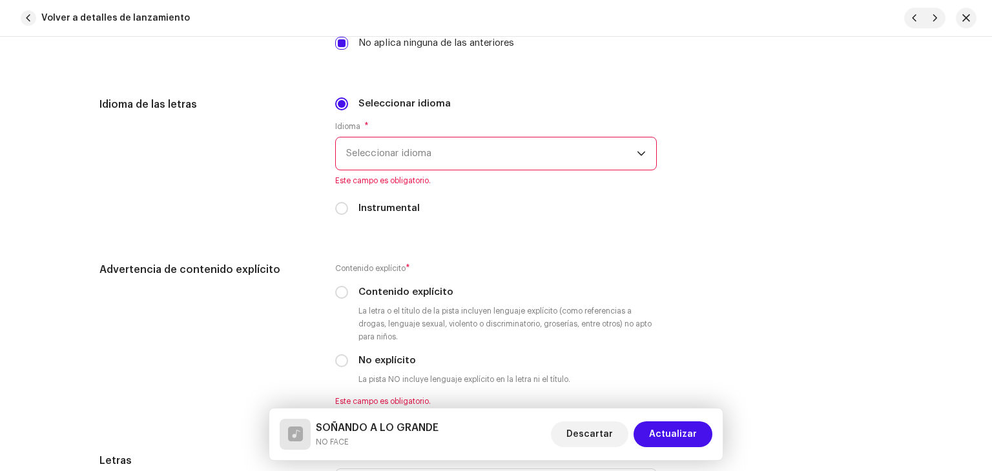
click at [450, 152] on span "Seleccionar idioma" at bounding box center [491, 154] width 291 height 32
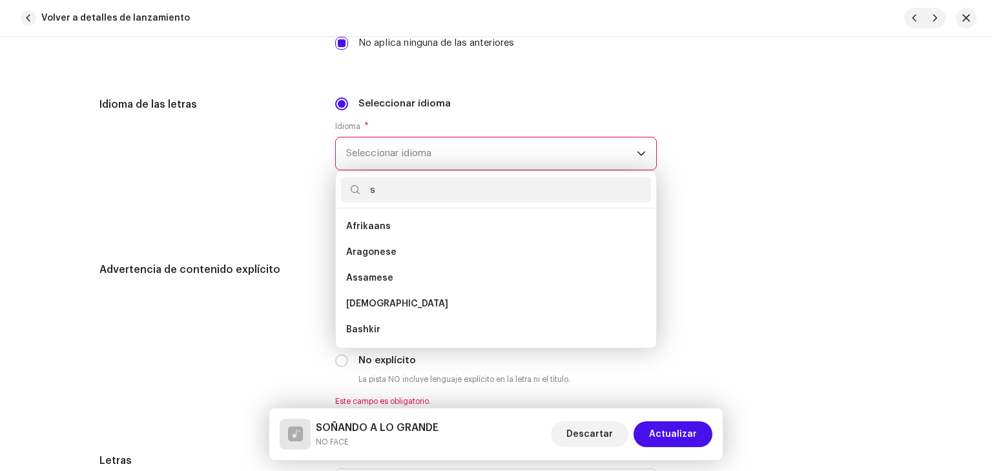
scroll to position [0, 0]
type input "sp"
click at [413, 244] on li "Spanish" at bounding box center [496, 253] width 310 height 26
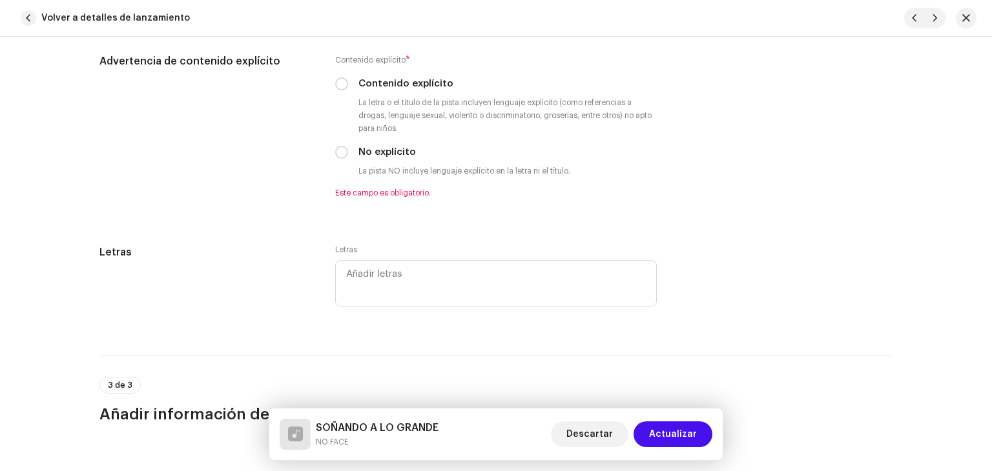
scroll to position [2170, 0]
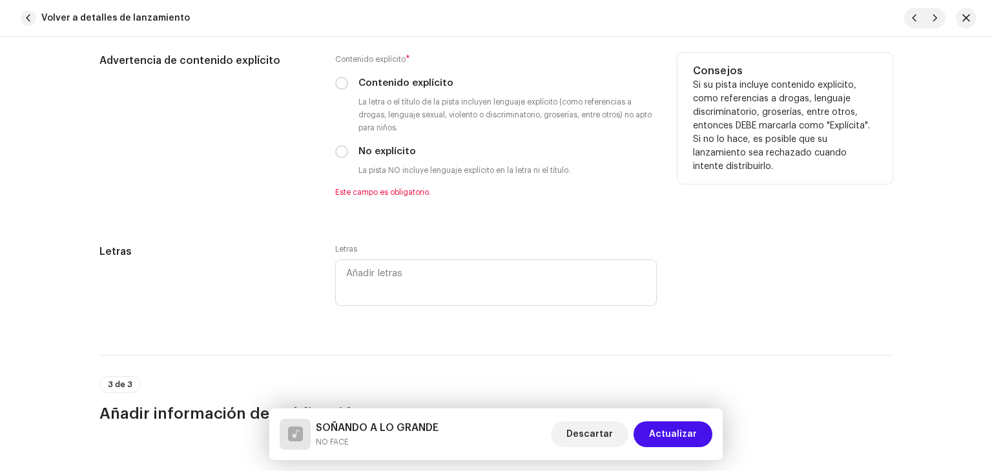
click at [409, 93] on div "Contenido explícito * Contenido explícito La letra o el título de la pista incl…" at bounding box center [496, 125] width 322 height 145
click at [411, 87] on label "Contenido explícito" at bounding box center [405, 83] width 95 height 14
click at [348, 87] on input "Contenido explícito" at bounding box center [341, 83] width 13 height 13
radio input "true"
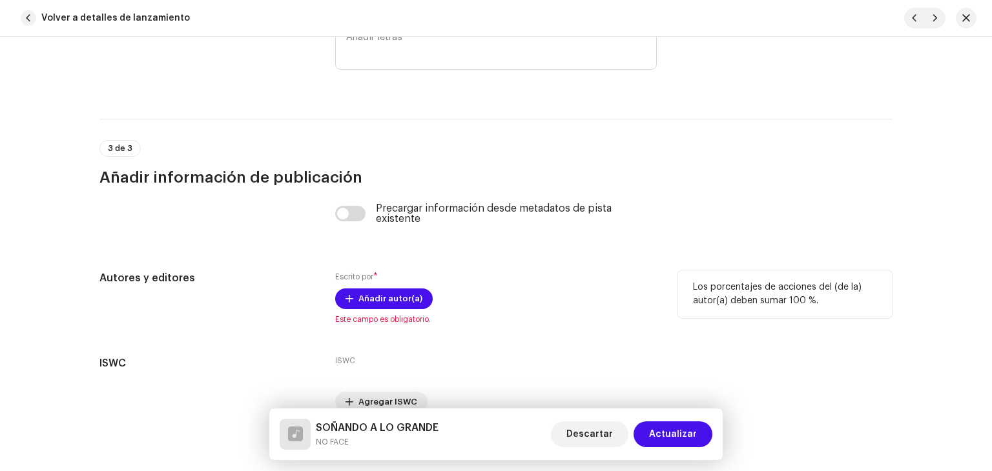
scroll to position [2459, 0]
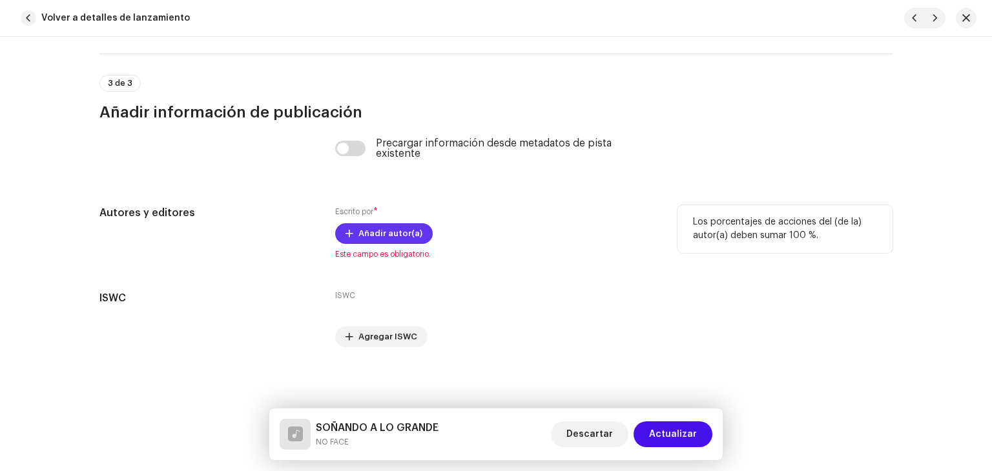
click at [395, 225] on span "Añadir autor(a)" at bounding box center [390, 234] width 64 height 26
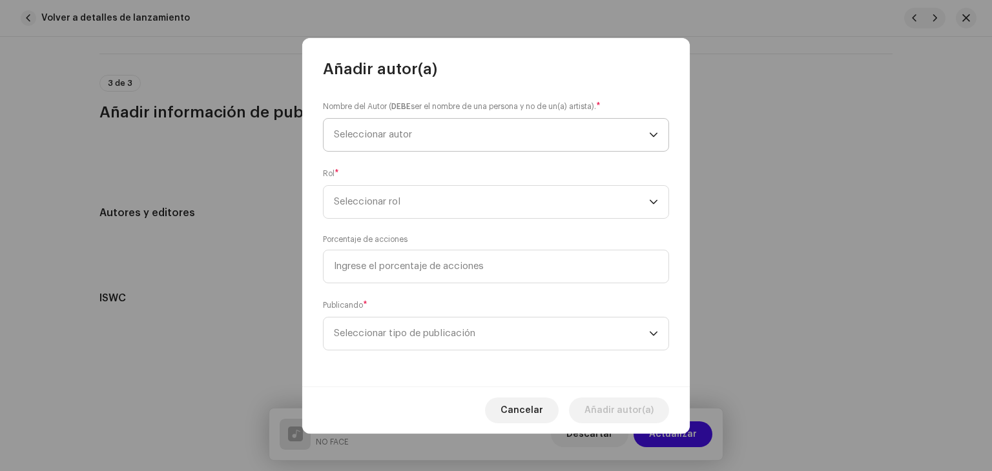
click at [423, 127] on span "Seleccionar autor" at bounding box center [491, 135] width 315 height 32
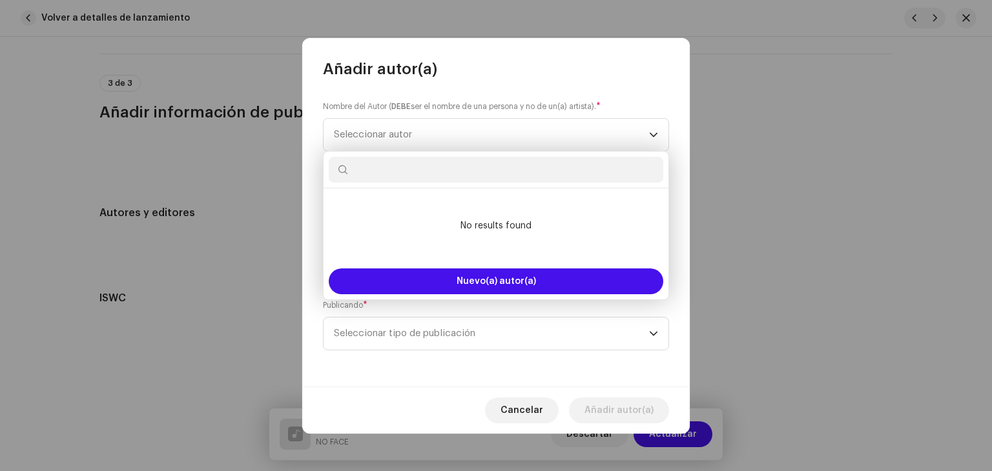
click at [687, 96] on div "Nombre del Autor ( DEBE ser el nombre de una persona y no de un(a) artista). * …" at bounding box center [495, 232] width 387 height 307
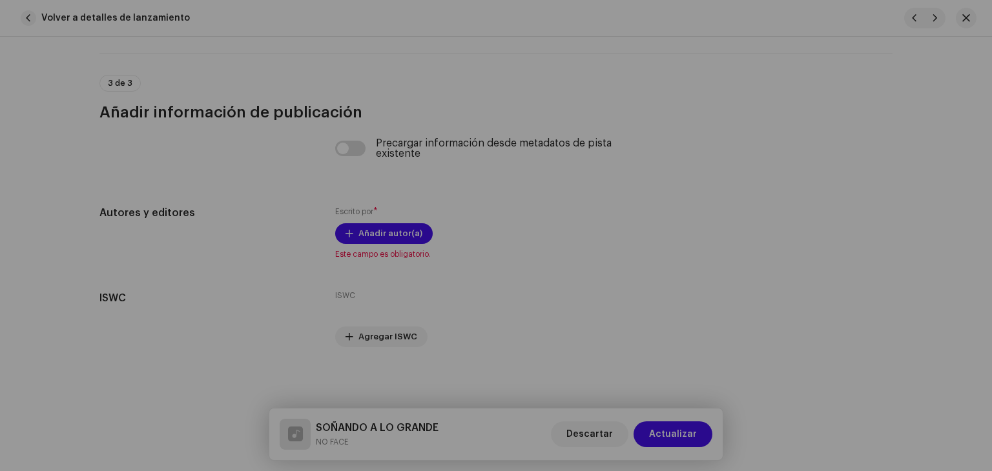
click at [721, 200] on div "Añadir autor(a) Nombre del Autor ( DEBE ser el nombre de una persona y no de un…" at bounding box center [496, 235] width 992 height 471
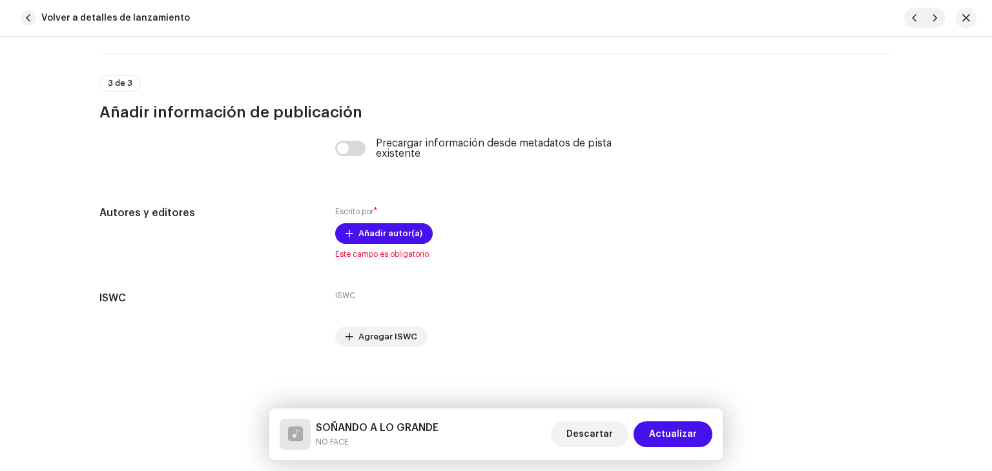
drag, startPoint x: 323, startPoint y: 143, endPoint x: 338, endPoint y: 147, distance: 15.4
click at [323, 143] on div "Precargar información desde metadatos de pista existente" at bounding box center [495, 156] width 793 height 36
click at [338, 147] on input "checkbox" at bounding box center [350, 148] width 31 height 15
checkbox input "true"
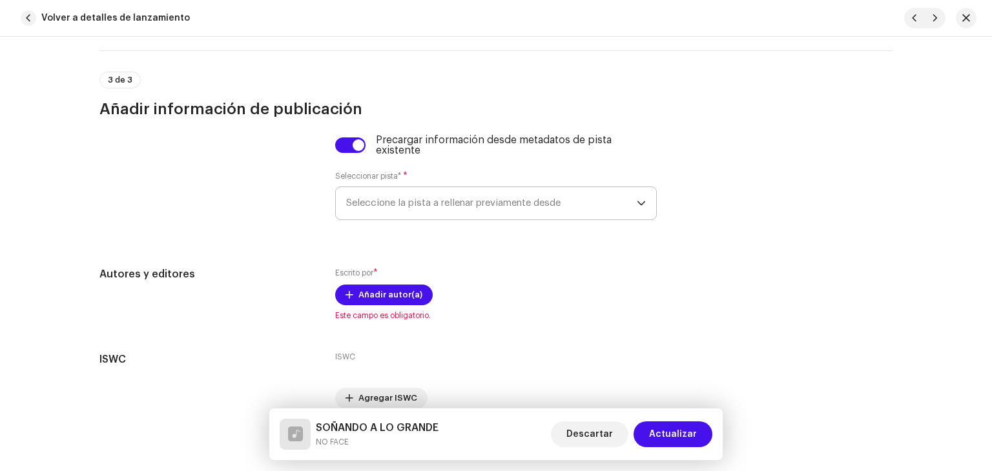
click at [385, 197] on span "Seleccione la pista a rellenar previamente desde" at bounding box center [491, 203] width 291 height 32
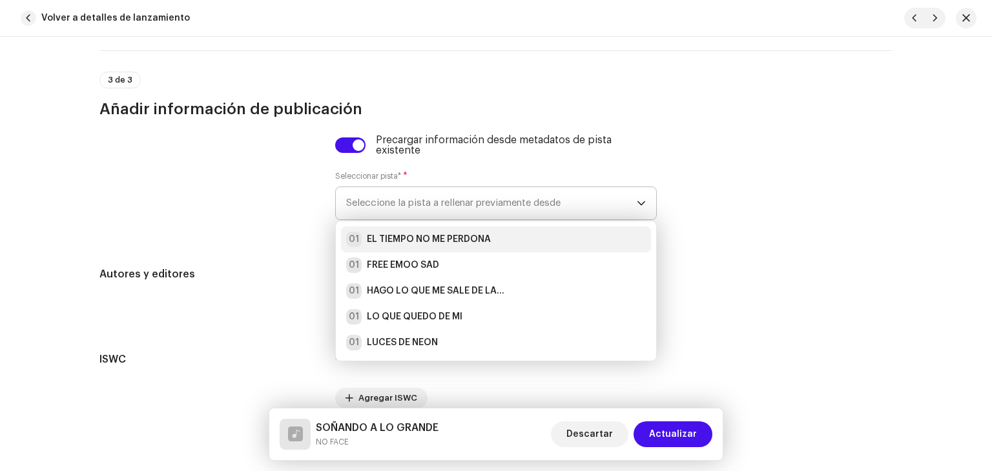
click at [405, 245] on strong "EL TIEMPO NO ME PERDONA" at bounding box center [429, 239] width 124 height 13
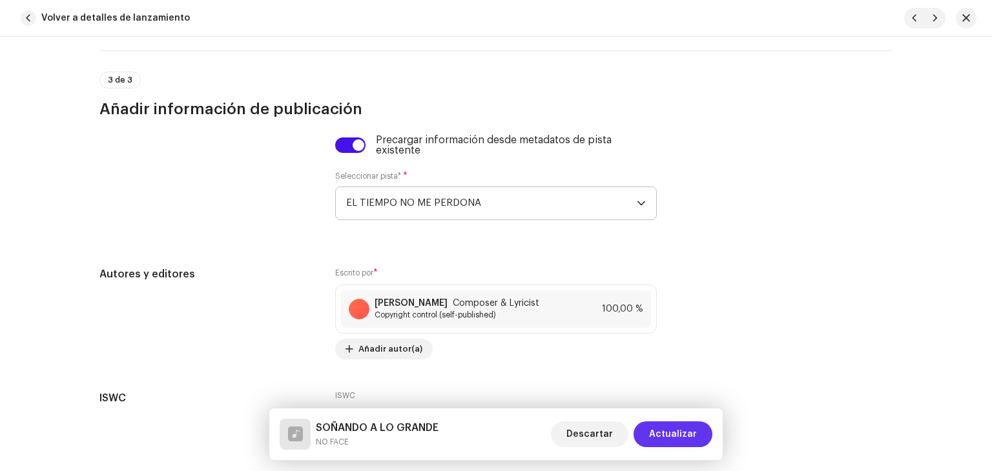
click at [675, 429] on span "Actualizar" at bounding box center [673, 435] width 48 height 26
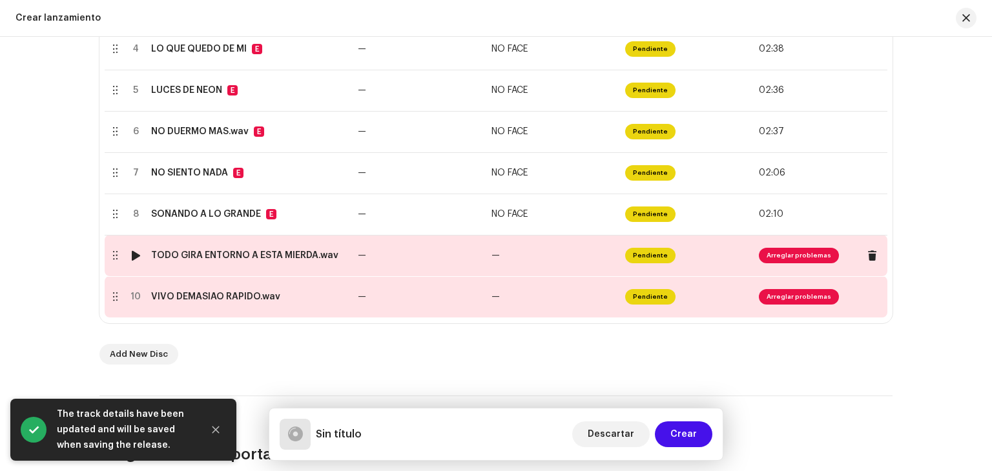
click at [440, 256] on td "—" at bounding box center [420, 255] width 134 height 41
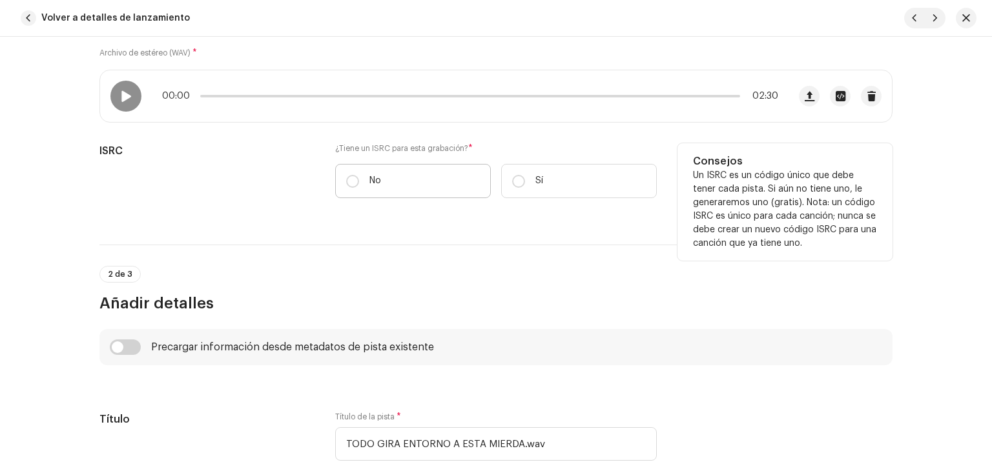
click at [442, 195] on label "No" at bounding box center [413, 181] width 156 height 34
click at [359, 188] on input "No" at bounding box center [352, 181] width 13 height 13
radio input "true"
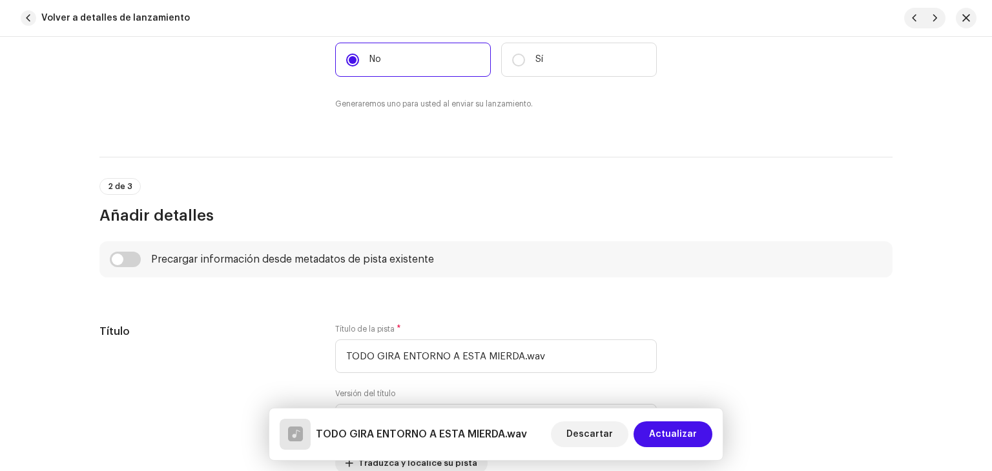
scroll to position [323, 0]
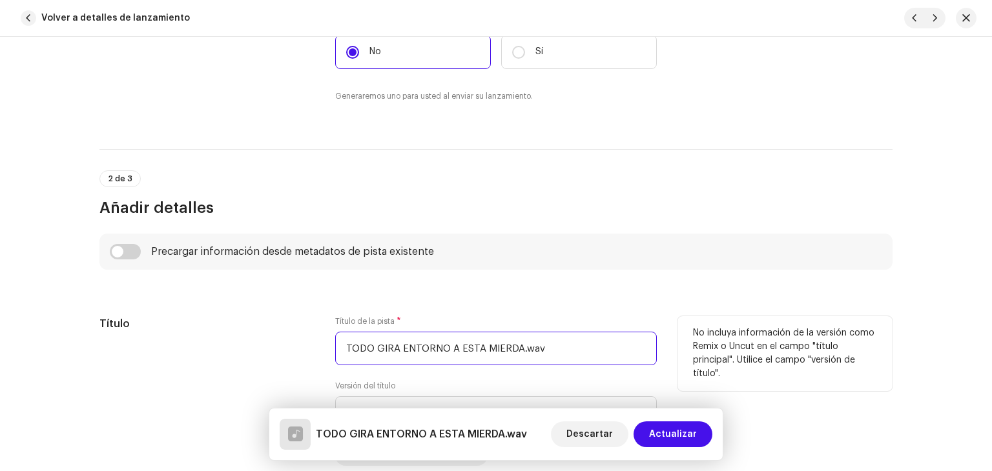
click at [536, 353] on input "TODO GIRA ENTORNO A ESTA MIERDA.wav" at bounding box center [496, 349] width 322 height 34
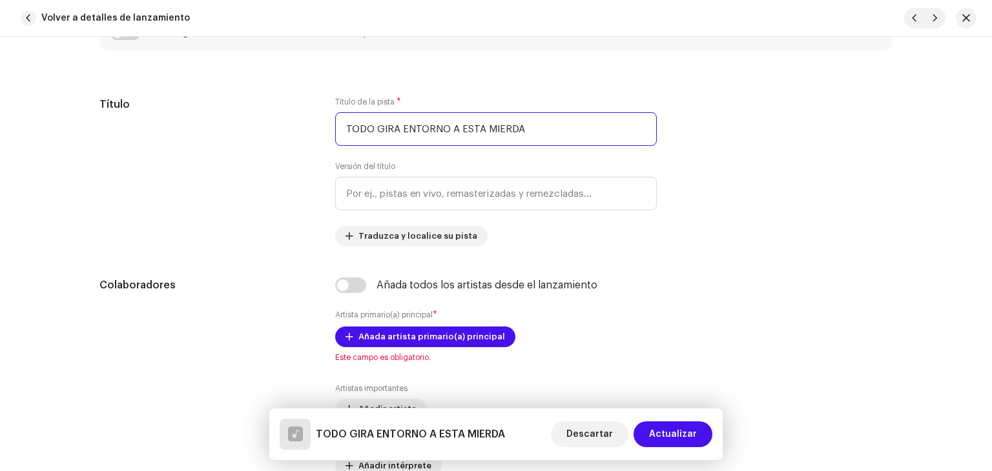
scroll to position [581, 0]
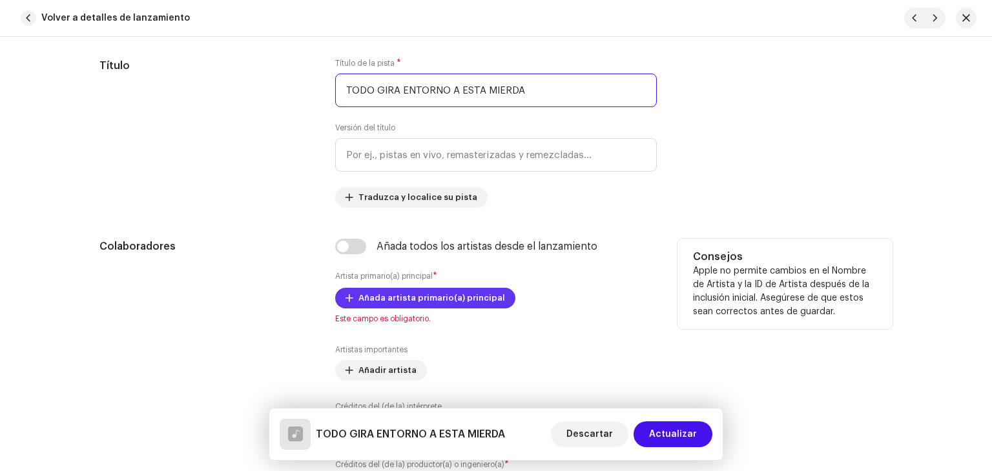
type input "TODO GIRA ENTORNO A ESTA MIERDA"
click at [387, 296] on span "Añada artista primario(a) principal" at bounding box center [431, 298] width 147 height 26
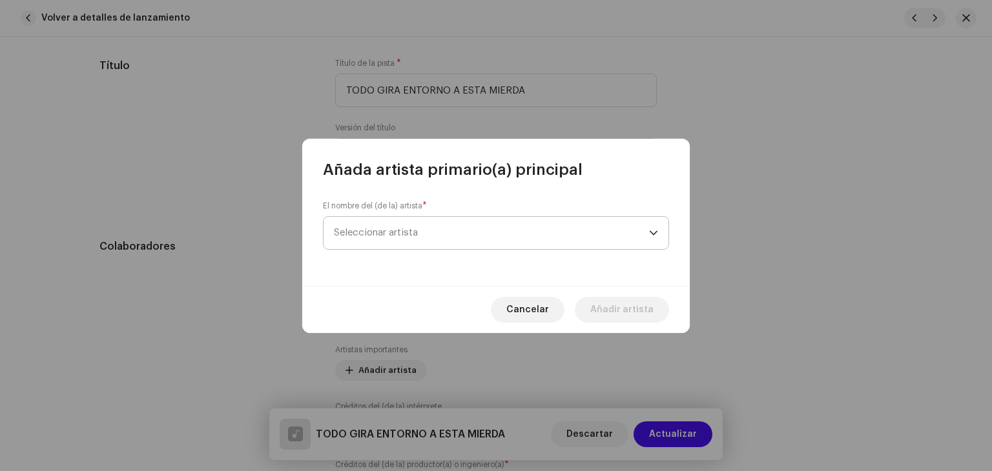
click at [406, 230] on span "Seleccionar artista" at bounding box center [376, 233] width 84 height 10
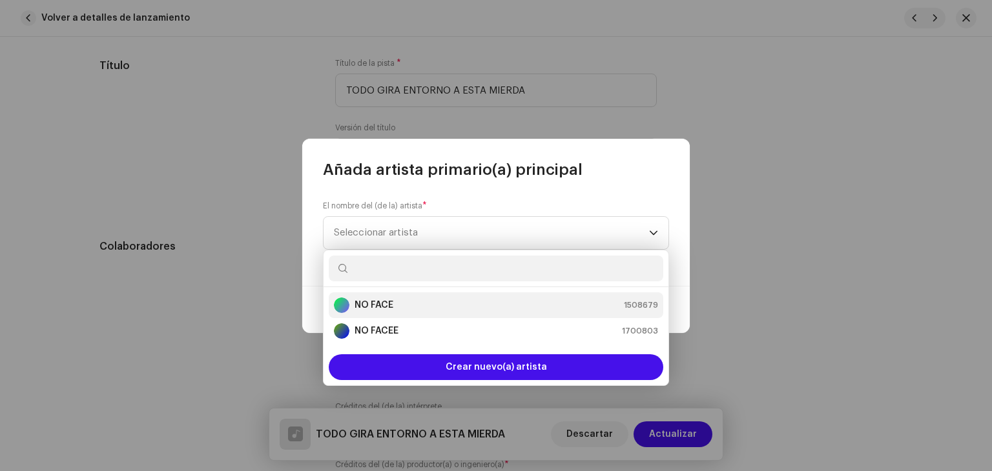
click at [383, 307] on strong "NO FACE" at bounding box center [374, 305] width 39 height 13
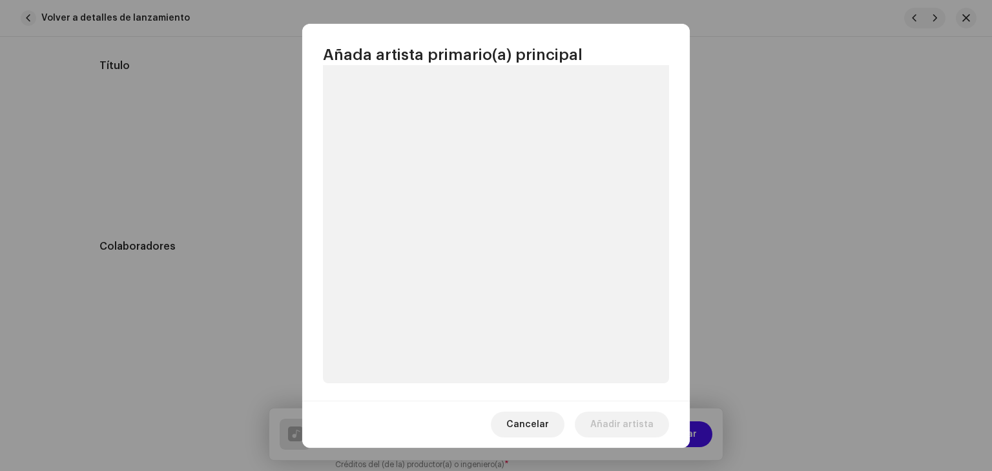
scroll to position [57, 0]
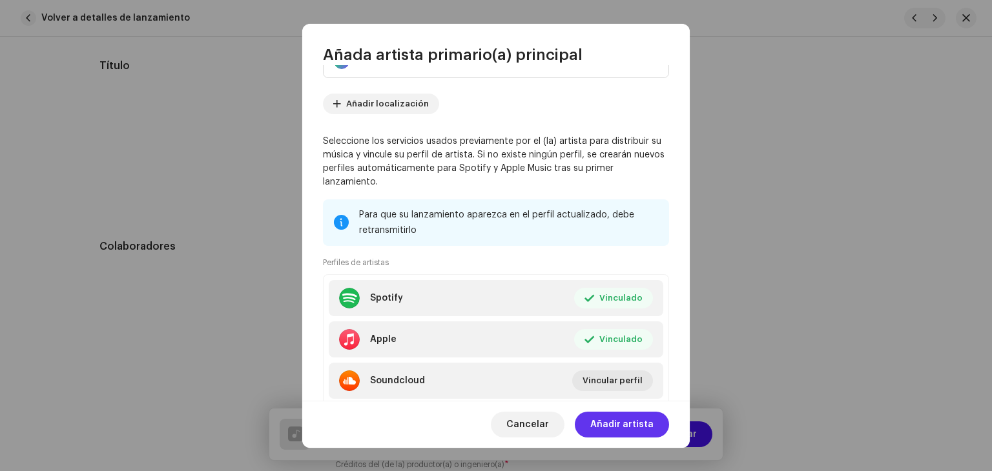
click at [635, 429] on span "Añadir artista" at bounding box center [621, 425] width 63 height 26
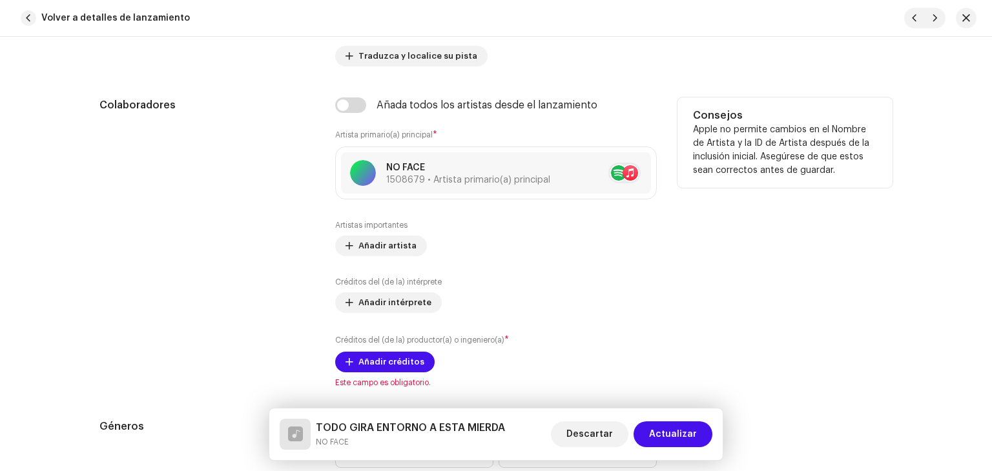
scroll to position [840, 0]
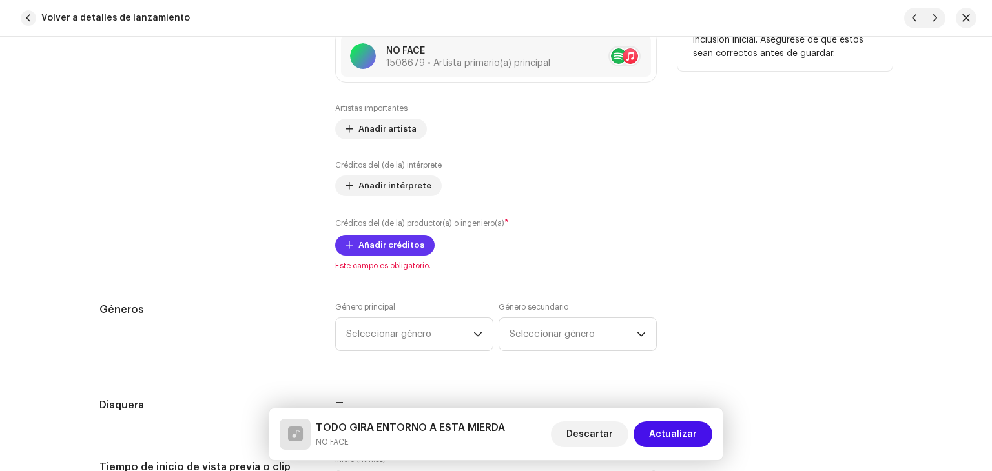
click at [408, 246] on span "Añadir créditos" at bounding box center [391, 245] width 66 height 26
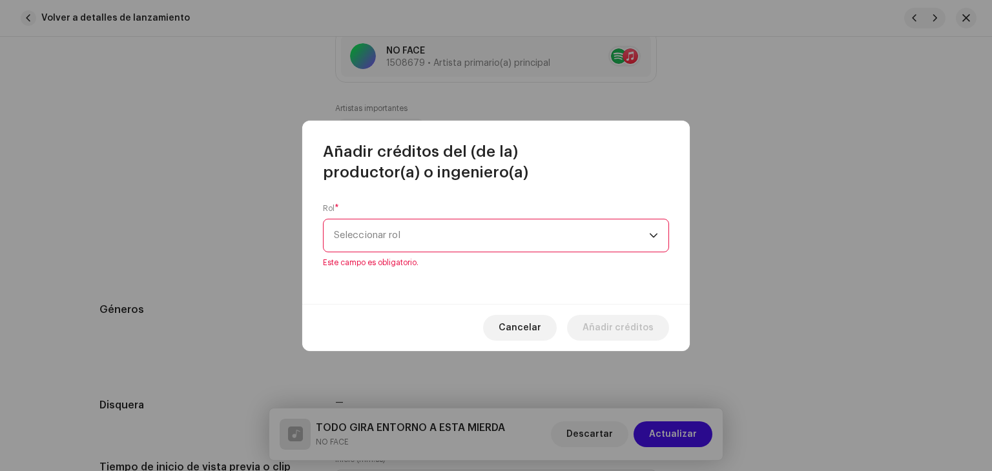
click at [402, 220] on div "Rol * Seleccionar rol Este campo es obligatorio." at bounding box center [496, 235] width 346 height 65
click at [397, 246] on span "Seleccionar rol" at bounding box center [491, 236] width 315 height 32
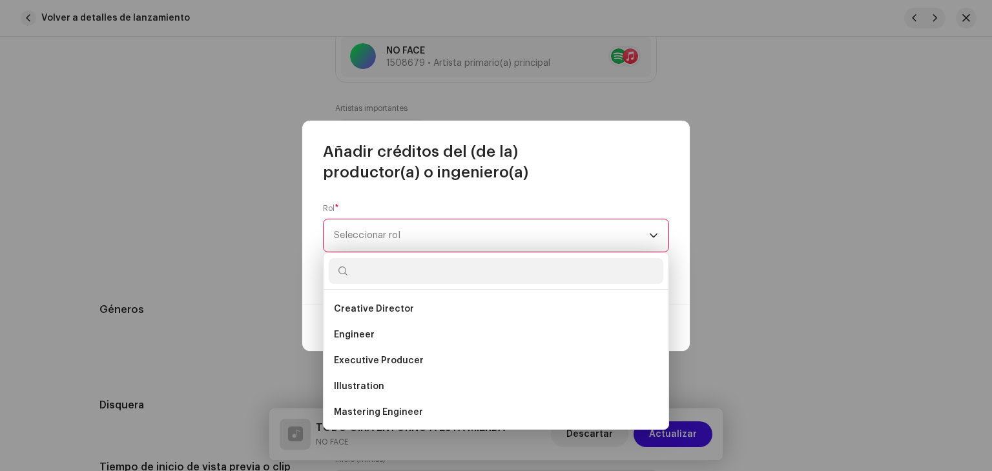
scroll to position [258, 0]
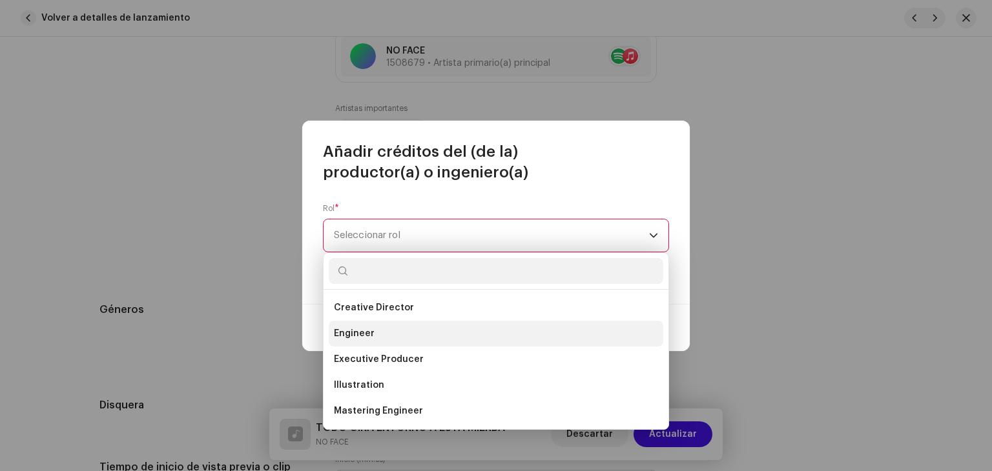
click at [386, 339] on li "Engineer" at bounding box center [496, 334] width 335 height 26
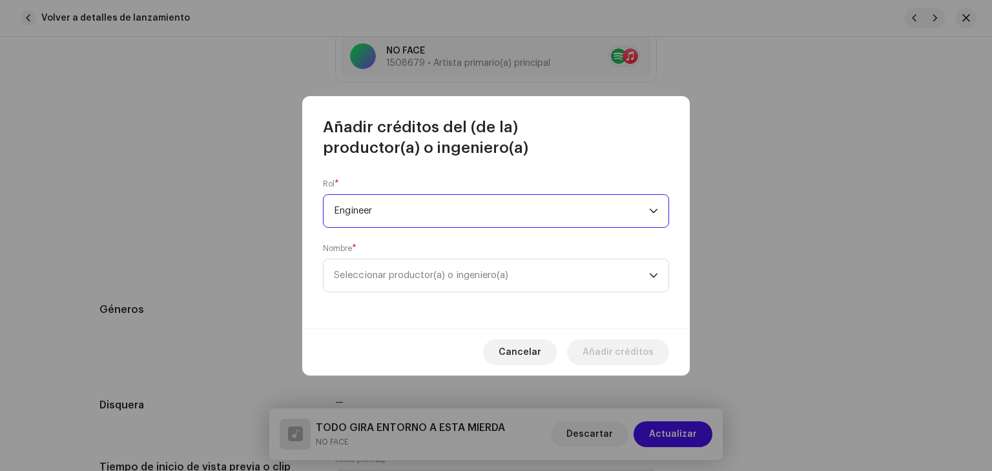
click at [455, 293] on div "Rol * Engineer Nombre * Seleccionar productor(a) o ingeniero(a)" at bounding box center [495, 243] width 387 height 170
click at [462, 283] on span "Seleccionar productor(a) o ingeniero(a)" at bounding box center [491, 276] width 315 height 32
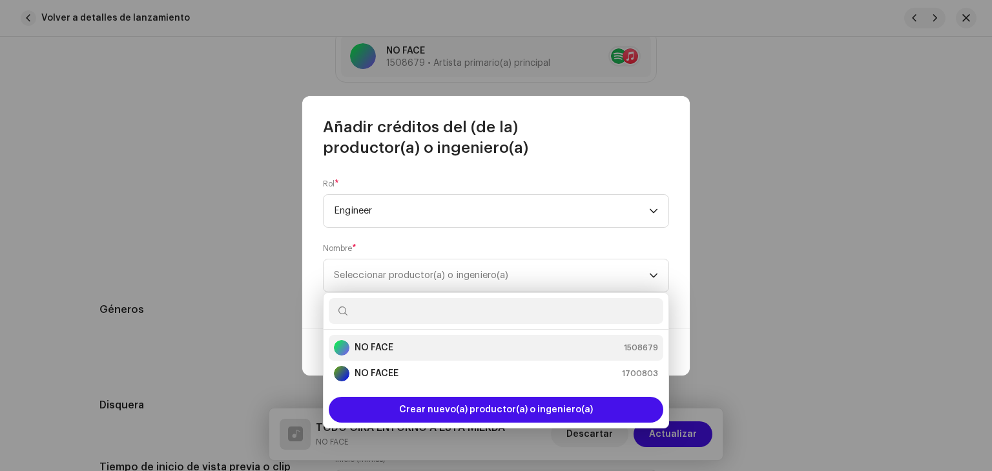
click at [408, 349] on div "NO FACE 1508679" at bounding box center [496, 347] width 324 height 15
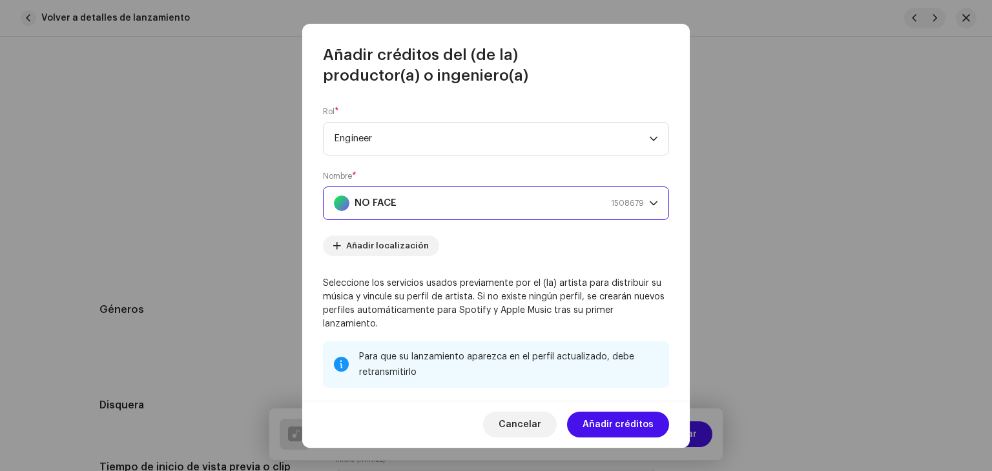
click at [608, 422] on span "Añadir créditos" at bounding box center [618, 425] width 71 height 26
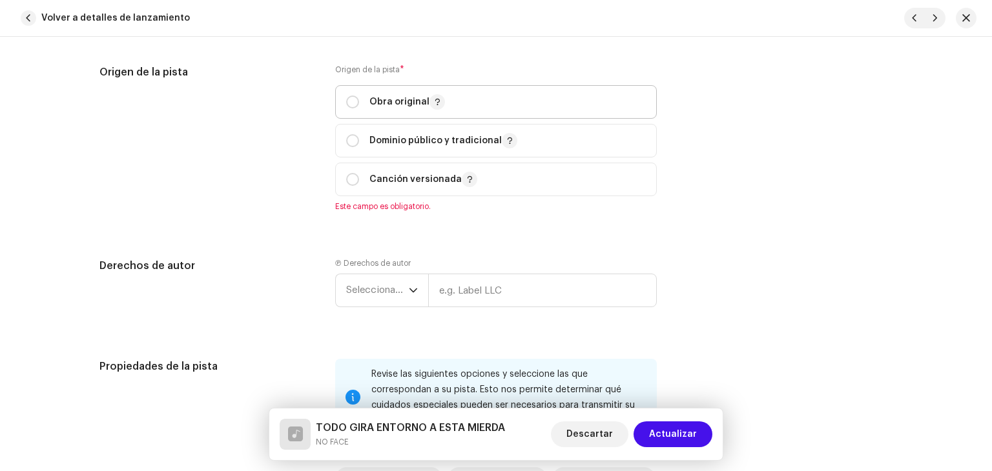
click at [400, 90] on span "Obra original" at bounding box center [496, 102] width 300 height 32
radio input "true"
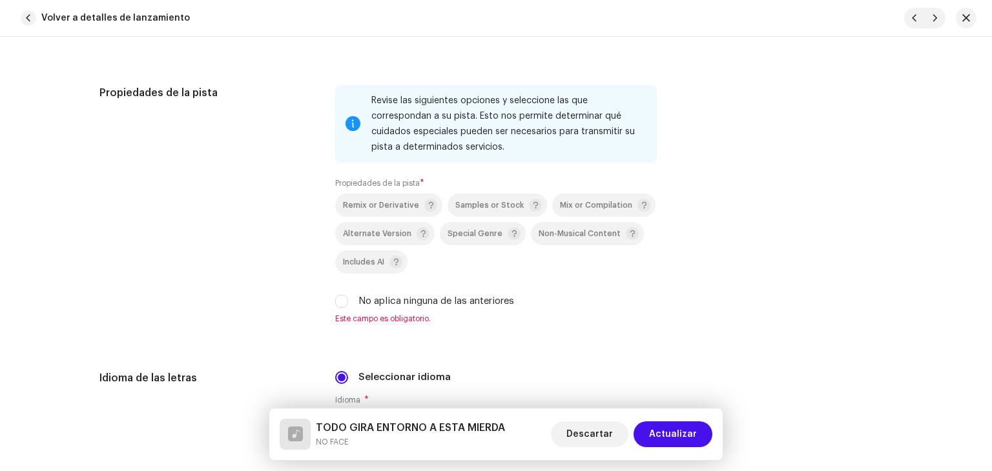
click at [385, 309] on label "No aplica ninguna de las anteriores" at bounding box center [436, 301] width 156 height 14
click at [348, 308] on input "No aplica ninguna de las anteriores" at bounding box center [341, 301] width 13 height 13
checkbox input "true"
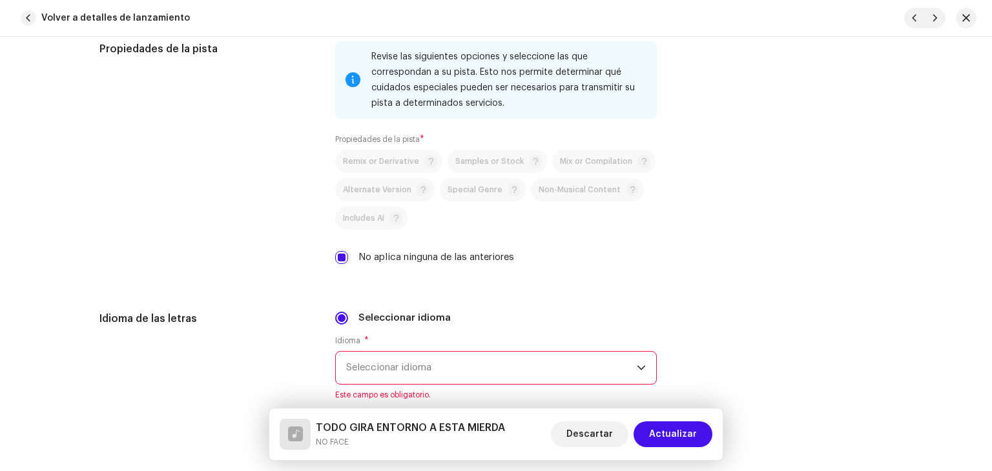
scroll to position [1976, 0]
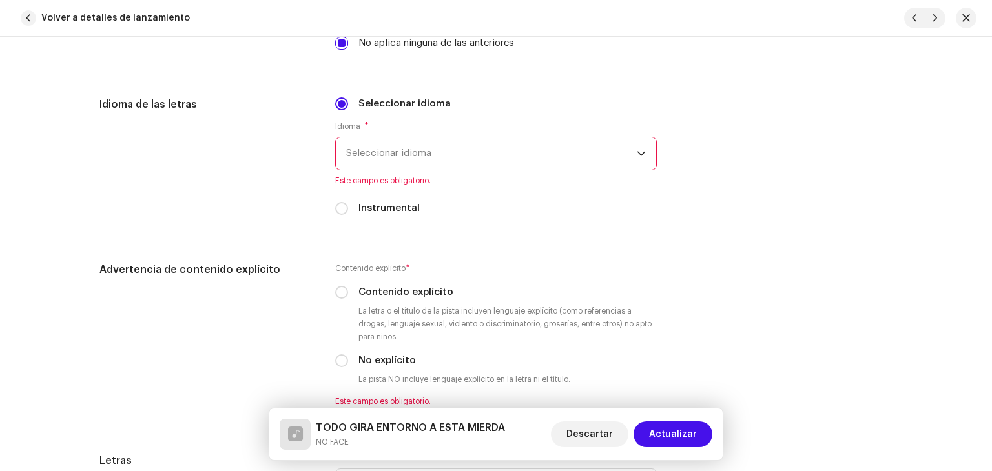
click at [400, 169] on span "Seleccionar idioma" at bounding box center [491, 154] width 291 height 32
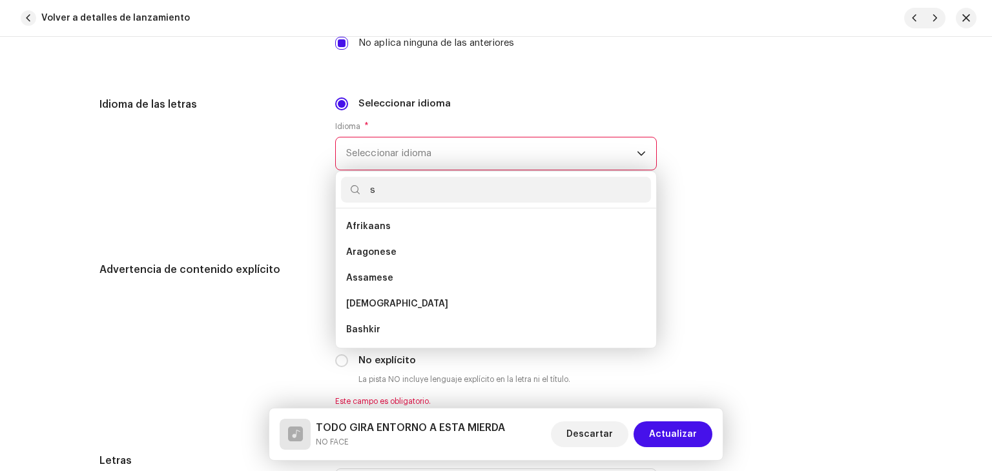
scroll to position [0, 0]
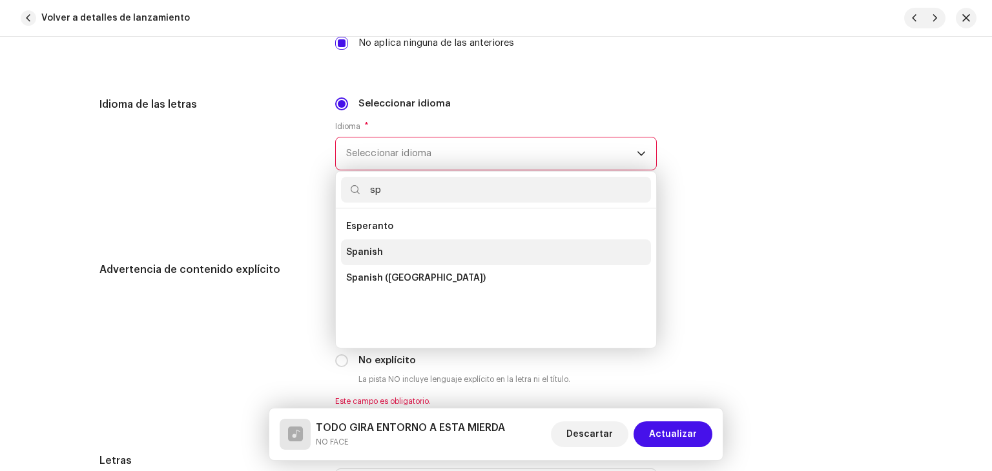
type input "sp"
click at [387, 243] on li "Spanish" at bounding box center [496, 253] width 310 height 26
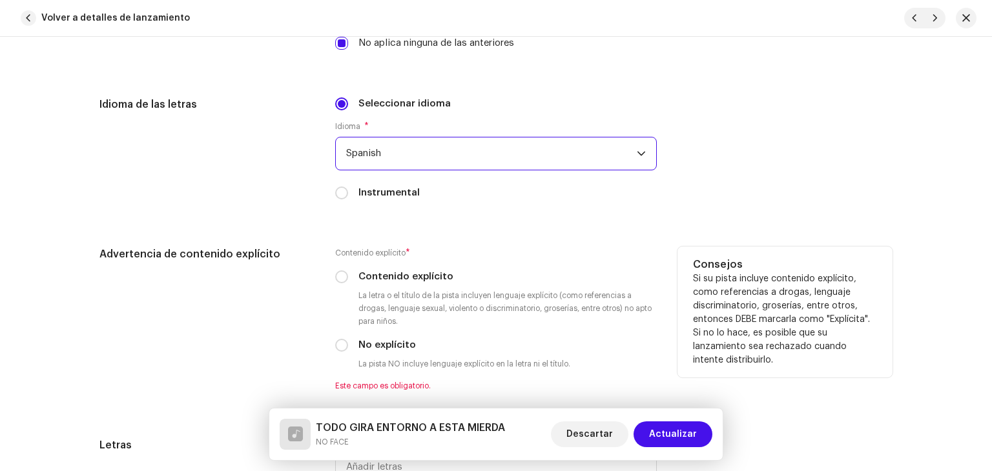
click at [397, 295] on small "La letra o el título de la pista incluyen lenguaje explícito (como referencias …" at bounding box center [506, 308] width 301 height 39
click at [397, 284] on label "Contenido explícito" at bounding box center [405, 277] width 95 height 14
click at [348, 284] on input "Contenido explícito" at bounding box center [341, 277] width 13 height 13
radio input "true"
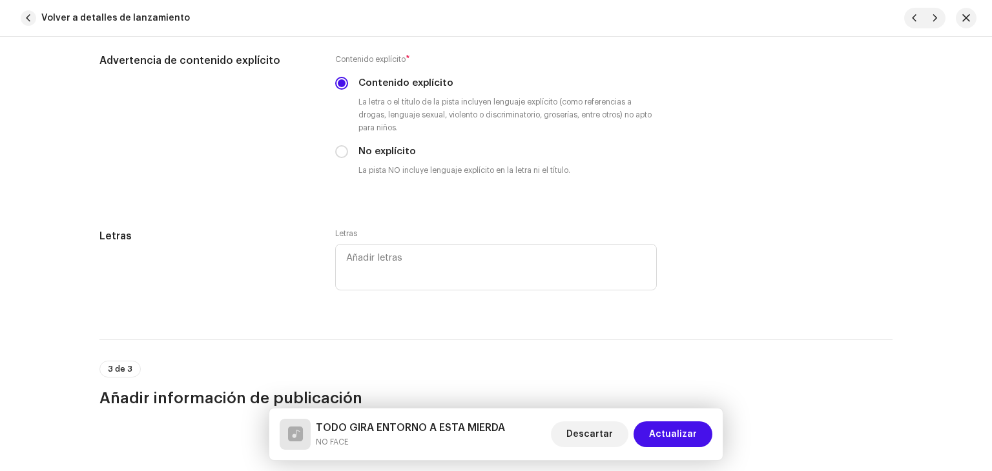
scroll to position [2428, 0]
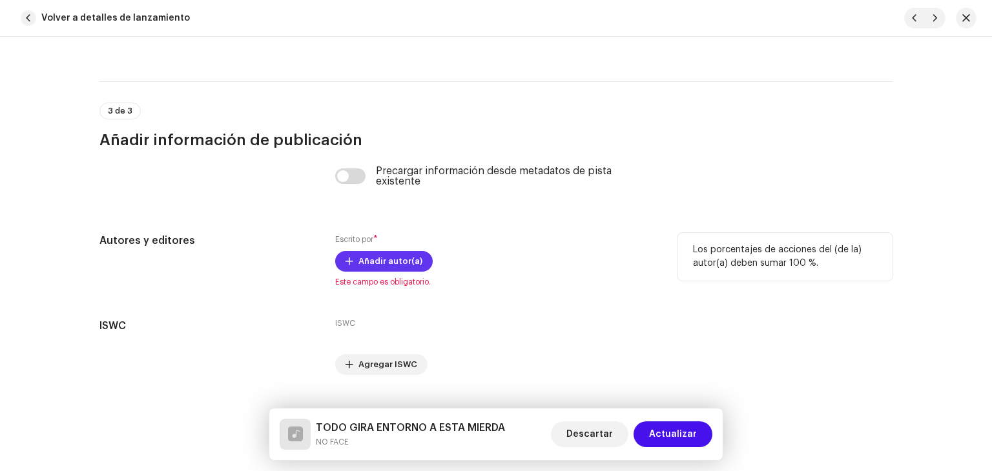
click at [393, 271] on span "Añadir autor(a)" at bounding box center [390, 262] width 64 height 26
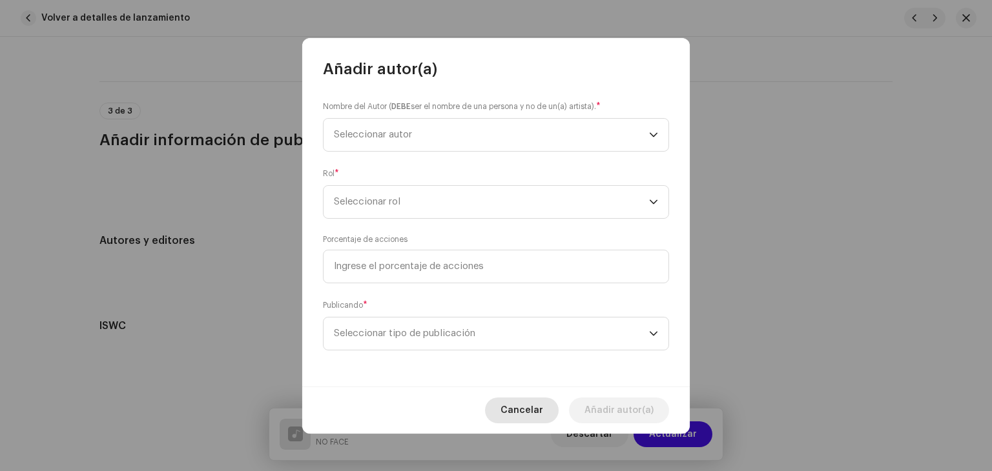
click at [523, 417] on span "Cancelar" at bounding box center [521, 411] width 43 height 26
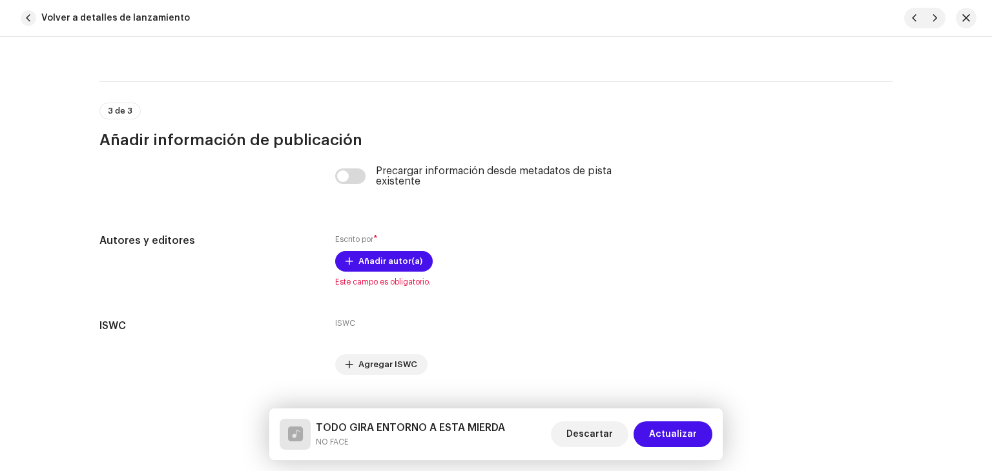
click at [345, 171] on div "Precargar información desde metadatos de pista existente" at bounding box center [496, 176] width 322 height 21
click at [355, 187] on div "Precargar información desde metadatos de pista existente" at bounding box center [496, 176] width 322 height 21
click at [349, 179] on input "checkbox" at bounding box center [350, 176] width 31 height 15
checkbox input "true"
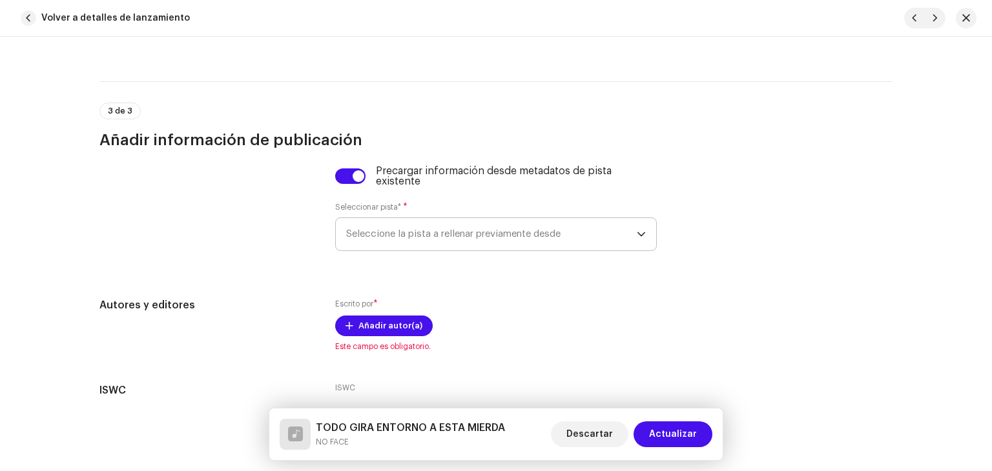
click at [434, 244] on span "Seleccione la pista a rellenar previamente desde" at bounding box center [491, 234] width 291 height 32
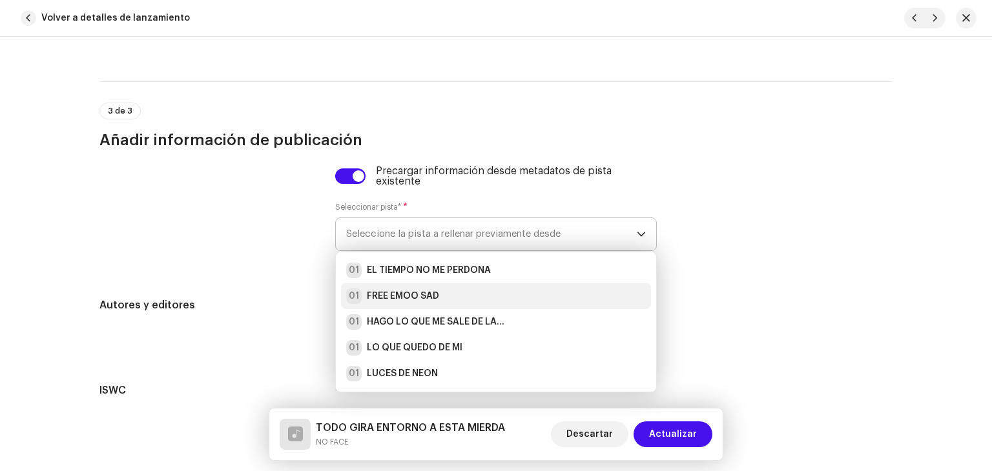
click at [414, 288] on li "01 FREE EMOO SAD" at bounding box center [496, 297] width 310 height 26
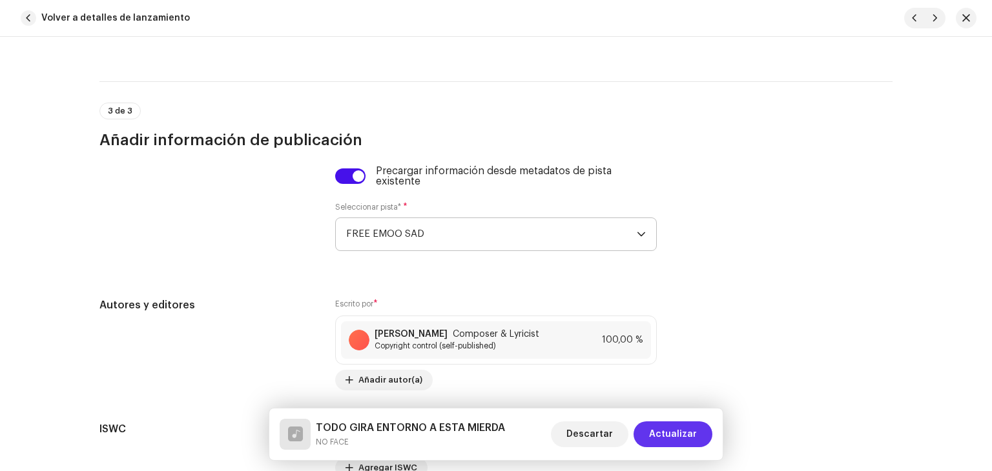
click at [665, 431] on span "Actualizar" at bounding box center [673, 435] width 48 height 26
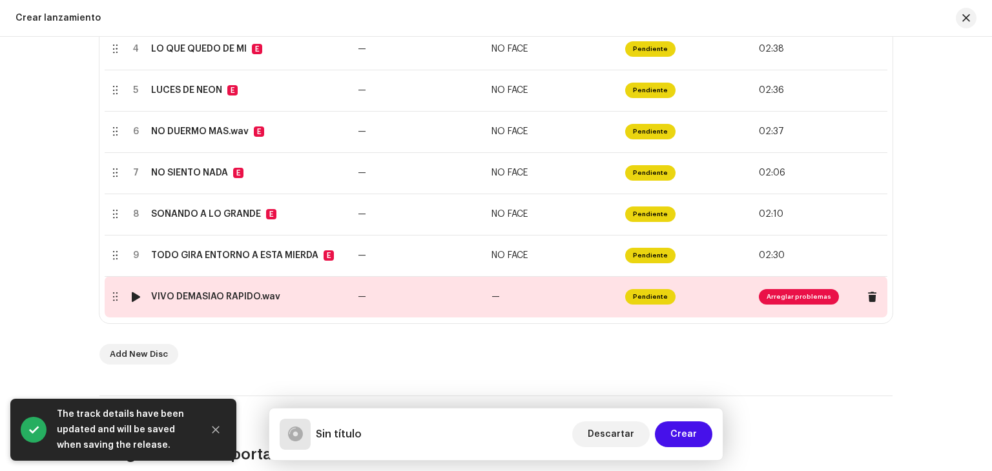
click at [500, 312] on td "—" at bounding box center [553, 296] width 134 height 41
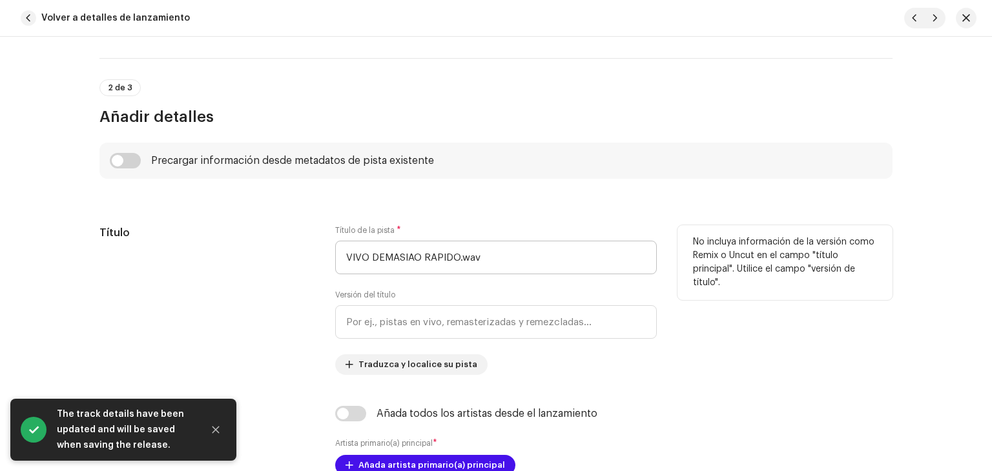
scroll to position [387, 0]
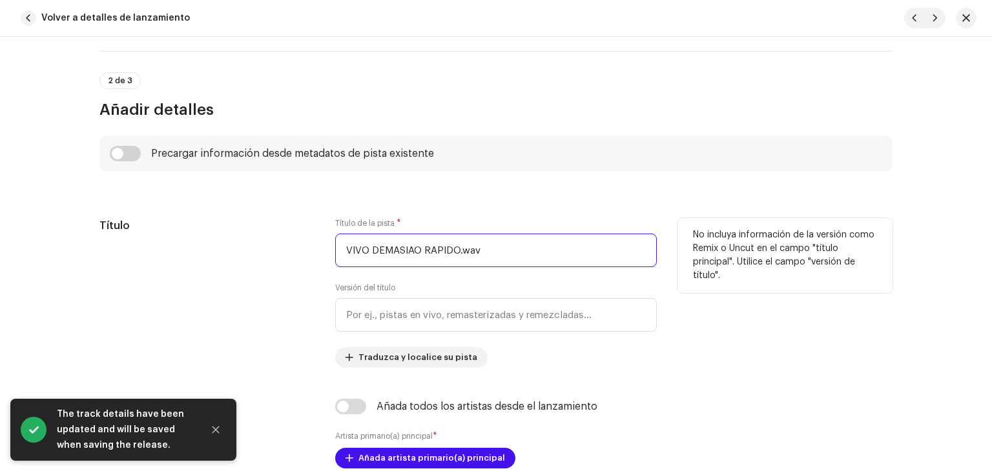
click at [511, 251] on input "VIVO DEMASIAO RAPIDO.wav" at bounding box center [496, 251] width 322 height 34
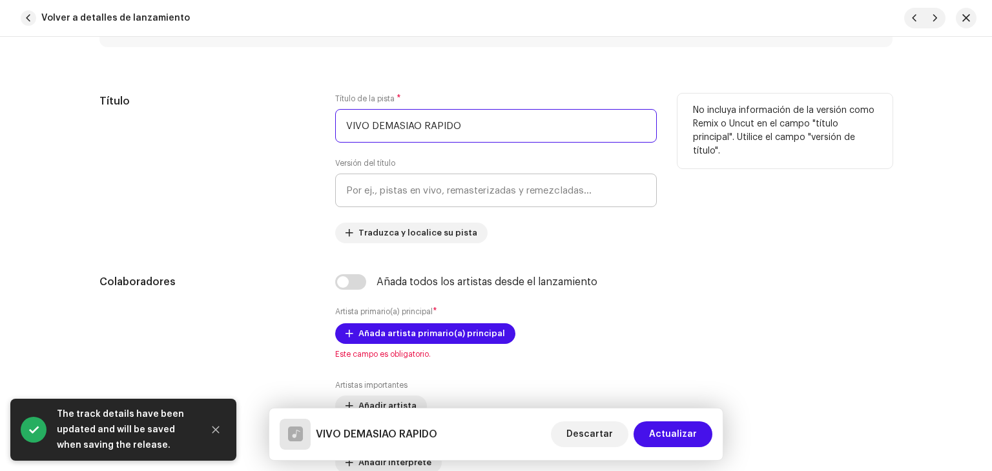
scroll to position [517, 0]
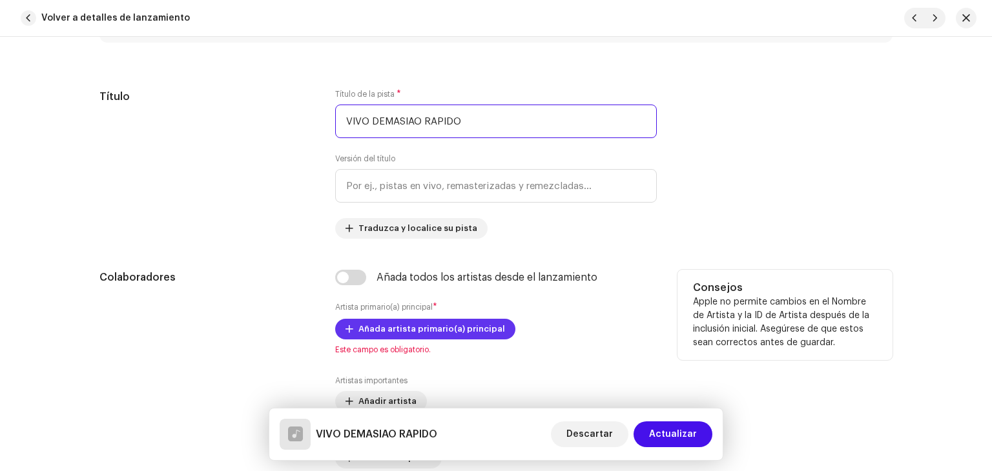
type input "VIVO DEMASIAO RAPIDO"
click at [442, 328] on span "Añada artista primario(a) principal" at bounding box center [431, 329] width 147 height 26
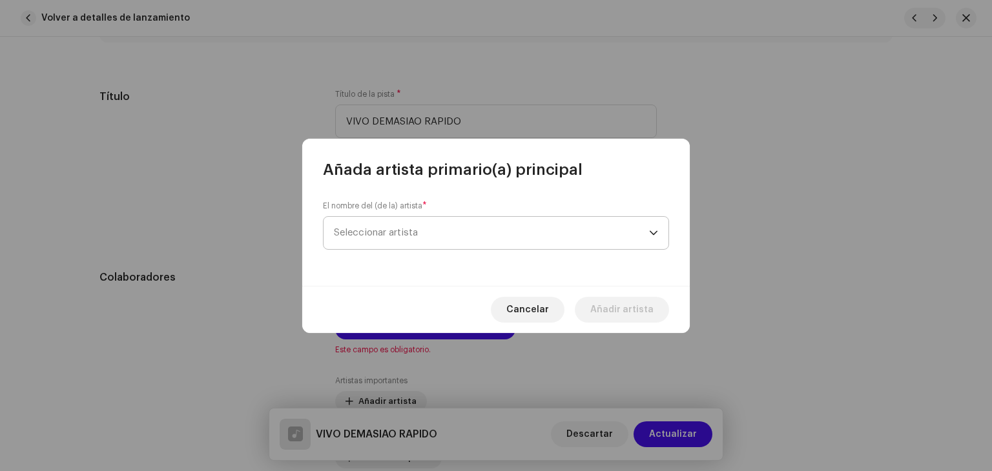
click at [449, 240] on span "Seleccionar artista" at bounding box center [491, 233] width 315 height 32
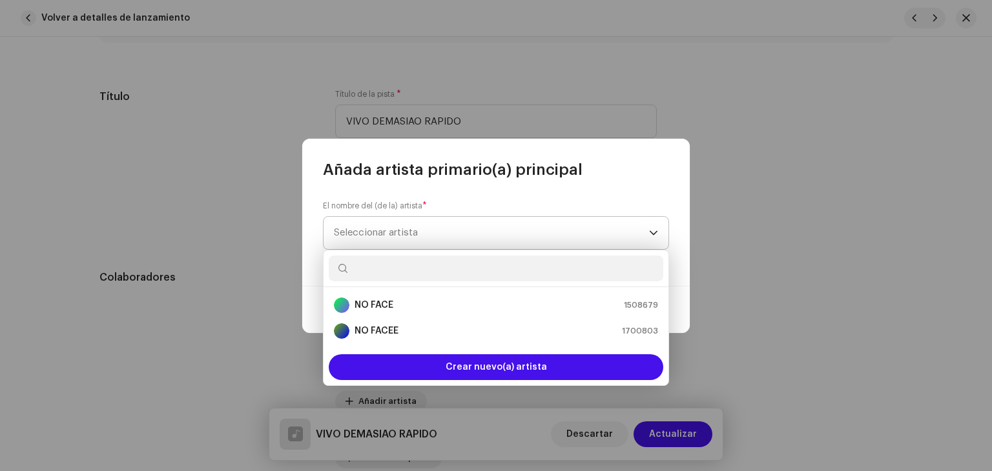
click at [448, 232] on span "Seleccionar artista" at bounding box center [491, 233] width 315 height 32
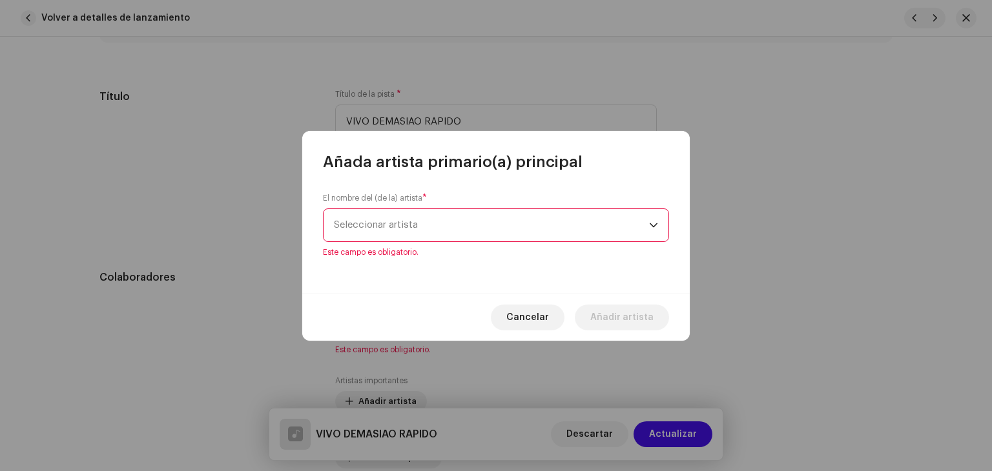
click at [418, 223] on span "Seleccionar artista" at bounding box center [491, 225] width 315 height 32
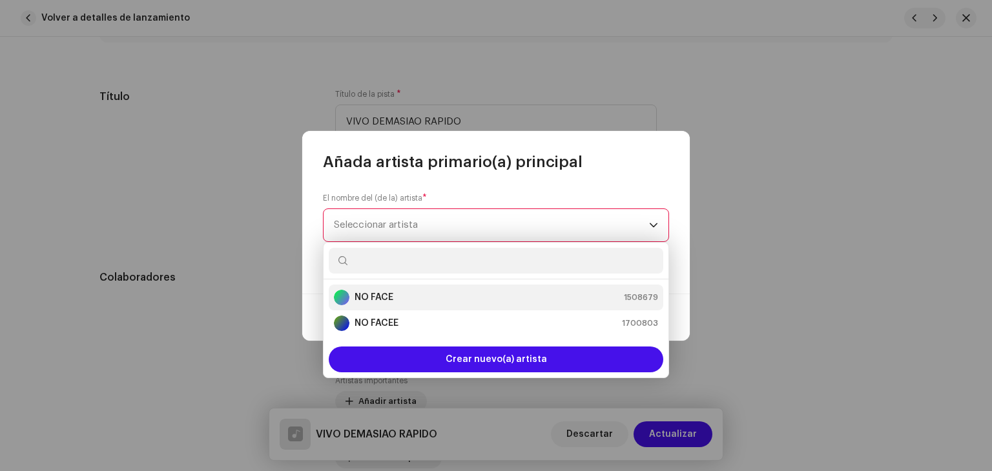
click at [397, 298] on div "NO FACE 1508679" at bounding box center [496, 297] width 324 height 15
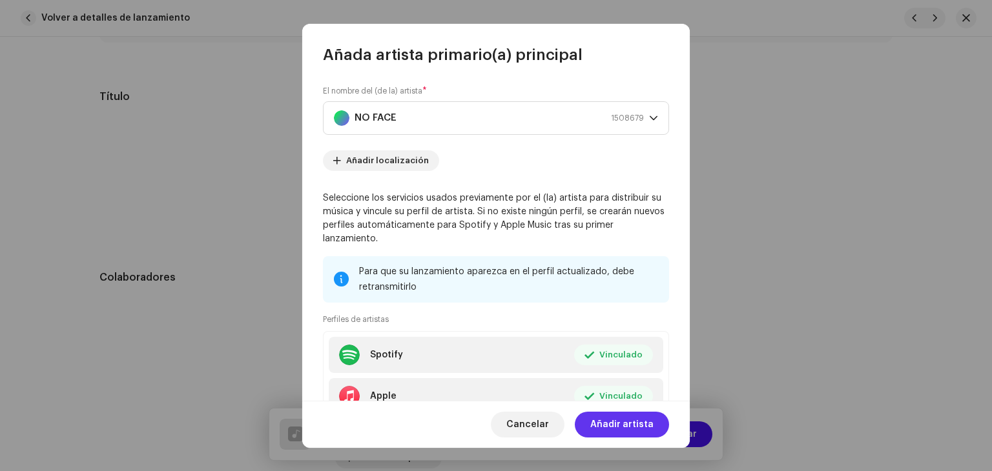
click at [641, 424] on span "Añadir artista" at bounding box center [621, 425] width 63 height 26
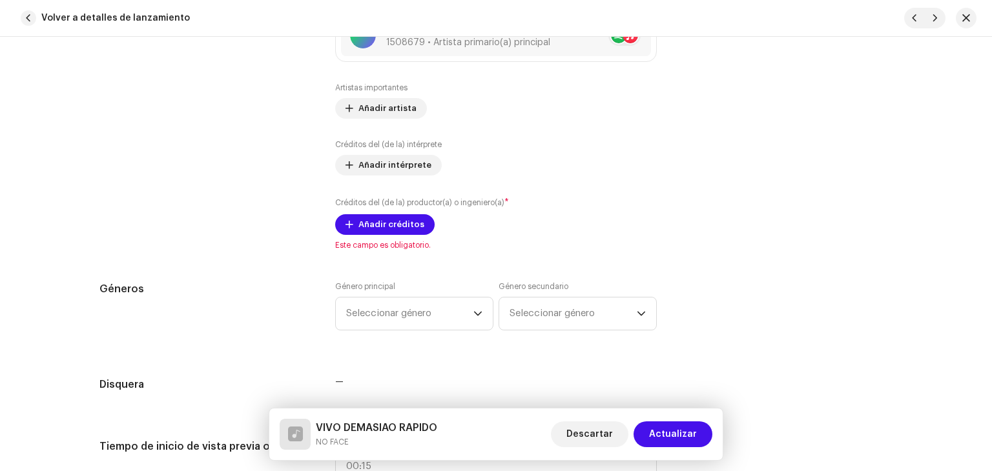
scroll to position [904, 0]
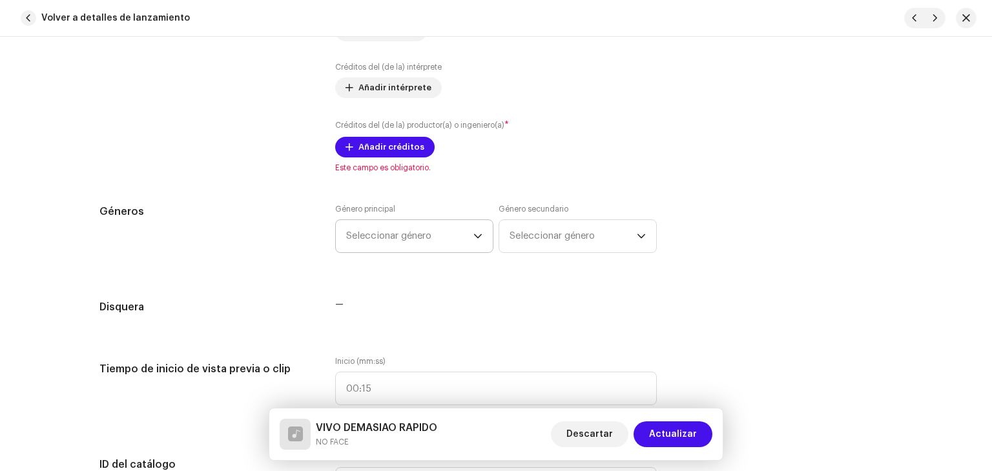
click at [446, 237] on span "Seleccionar género" at bounding box center [409, 236] width 127 height 32
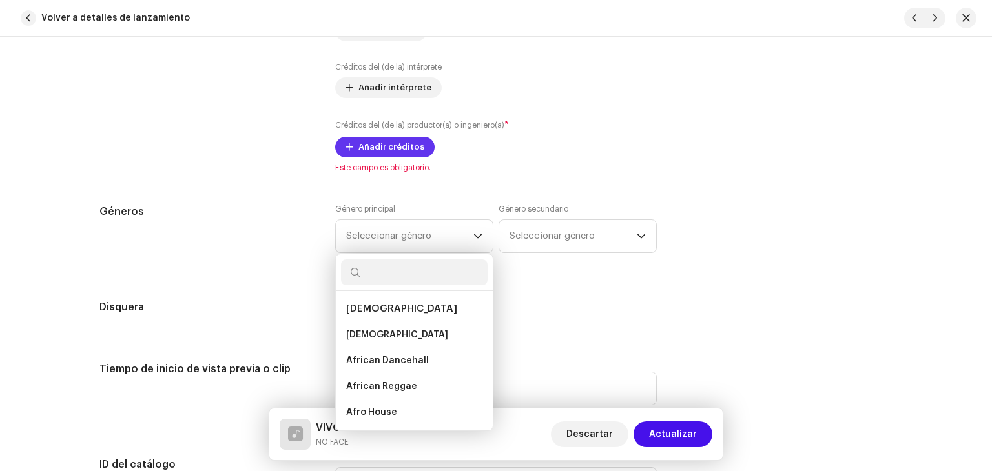
click at [387, 147] on span "Añadir créditos" at bounding box center [391, 147] width 66 height 26
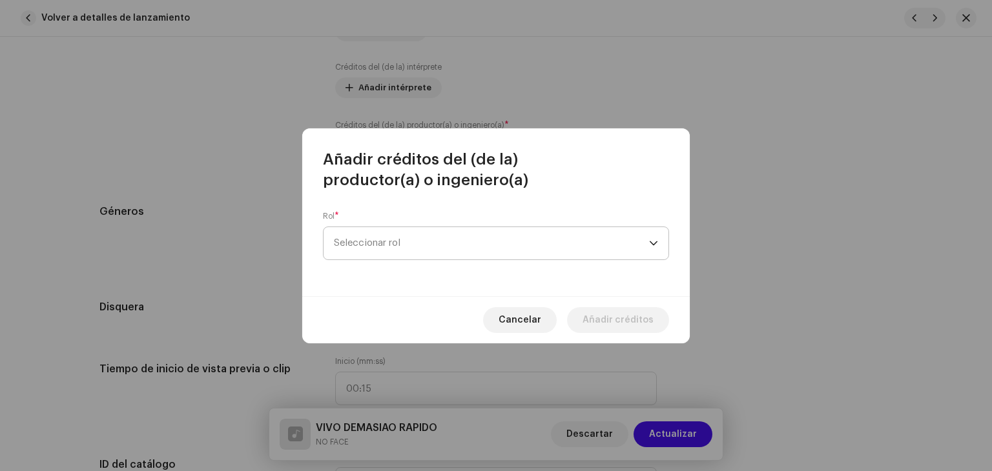
click at [414, 235] on span "Seleccionar rol" at bounding box center [491, 243] width 315 height 32
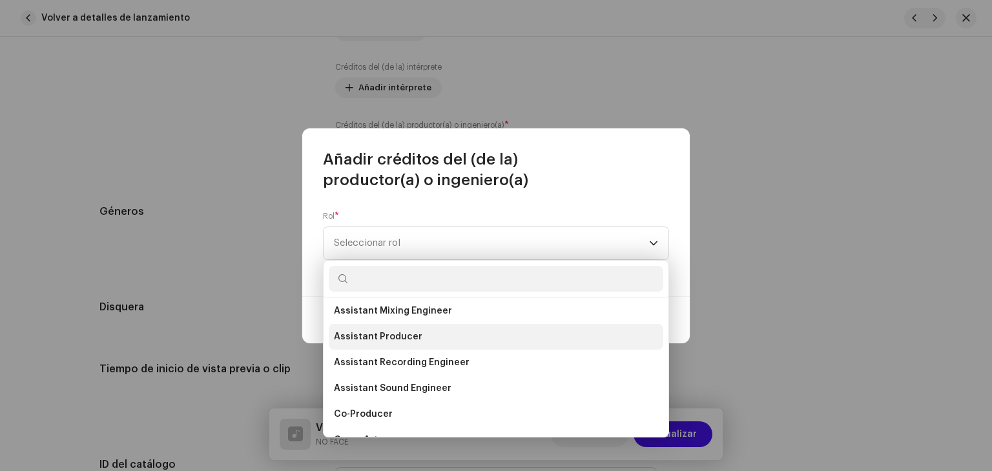
scroll to position [129, 0]
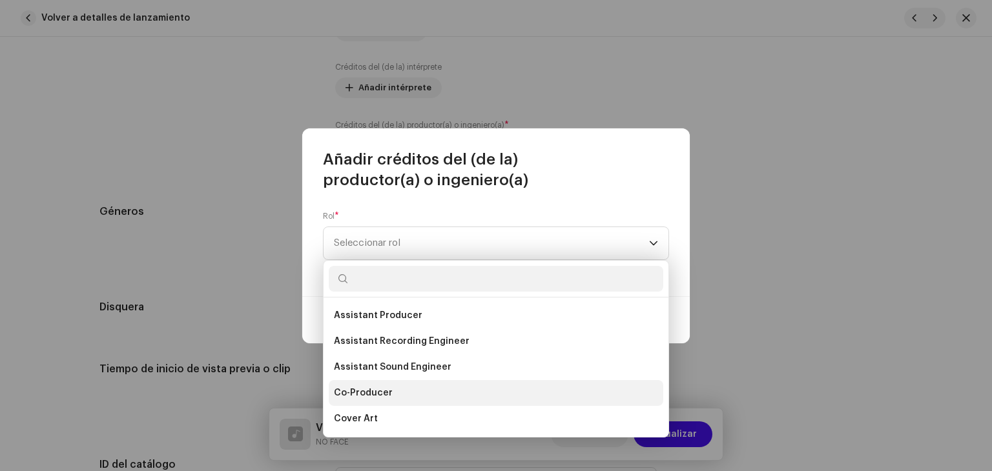
click at [396, 389] on li "Co-Producer" at bounding box center [496, 393] width 335 height 26
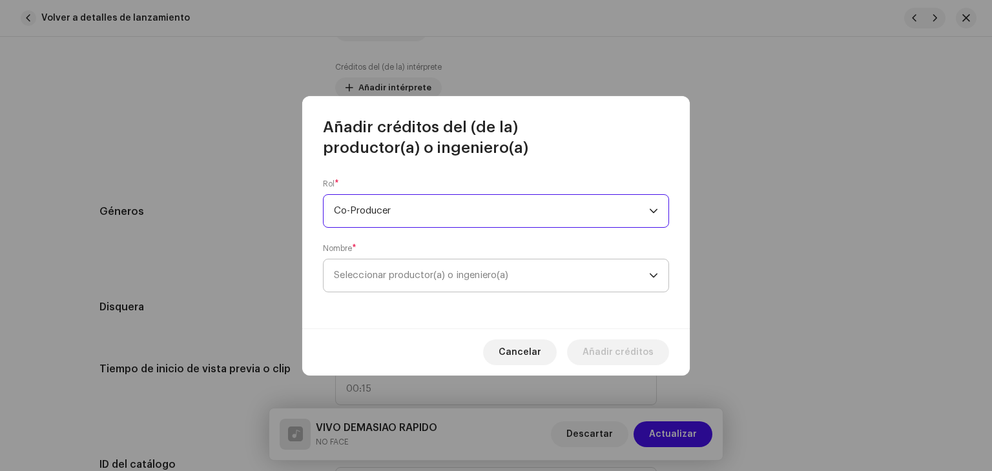
click at [437, 274] on span "Seleccionar productor(a) o ingeniero(a)" at bounding box center [421, 276] width 174 height 10
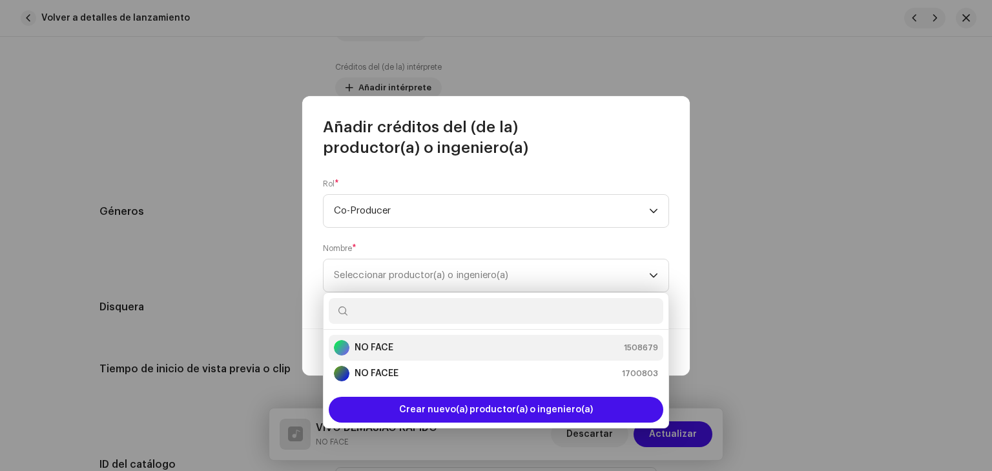
click at [411, 351] on div "NO FACE 1508679" at bounding box center [496, 347] width 324 height 15
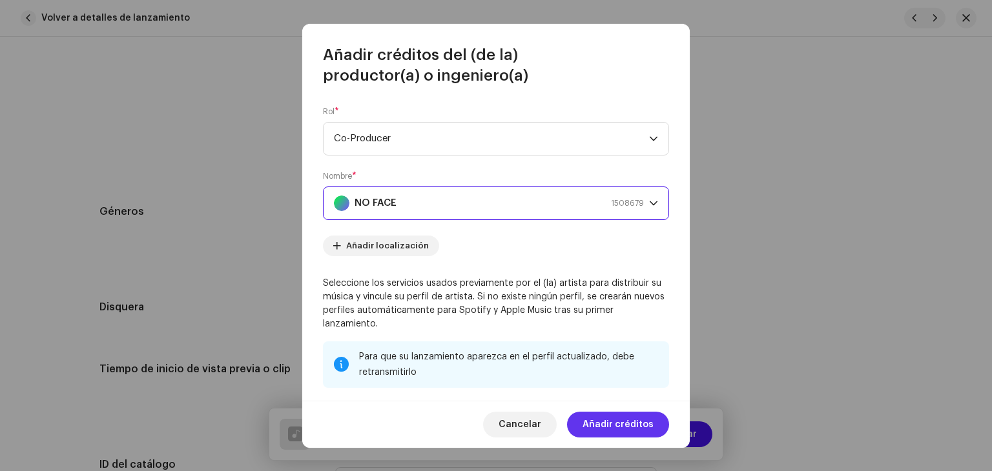
click at [624, 424] on span "Añadir créditos" at bounding box center [618, 425] width 71 height 26
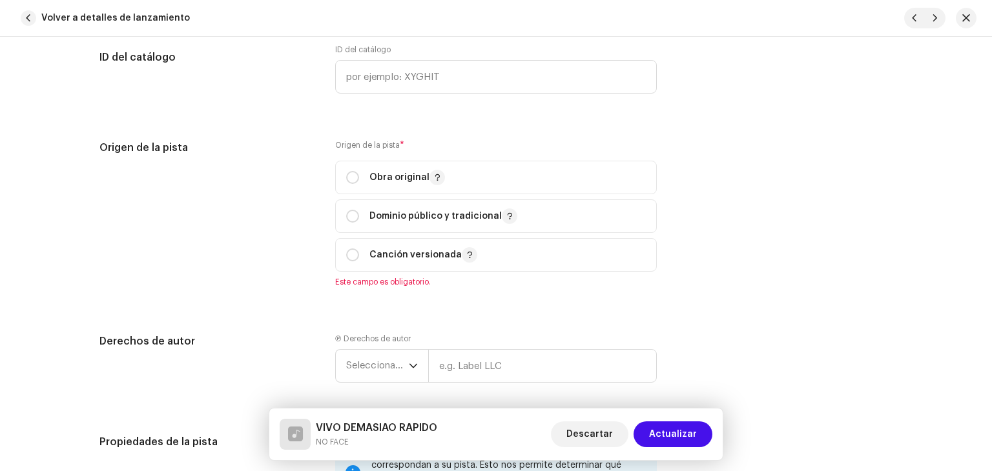
scroll to position [1485, 0]
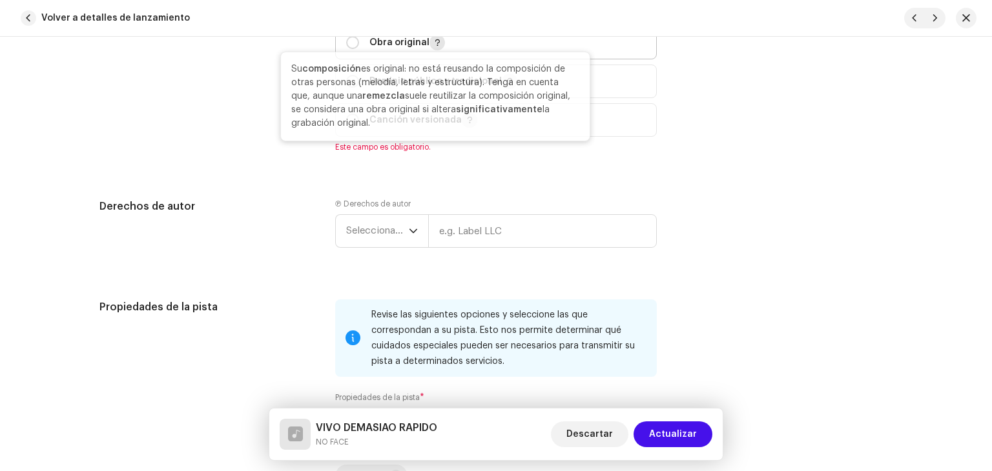
click at [434, 46] on span "button" at bounding box center [437, 42] width 6 height 10
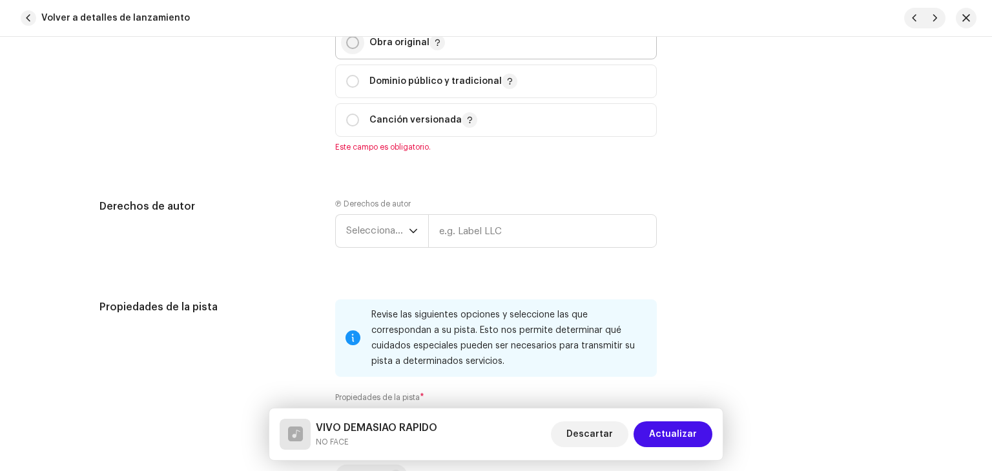
click at [351, 45] on input "radio" at bounding box center [352, 42] width 13 height 13
radio input "true"
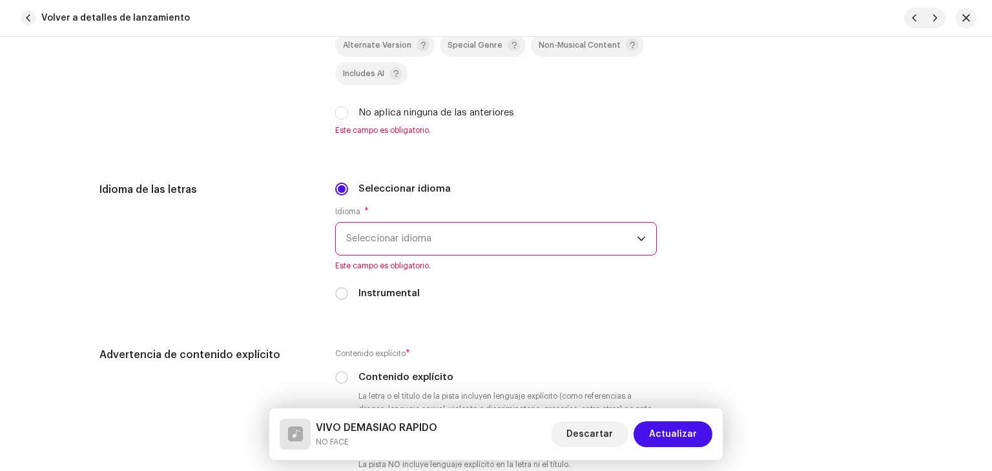
click at [399, 113] on label "No aplica ninguna de las anteriores" at bounding box center [436, 113] width 156 height 14
click at [348, 113] on input "No aplica ninguna de las anteriores" at bounding box center [341, 113] width 13 height 13
checkbox input "true"
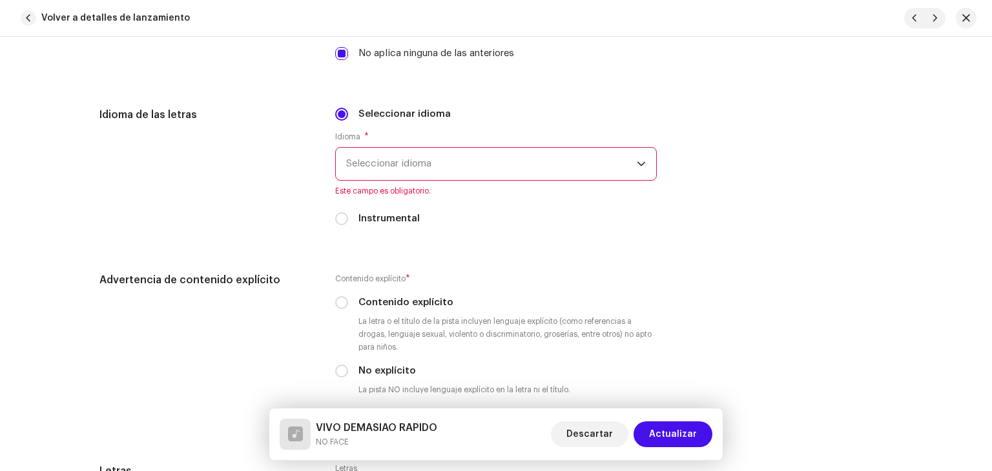
scroll to position [1937, 0]
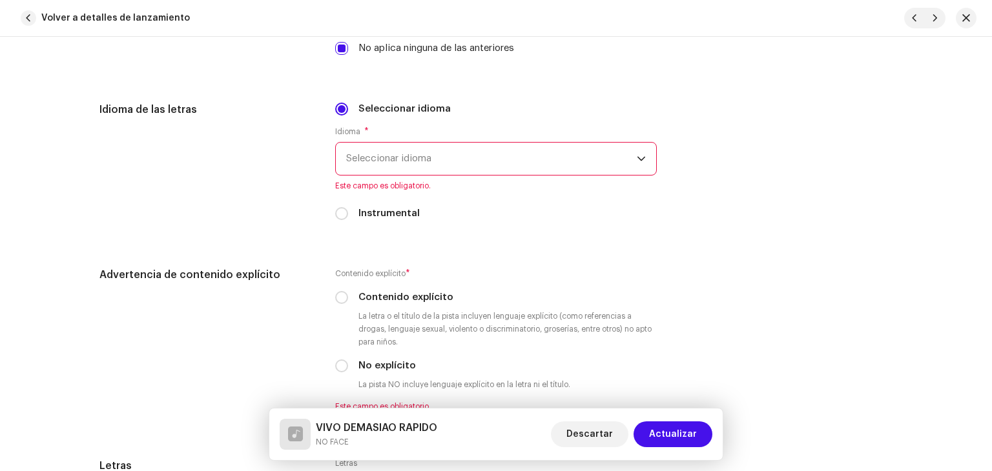
click at [393, 150] on span "Seleccionar idioma" at bounding box center [491, 159] width 291 height 32
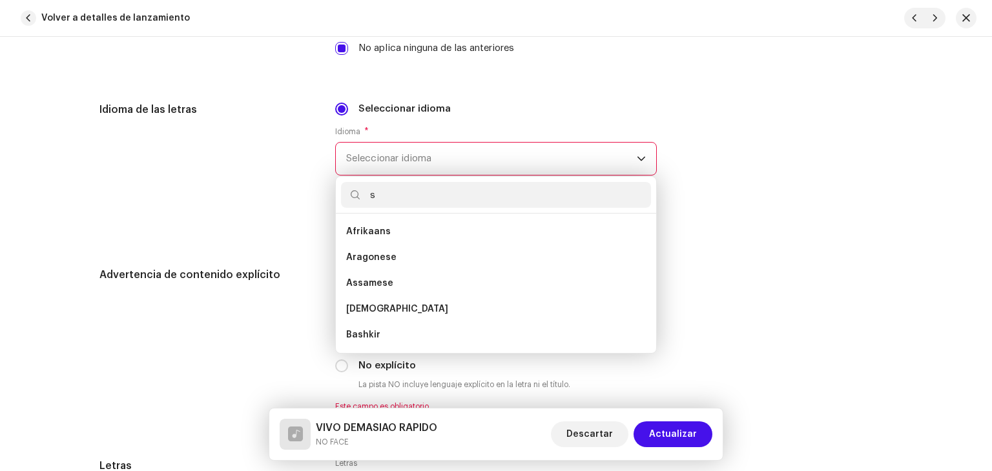
scroll to position [0, 0]
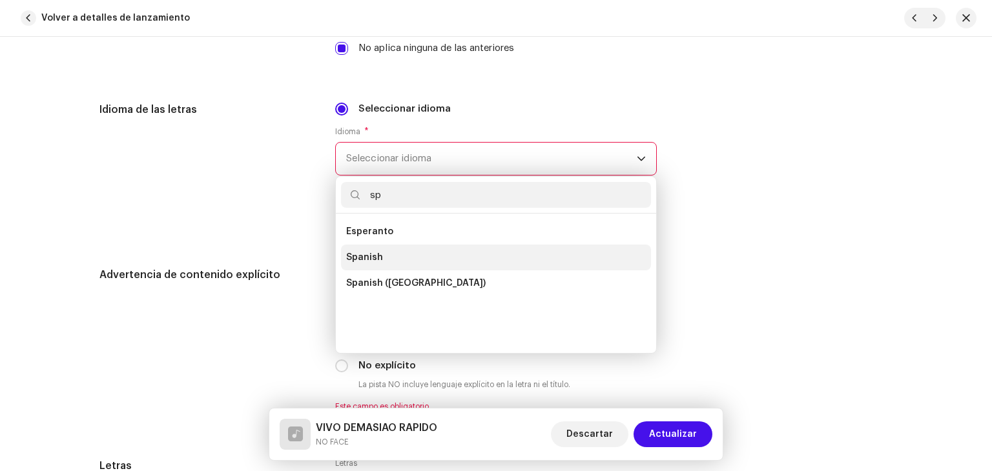
type input "sp"
click at [381, 251] on li "Spanish" at bounding box center [496, 258] width 310 height 26
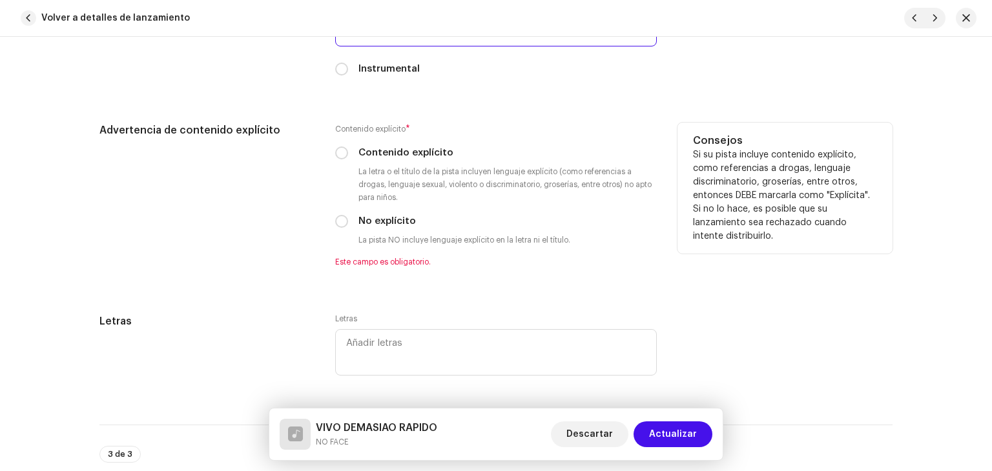
click at [408, 158] on label "Contenido explícito" at bounding box center [405, 153] width 95 height 14
click at [348, 158] on input "Contenido explícito" at bounding box center [341, 153] width 13 height 13
radio input "true"
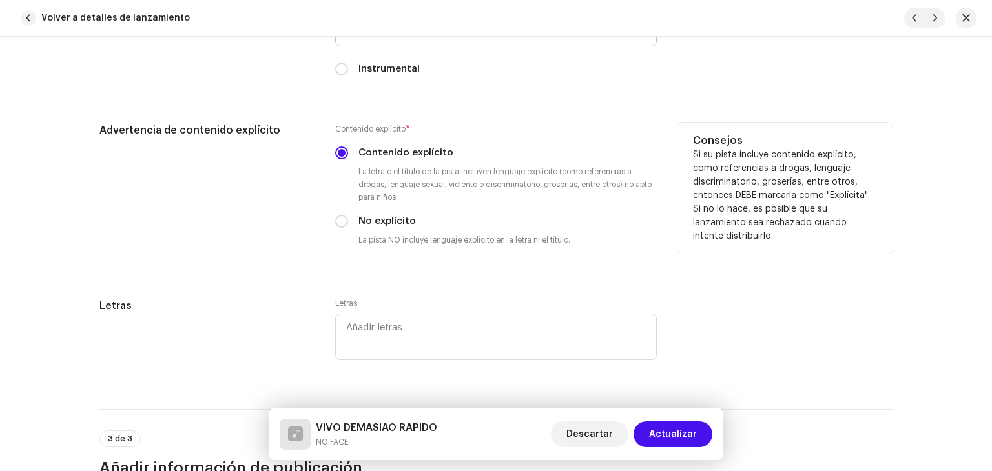
scroll to position [2389, 0]
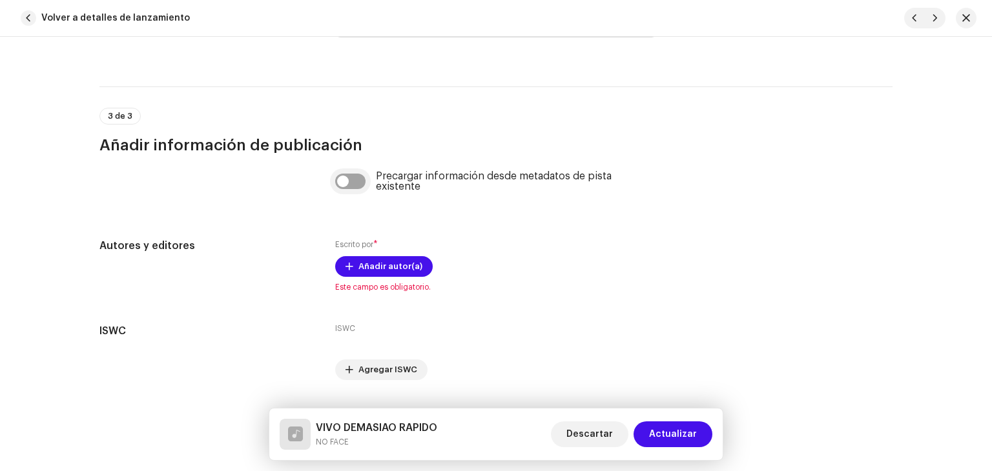
click at [347, 191] on div "Precargar información desde metadatos de pista existente" at bounding box center [496, 181] width 322 height 21
click at [344, 183] on input "checkbox" at bounding box center [350, 181] width 31 height 15
checkbox input "true"
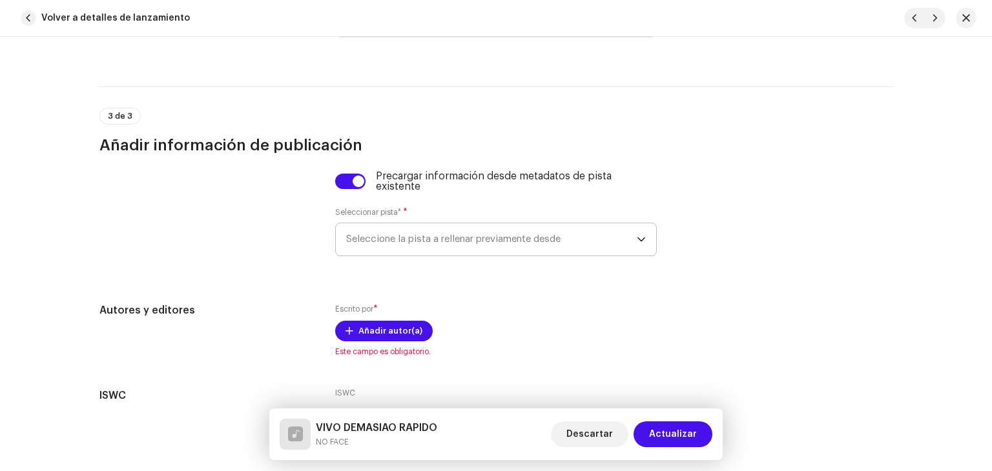
click at [407, 235] on span "Seleccione la pista a rellenar previamente desde" at bounding box center [491, 239] width 291 height 32
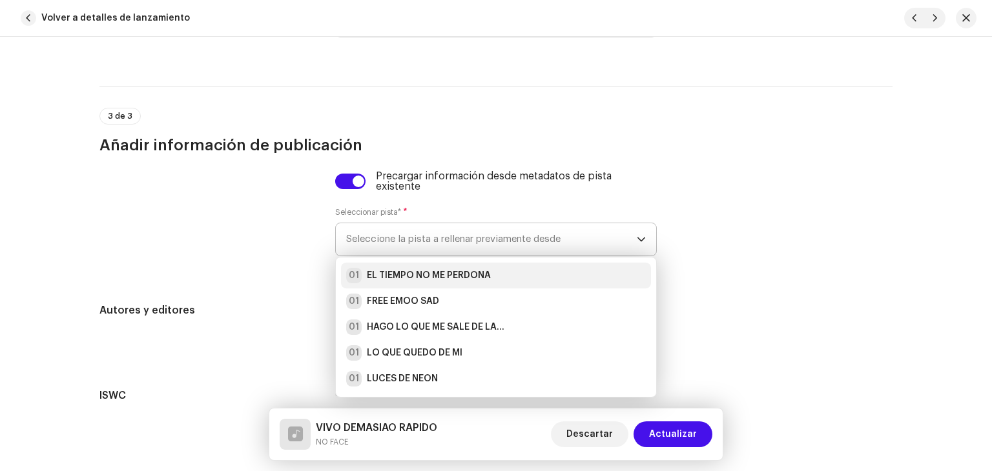
click at [397, 277] on strong "EL TIEMPO NO ME PERDONA" at bounding box center [429, 275] width 124 height 13
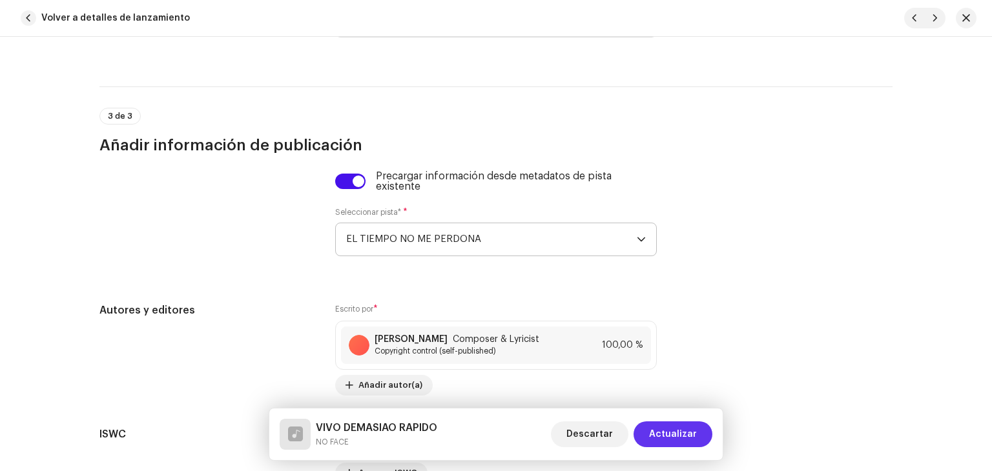
click at [673, 431] on span "Actualizar" at bounding box center [673, 435] width 48 height 26
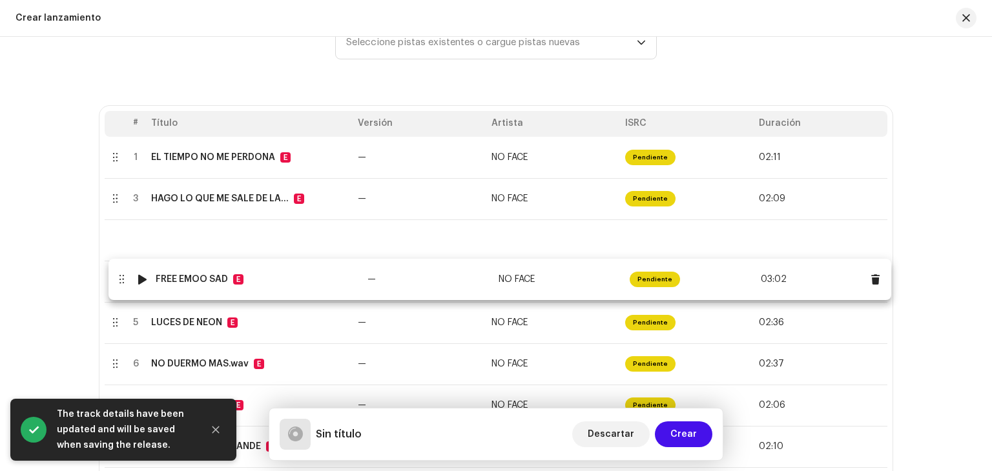
scroll to position [517, 0]
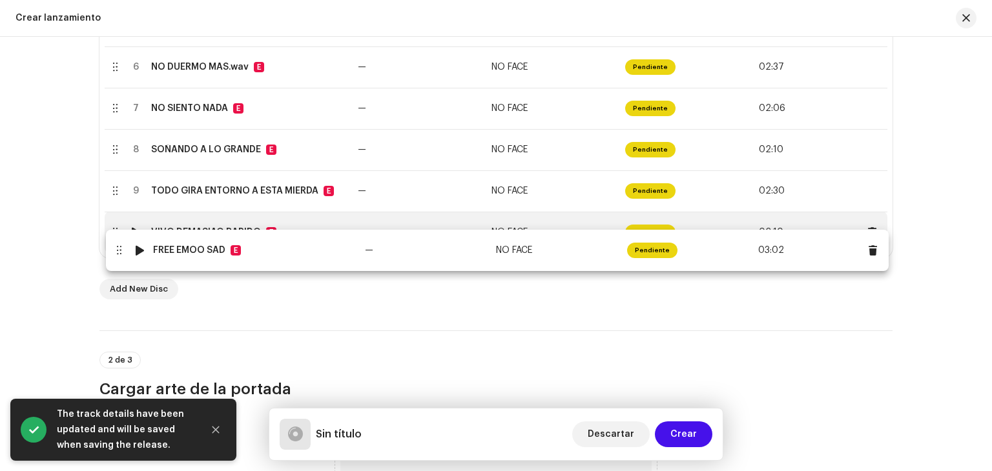
drag, startPoint x: 111, startPoint y: 227, endPoint x: 115, endPoint y: 253, distance: 26.1
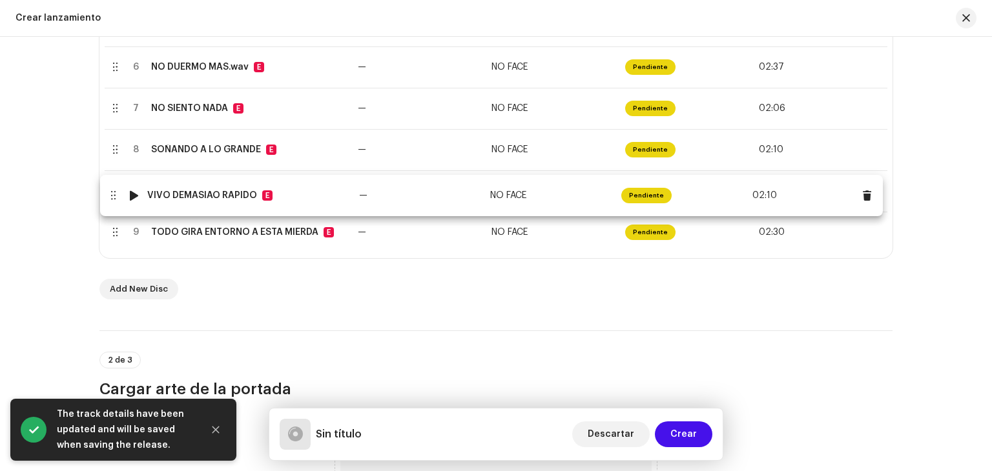
drag, startPoint x: 116, startPoint y: 231, endPoint x: 114, endPoint y: 194, distance: 36.9
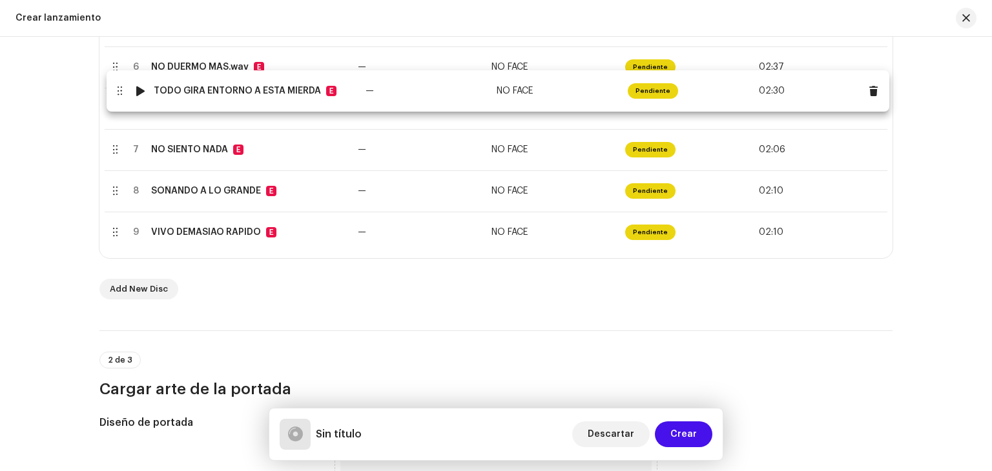
drag, startPoint x: 110, startPoint y: 231, endPoint x: 112, endPoint y: 68, distance: 162.8
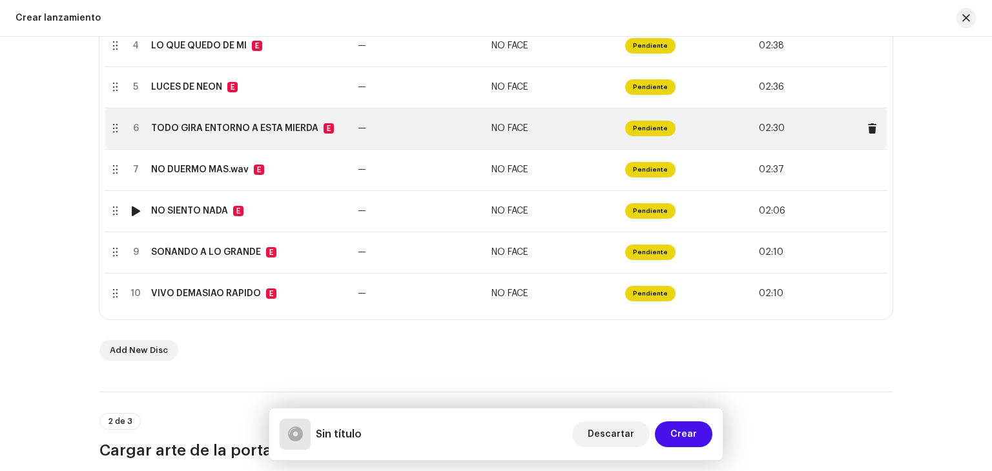
scroll to position [452, 0]
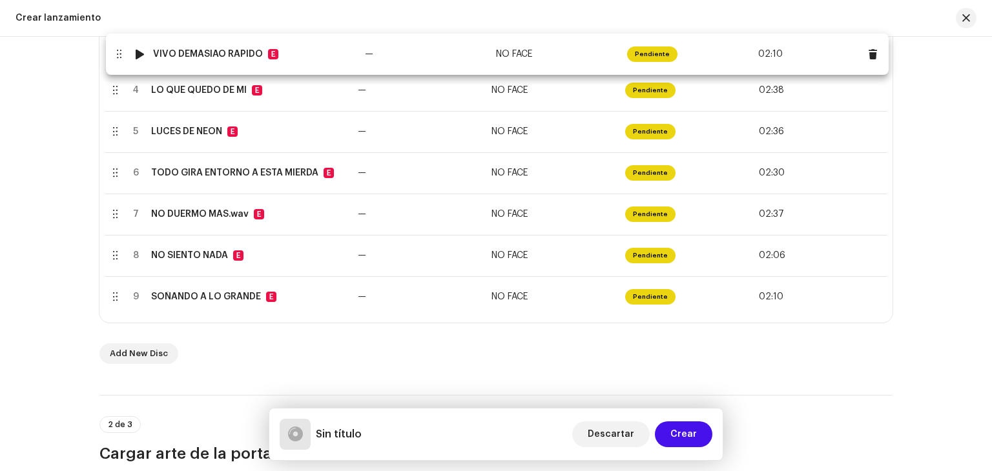
drag, startPoint x: 111, startPoint y: 292, endPoint x: 115, endPoint y: 43, distance: 248.7
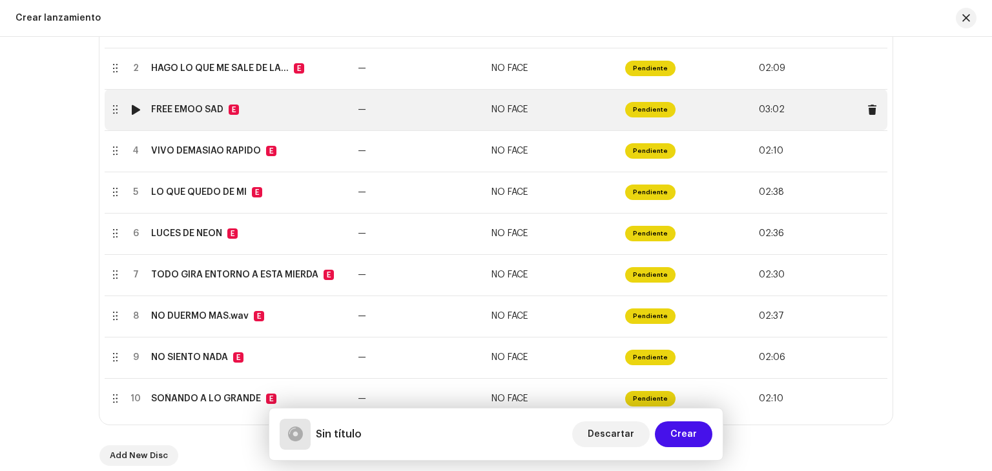
scroll to position [323, 0]
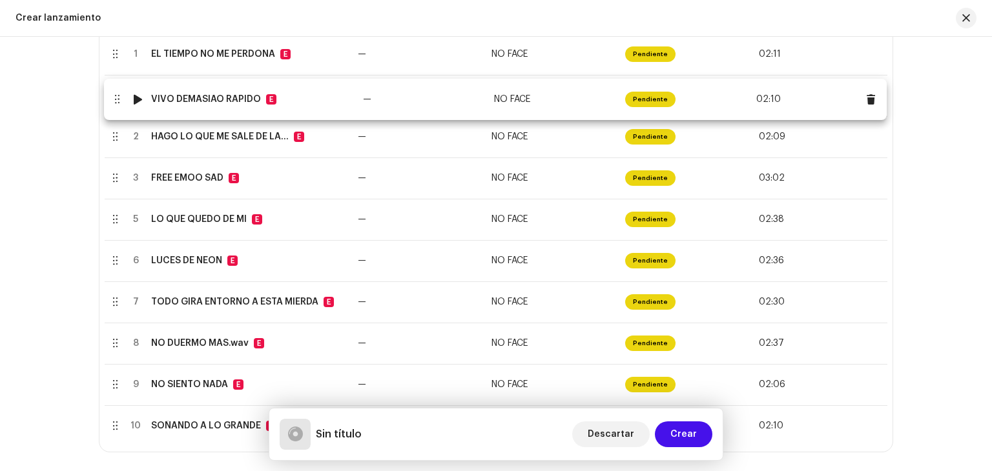
drag, startPoint x: 111, startPoint y: 178, endPoint x: 113, endPoint y: 96, distance: 81.4
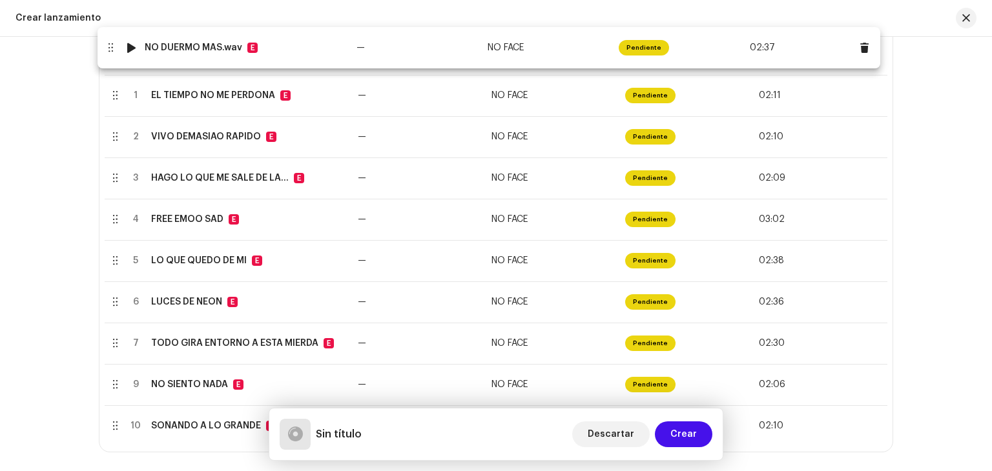
drag, startPoint x: 112, startPoint y: 346, endPoint x: 108, endPoint y: 50, distance: 295.8
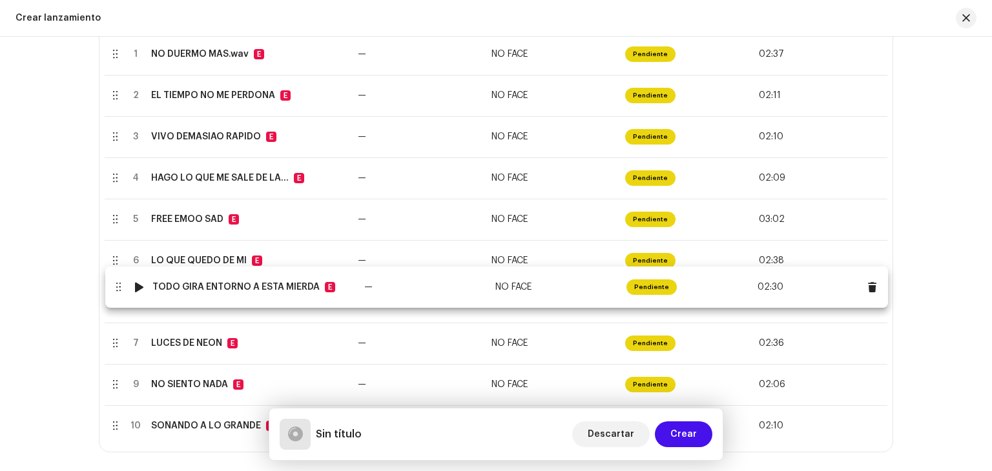
drag, startPoint x: 114, startPoint y: 331, endPoint x: 116, endPoint y: 291, distance: 40.1
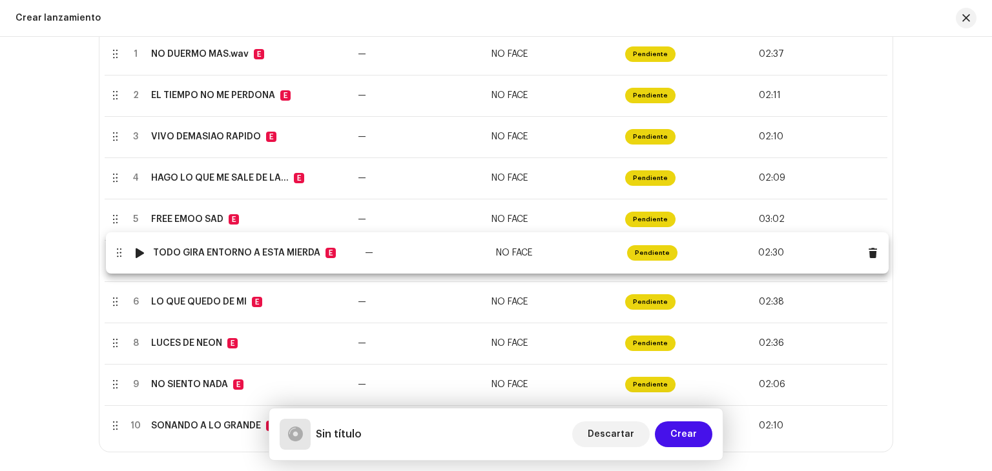
drag, startPoint x: 115, startPoint y: 302, endPoint x: 116, endPoint y: 256, distance: 45.2
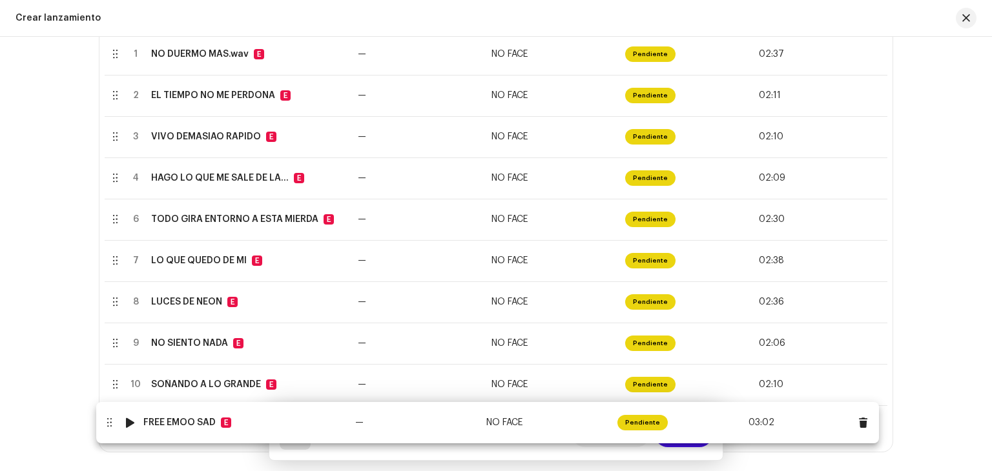
drag, startPoint x: 116, startPoint y: 221, endPoint x: 110, endPoint y: 424, distance: 203.5
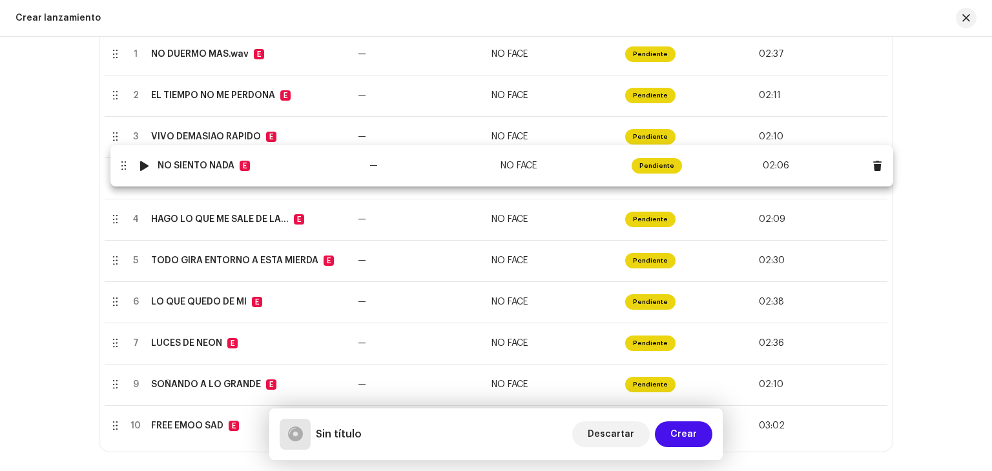
drag, startPoint x: 113, startPoint y: 346, endPoint x: 121, endPoint y: 169, distance: 177.8
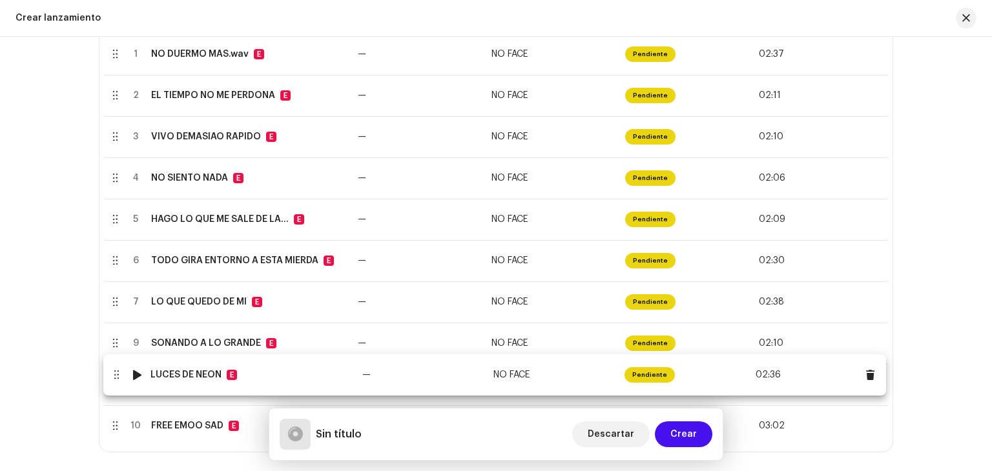
drag, startPoint x: 112, startPoint y: 345, endPoint x: 113, endPoint y: 380, distance: 34.3
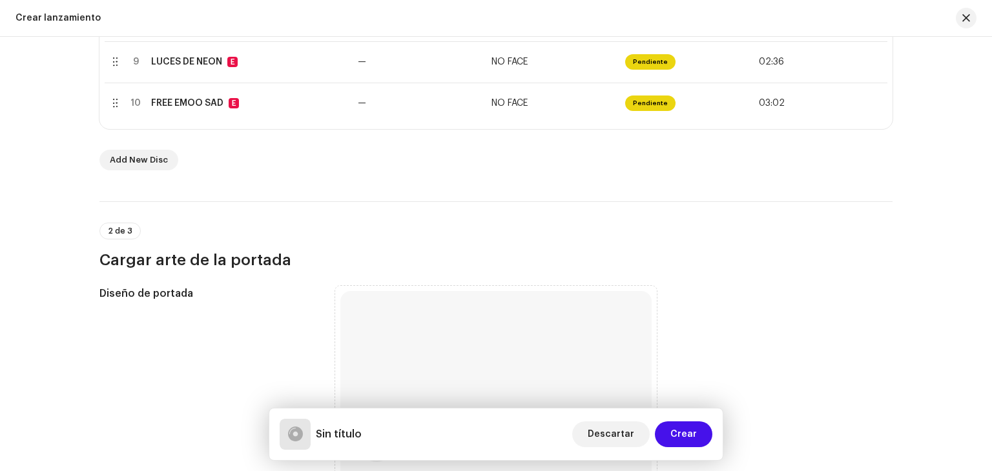
scroll to position [904, 0]
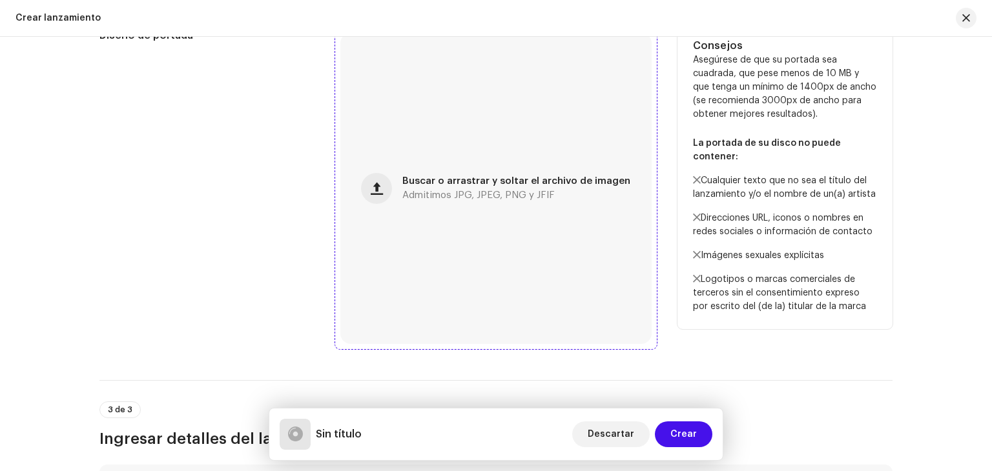
click at [461, 177] on span "Buscar o arrastrar y soltar el archivo de imagen" at bounding box center [516, 181] width 228 height 9
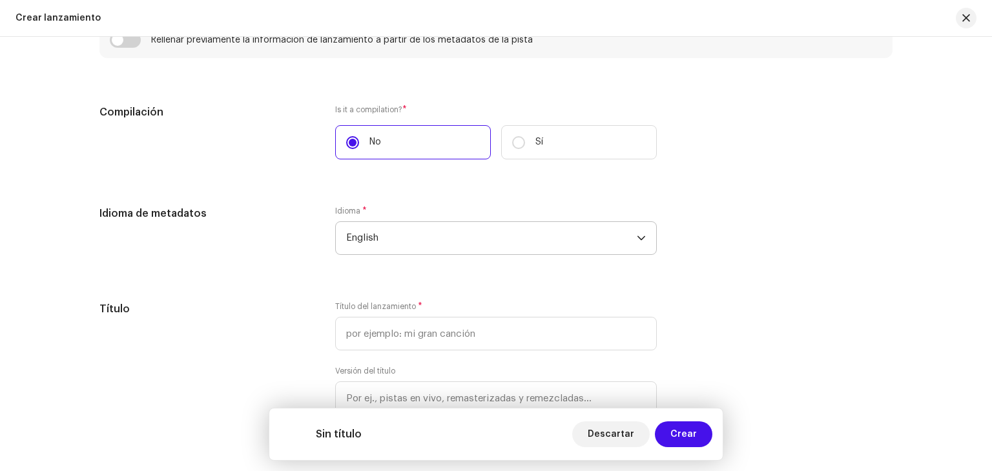
scroll to position [1356, 0]
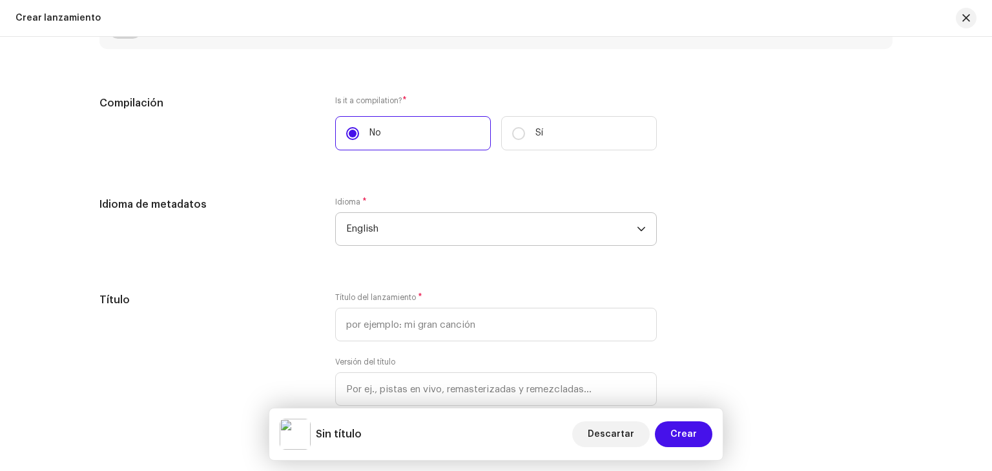
click at [431, 243] on span "English" at bounding box center [491, 229] width 291 height 32
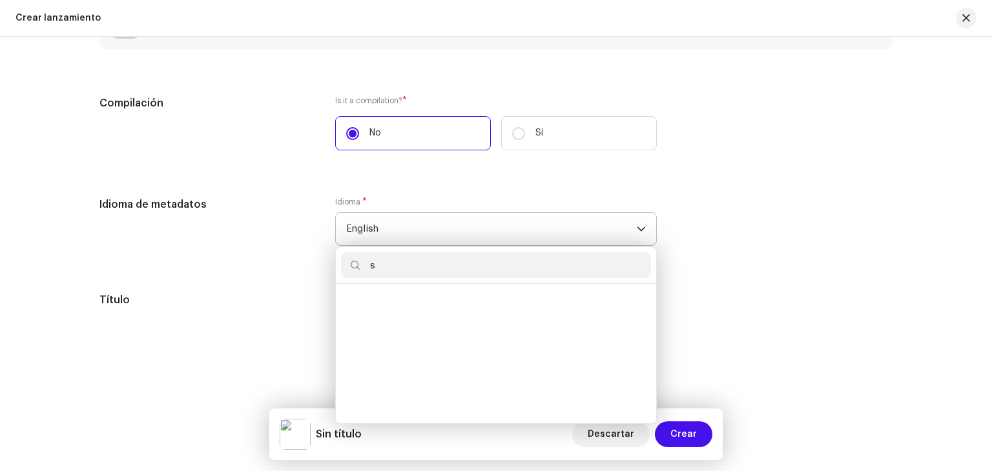
scroll to position [0, 0]
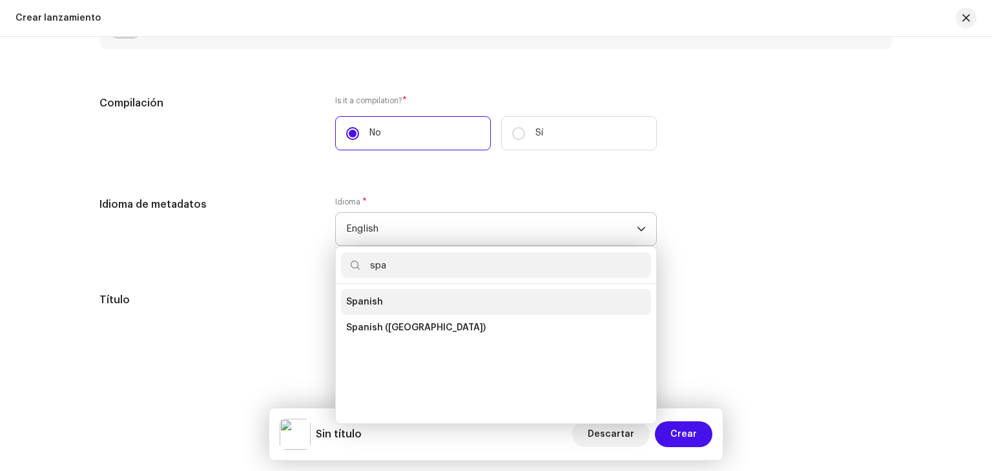
type input "spa"
click at [406, 295] on li "Spanish" at bounding box center [496, 302] width 310 height 26
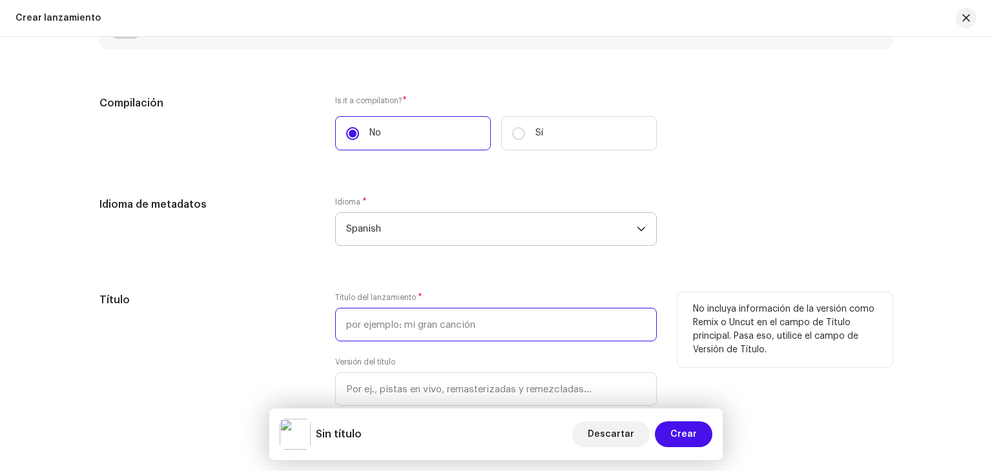
click at [405, 331] on input "text" at bounding box center [496, 325] width 322 height 34
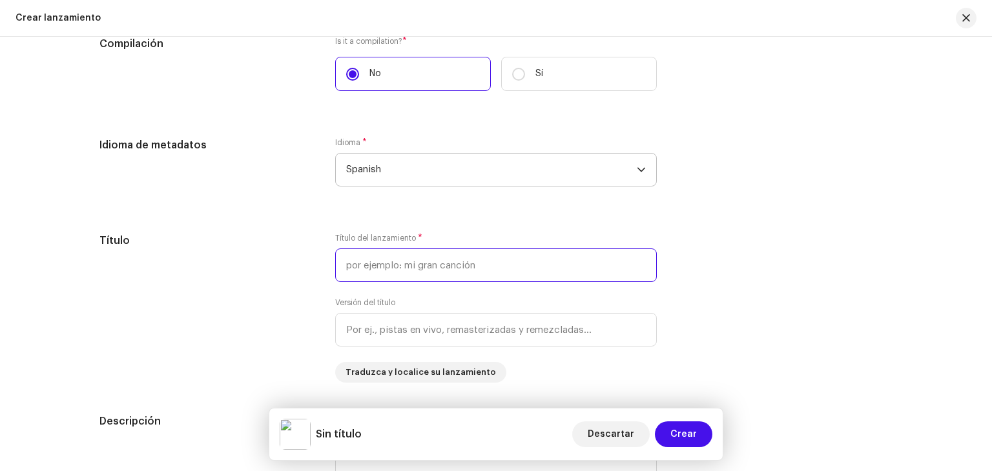
scroll to position [1421, 0]
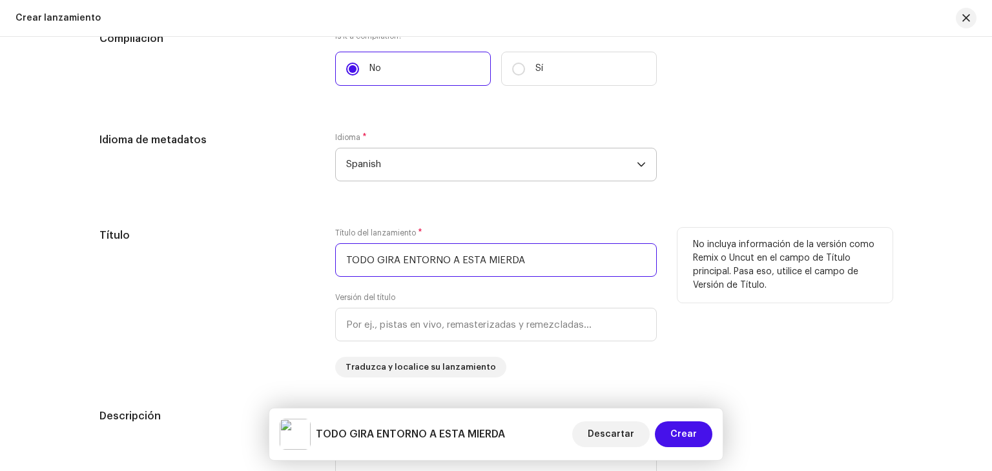
type input "TODO GIRA ENTORNO A ESTA MIERDA"
click at [793, 363] on div "No incluya información de la versión como Remix o Uncut en el campo de Título p…" at bounding box center [784, 303] width 215 height 150
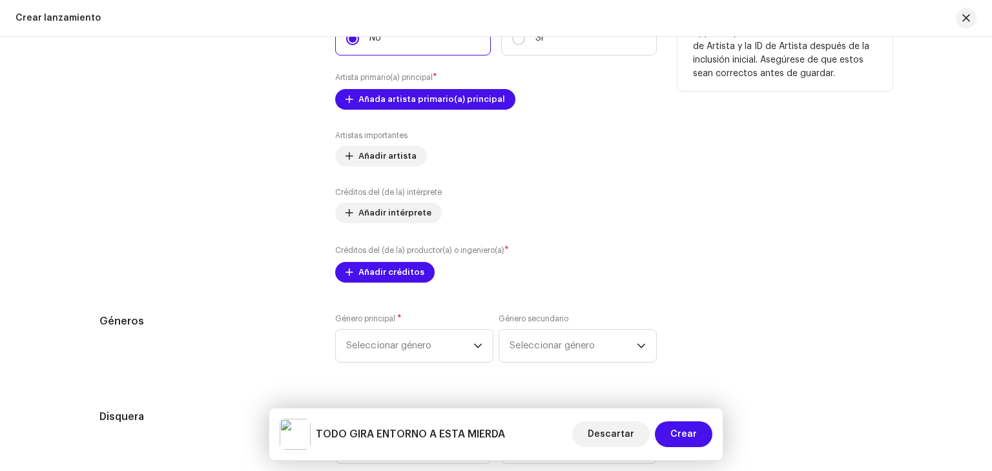
scroll to position [2002, 0]
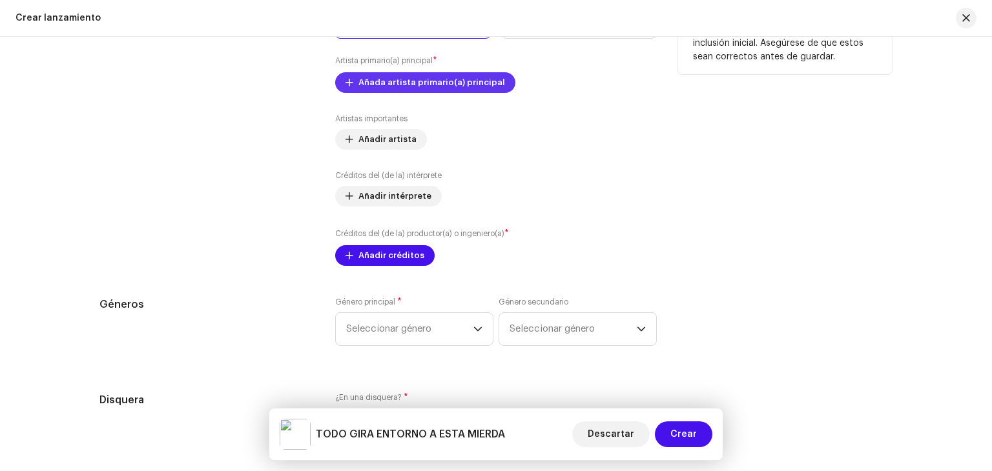
click at [473, 86] on span "Añada artista primario(a) principal" at bounding box center [431, 83] width 147 height 26
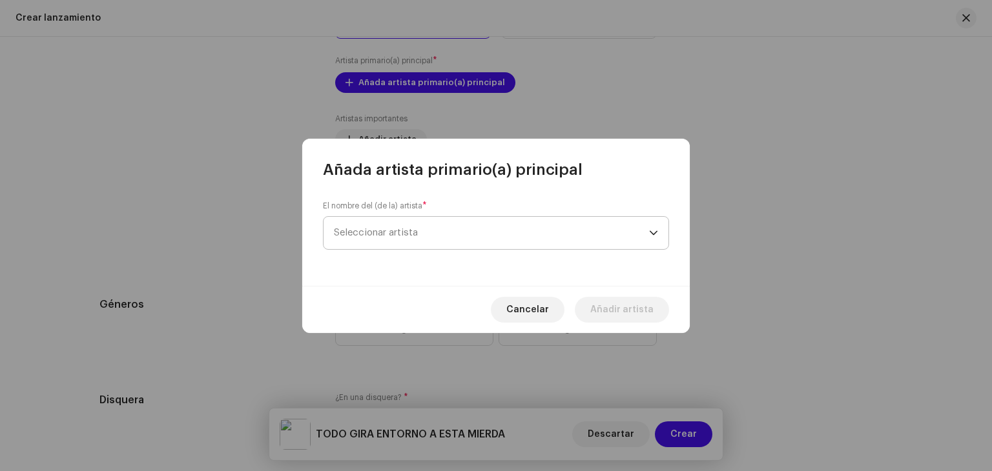
click at [415, 224] on span "Seleccionar artista" at bounding box center [491, 233] width 315 height 32
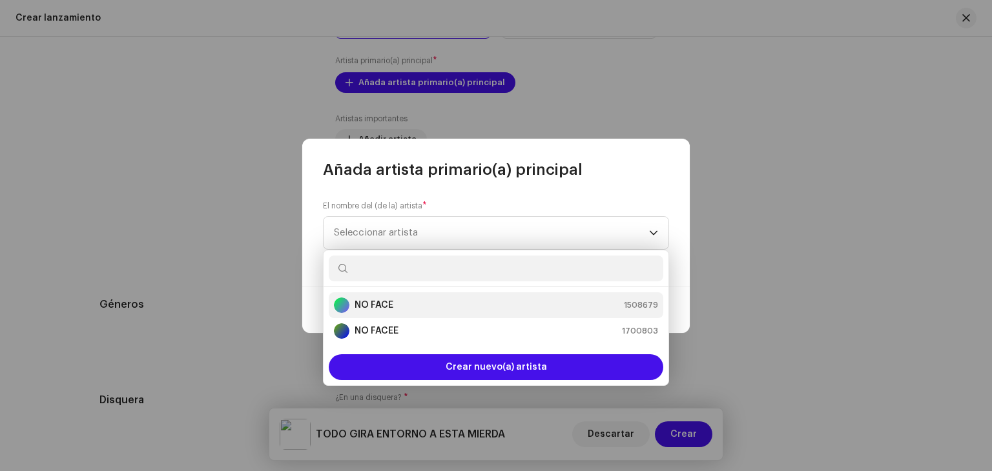
click at [400, 293] on li "NO FACE 1508679" at bounding box center [496, 306] width 335 height 26
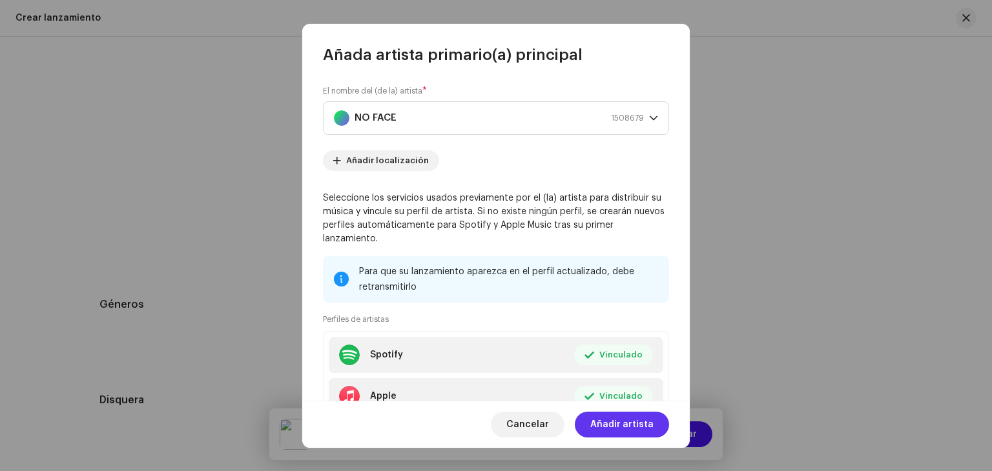
click at [627, 424] on span "Añadir artista" at bounding box center [621, 425] width 63 height 26
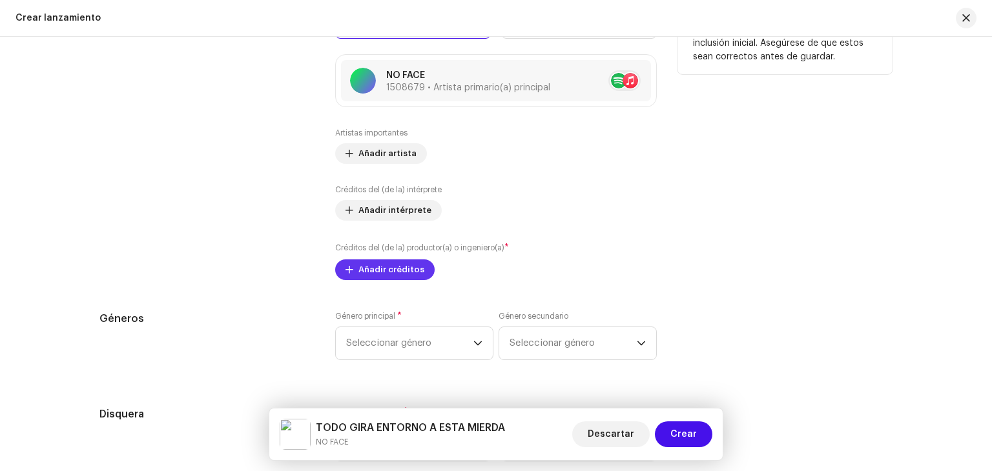
click at [416, 268] on span "Añadir créditos" at bounding box center [391, 270] width 66 height 26
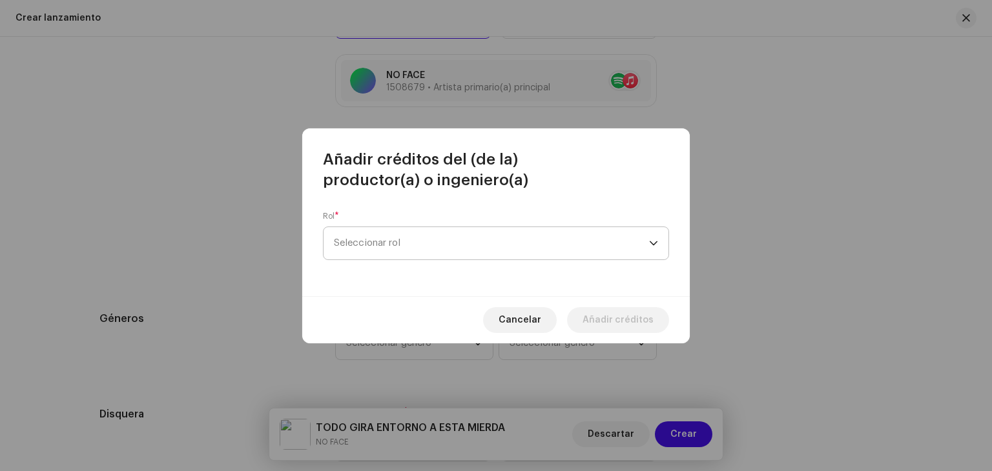
click at [436, 249] on span "Seleccionar rol" at bounding box center [491, 243] width 315 height 32
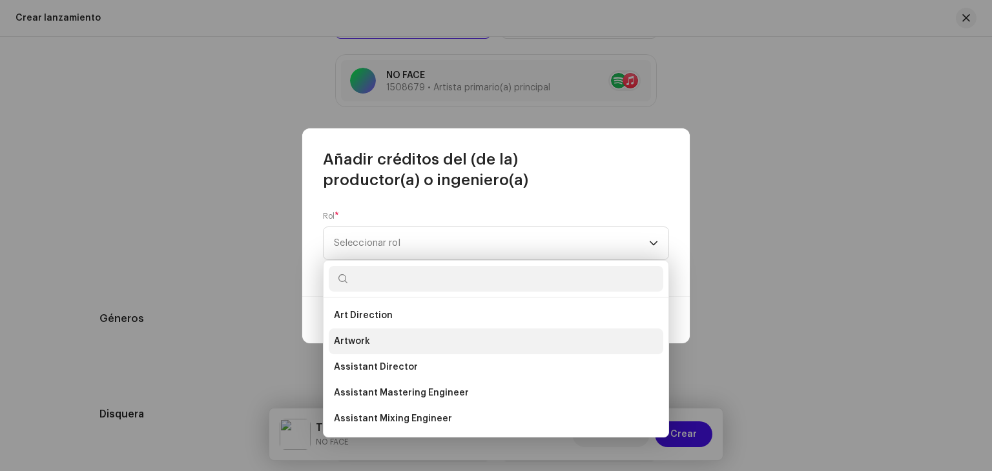
click at [404, 338] on li "Artwork" at bounding box center [496, 342] width 335 height 26
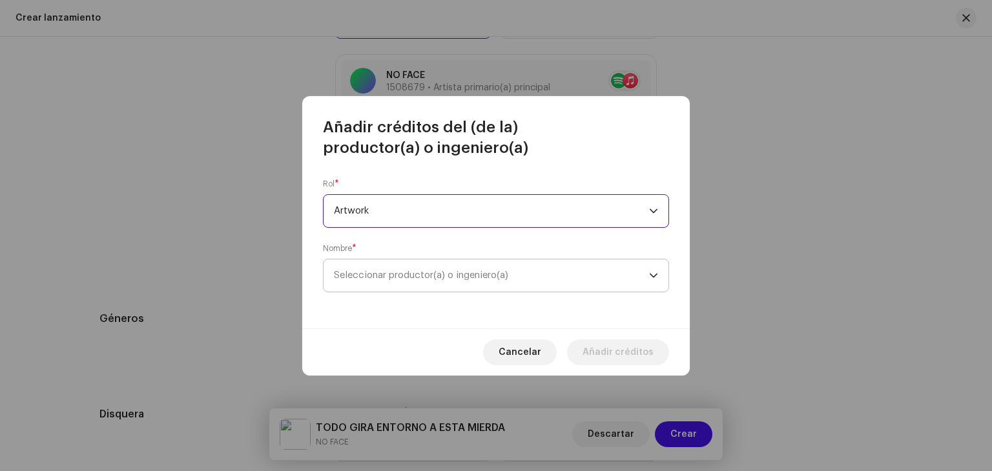
click at [532, 267] on span "Seleccionar productor(a) o ingeniero(a)" at bounding box center [491, 276] width 315 height 32
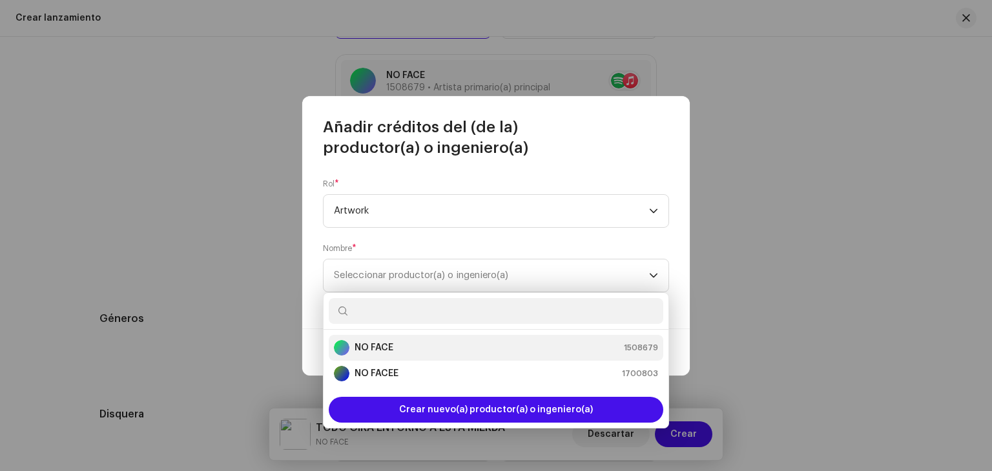
click at [442, 344] on div "NO FACE 1508679" at bounding box center [496, 347] width 324 height 15
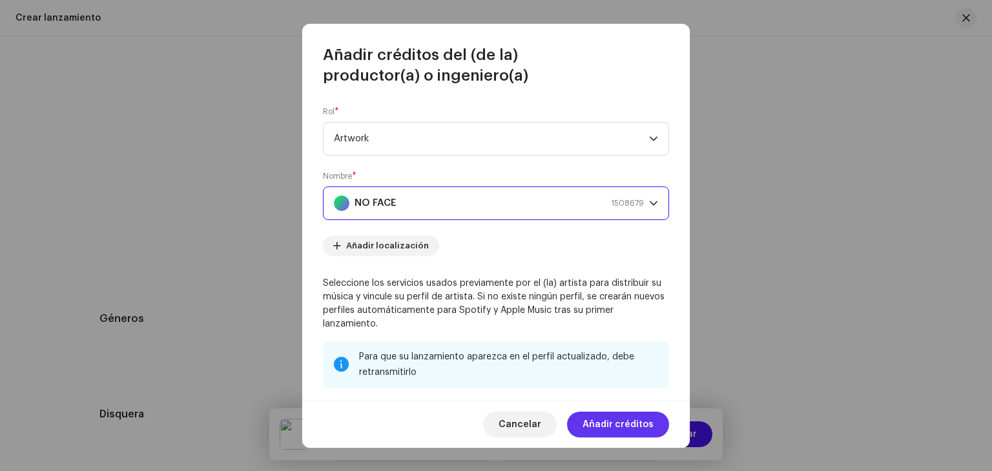
click at [620, 422] on span "Añadir créditos" at bounding box center [618, 425] width 71 height 26
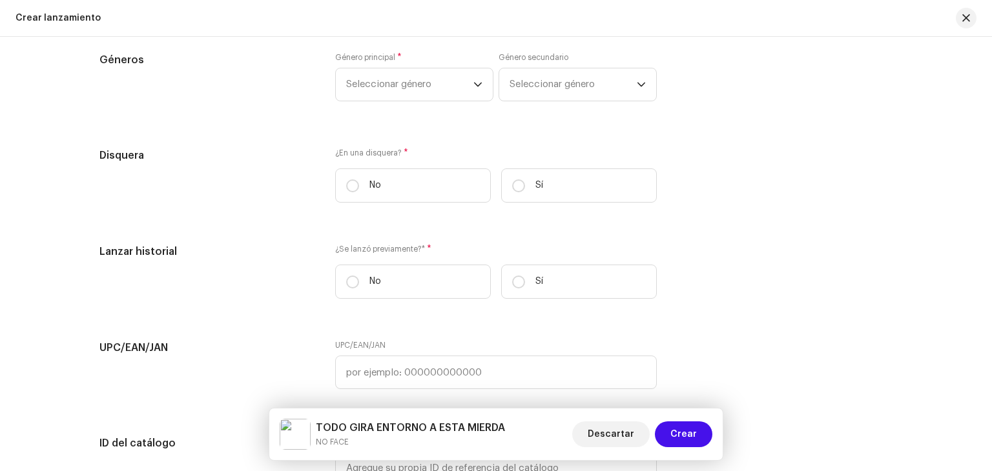
scroll to position [2325, 0]
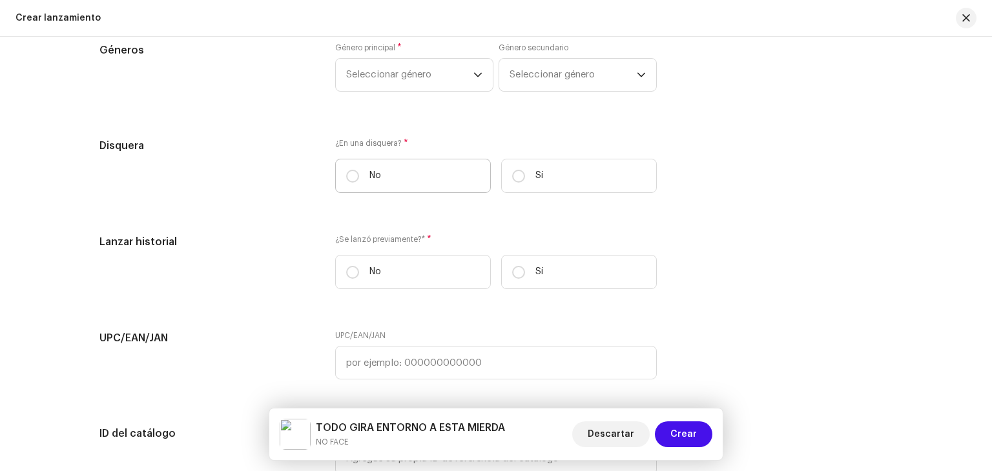
click at [414, 182] on label "No" at bounding box center [413, 176] width 156 height 34
click at [359, 182] on input "No" at bounding box center [352, 176] width 13 height 13
radio input "true"
click at [428, 81] on span "Seleccionar género" at bounding box center [409, 75] width 127 height 32
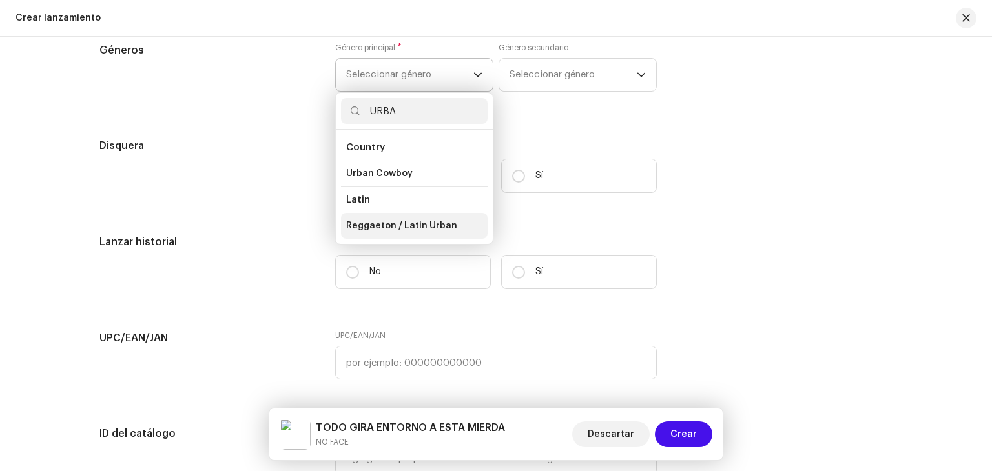
type input "URBA"
click at [431, 227] on span "Reggaeton / Latin Urban" at bounding box center [401, 226] width 111 height 13
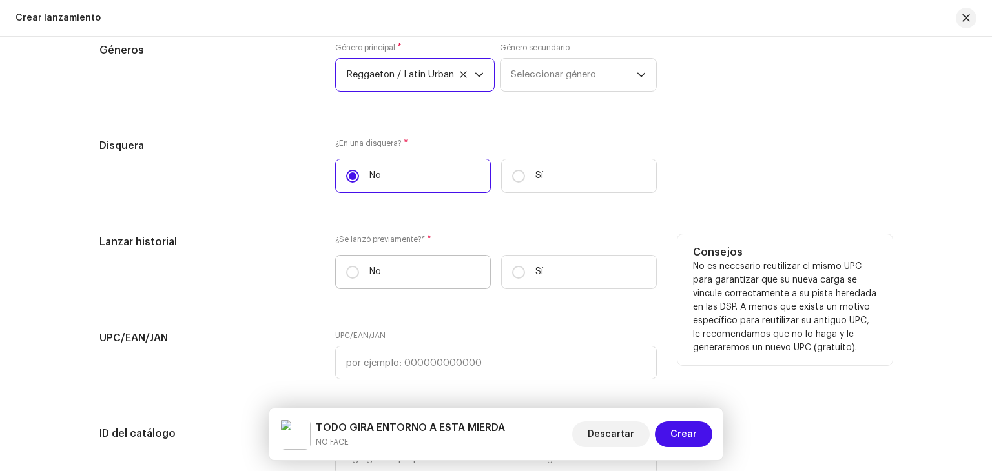
click at [413, 272] on label "No" at bounding box center [413, 272] width 156 height 34
click at [359, 272] on input "No" at bounding box center [352, 272] width 13 height 13
radio input "true"
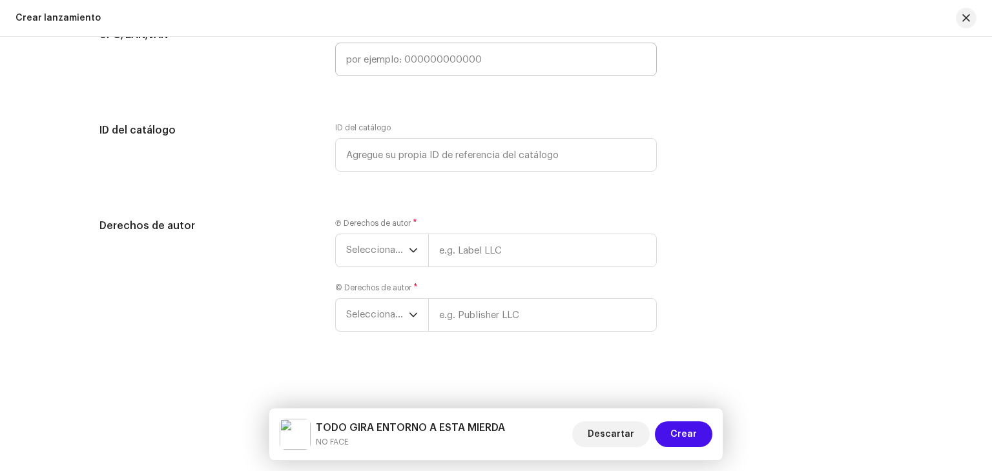
scroll to position [2633, 0]
click at [401, 253] on span "Seleccionar año" at bounding box center [377, 250] width 63 height 32
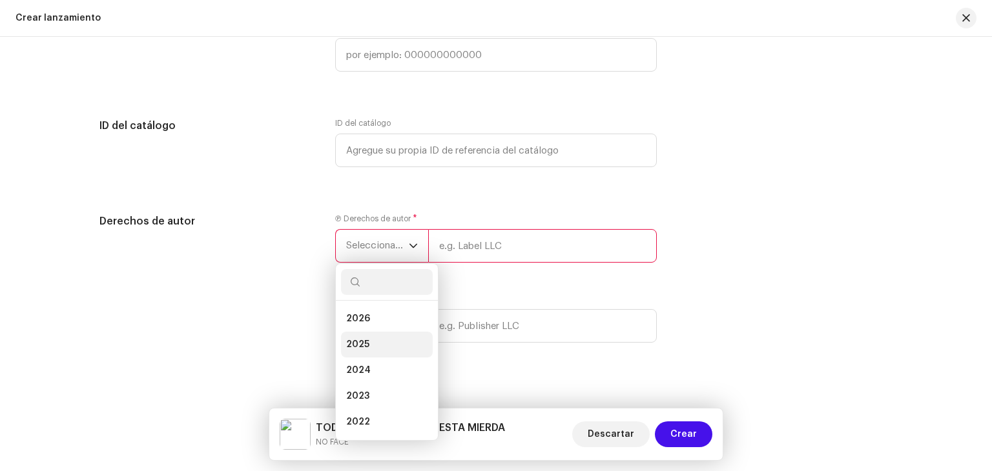
click at [380, 337] on li "2025" at bounding box center [387, 345] width 92 height 26
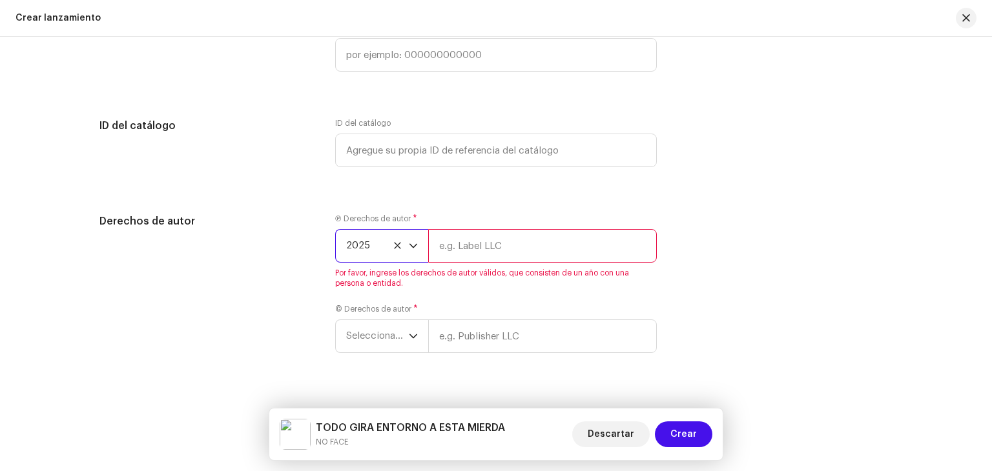
click at [465, 254] on input "text" at bounding box center [542, 246] width 229 height 34
type input "NOFACE"
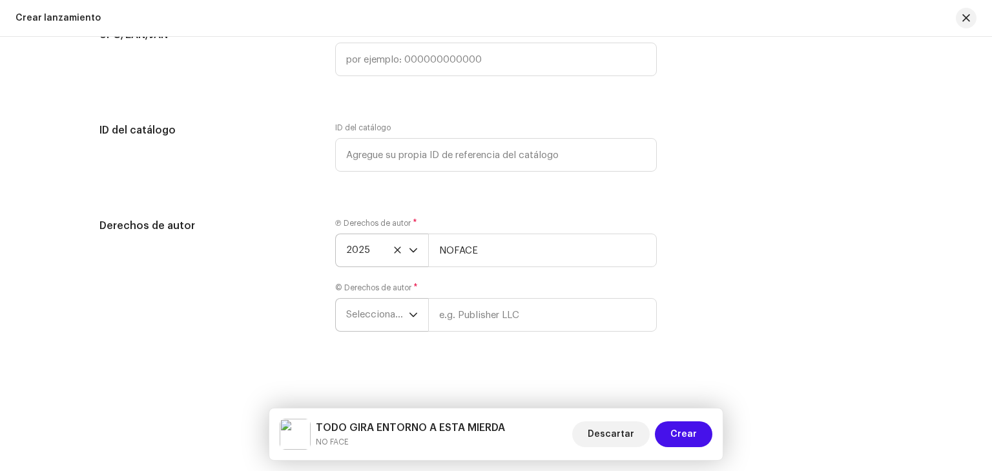
click at [395, 324] on span "Seleccionar año" at bounding box center [377, 315] width 63 height 32
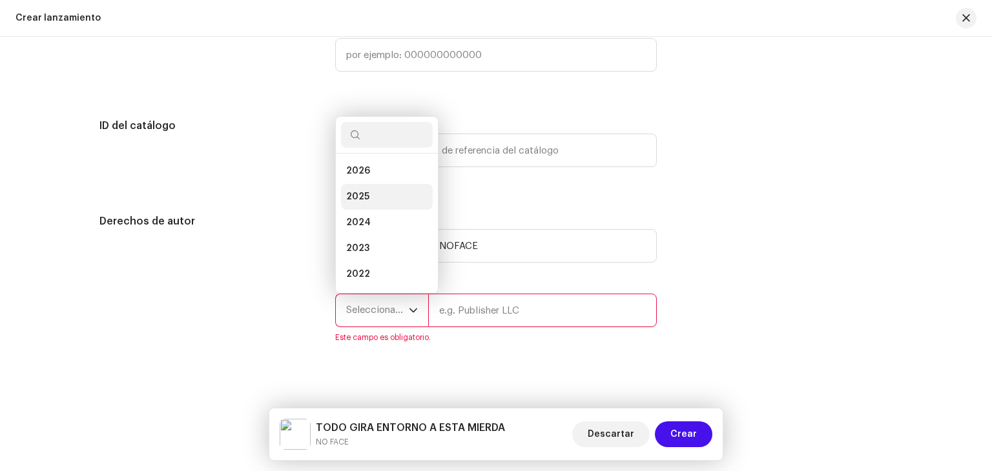
scroll to position [0, 0]
click at [368, 197] on li "2025" at bounding box center [387, 198] width 92 height 26
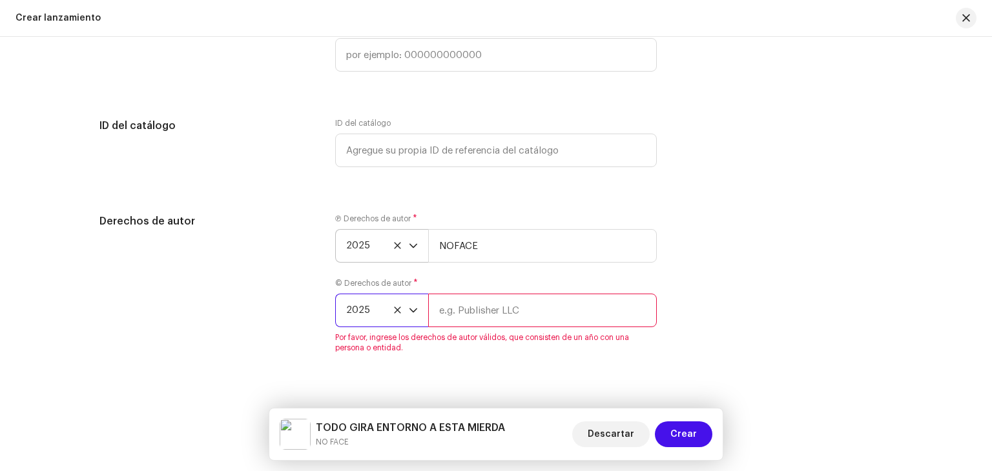
click at [527, 317] on input "text" at bounding box center [542, 311] width 229 height 34
type input "NOFACE"
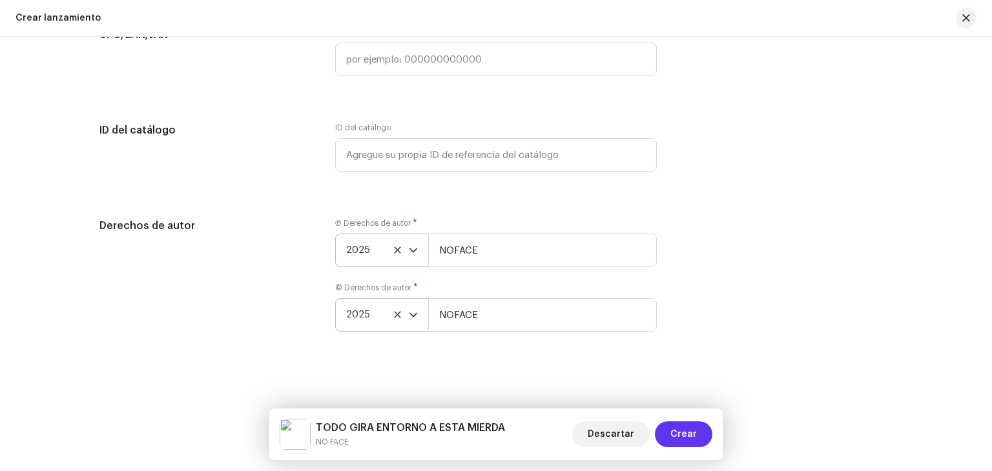
click at [688, 431] on span "Crear" at bounding box center [683, 435] width 26 height 26
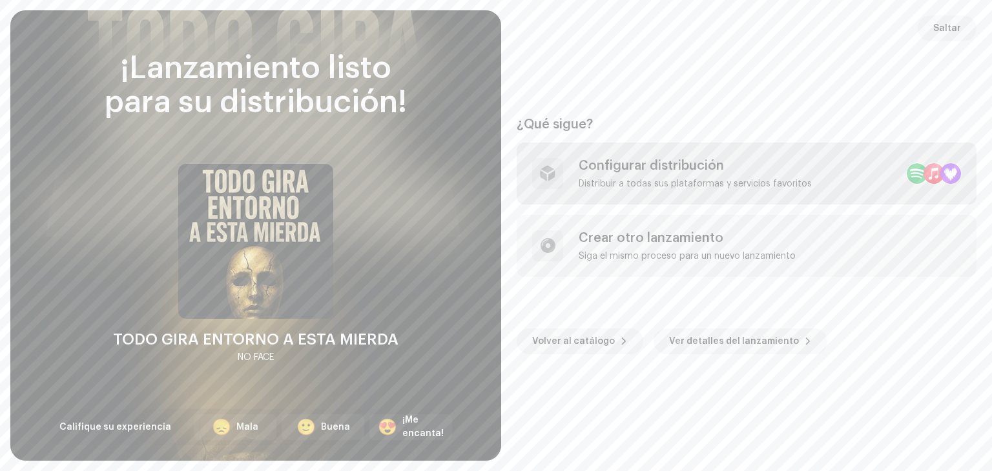
click at [643, 170] on div "Configurar distribución" at bounding box center [695, 165] width 233 height 15
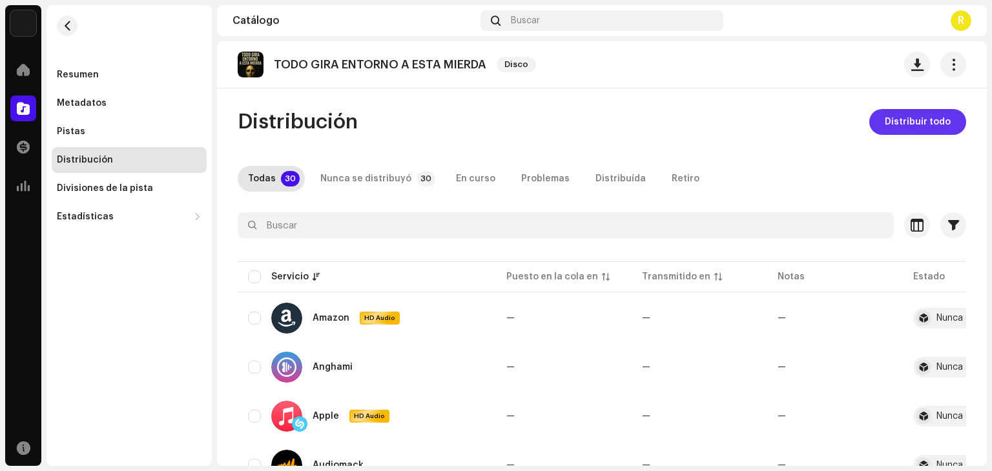
click at [911, 127] on span "Distribuir todo" at bounding box center [918, 122] width 66 height 26
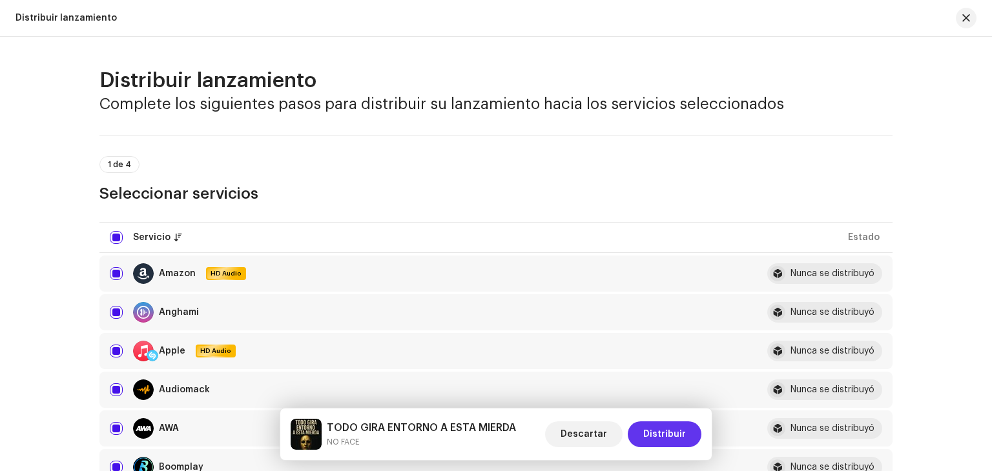
click at [669, 437] on span "Distribuir" at bounding box center [664, 435] width 43 height 26
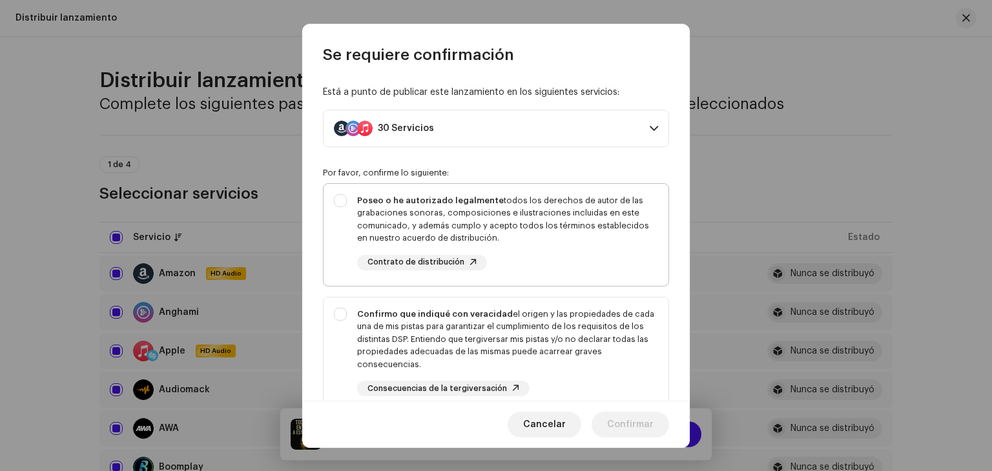
click at [532, 230] on div "Poseo o he autorizado legalmente todos los derechos de autor de las grabaciones…" at bounding box center [507, 219] width 301 height 50
checkbox input "true"
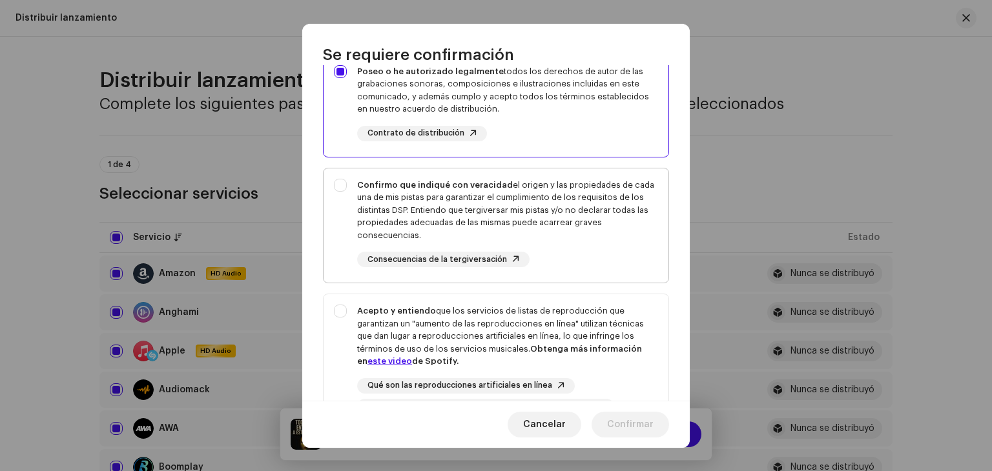
click at [543, 204] on div "Confirmo que indiqué con veracidad el origen y las propiedades de cada una de m…" at bounding box center [507, 210] width 301 height 63
checkbox input "true"
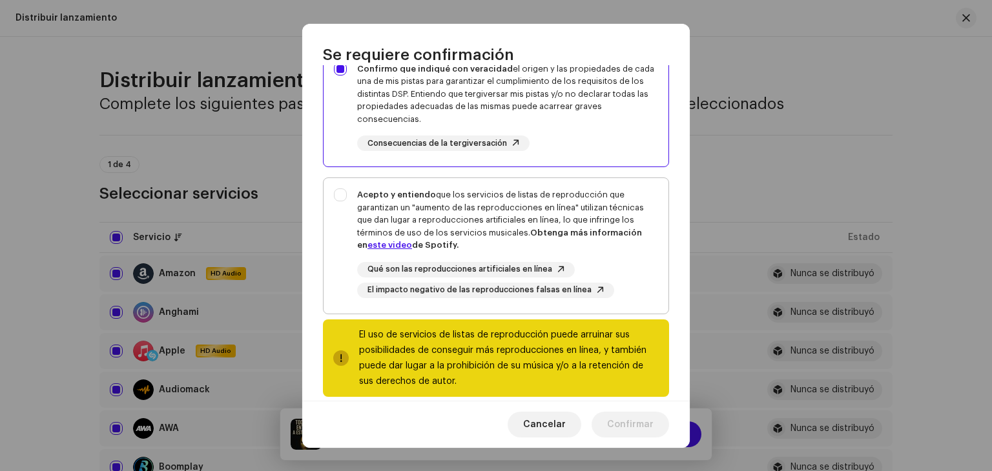
scroll to position [261, 0]
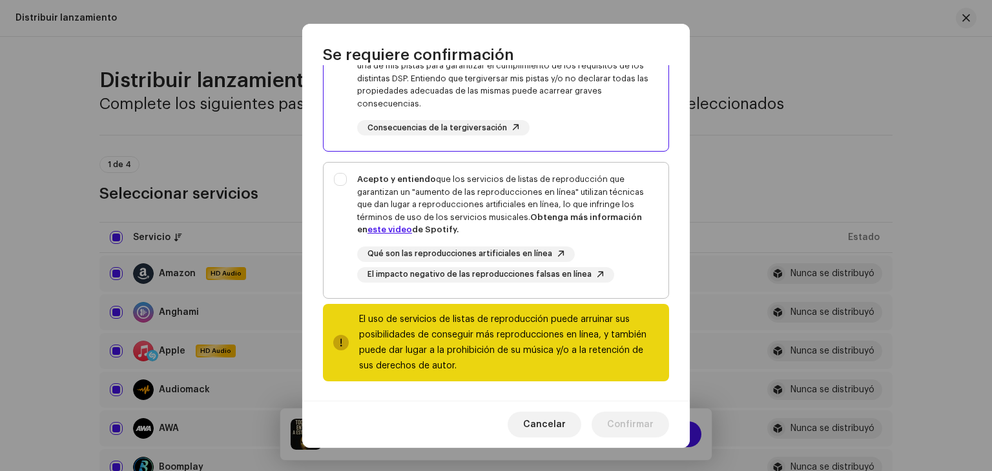
click at [571, 187] on div "Acepto y entiendo que los servicios de listas de reproducción que garantizan un…" at bounding box center [507, 204] width 301 height 63
checkbox input "true"
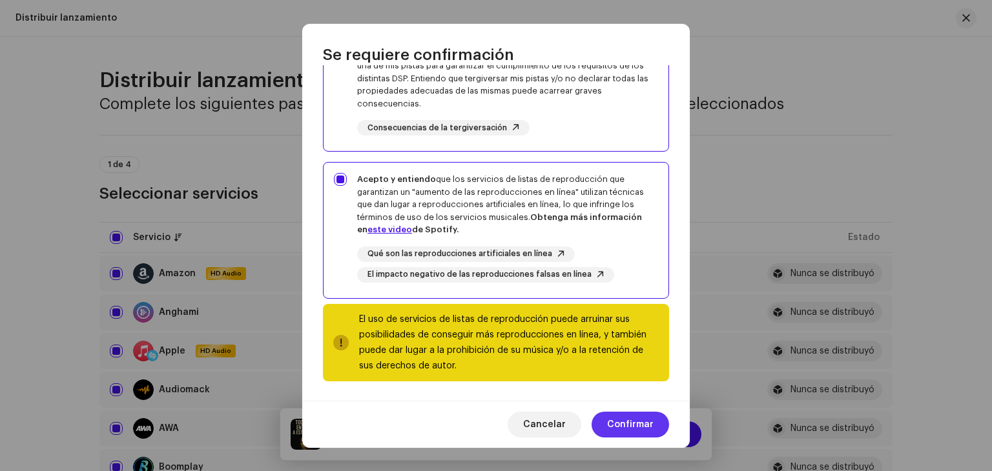
click at [636, 413] on span "Confirmar" at bounding box center [630, 425] width 46 height 26
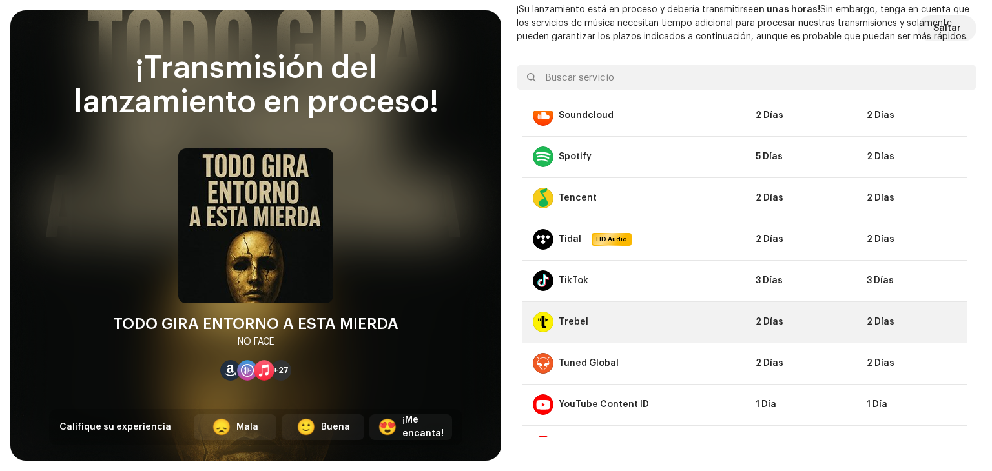
scroll to position [961, 0]
